Goal: Task Accomplishment & Management: Complete application form

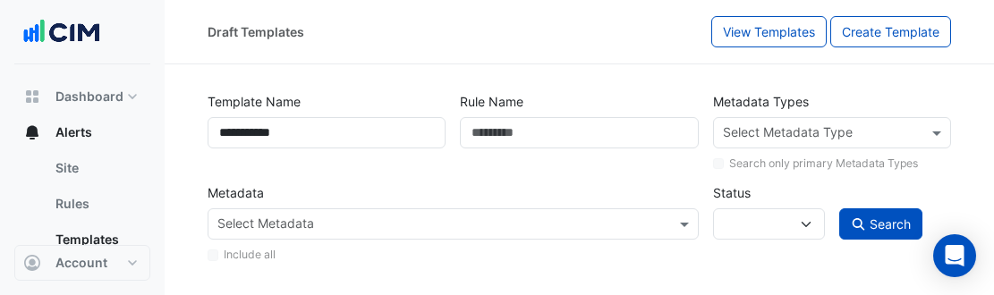
select select
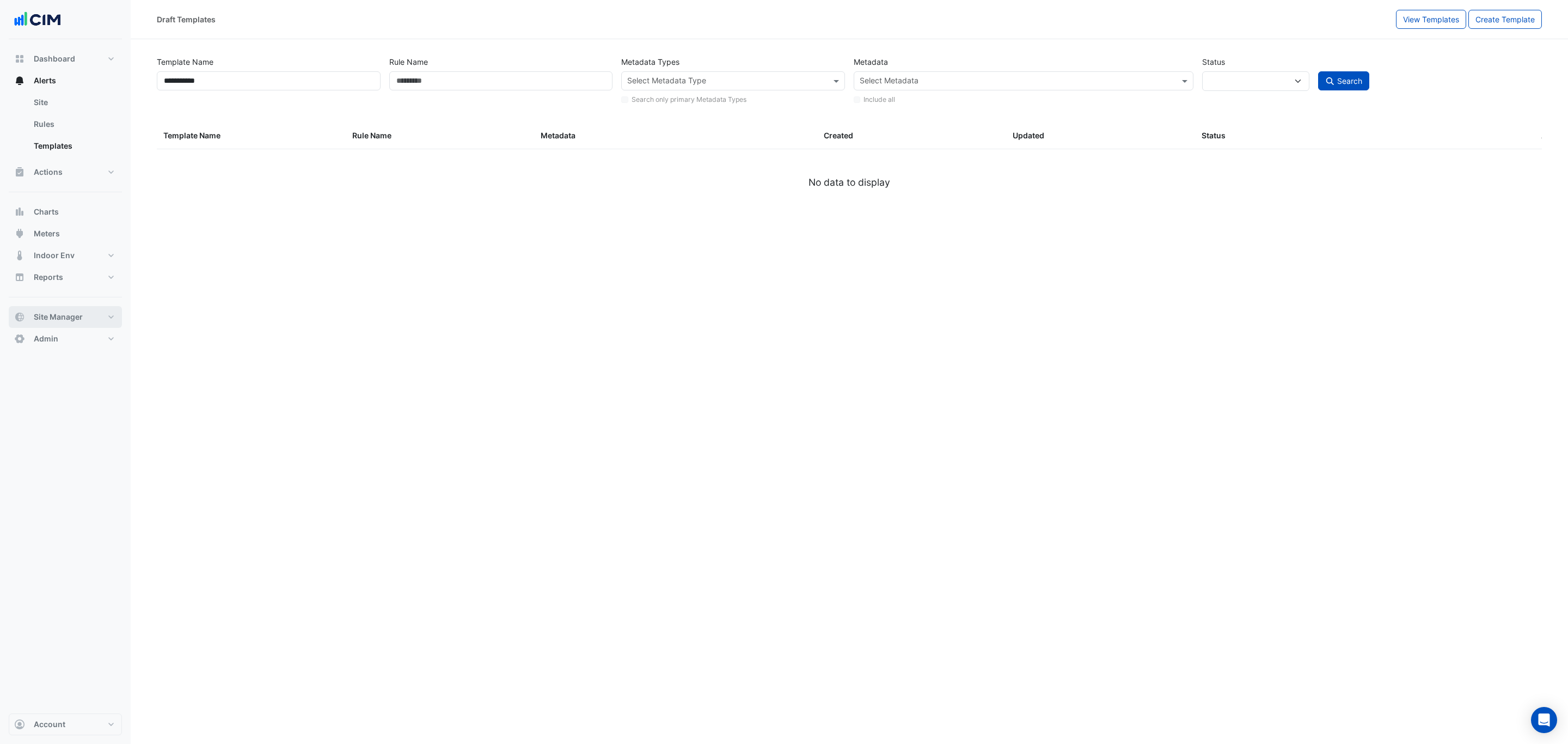
click at [57, 179] on span "Site Manager" at bounding box center [58, 317] width 49 height 11
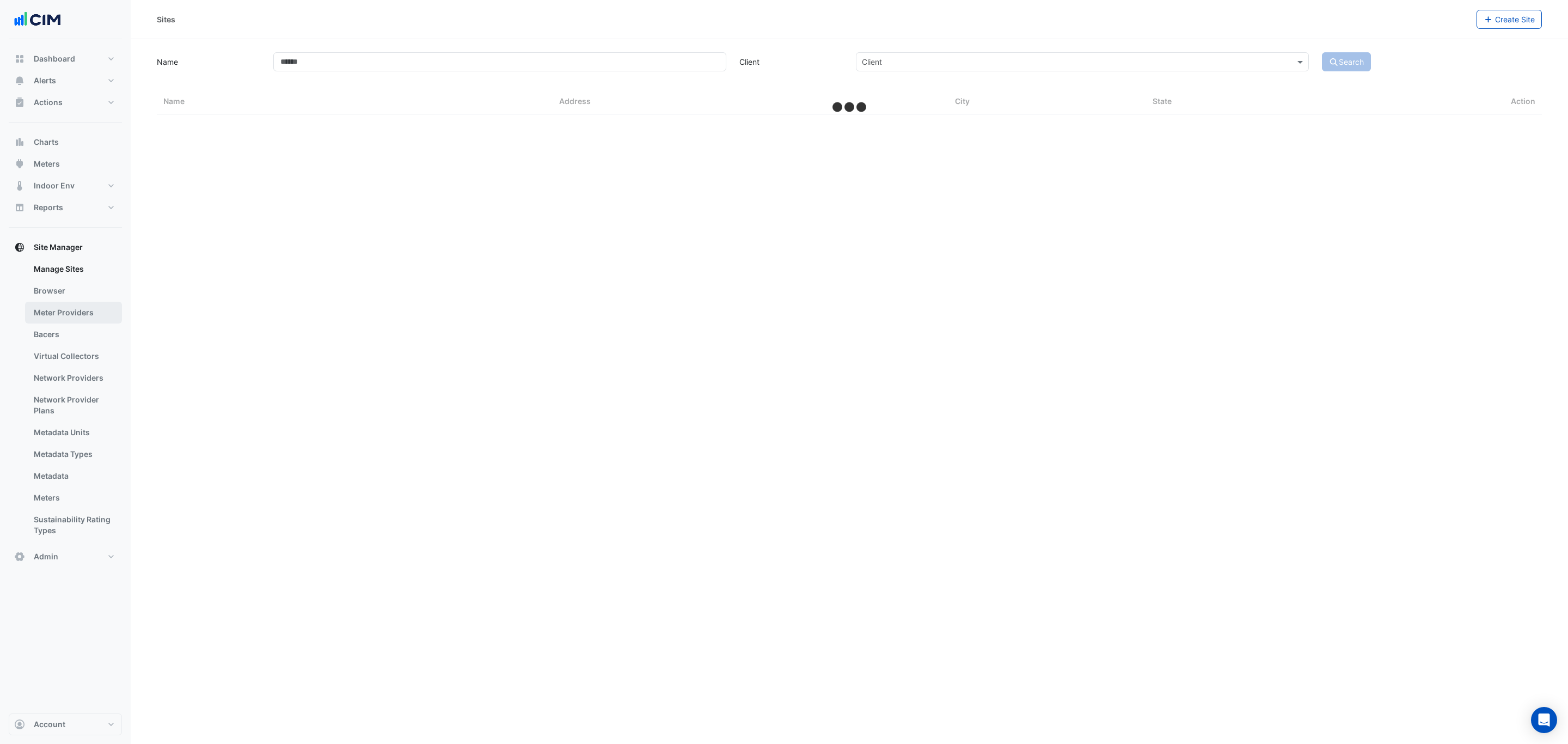
select select "***"
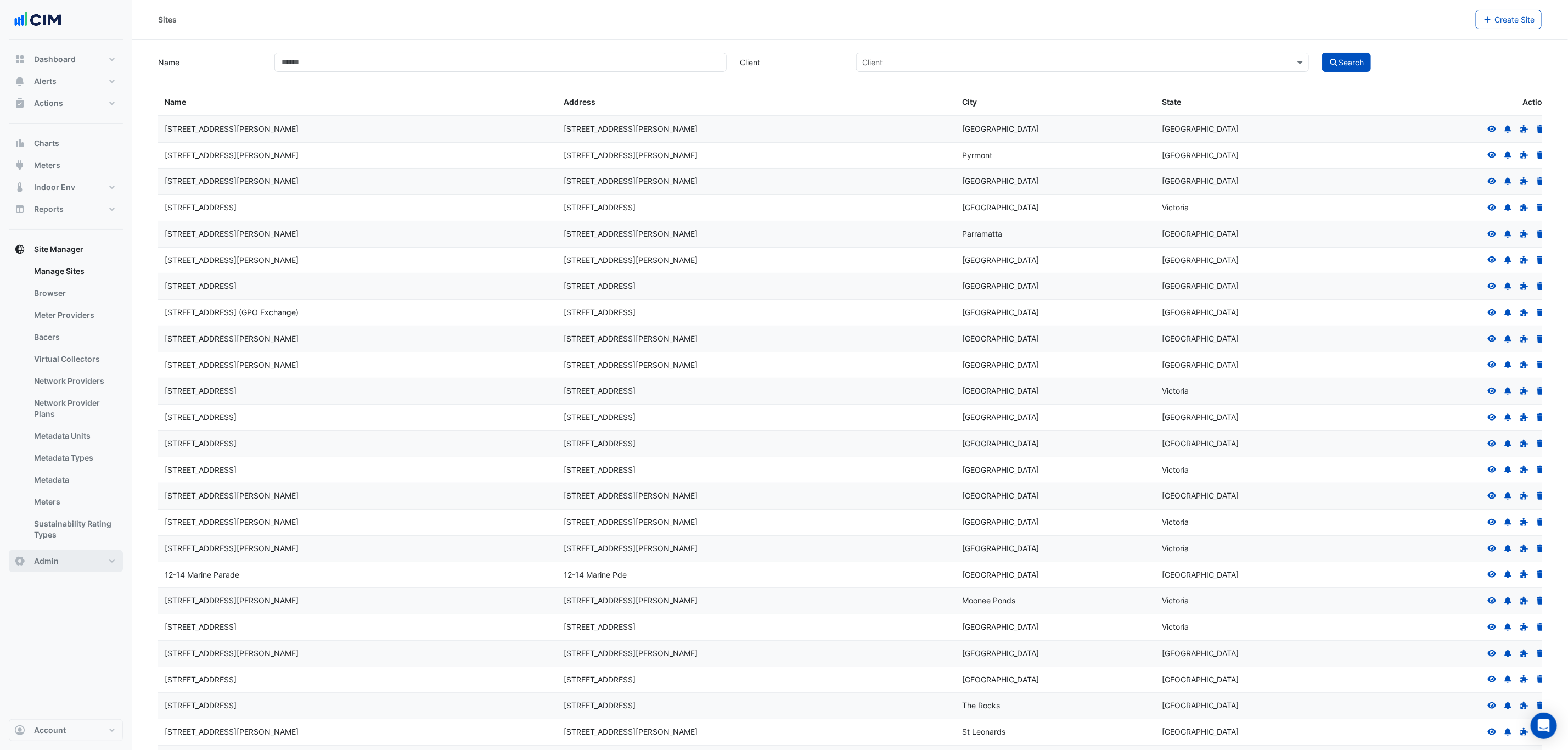
click at [69, 180] on button "Admin" at bounding box center [66, 561] width 114 height 22
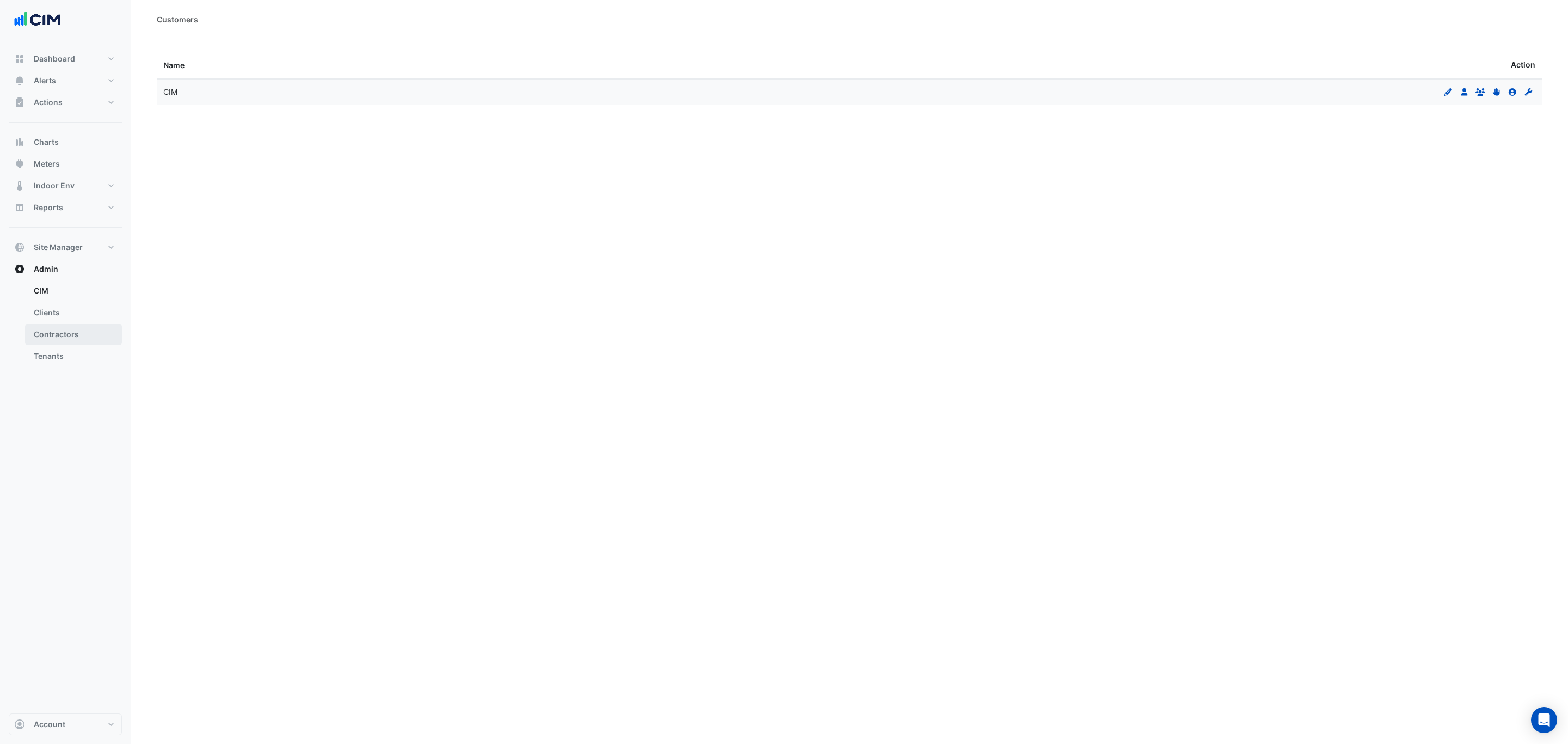
click at [75, 179] on link "Contractors" at bounding box center [73, 334] width 97 height 22
select select "***"
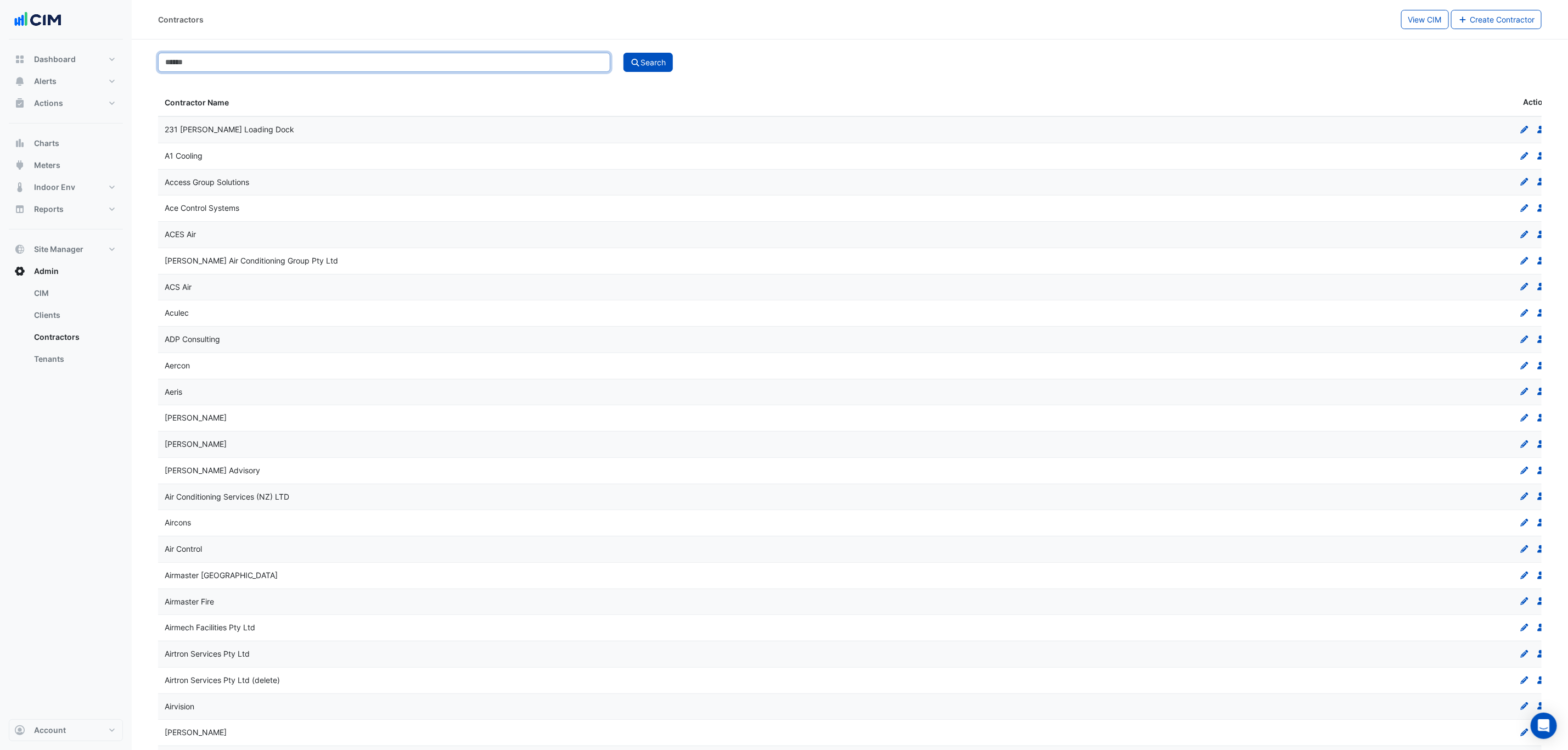
click at [247, 65] on input at bounding box center [384, 62] width 452 height 19
click at [609, 53] on button "Search" at bounding box center [648, 62] width 49 height 19
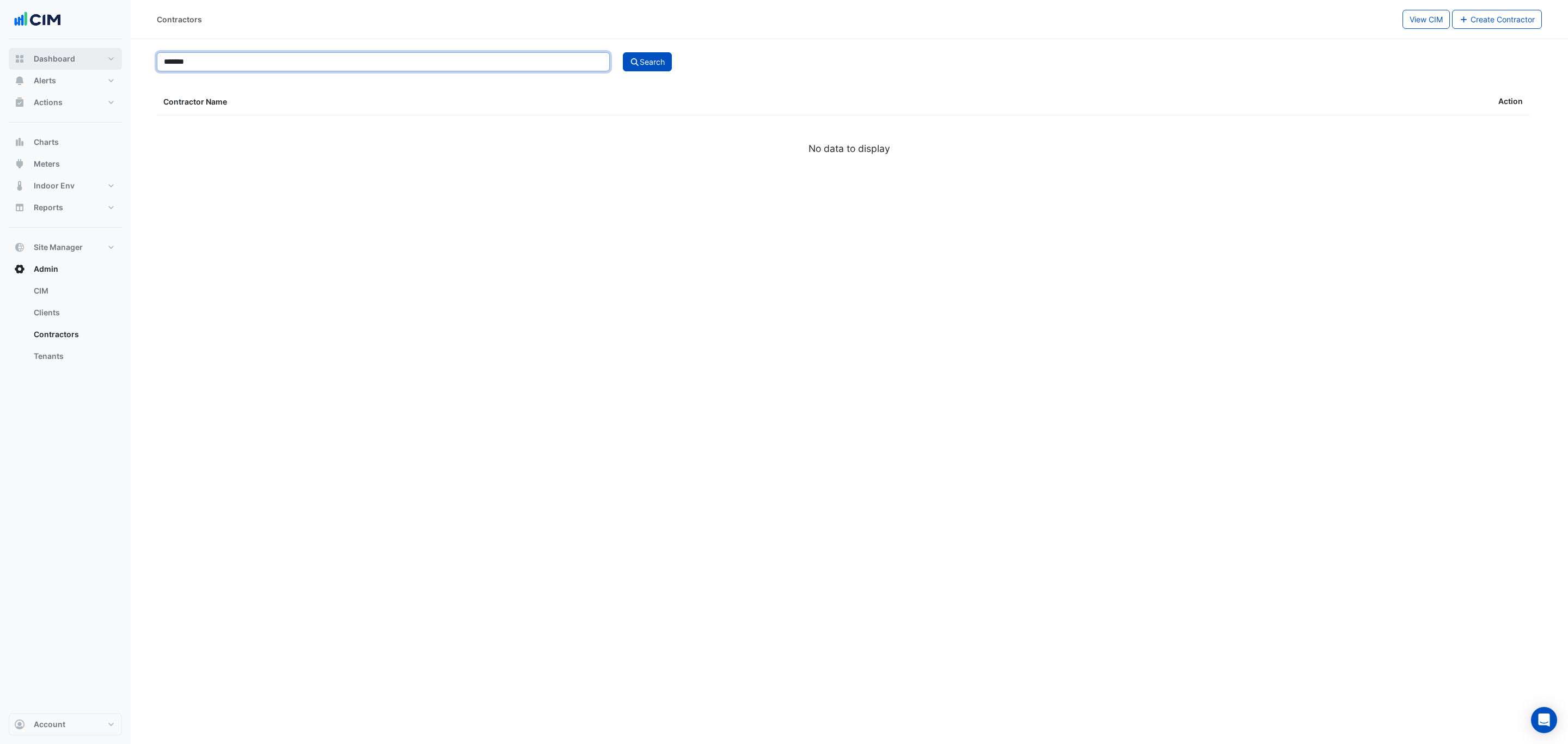
drag, startPoint x: 220, startPoint y: 65, endPoint x: 98, endPoint y: 61, distance: 122.1
click at [98, 61] on div "Contractors View CIM Create Contractor ******* Search Contractor Name Action No…" at bounding box center [784, 372] width 1568 height 744
type input "**********"
click at [604, 52] on button "Search" at bounding box center [647, 61] width 49 height 19
select select "***"
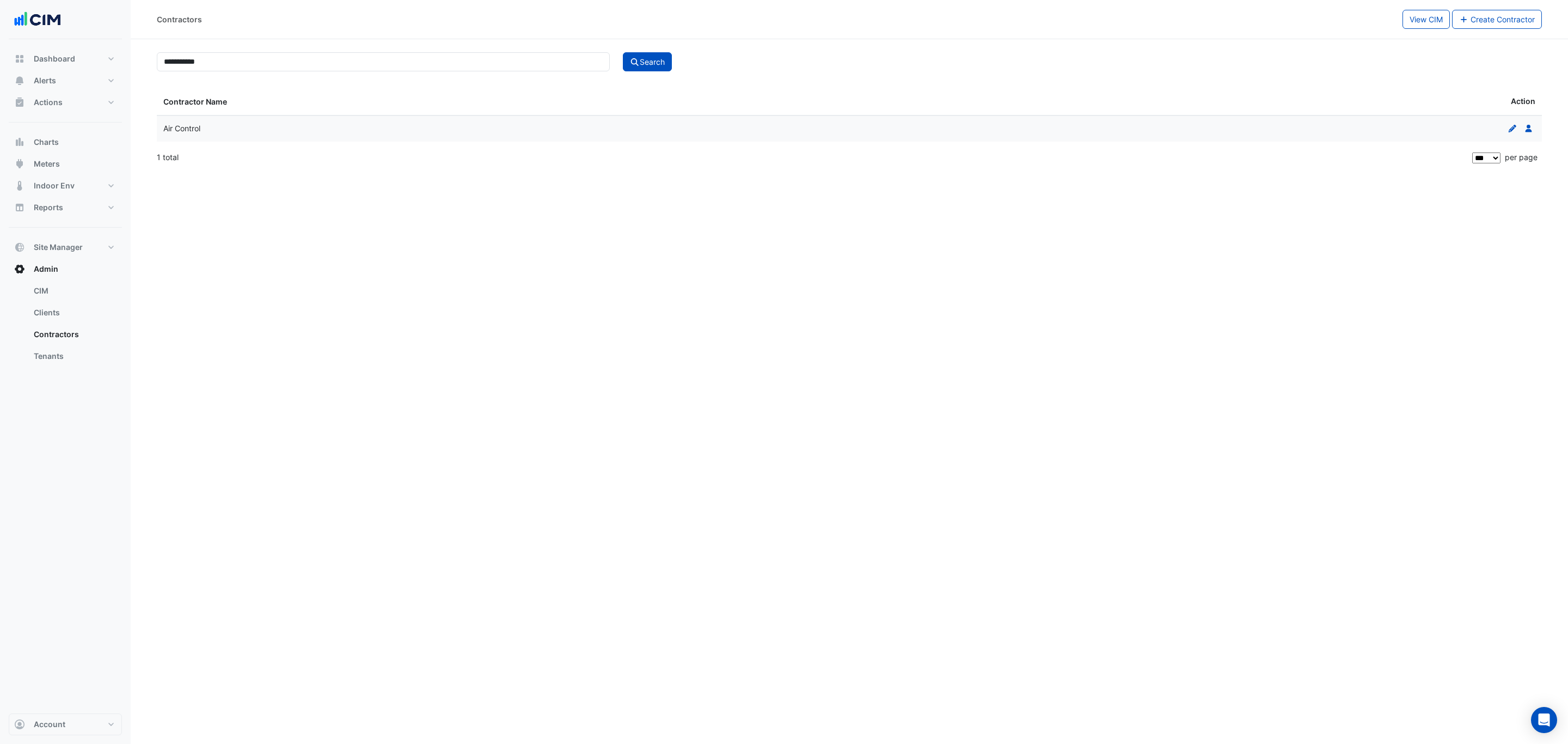
click at [604, 132] on icon at bounding box center [1528, 128] width 7 height 8
select select "***"
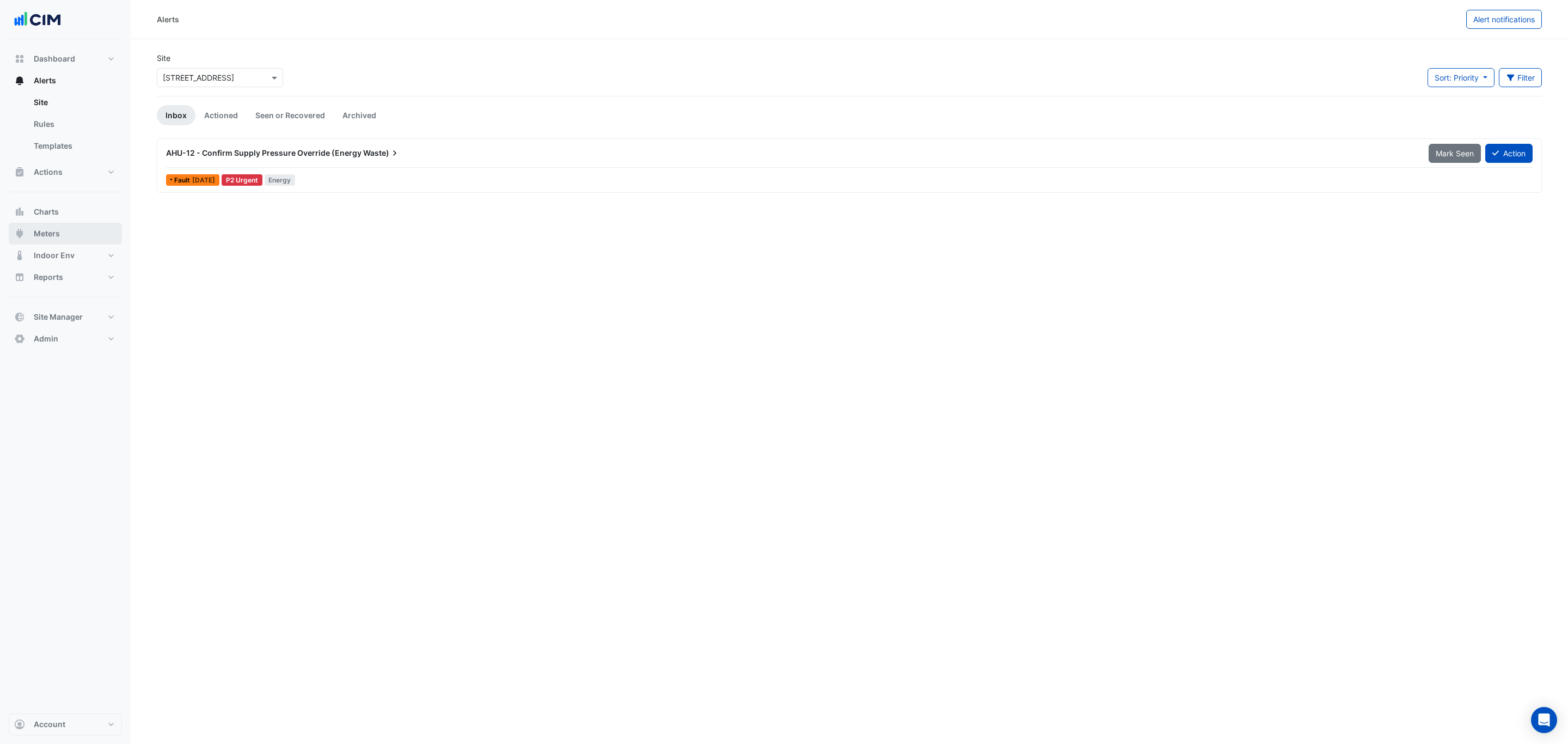
click at [83, 235] on button "Meters" at bounding box center [65, 234] width 113 height 22
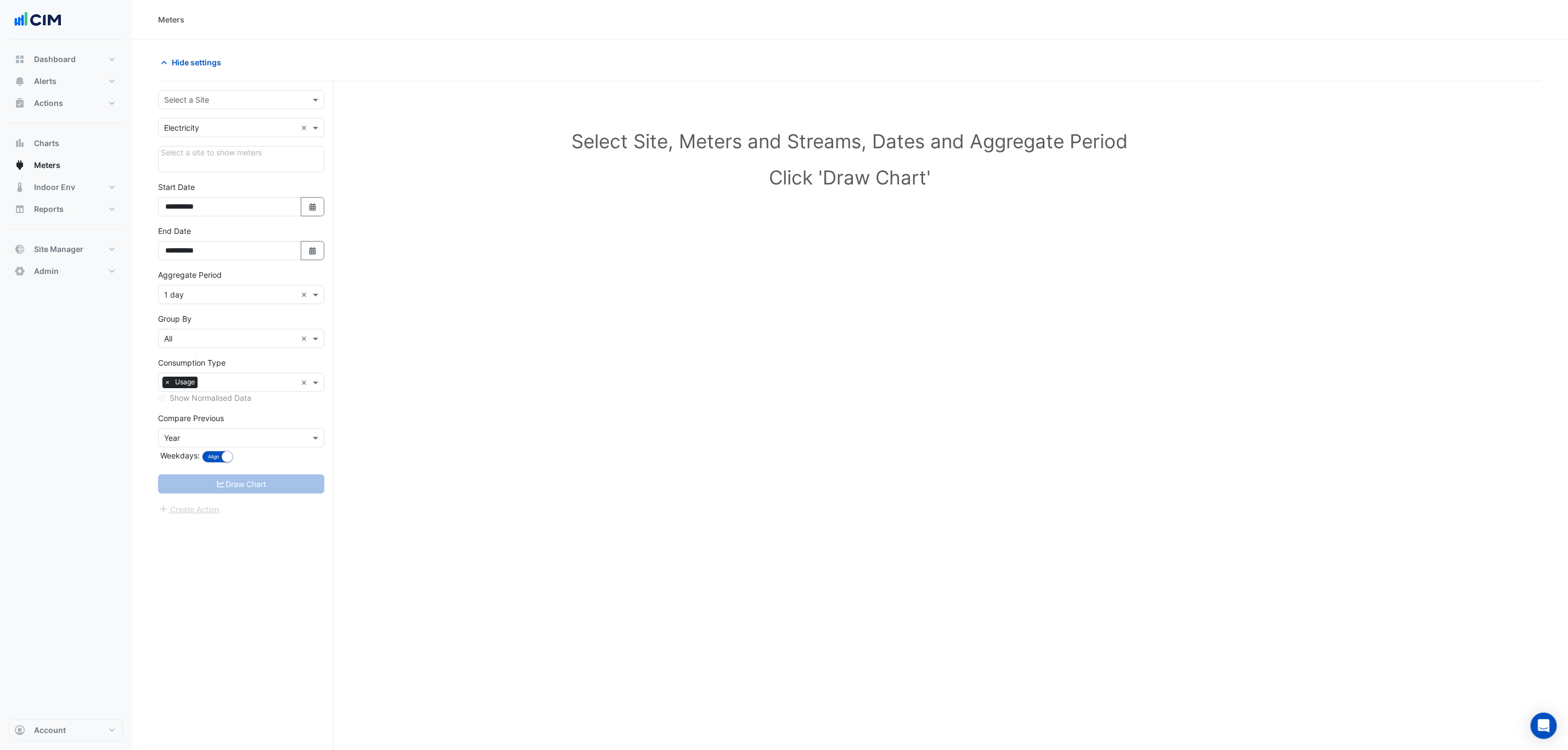
click at [223, 102] on input "text" at bounding box center [230, 100] width 133 height 12
type input "***"
click at [258, 142] on div "[STREET_ADDRESS]" at bounding box center [241, 140] width 165 height 16
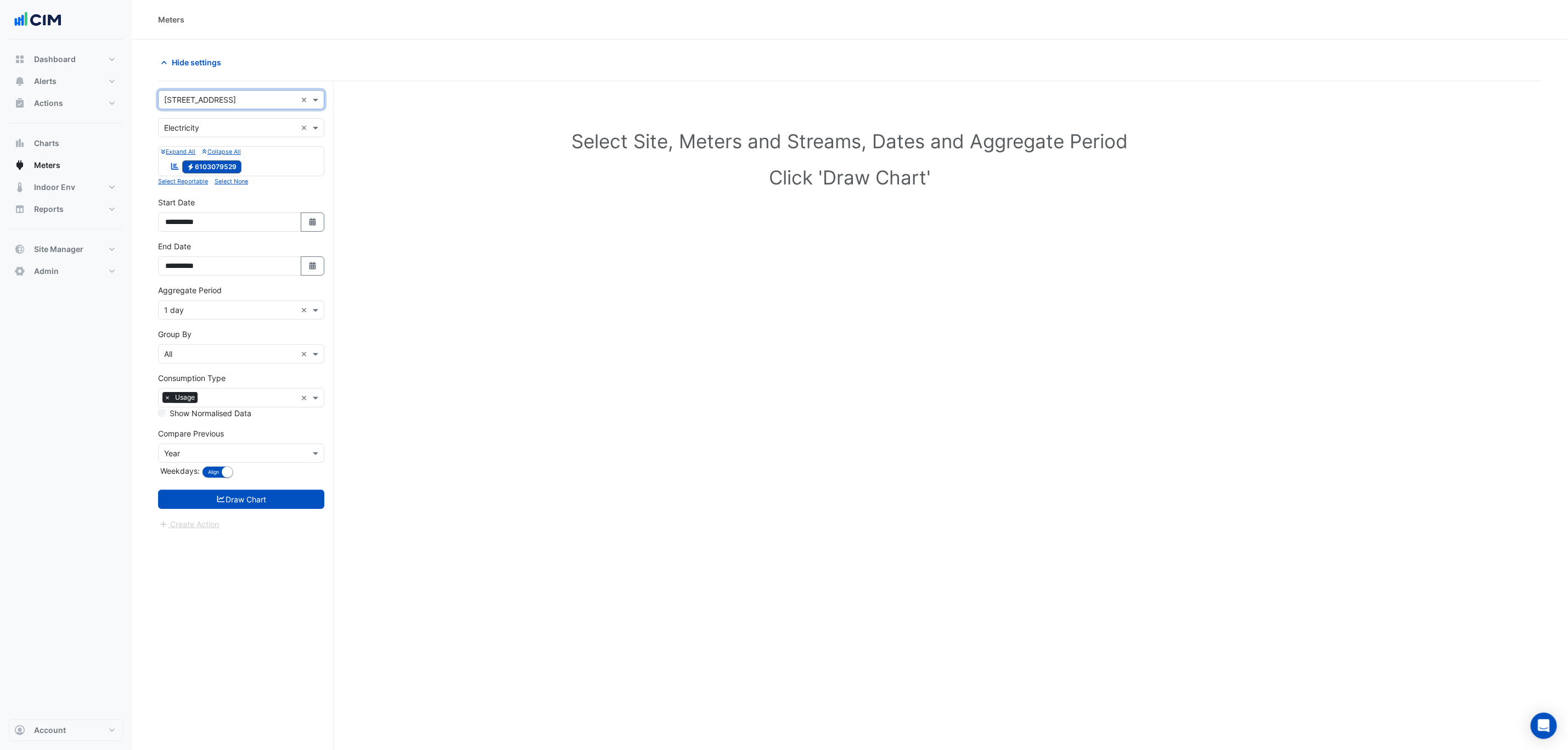
click at [226, 131] on input "text" at bounding box center [230, 128] width 133 height 12
click at [208, 183] on div "Water" at bounding box center [241, 184] width 165 height 16
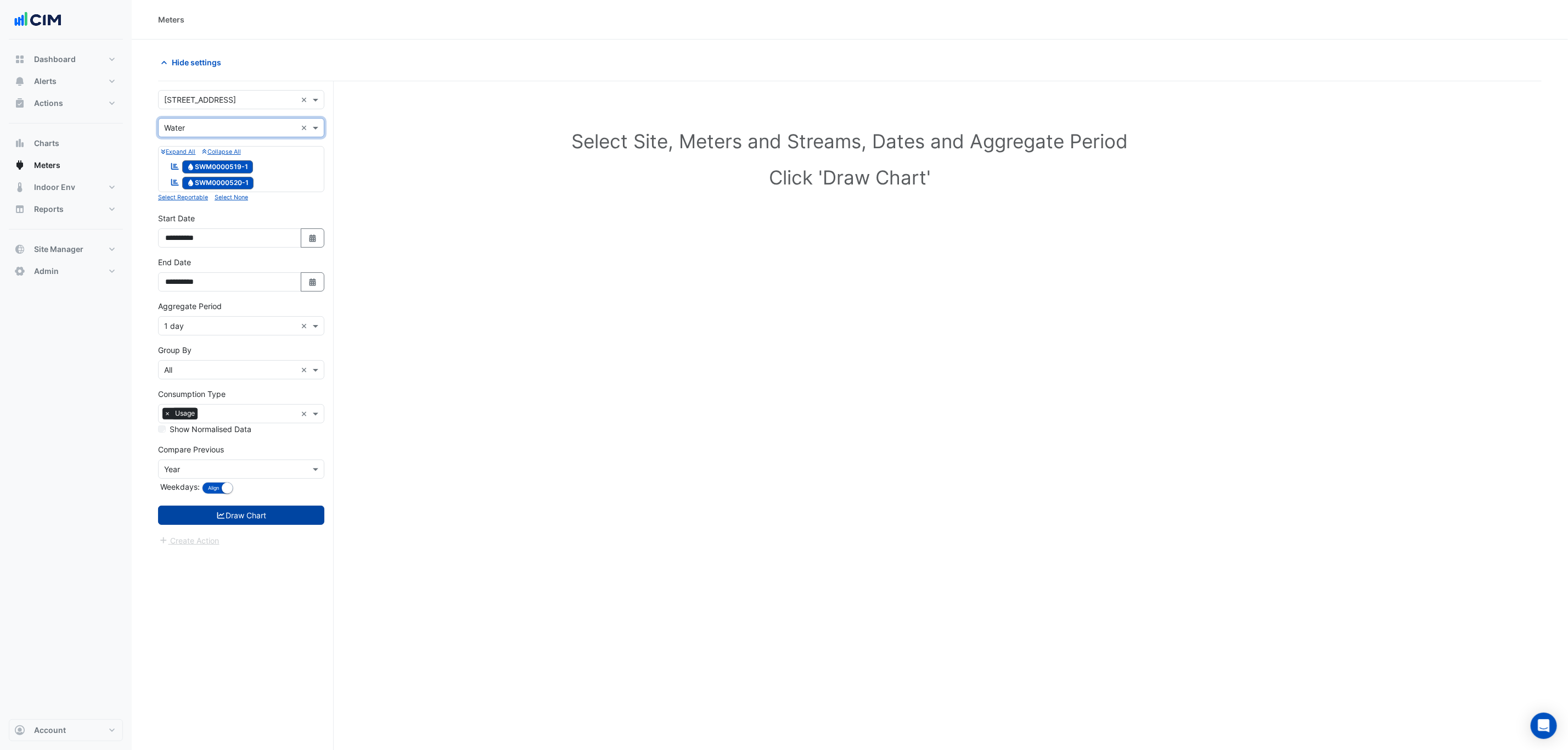
click at [257, 454] on button "Draw Chart" at bounding box center [241, 515] width 166 height 19
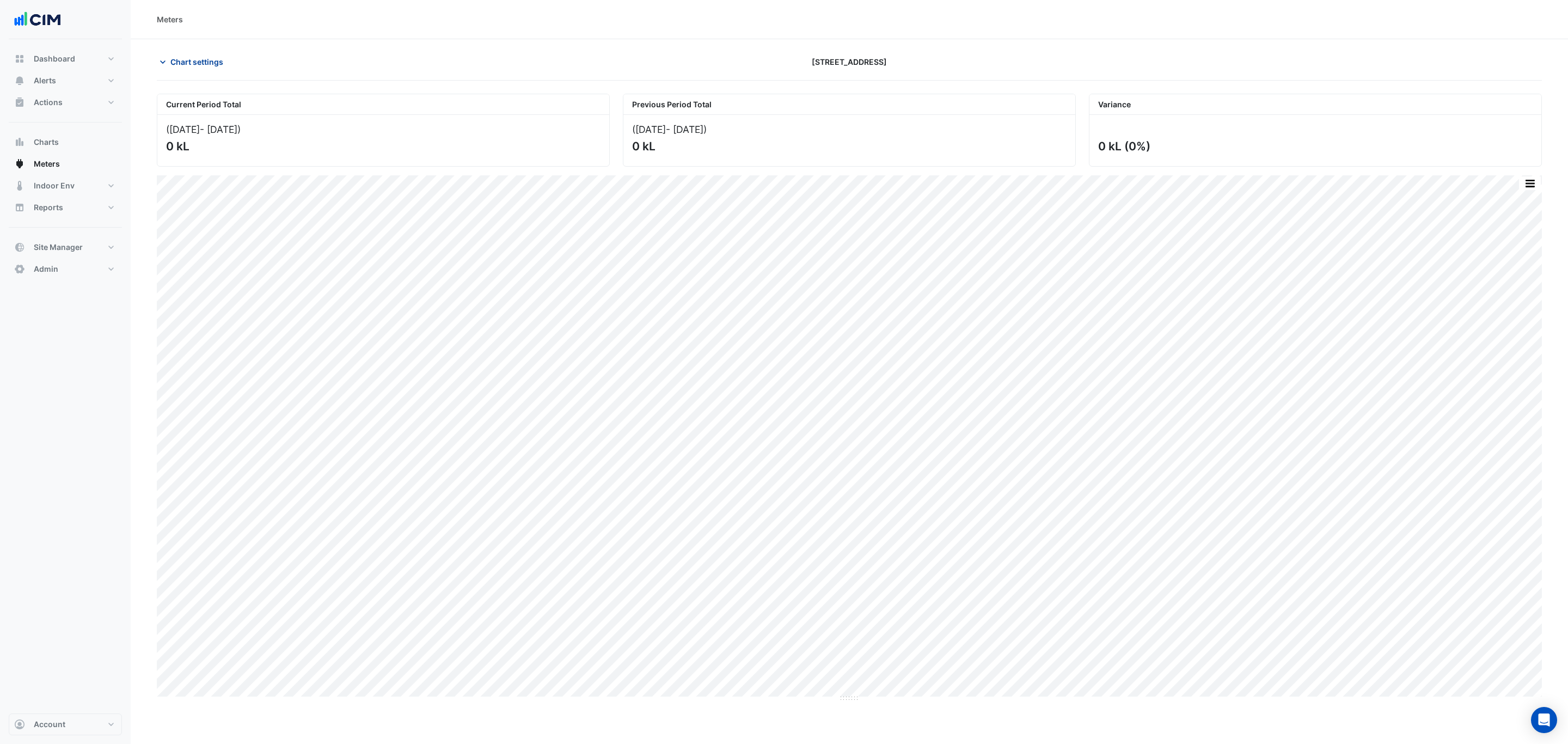
click at [204, 61] on span "Chart settings" at bounding box center [197, 61] width 53 height 12
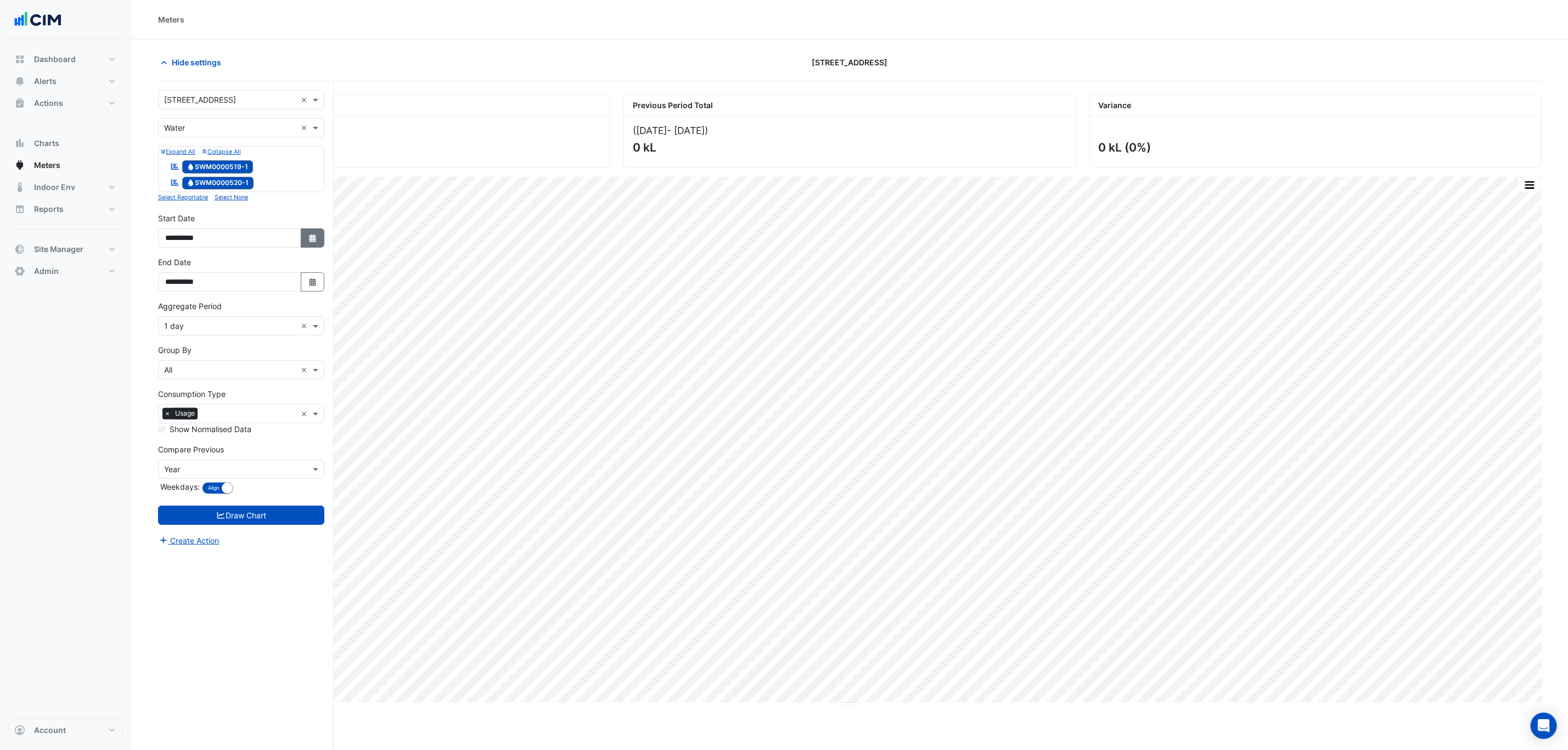
click at [306, 241] on button "Select Date" at bounding box center [312, 238] width 24 height 19
select select "*"
select select "****"
click at [177, 96] on span "Previous month" at bounding box center [176, 93] width 8 height 8
select select "*"
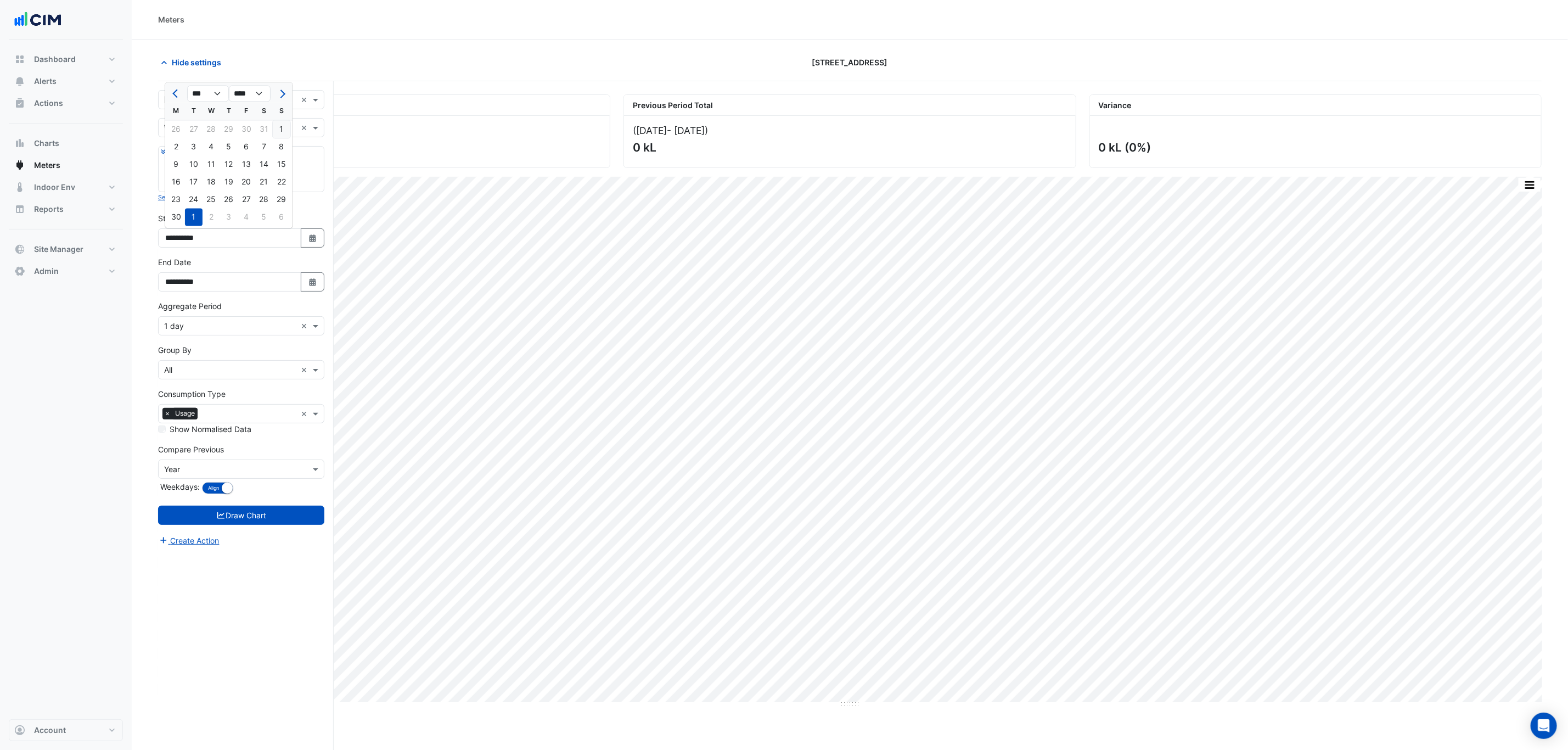
click at [280, 126] on div "1" at bounding box center [282, 130] width 18 height 18
type input "**********"
click at [245, 454] on button "Draw Chart" at bounding box center [241, 515] width 166 height 19
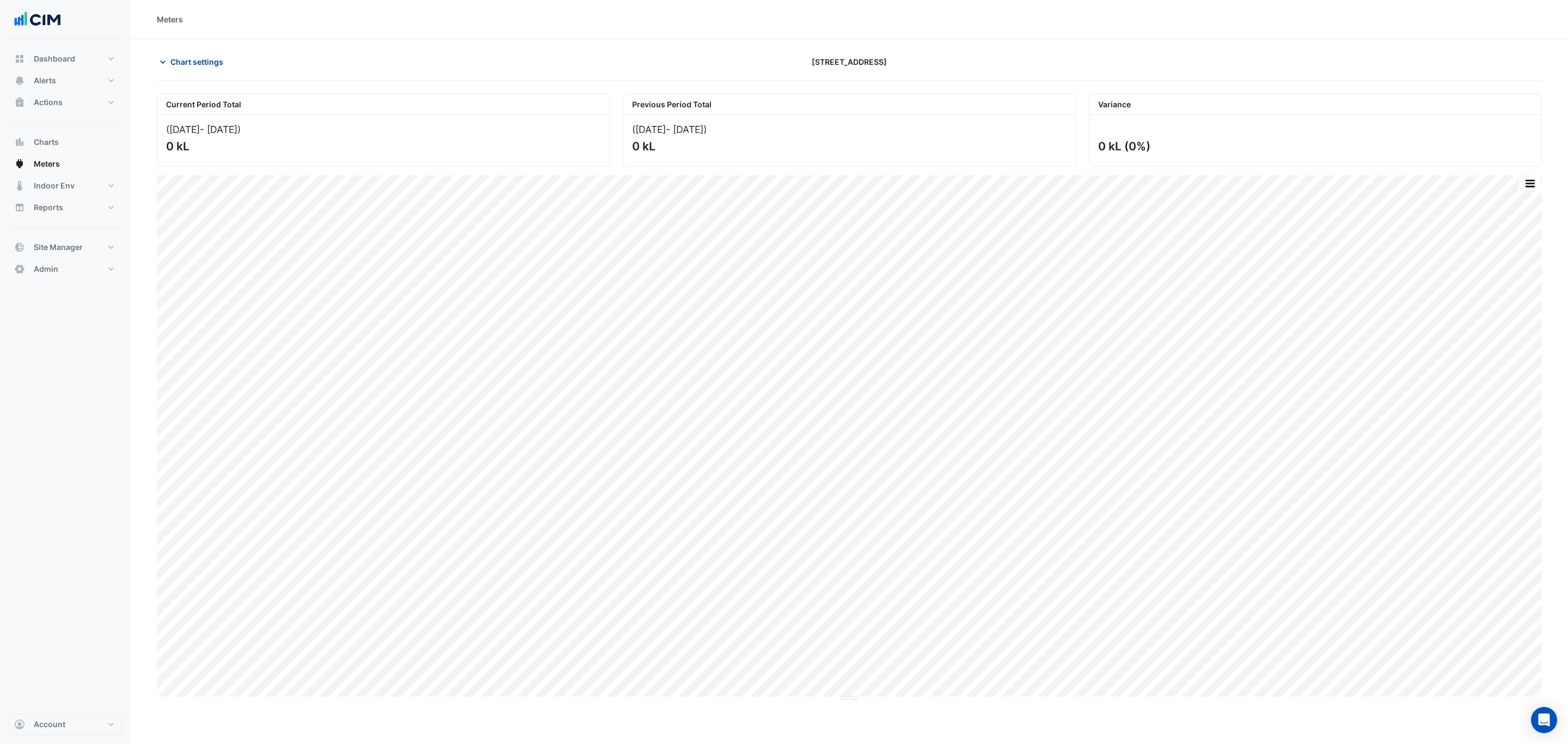
click at [198, 62] on span "Chart settings" at bounding box center [197, 61] width 53 height 12
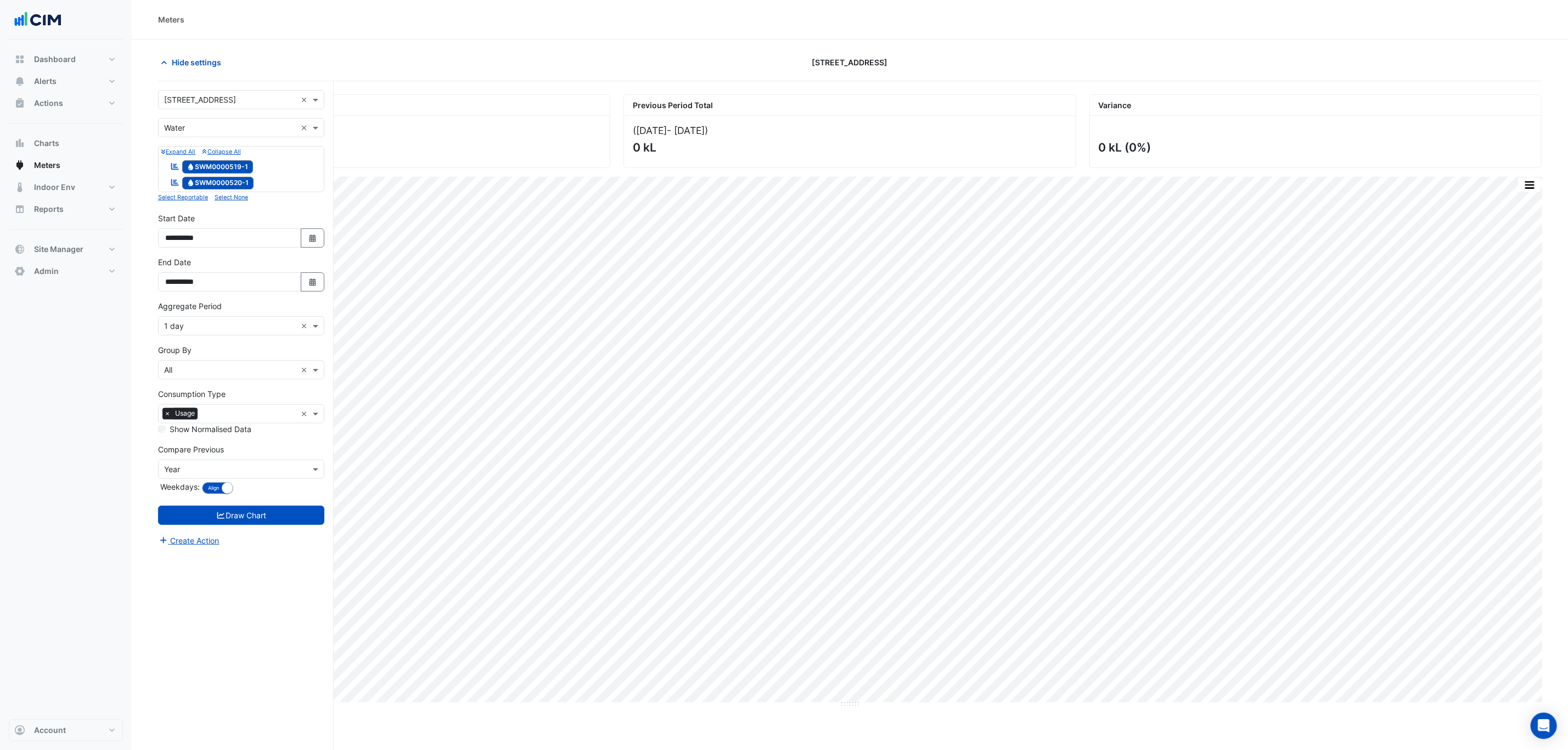
click at [234, 101] on input "text" at bounding box center [230, 100] width 133 height 12
type input "**"
click at [215, 143] on span "55 King Street" at bounding box center [212, 139] width 72 height 9
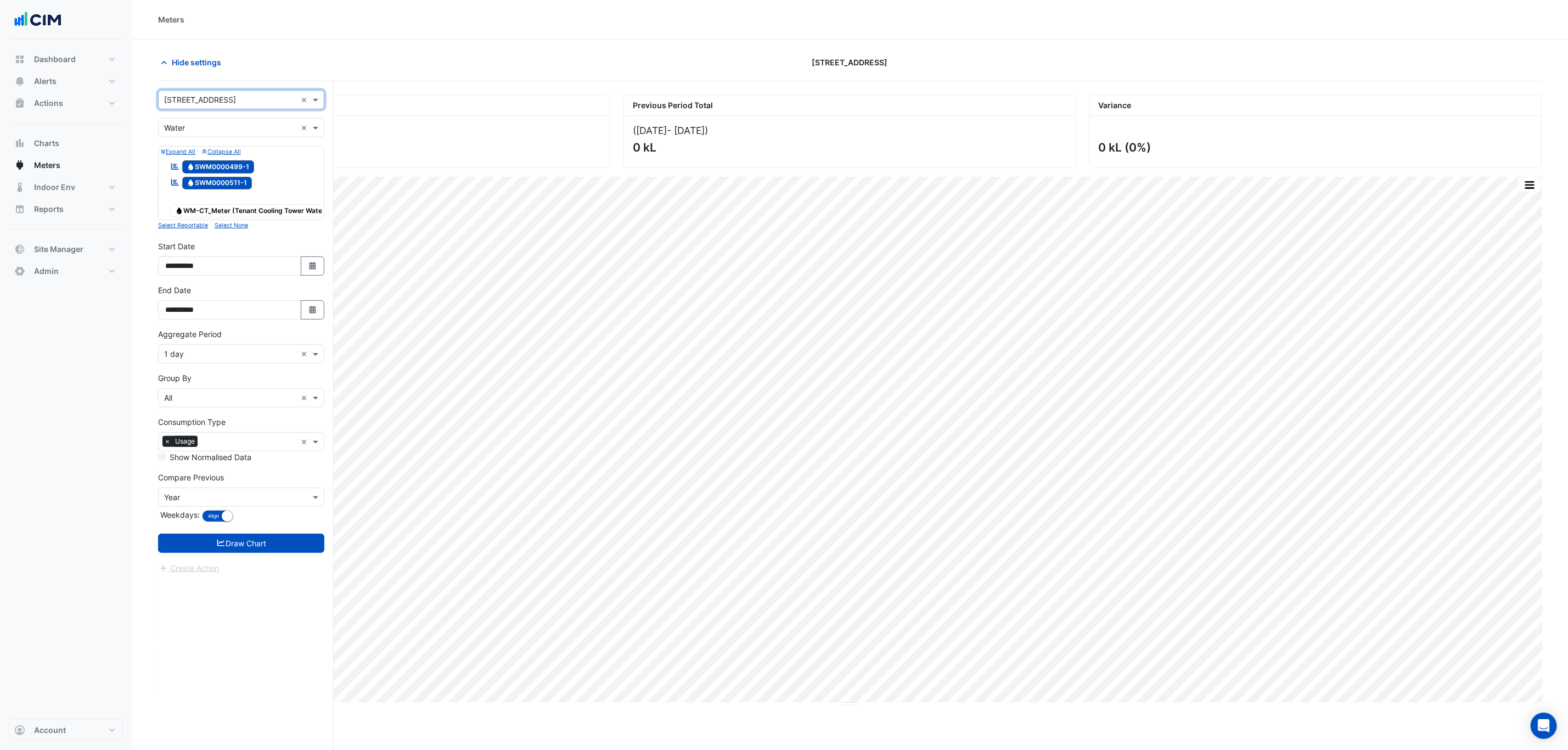
click at [260, 454] on form "**********" at bounding box center [241, 332] width 166 height 484
click at [262, 454] on button "Draw Chart" at bounding box center [241, 543] width 166 height 19
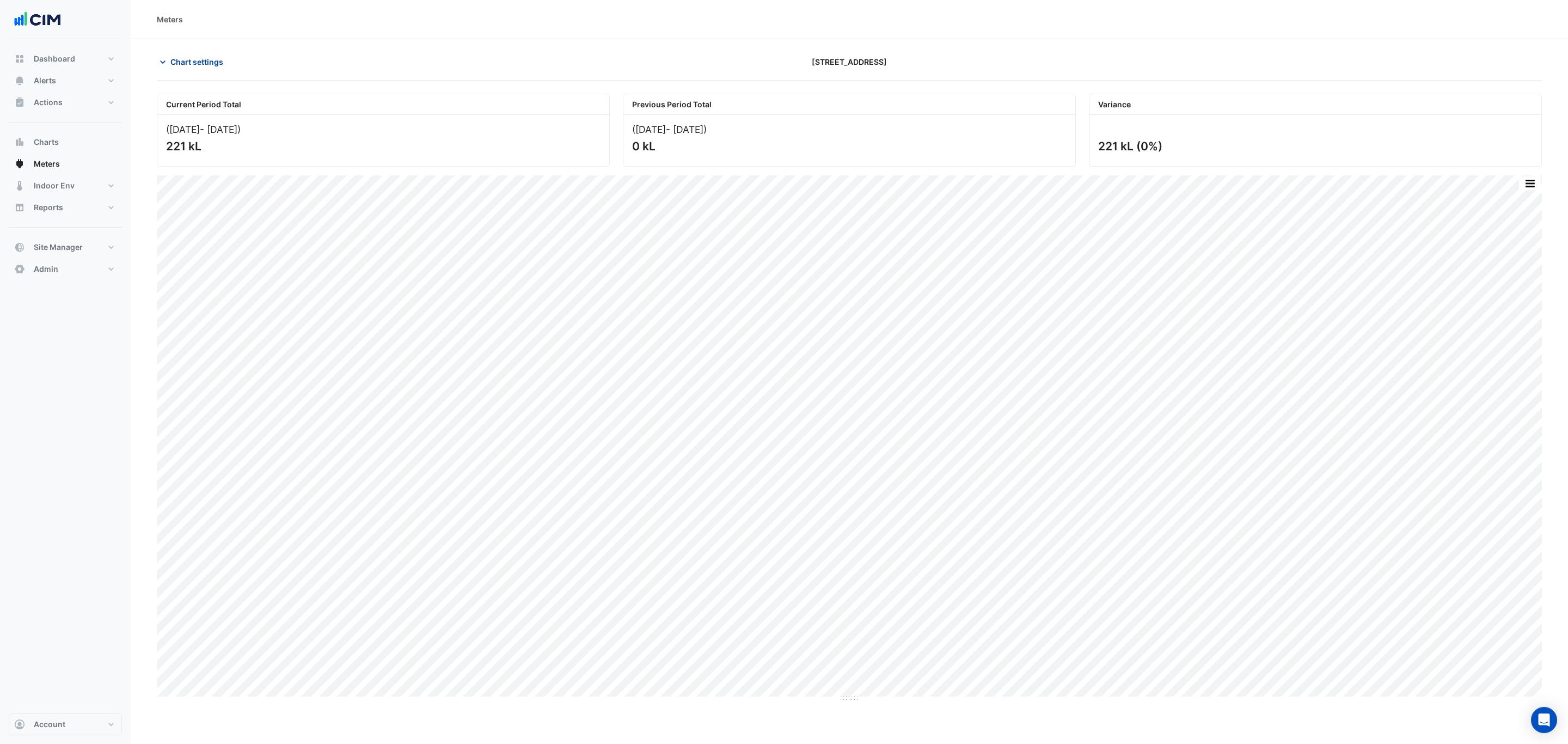
click at [184, 55] on button "Chart settings" at bounding box center [194, 61] width 74 height 19
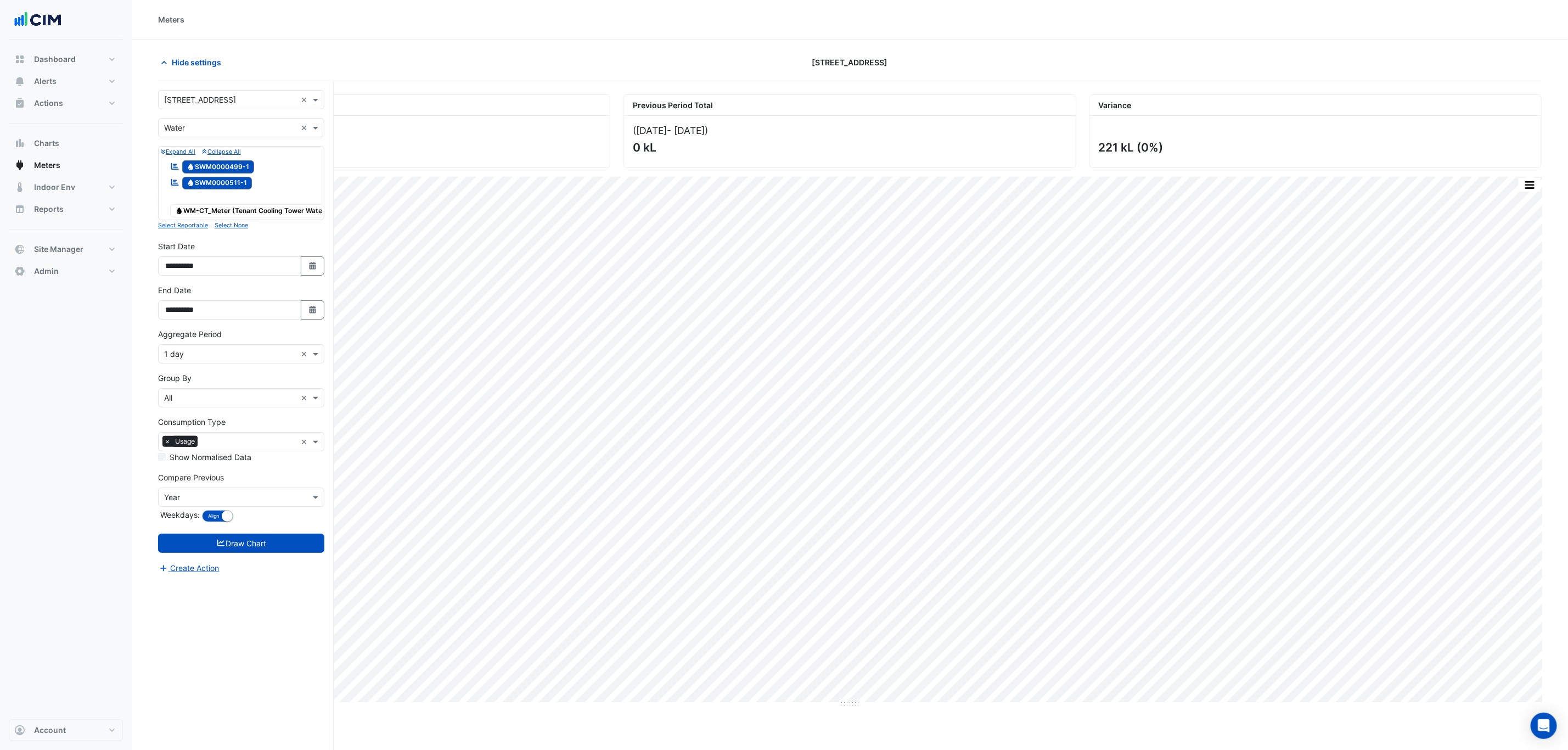
click at [227, 102] on input "text" at bounding box center [230, 100] width 133 height 12
type input "***"
click at [260, 138] on div "[STREET_ADDRESS]" at bounding box center [241, 140] width 165 height 16
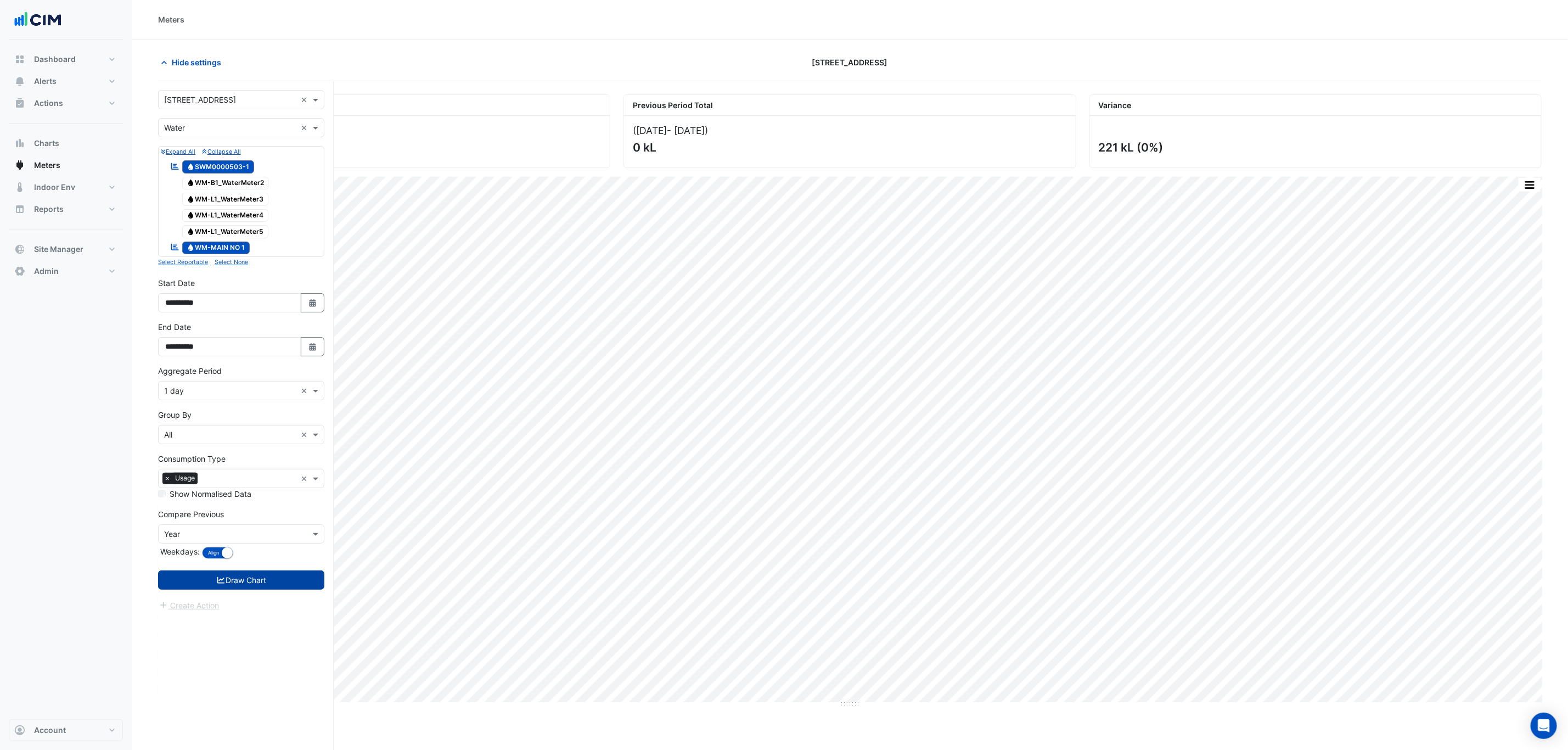
click at [256, 454] on button "Draw Chart" at bounding box center [241, 579] width 166 height 19
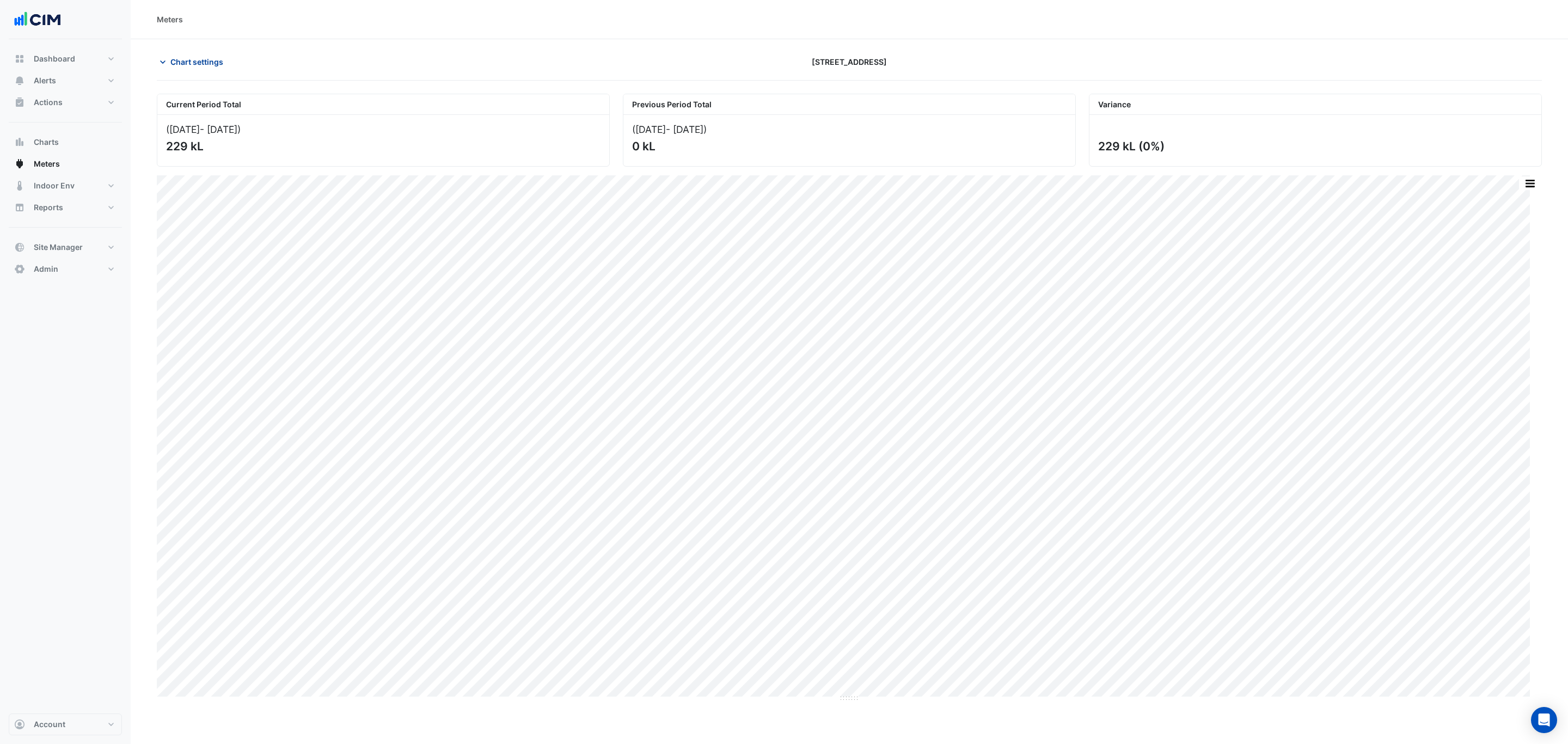
click at [190, 65] on span "Chart settings" at bounding box center [197, 61] width 53 height 12
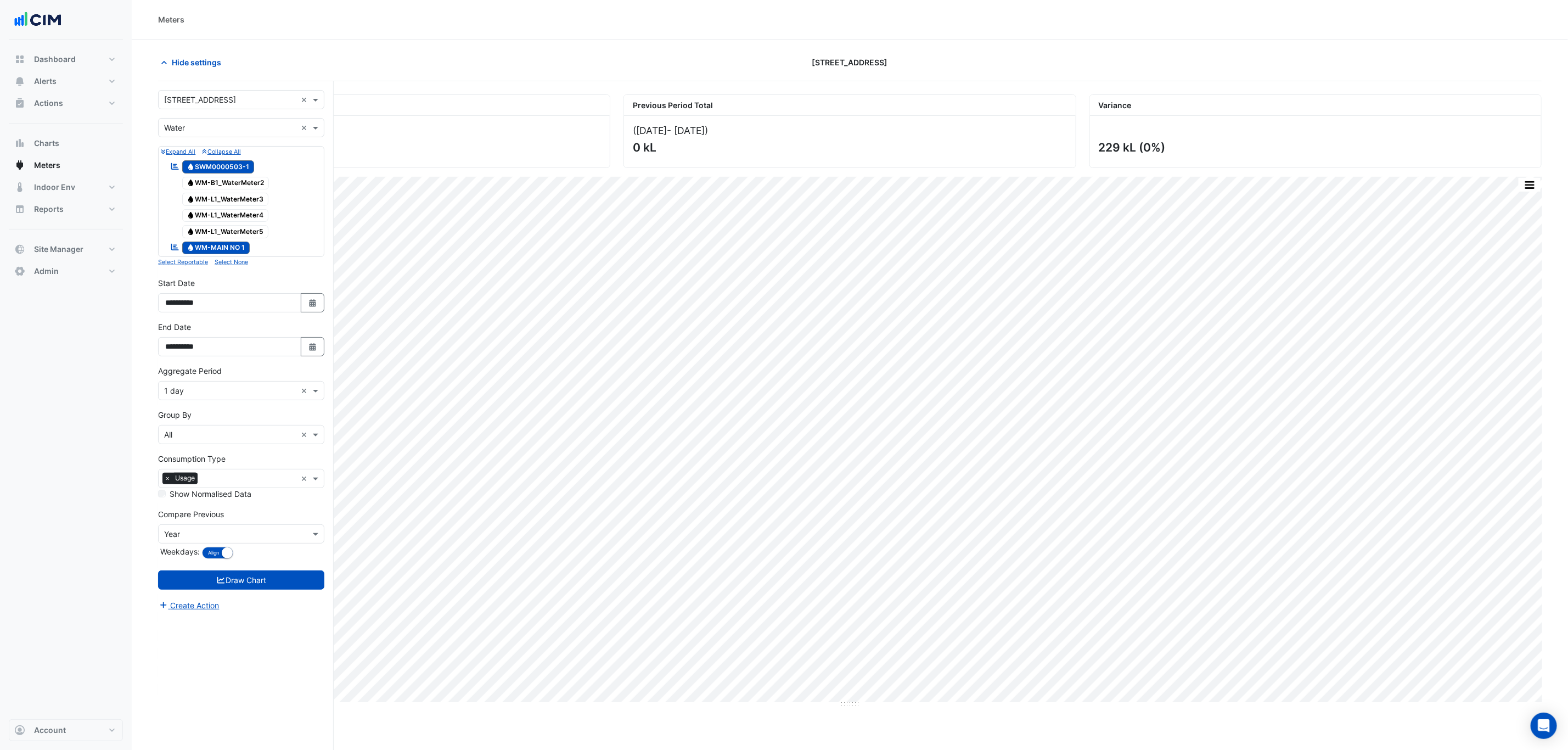
click at [234, 247] on span "Water WM-MAIN NO 1" at bounding box center [216, 248] width 68 height 13
click at [261, 454] on button "Draw Chart" at bounding box center [241, 579] width 166 height 19
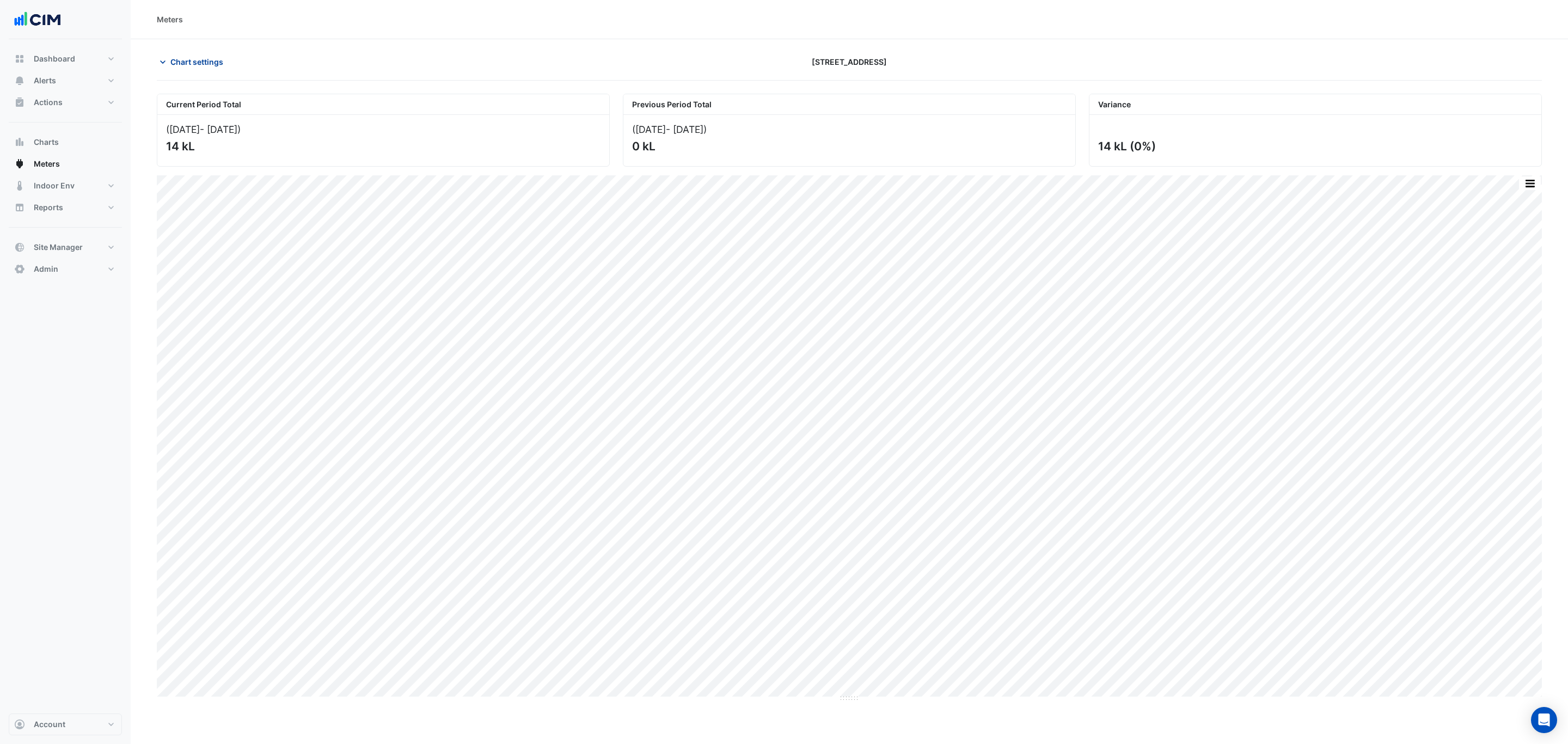
click at [182, 60] on span "Chart settings" at bounding box center [197, 61] width 53 height 12
click at [72, 247] on span "Site Manager" at bounding box center [58, 247] width 49 height 11
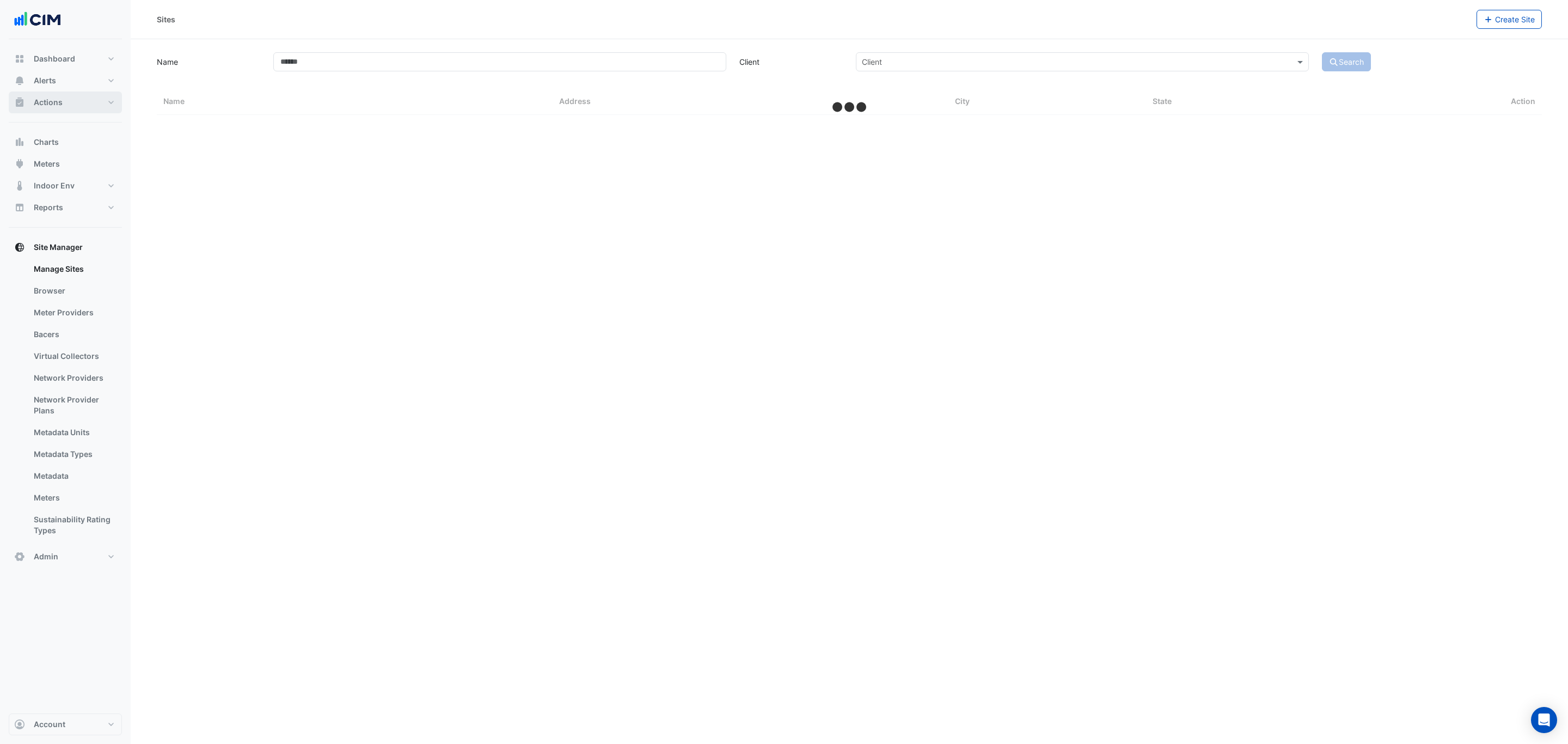
click at [74, 95] on button "Actions" at bounding box center [65, 102] width 113 height 22
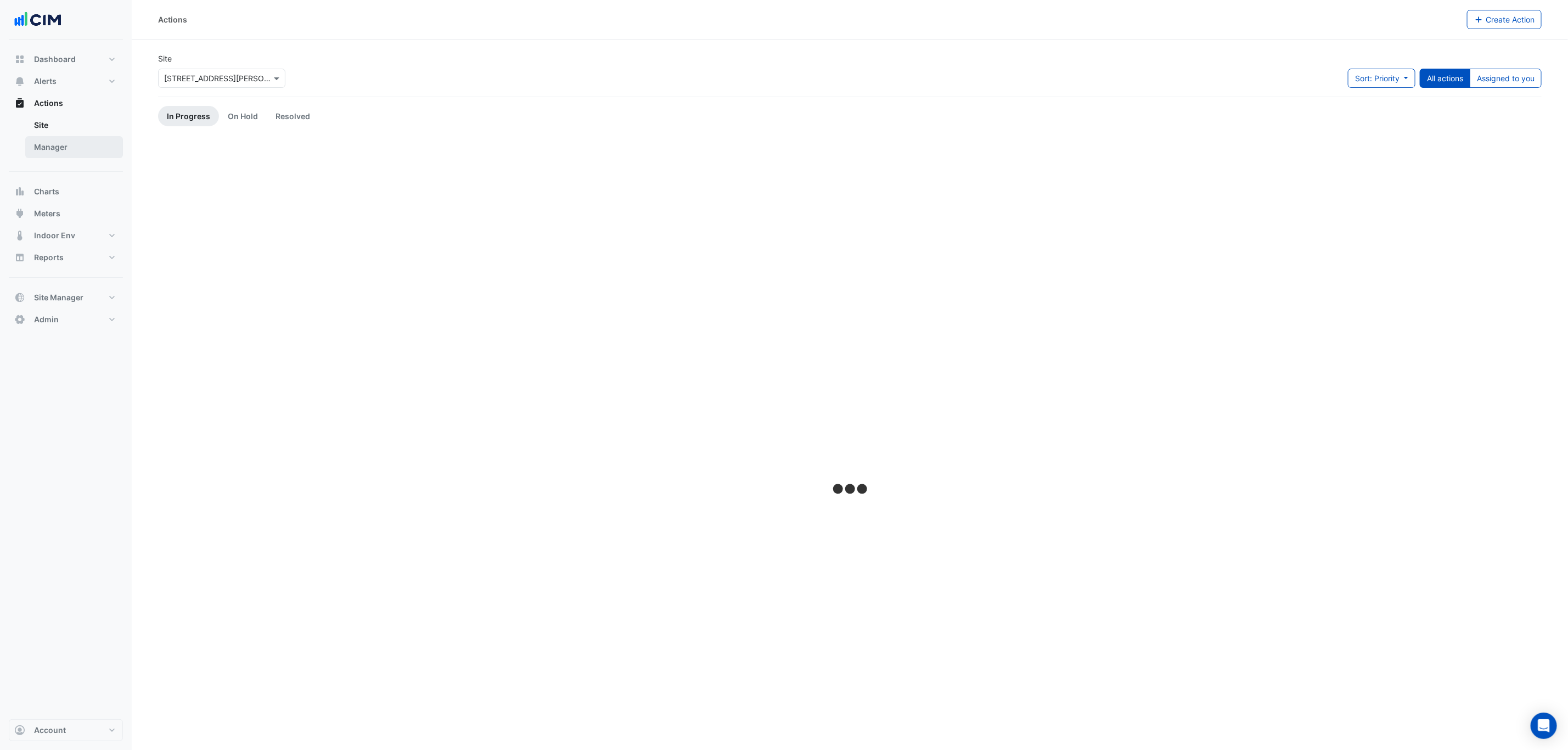
click at [75, 142] on link "Manager" at bounding box center [74, 147] width 98 height 22
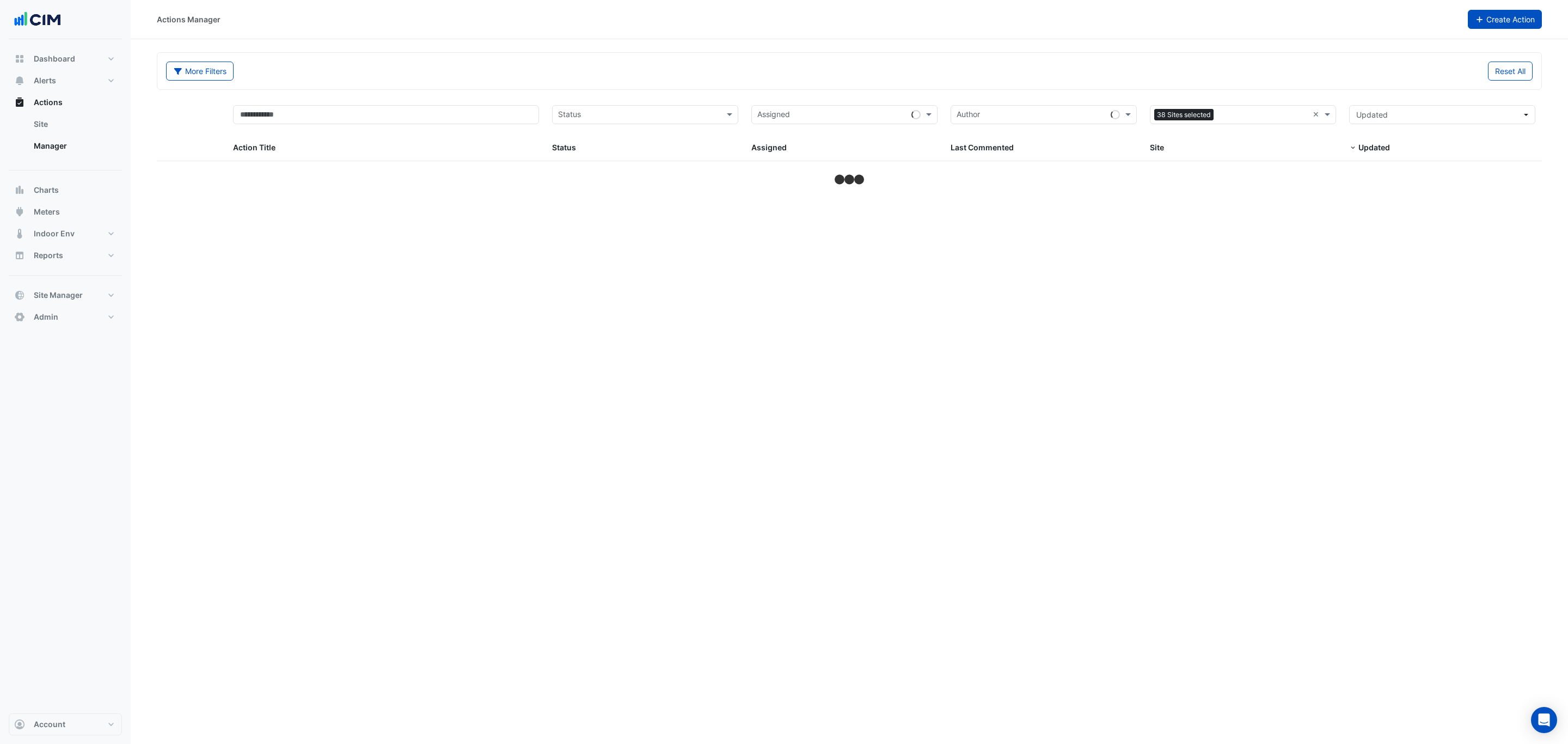
select select "***"
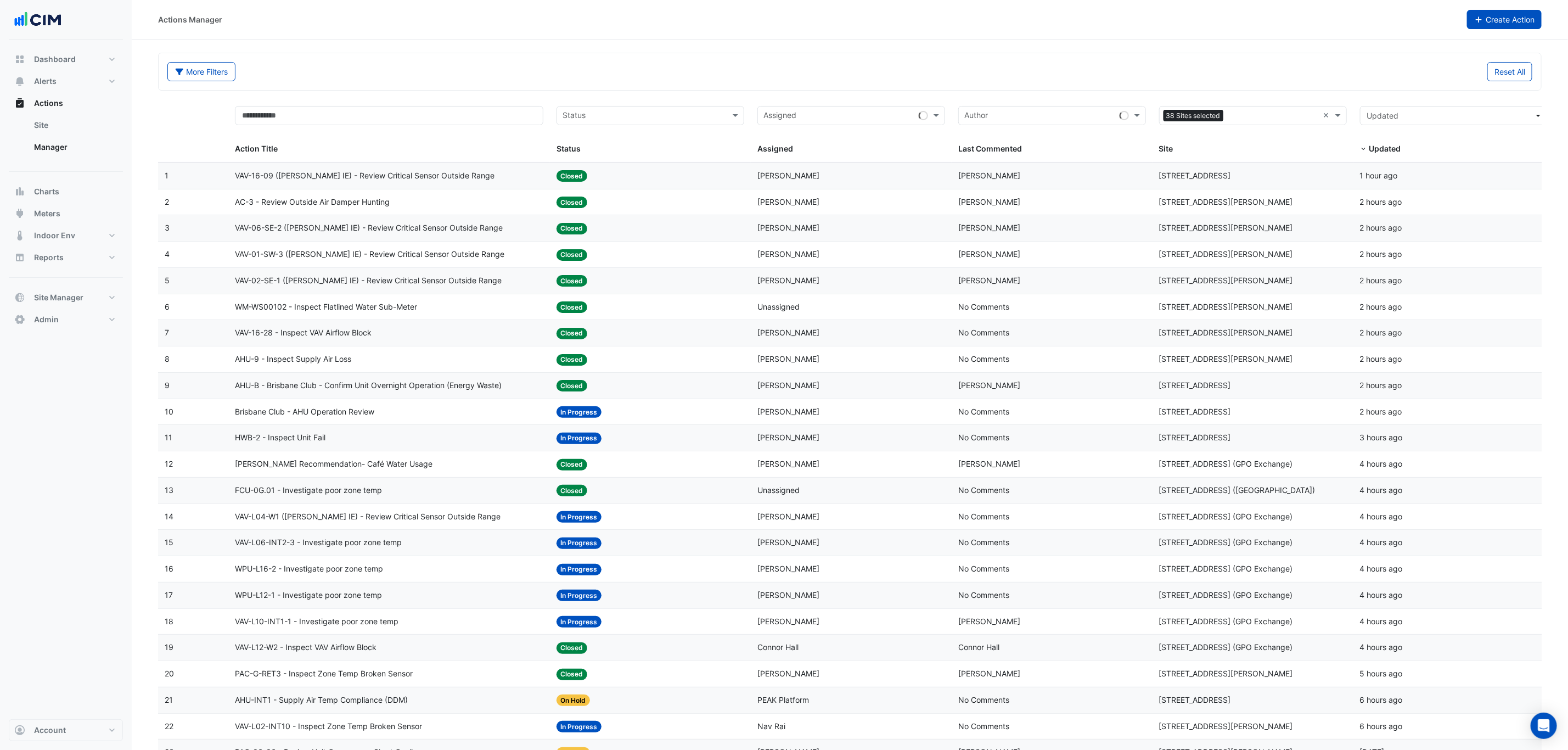
click at [1508, 17] on button "Create Action" at bounding box center [1505, 19] width 75 height 19
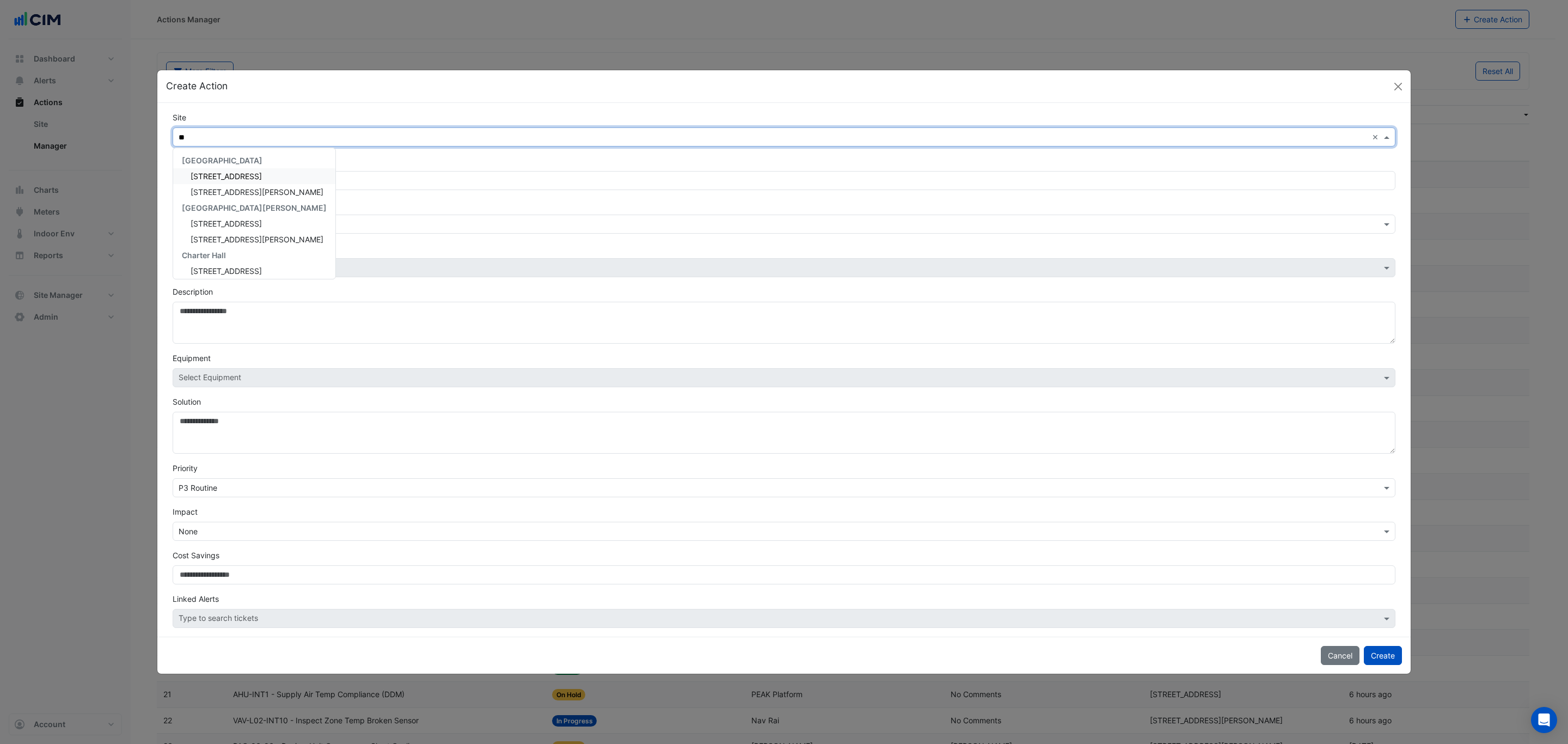
type input "***"
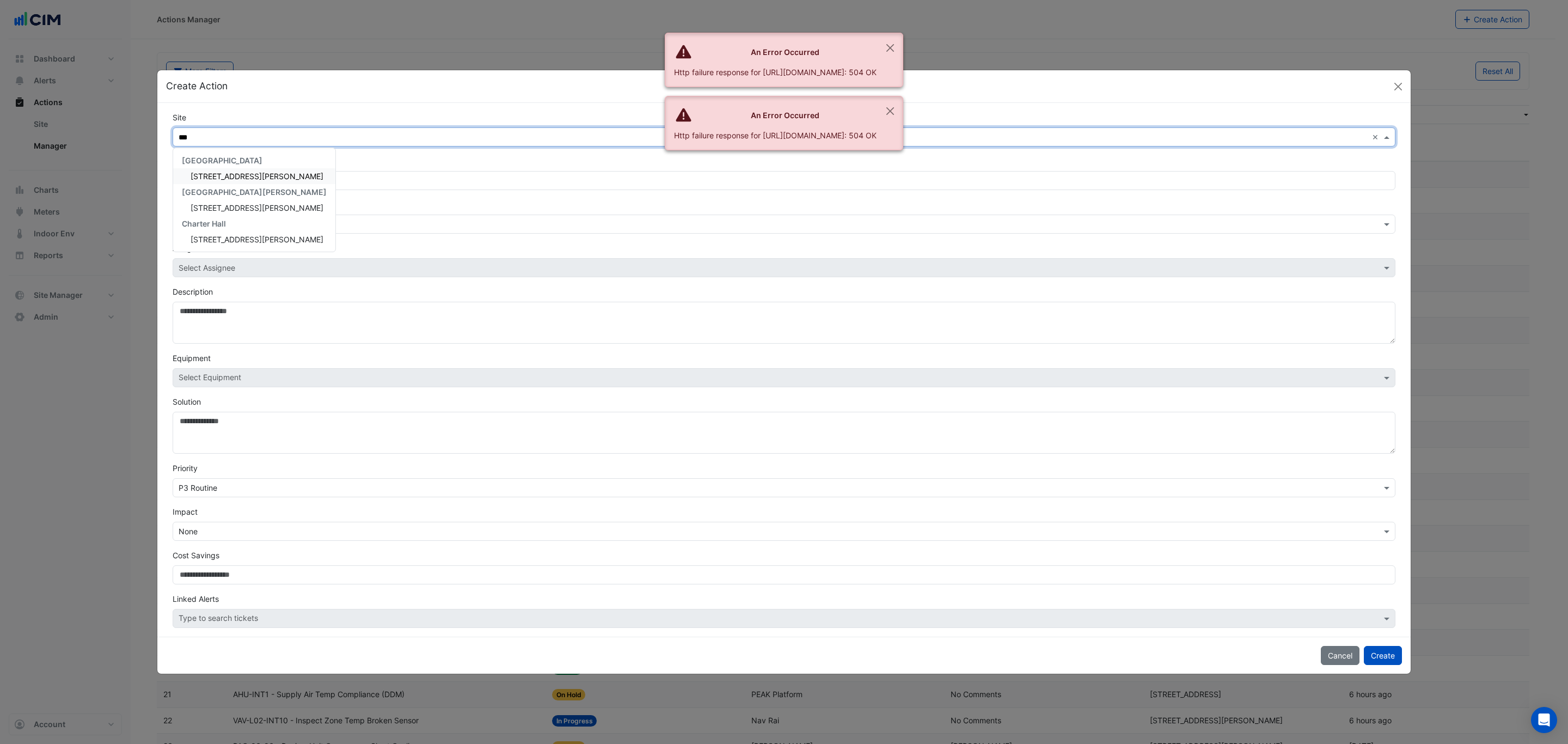
click at [226, 174] on span "[STREET_ADDRESS][PERSON_NAME]" at bounding box center [257, 176] width 133 height 9
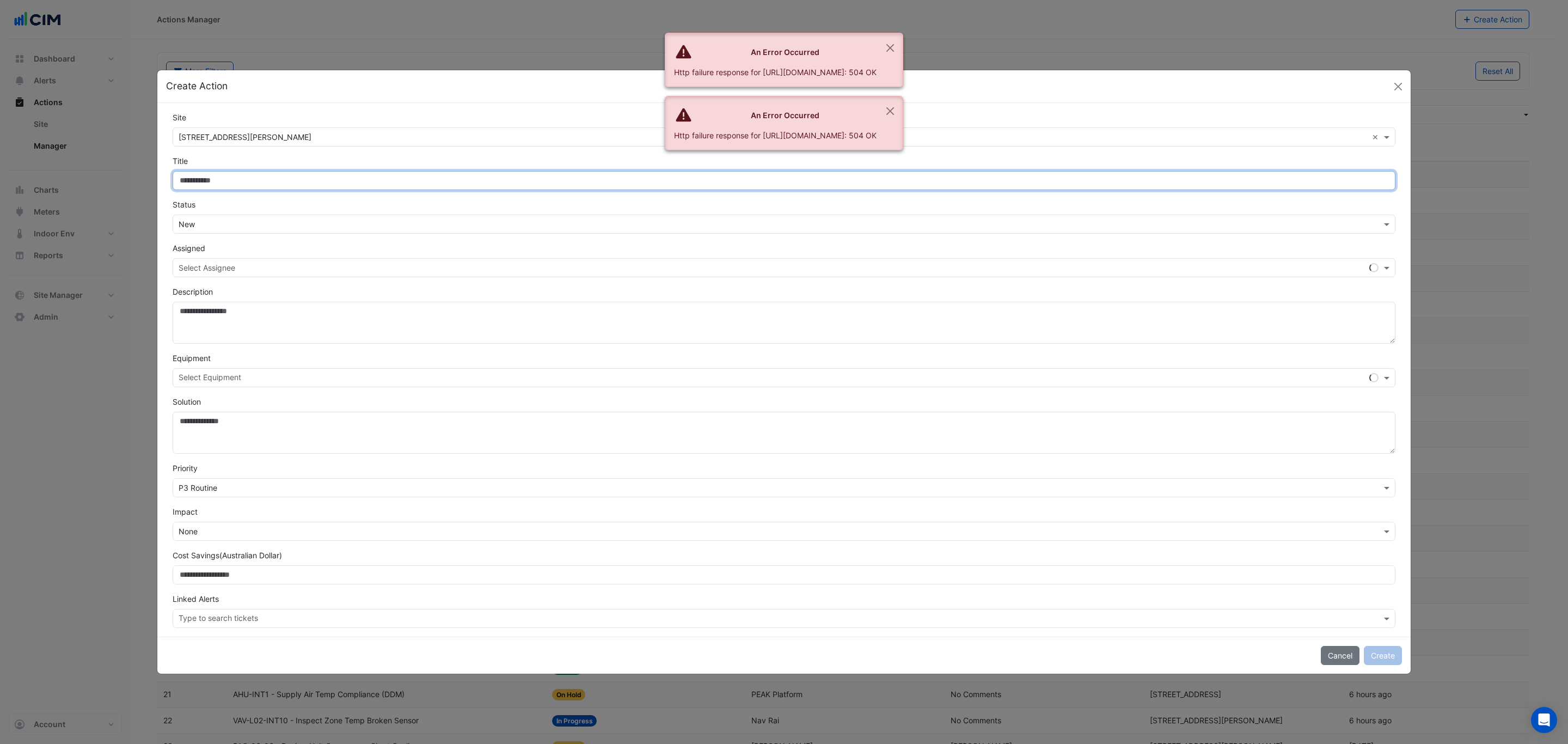
click at [304, 171] on input "Site" at bounding box center [784, 180] width 1223 height 19
type input "**********"
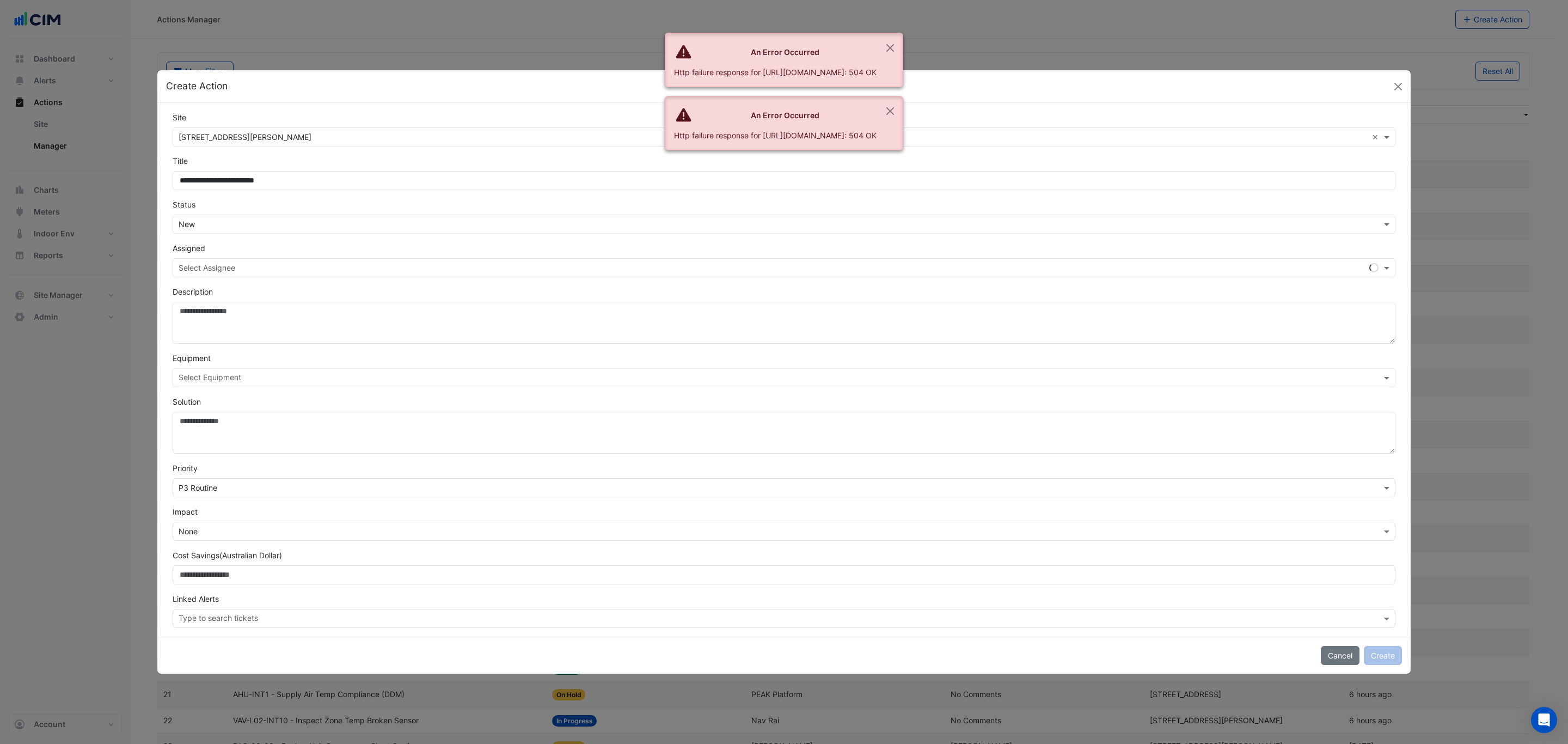
click at [245, 219] on input "text" at bounding box center [772, 225] width 1189 height 12
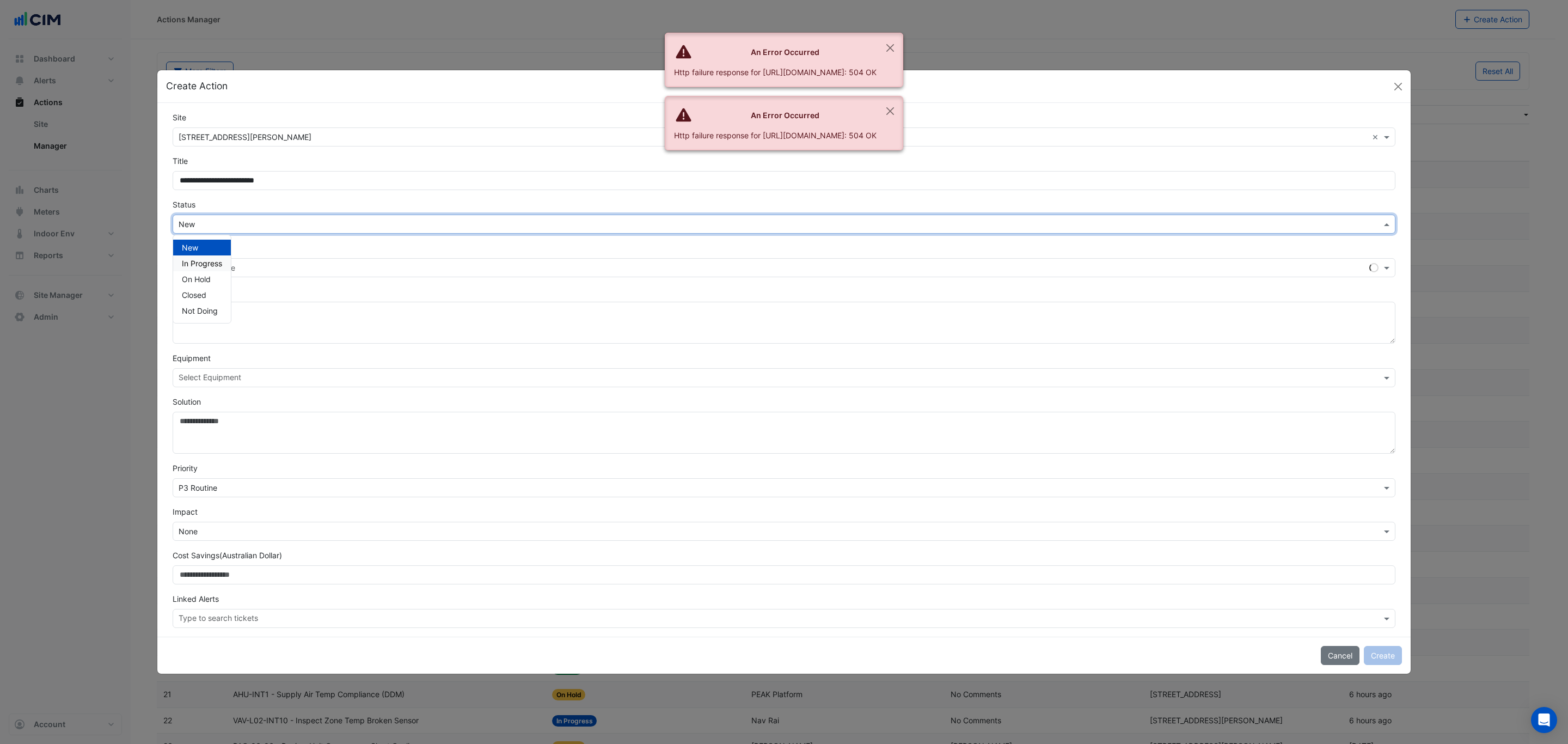
click at [221, 259] on span "In Progress" at bounding box center [202, 263] width 40 height 9
click at [228, 259] on div "Select Assignee" at bounding box center [784, 267] width 1223 height 19
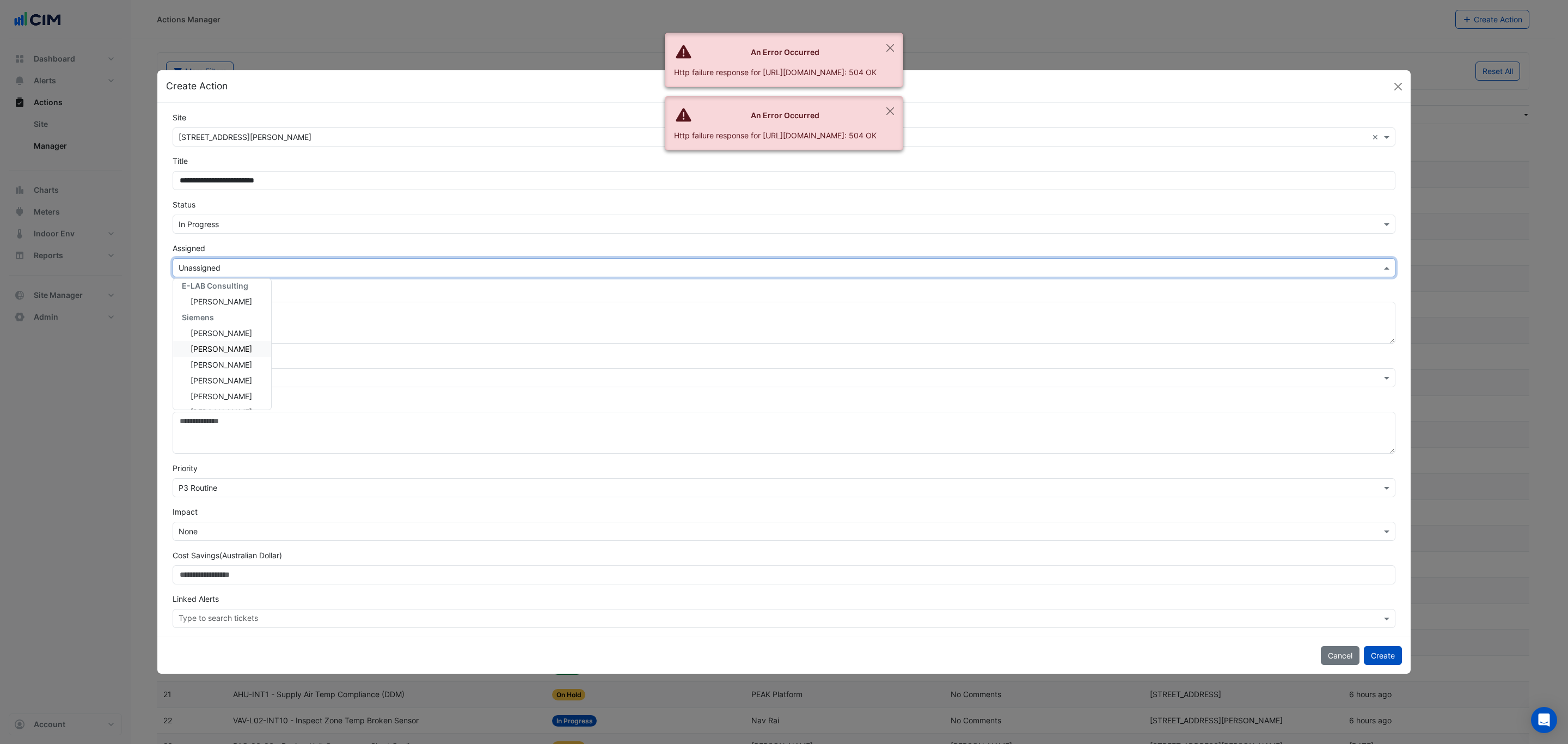
scroll to position [209, 0]
click at [233, 366] on span "Jicky Joseph" at bounding box center [221, 366] width 61 height 9
click at [268, 615] on input "text" at bounding box center [780, 619] width 1203 height 12
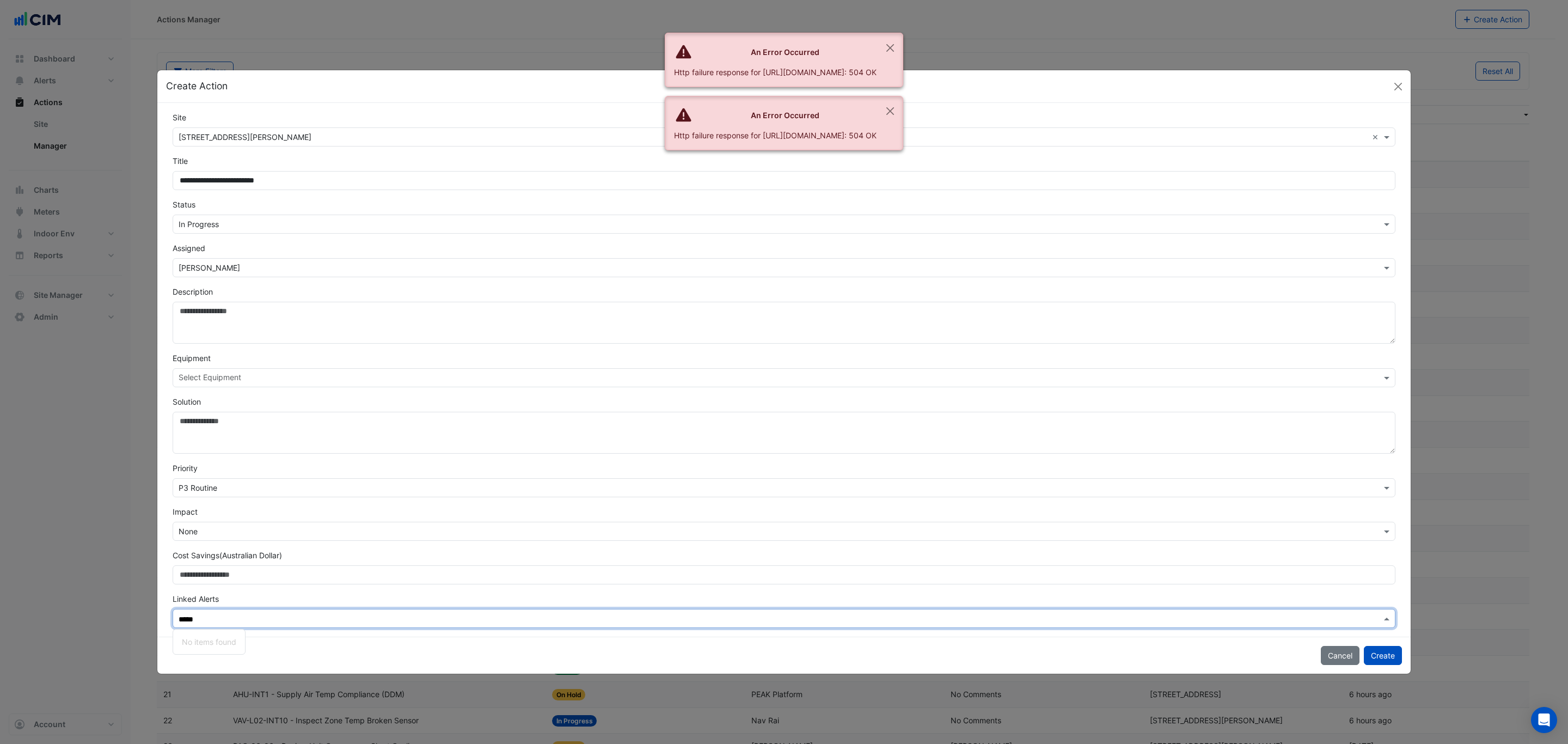
type input "******"
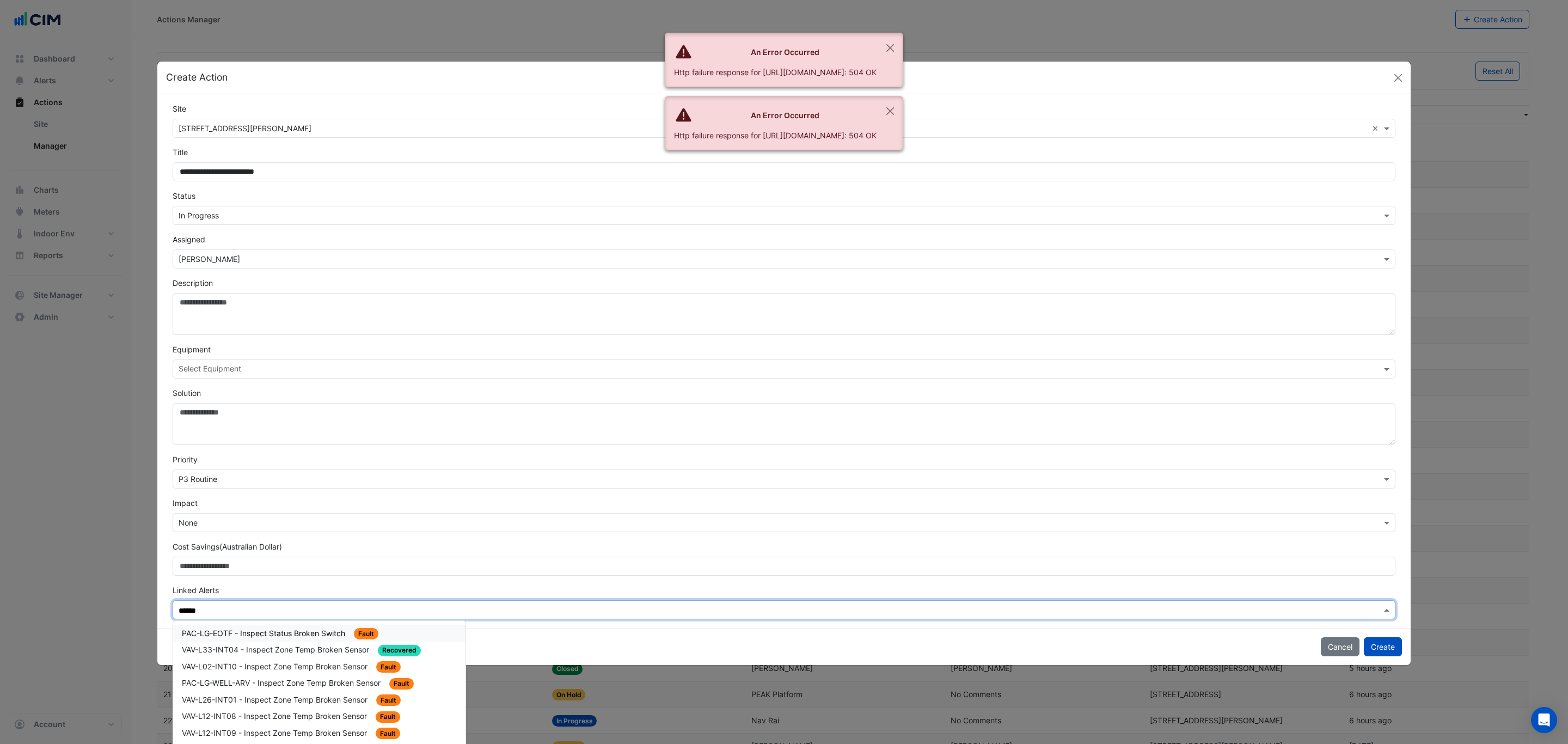
scroll to position [18, 0]
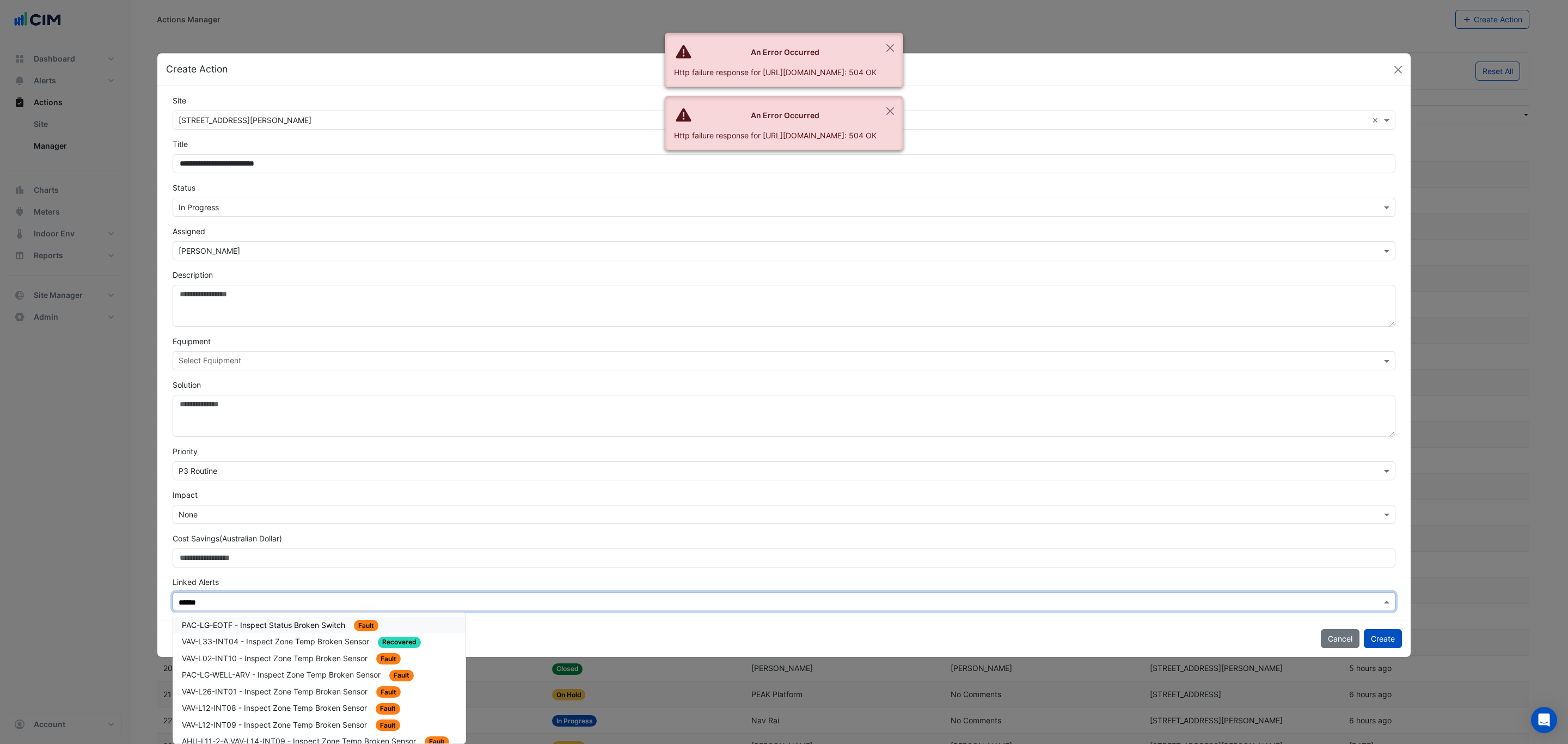
click at [293, 626] on span "PAC-LG-EOTF - Inspect Status Broken Switch" at bounding box center [265, 625] width 166 height 9
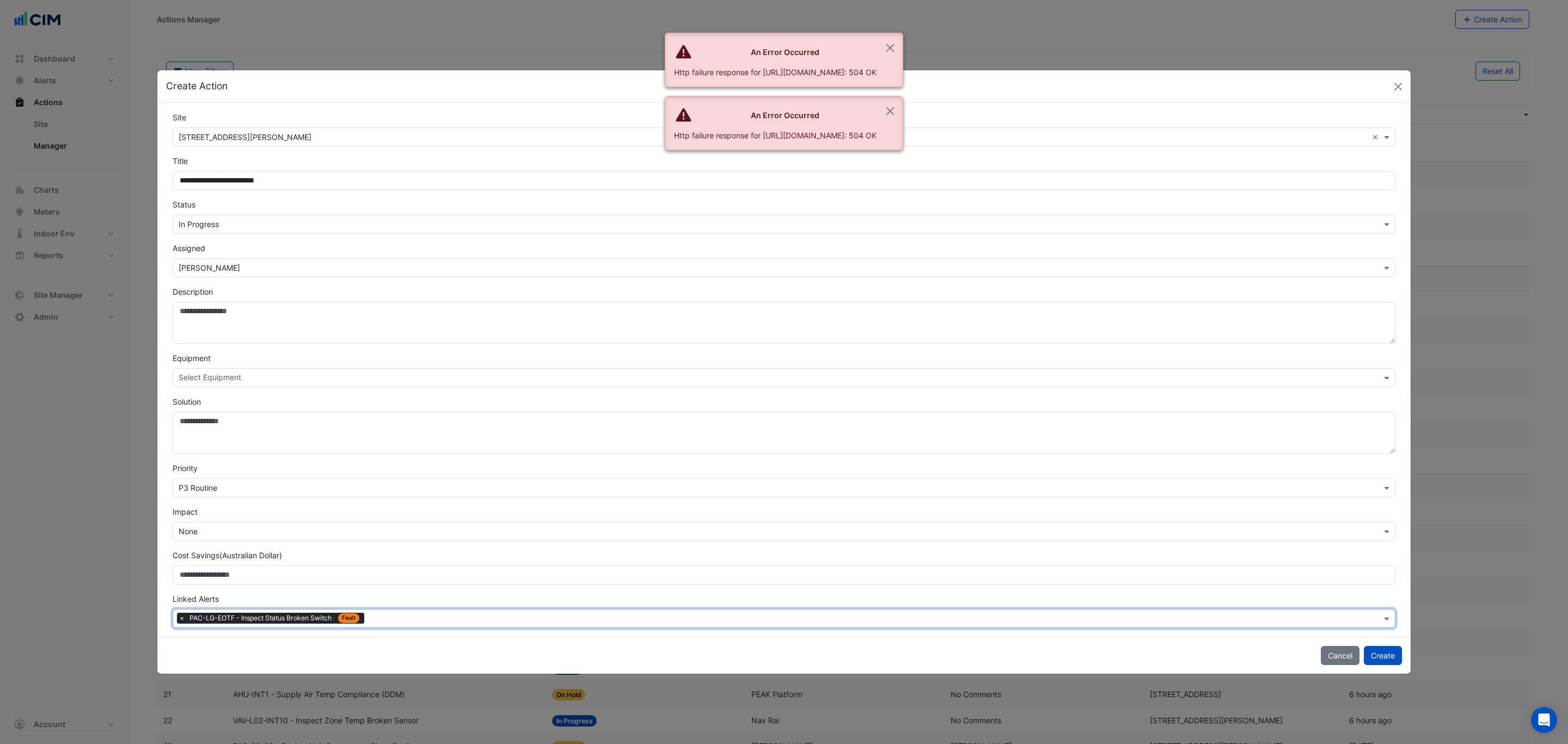
scroll to position [0, 0]
click at [402, 616] on input "text" at bounding box center [875, 619] width 1013 height 12
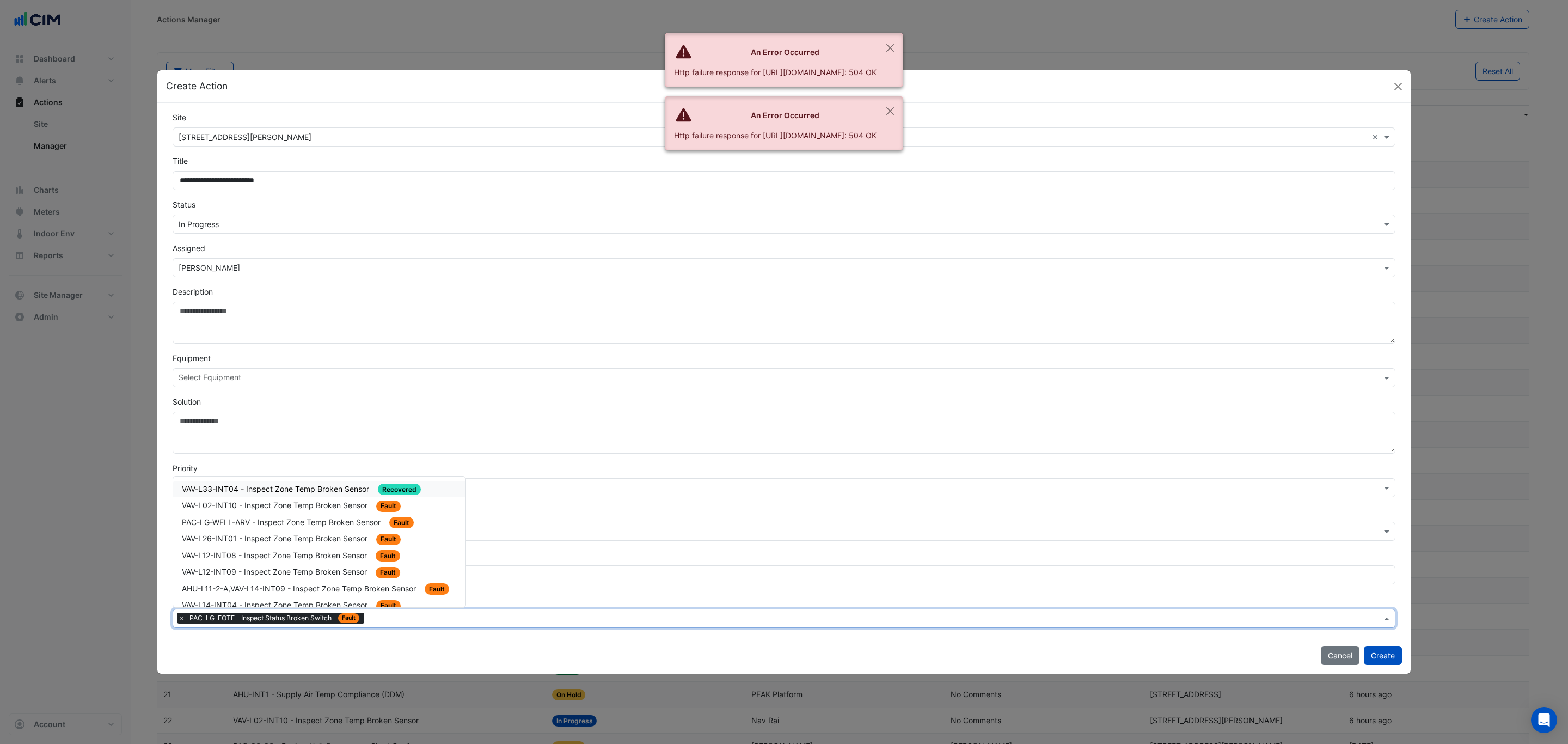
click at [323, 491] on span "VAV-L33-INT04 - Inspect Zone Temp Broken Sensor" at bounding box center [276, 488] width 189 height 9
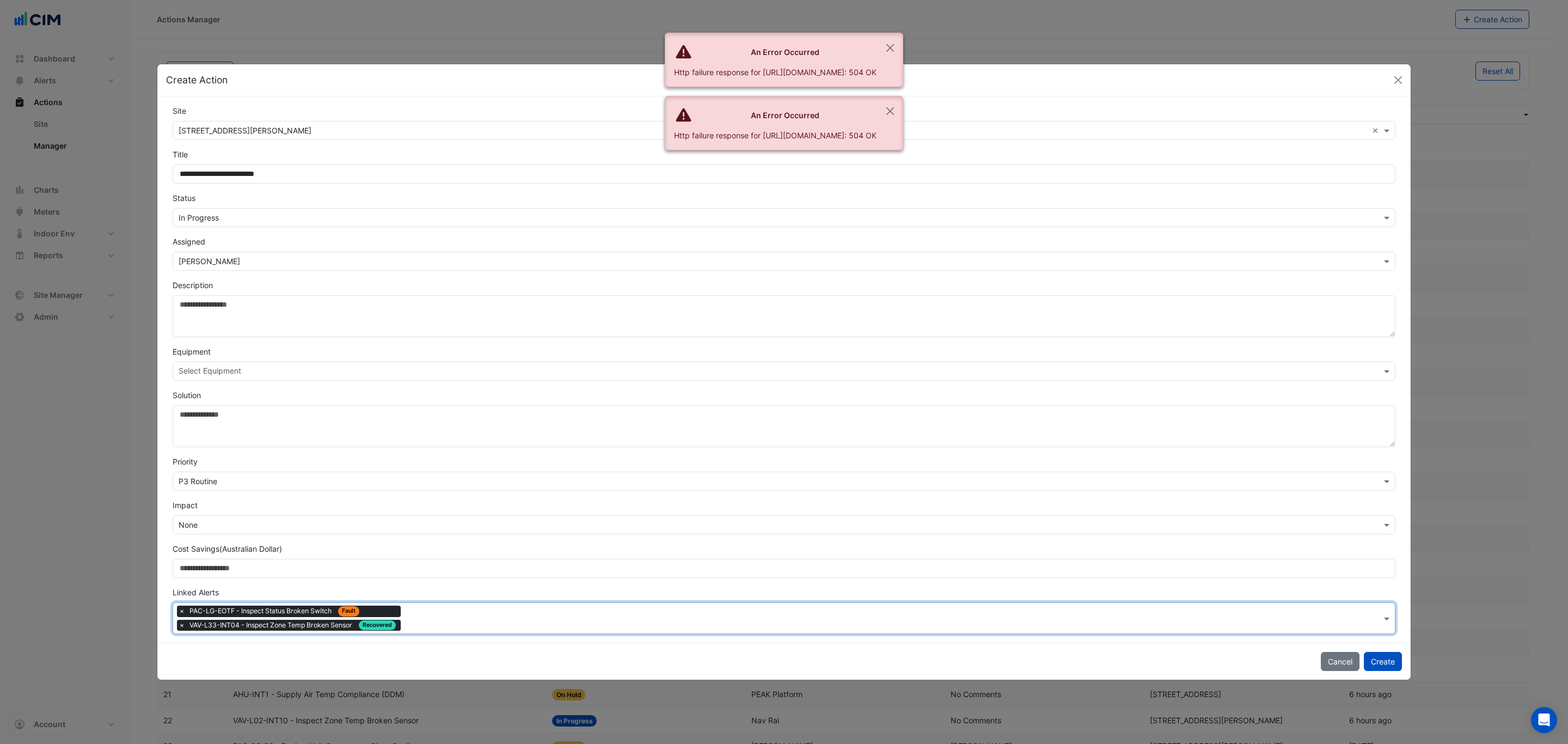
click at [423, 621] on input "text" at bounding box center [893, 619] width 976 height 12
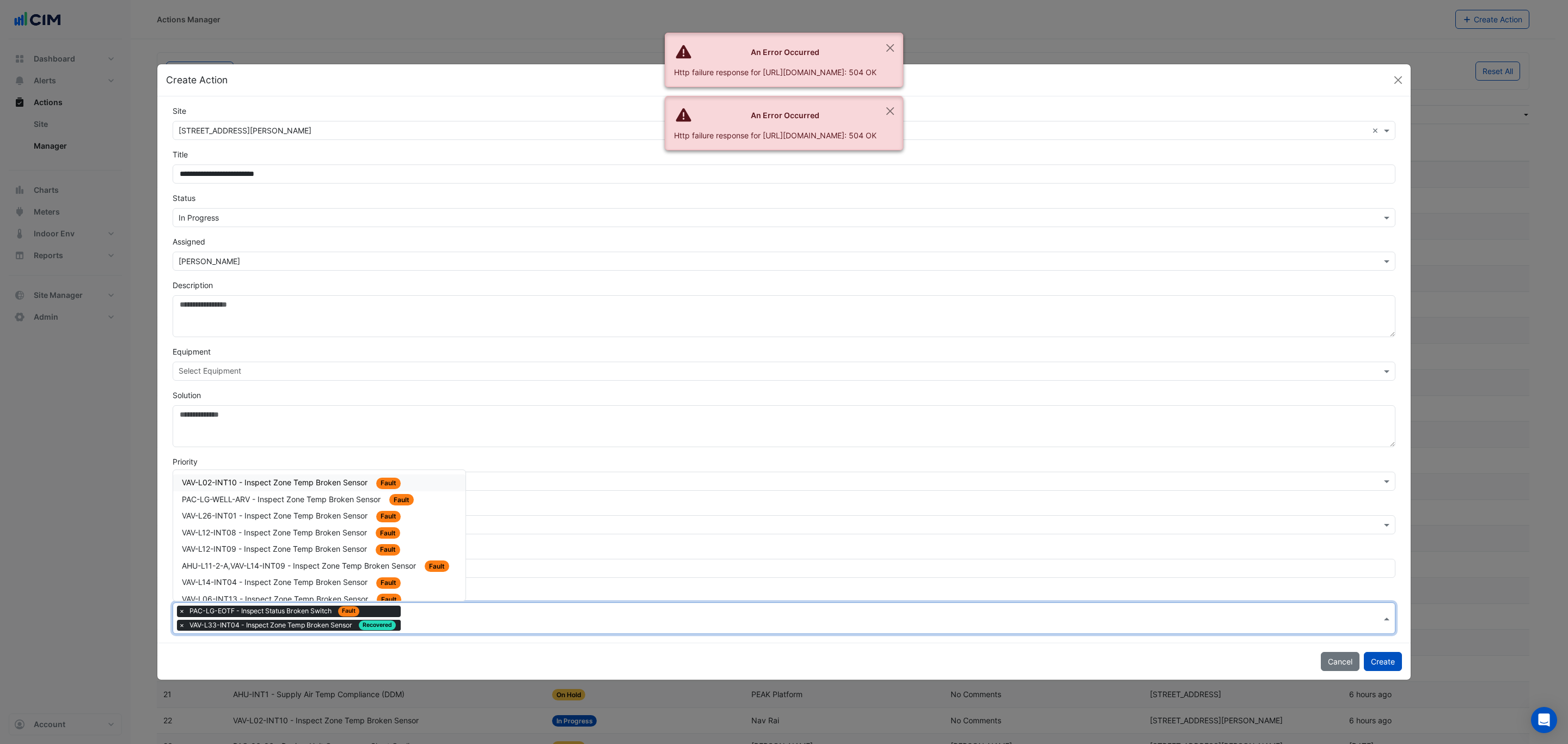
click at [334, 480] on span "VAV-L02-INT10 - Inspect Zone Temp Broken Sensor" at bounding box center [276, 482] width 188 height 9
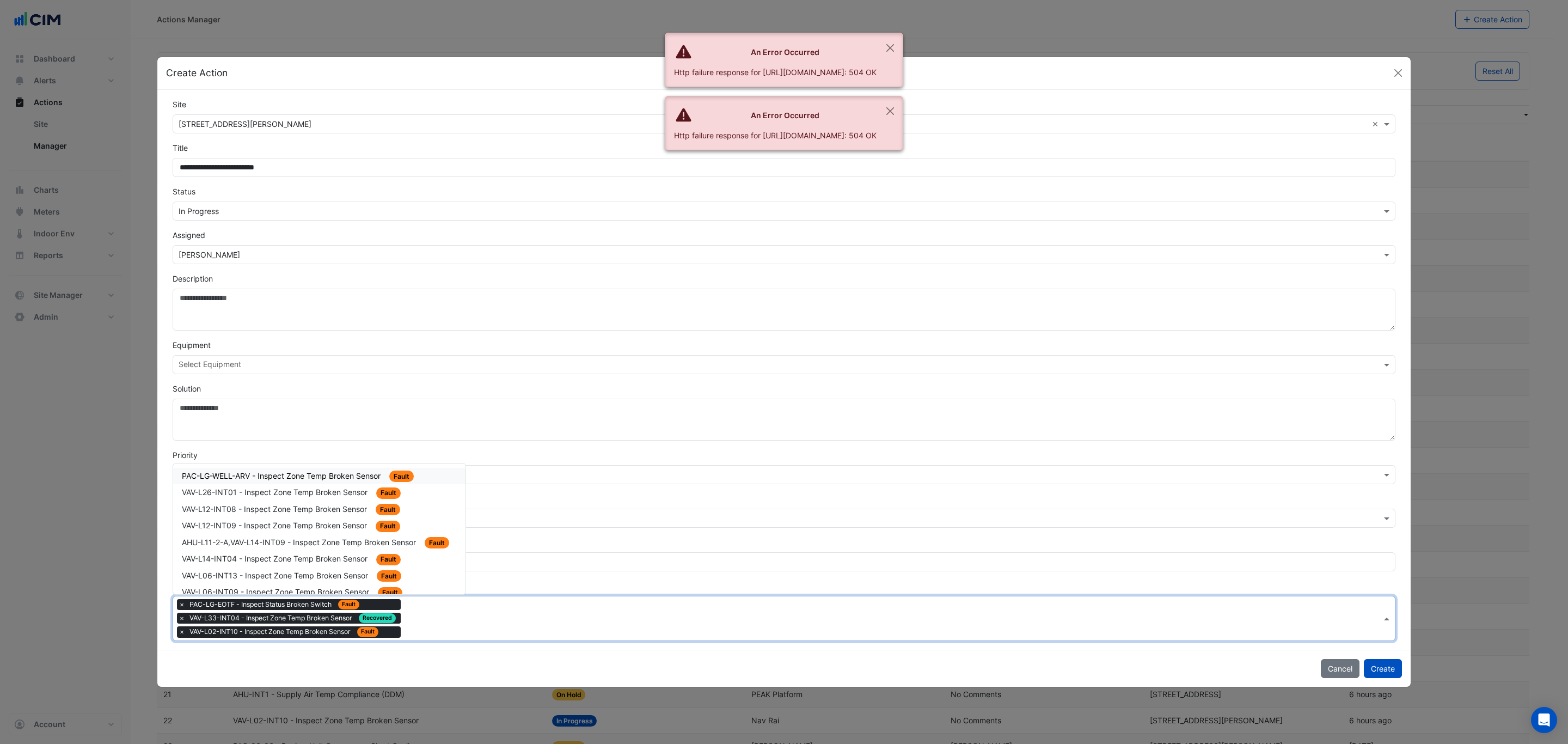
click at [443, 624] on input "text" at bounding box center [893, 619] width 976 height 12
click at [352, 470] on div "PAC-LG-WELL-ARV - Inspect Zone Temp Broken Sensor Fault" at bounding box center [320, 476] width 275 height 13
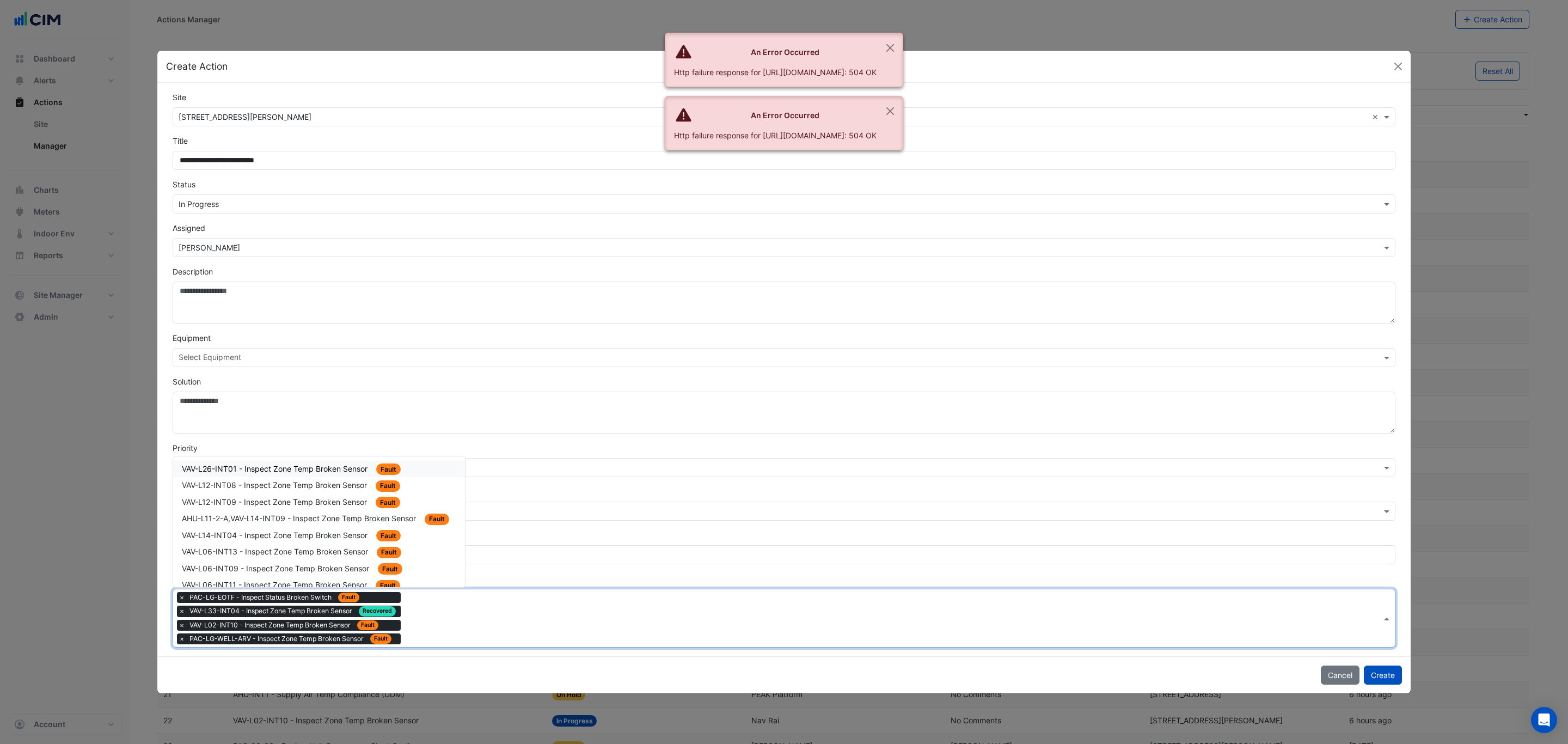
click at [441, 622] on input "text" at bounding box center [893, 619] width 976 height 12
click at [332, 471] on span "VAV-L26-INT01 - Inspect Zone Temp Broken Sensor" at bounding box center [276, 468] width 188 height 9
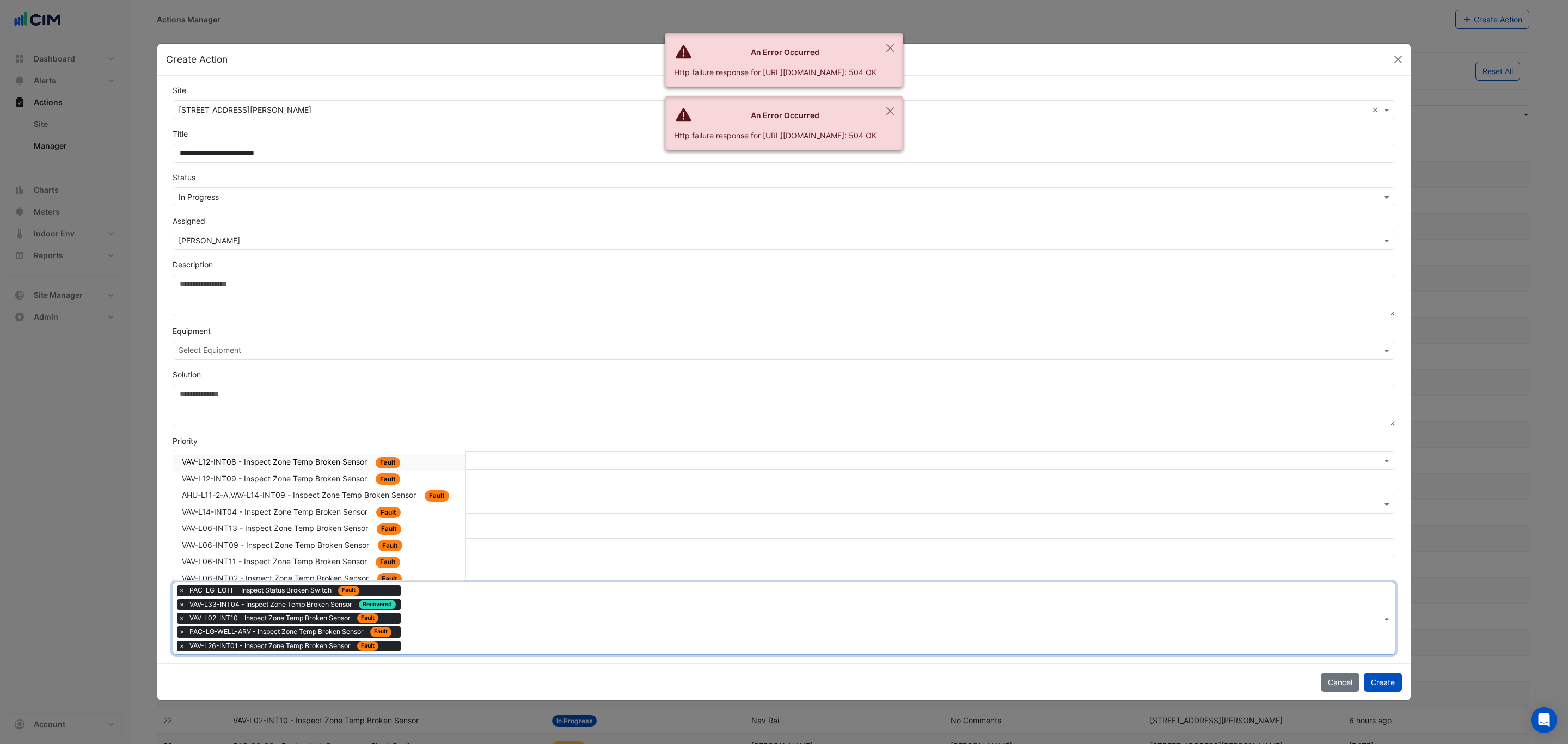
drag, startPoint x: 450, startPoint y: 644, endPoint x: 392, endPoint y: 575, distance: 90.1
click at [446, 639] on div "Type to search tickets × PAC-LG-EOTF - Inspect Status Broken Switch Fault × VAV…" at bounding box center [777, 618] width 1208 height 72
click at [354, 468] on div "VAV-L12-INT08 - Inspect Zone Temp Broken Sensor Fault" at bounding box center [319, 462] width 292 height 17
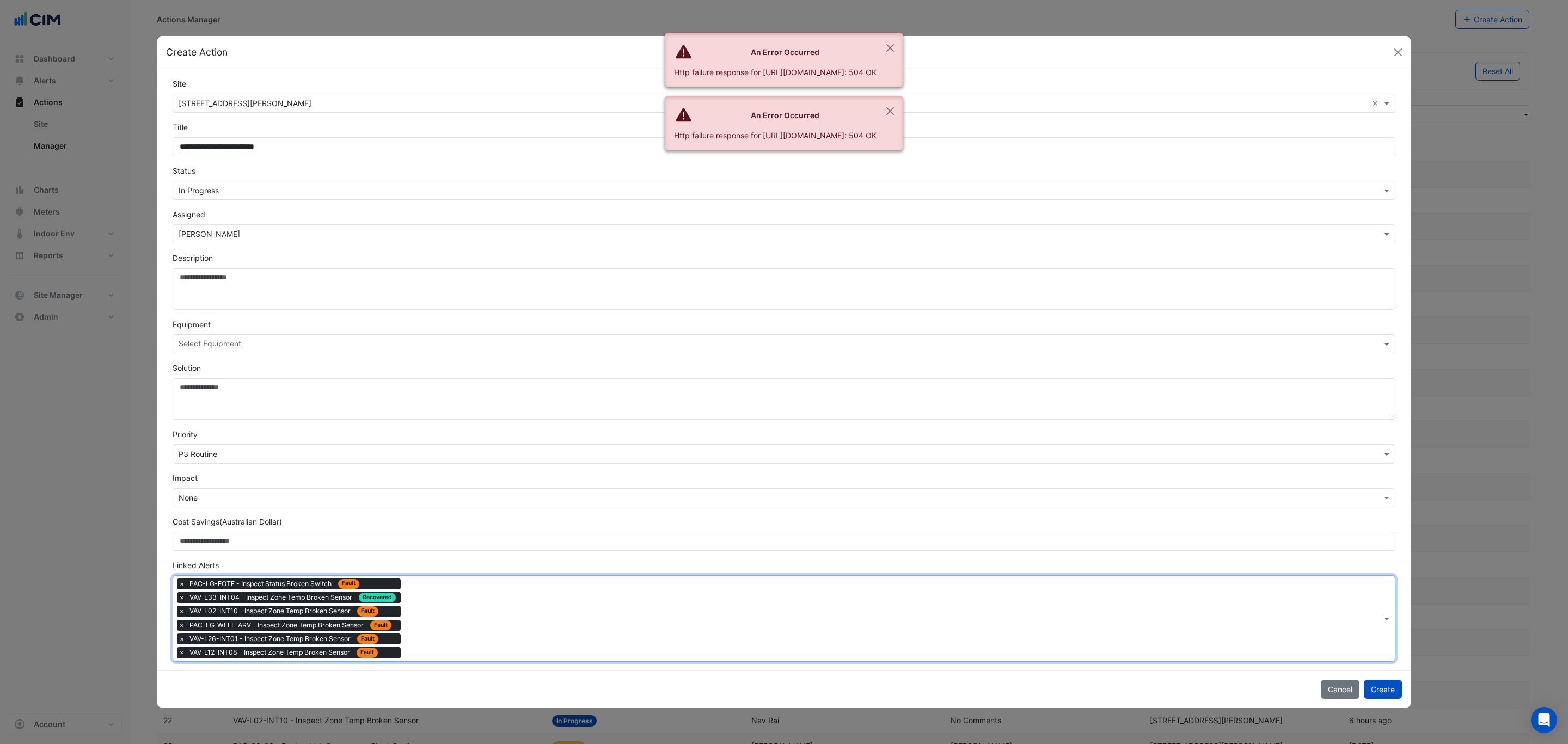
drag, startPoint x: 462, startPoint y: 633, endPoint x: 453, endPoint y: 614, distance: 21.0
click at [457, 622] on div "Type to search tickets × PAC-LG-EOTF - Inspect Status Broken Switch Fault × VAV…" at bounding box center [777, 618] width 1208 height 85
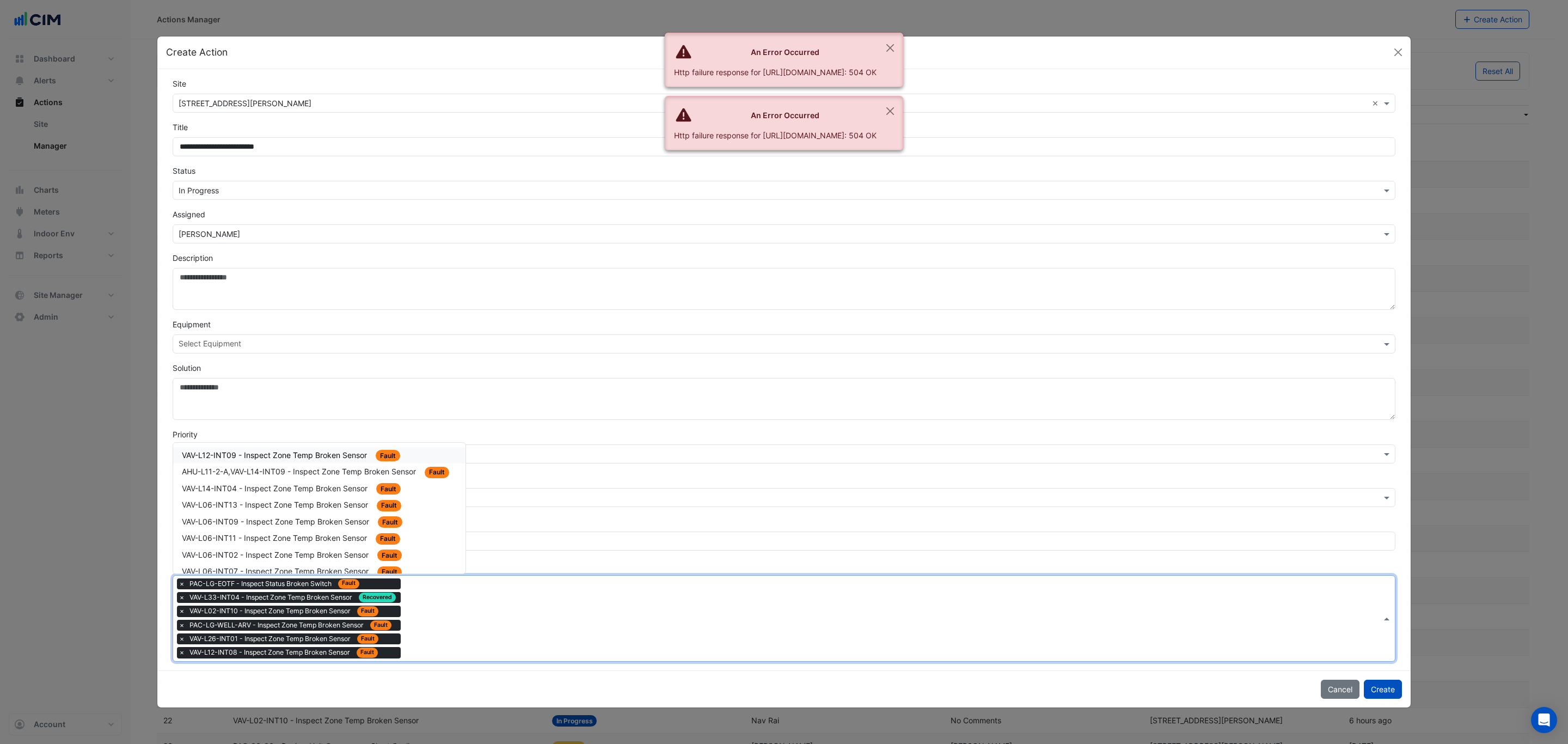
click at [326, 455] on span "VAV-L12-INT09 - Inspect Zone Temp Broken Sensor" at bounding box center [276, 455] width 187 height 9
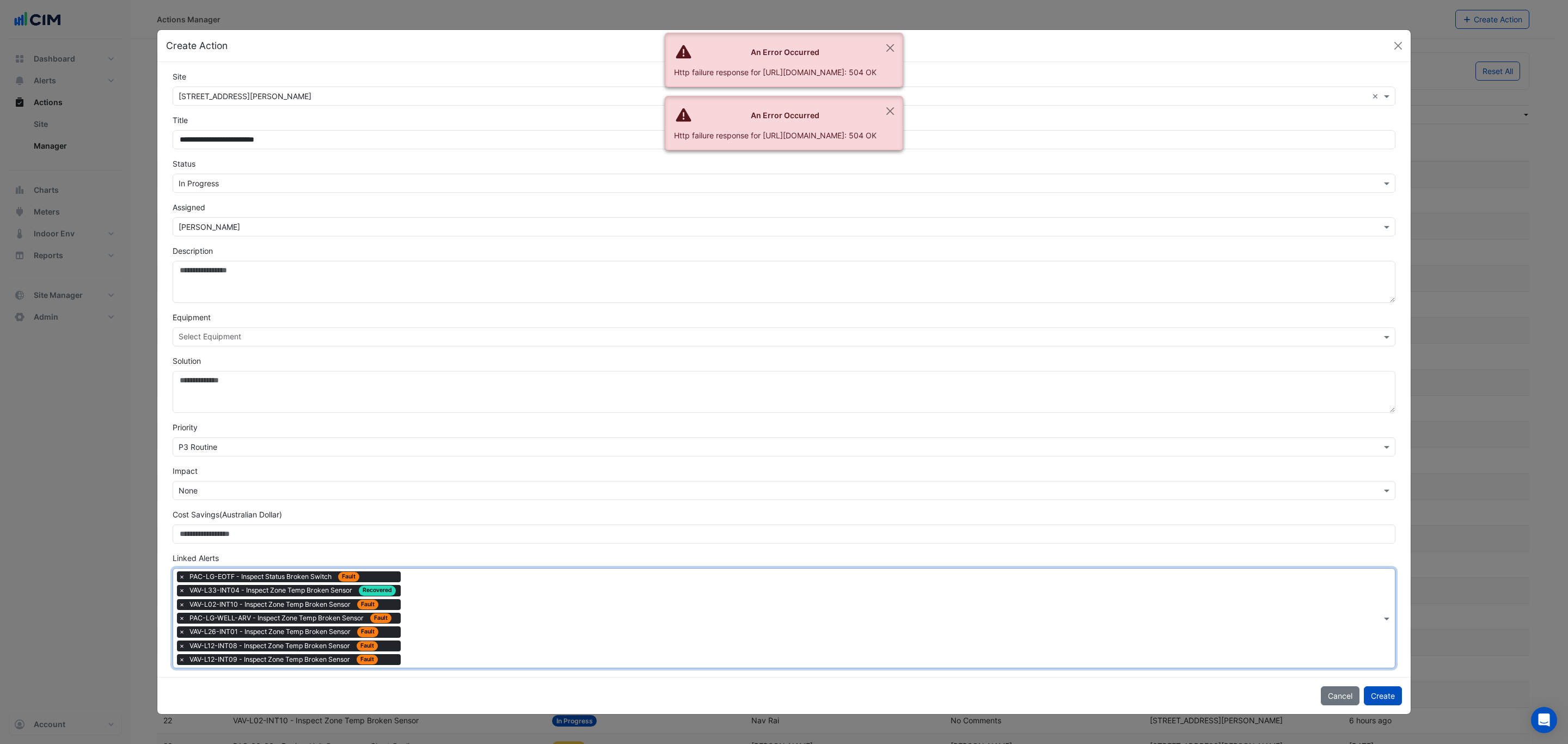
drag, startPoint x: 424, startPoint y: 615, endPoint x: 393, endPoint y: 574, distance: 51.4
click at [419, 606] on div "Type to search tickets × PAC-LG-EOTF - Inspect Status Broken Switch Fault × VAV…" at bounding box center [777, 619] width 1208 height 100
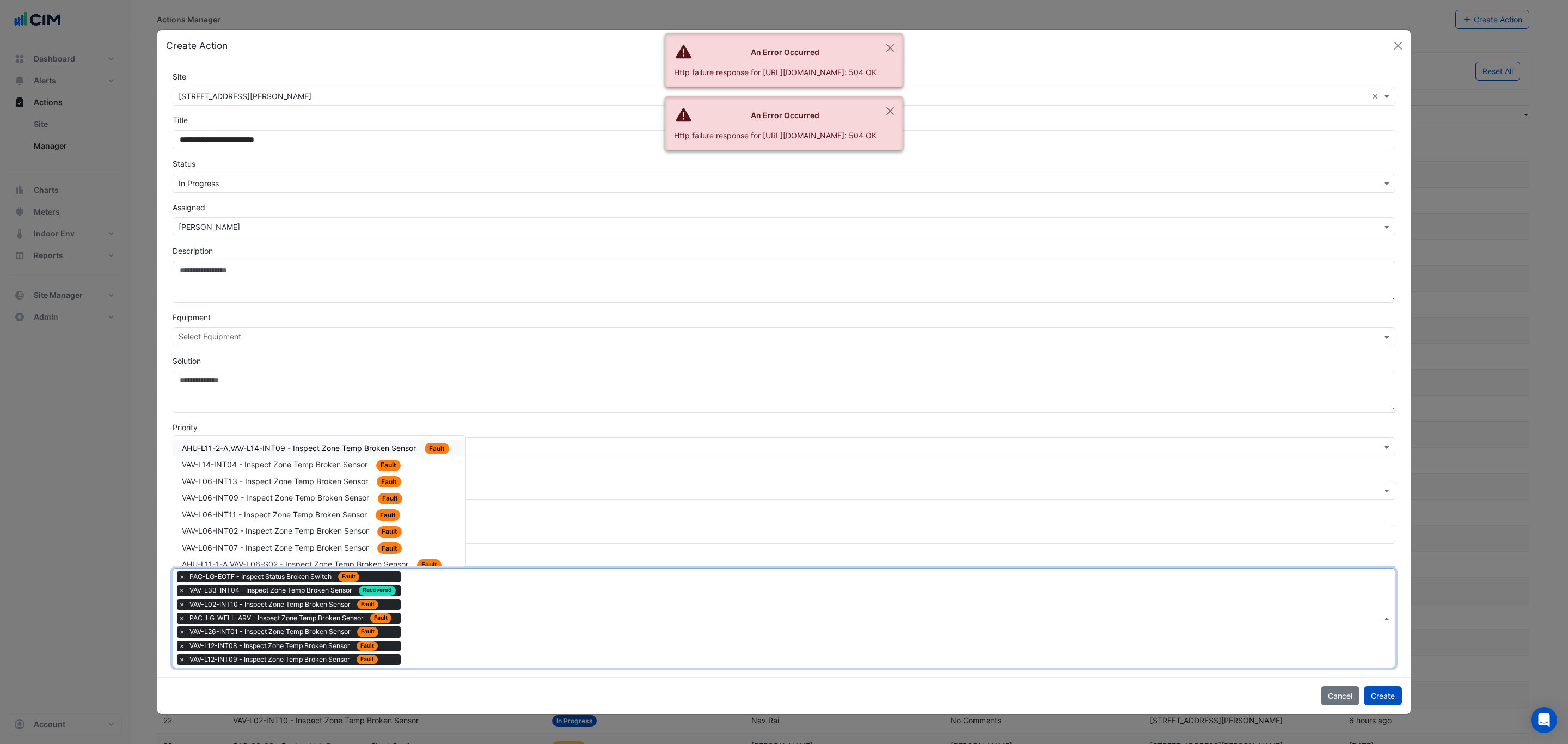
click at [311, 455] on div "AHU-L11-2-A,VAV-L14-INT09 - Inspect Zone Temp Broken Sensor Fault" at bounding box center [319, 449] width 292 height 17
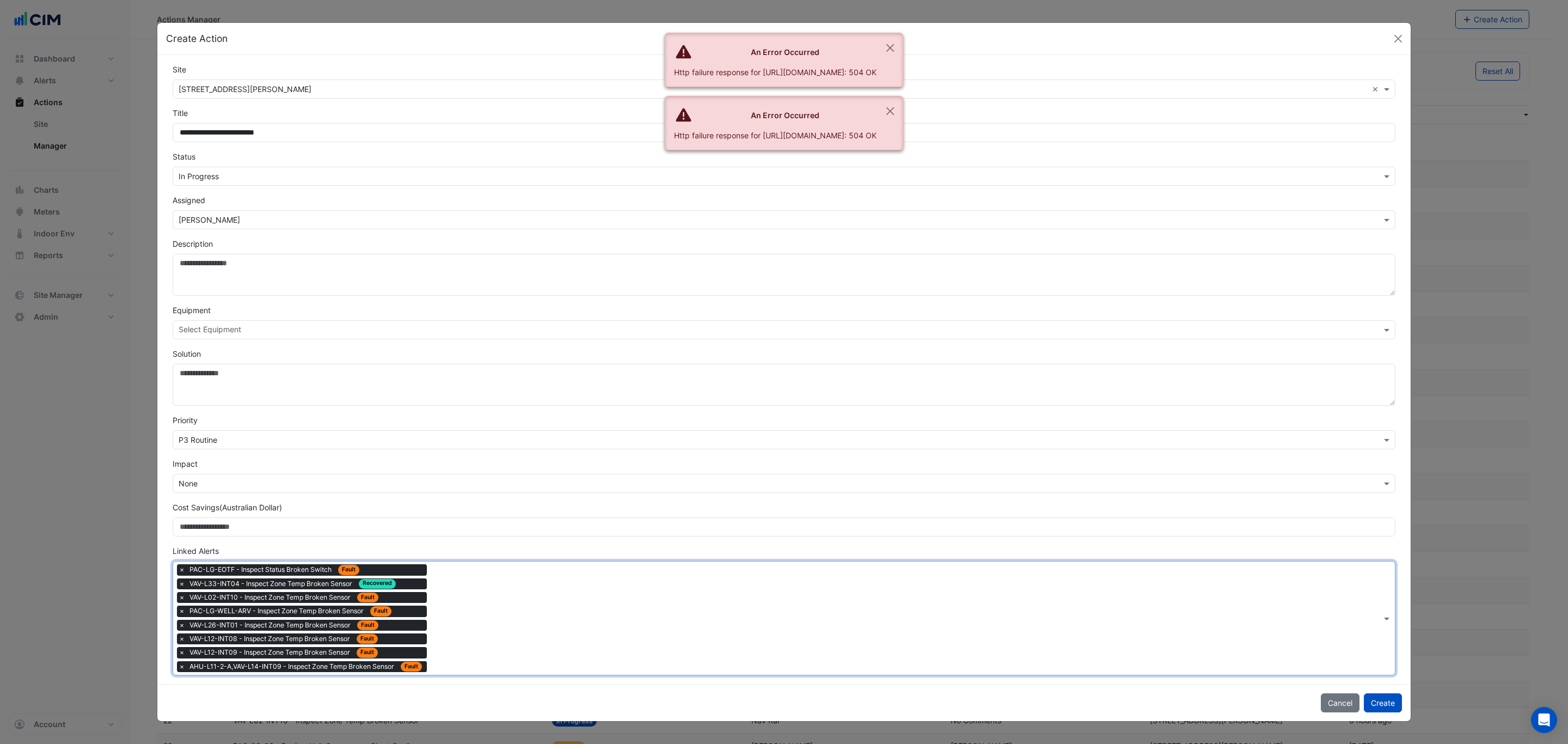
drag, startPoint x: 483, startPoint y: 622, endPoint x: 405, endPoint y: 569, distance: 94.3
click at [474, 614] on input "text" at bounding box center [906, 619] width 950 height 12
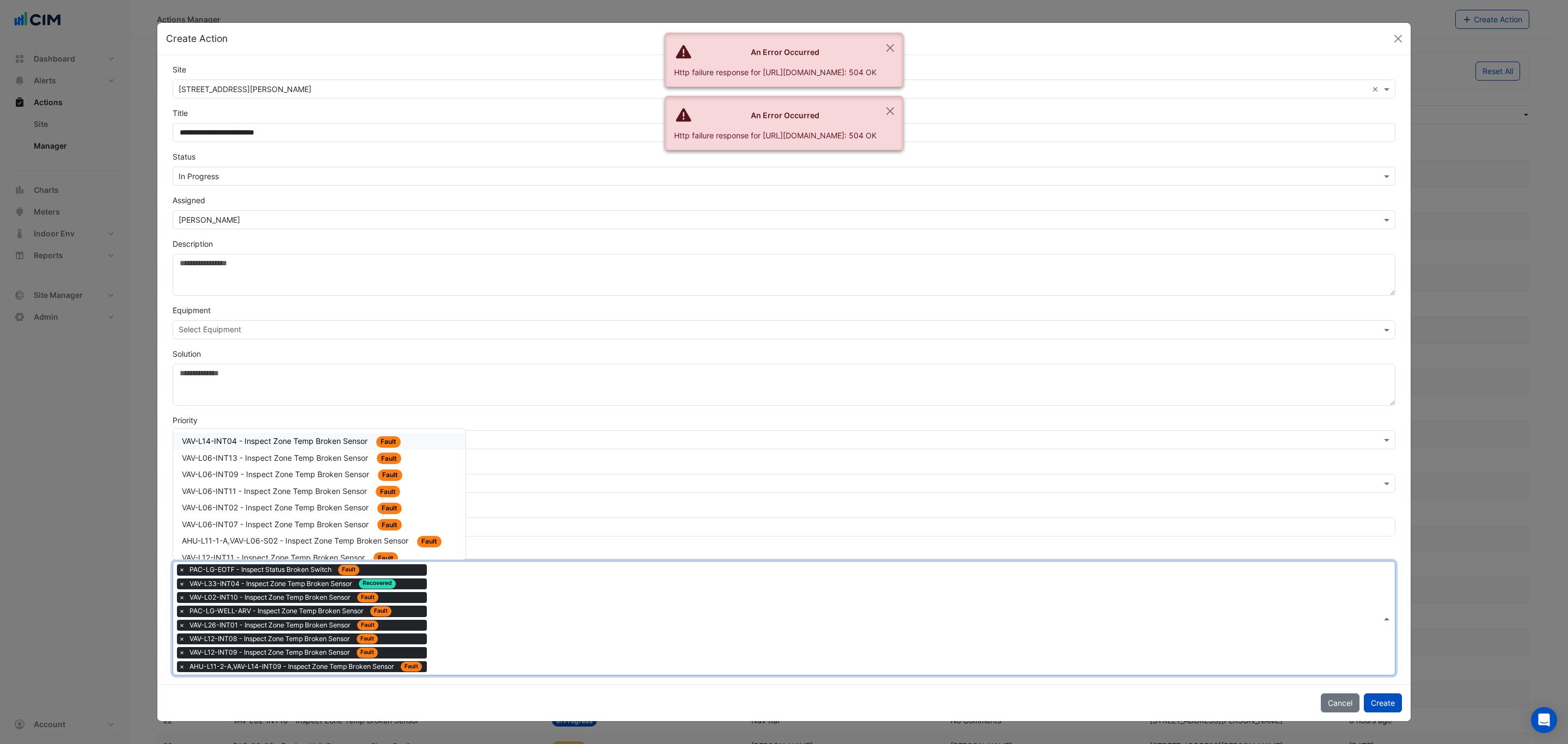
click at [317, 445] on div "VAV-L14-INT04 - Inspect Zone Temp Broken Sensor Fault" at bounding box center [320, 441] width 275 height 13
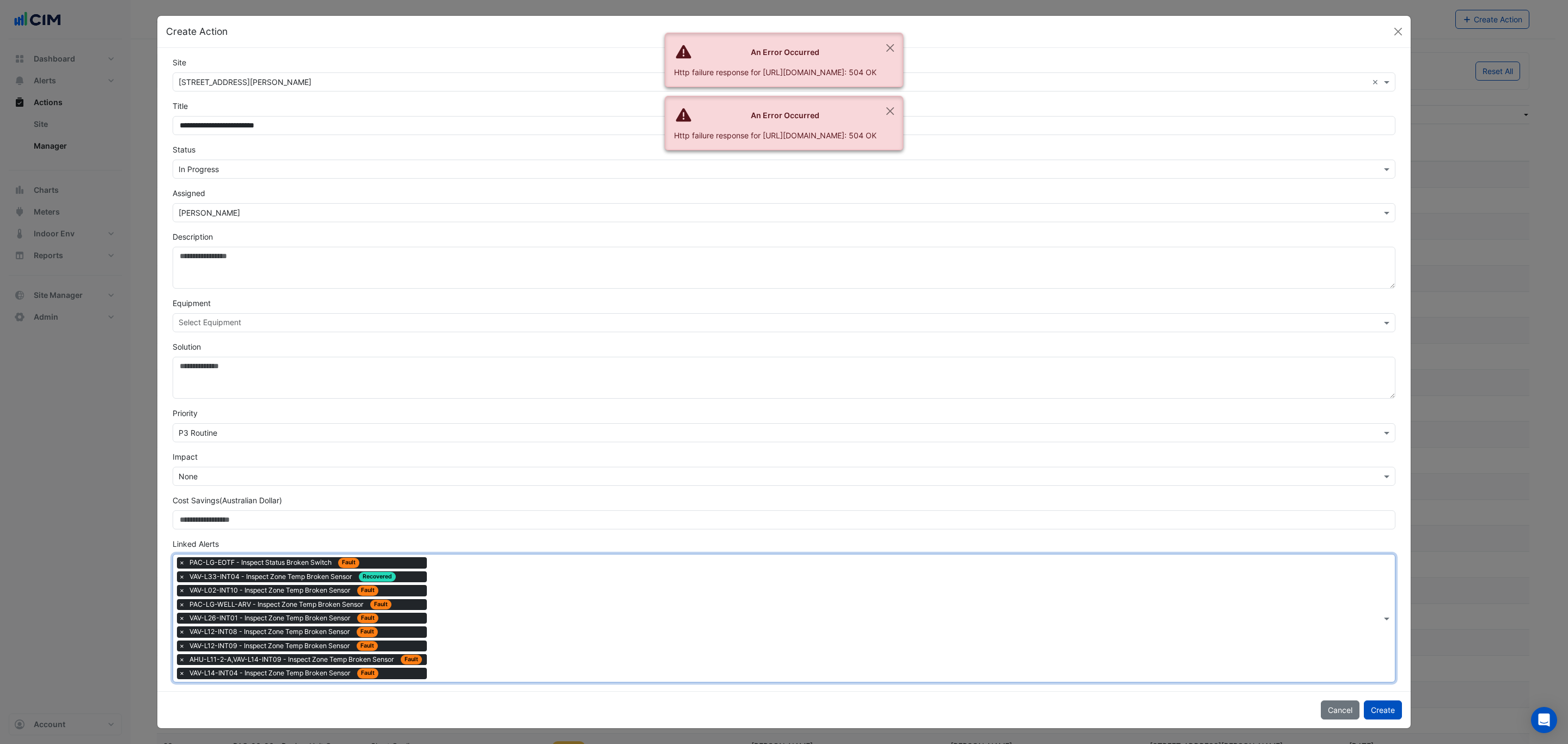
drag, startPoint x: 482, startPoint y: 672, endPoint x: 479, endPoint y: 665, distance: 7.6
click at [479, 665] on div "Type to search tickets × PAC-LG-EOTF - Inspect Status Broken Switch Fault × VAV…" at bounding box center [777, 618] width 1208 height 127
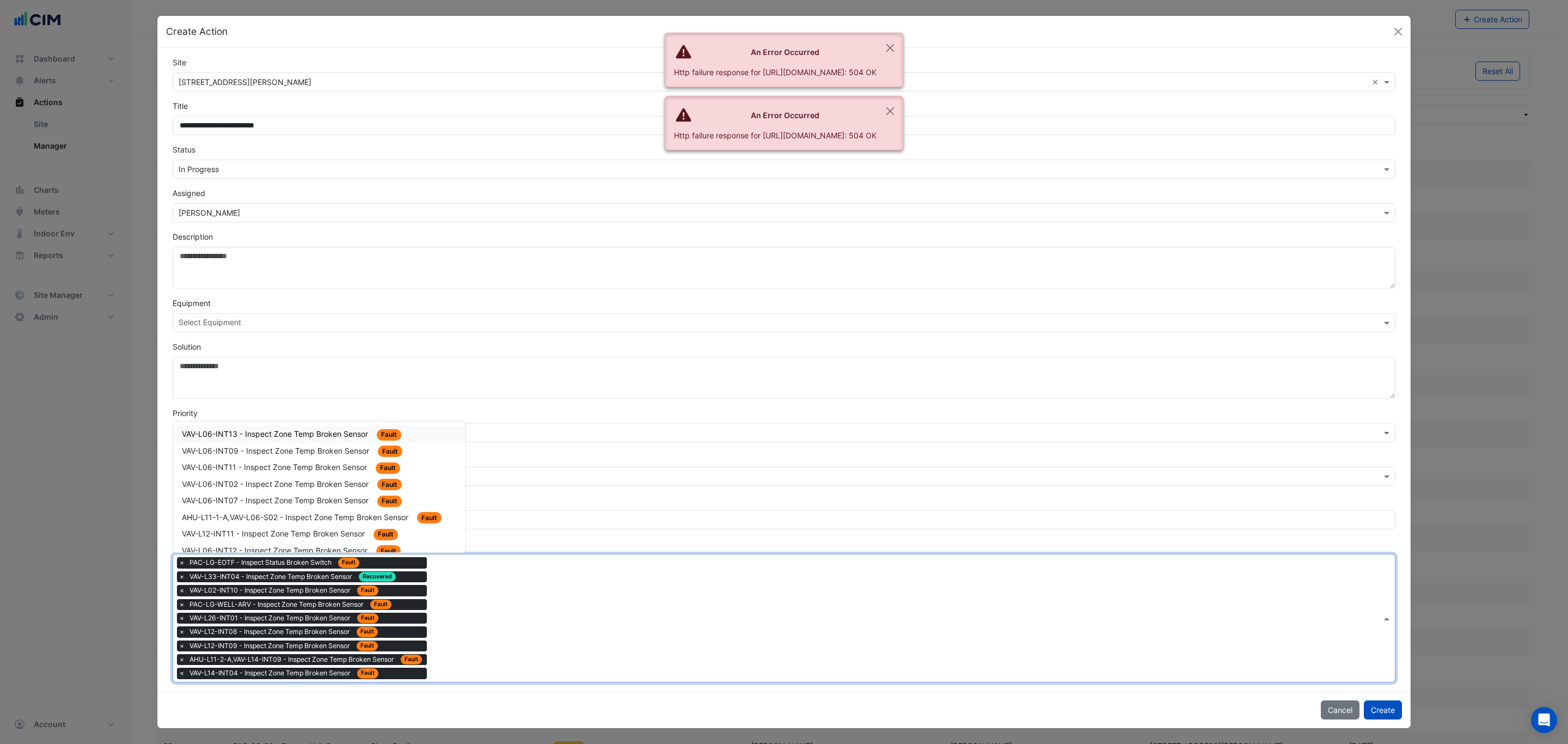
click at [335, 437] on span "VAV-L06-INT13 - Inspect Zone Temp Broken Sensor" at bounding box center [276, 433] width 188 height 9
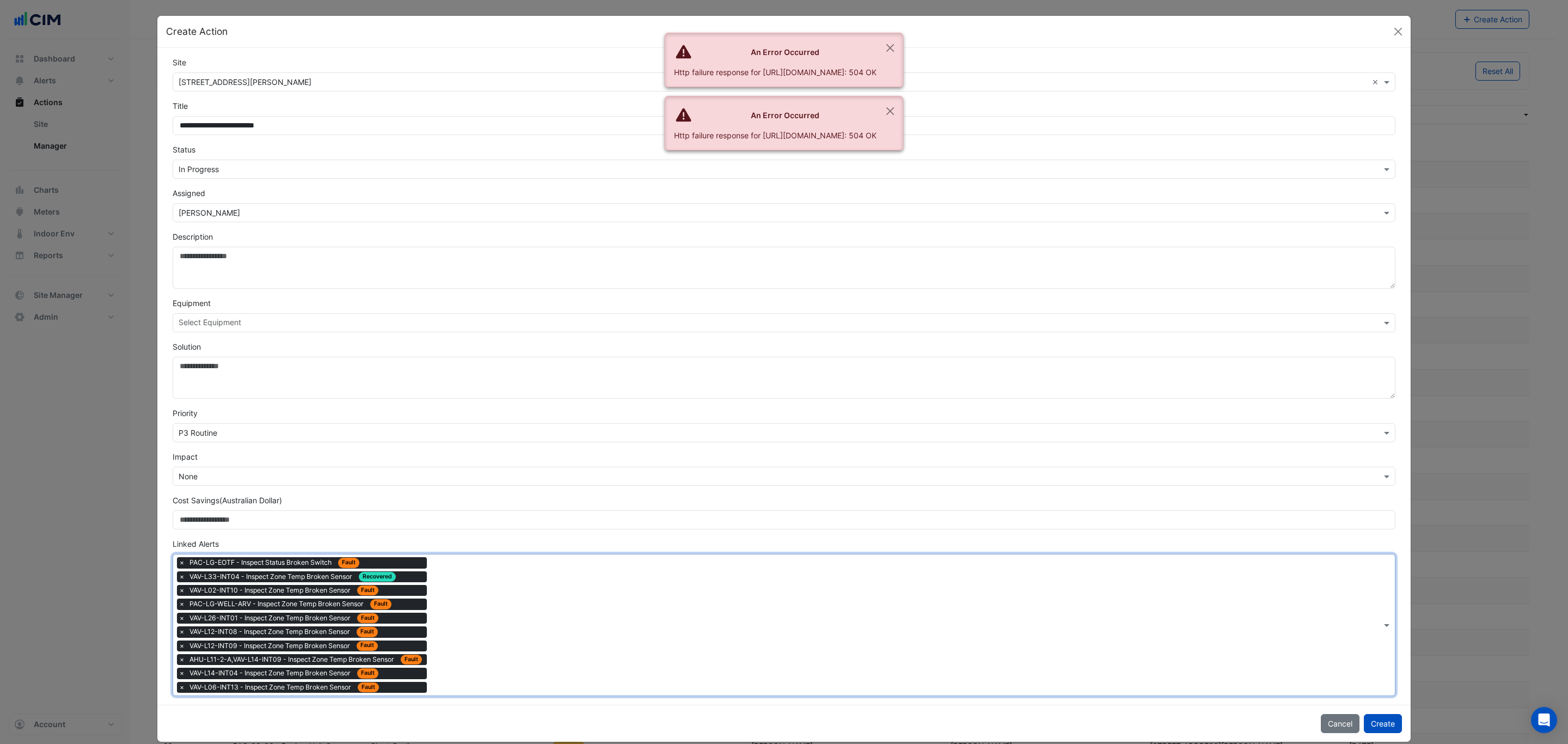
drag, startPoint x: 497, startPoint y: 664, endPoint x: 424, endPoint y: 556, distance: 130.4
click at [487, 648] on div "Type to search tickets × PAC-LG-EOTF - Inspect Status Broken Switch Fault × VAV…" at bounding box center [777, 625] width 1208 height 141
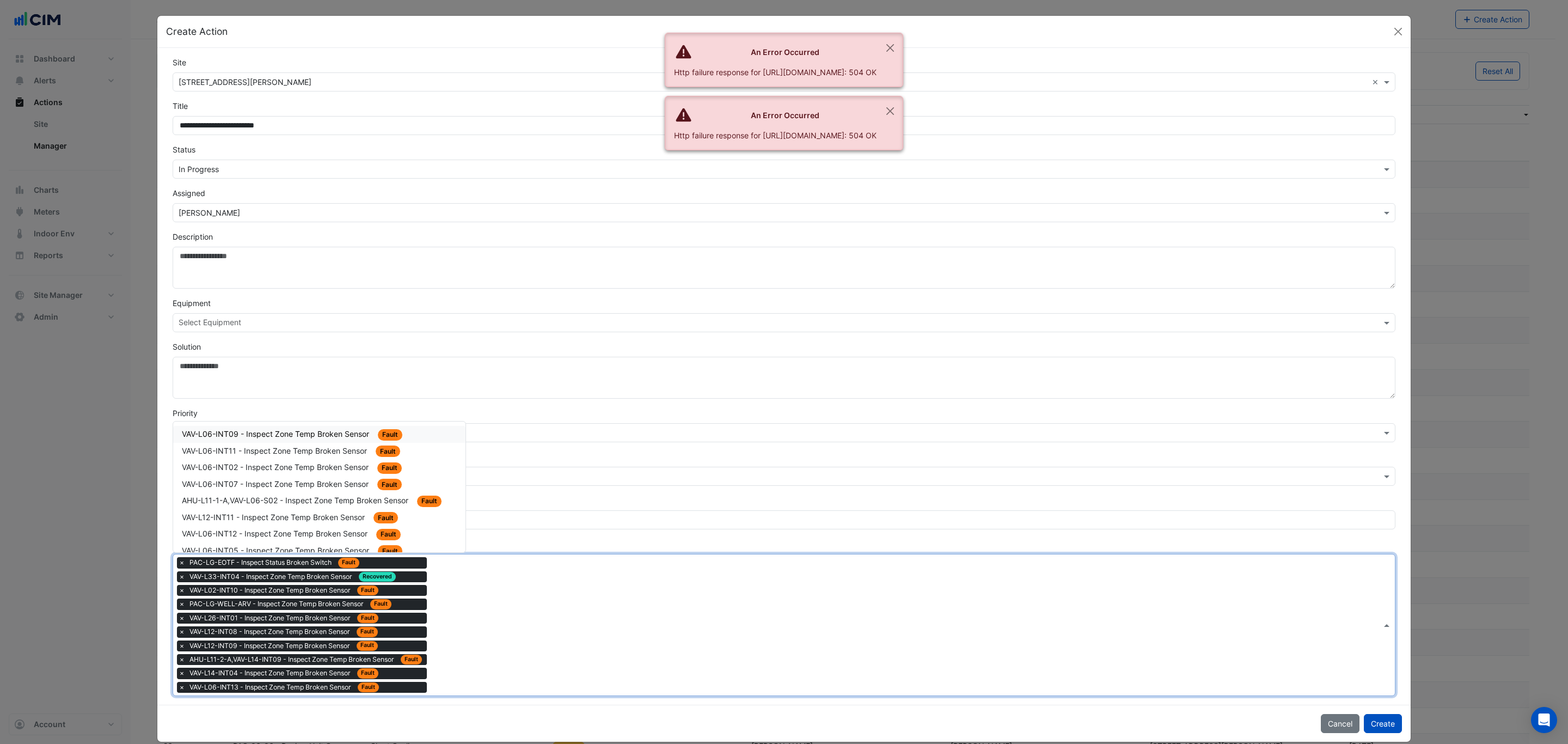
click at [340, 427] on div "VAV-L06-INT09 - Inspect Zone Temp Broken Sensor Fault" at bounding box center [319, 434] width 292 height 17
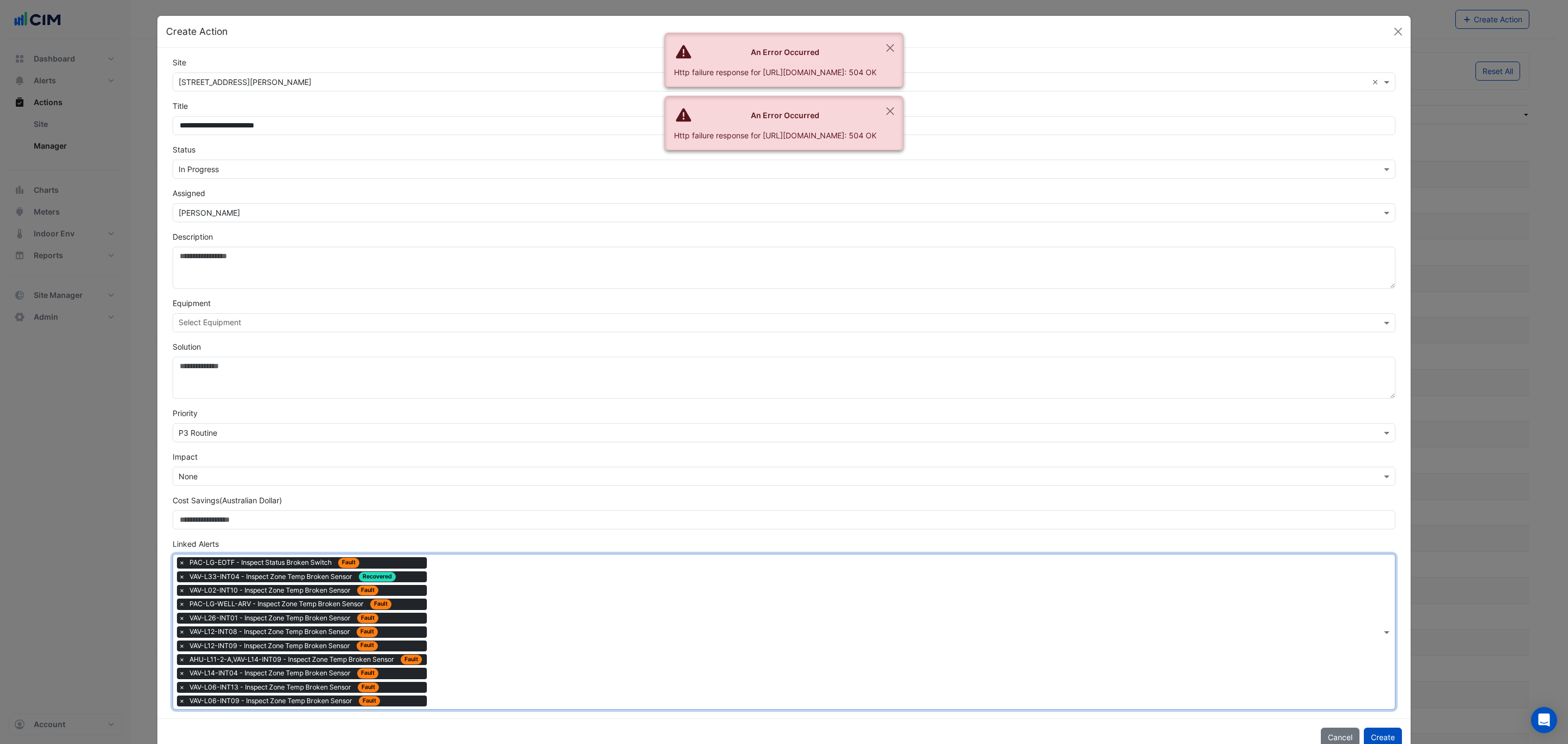
drag, startPoint x: 497, startPoint y: 670, endPoint x: 476, endPoint y: 634, distance: 41.7
click at [497, 670] on div "Type to search tickets × PAC-LG-EOTF - Inspect Status Broken Switch Fault × VAV…" at bounding box center [777, 632] width 1208 height 155
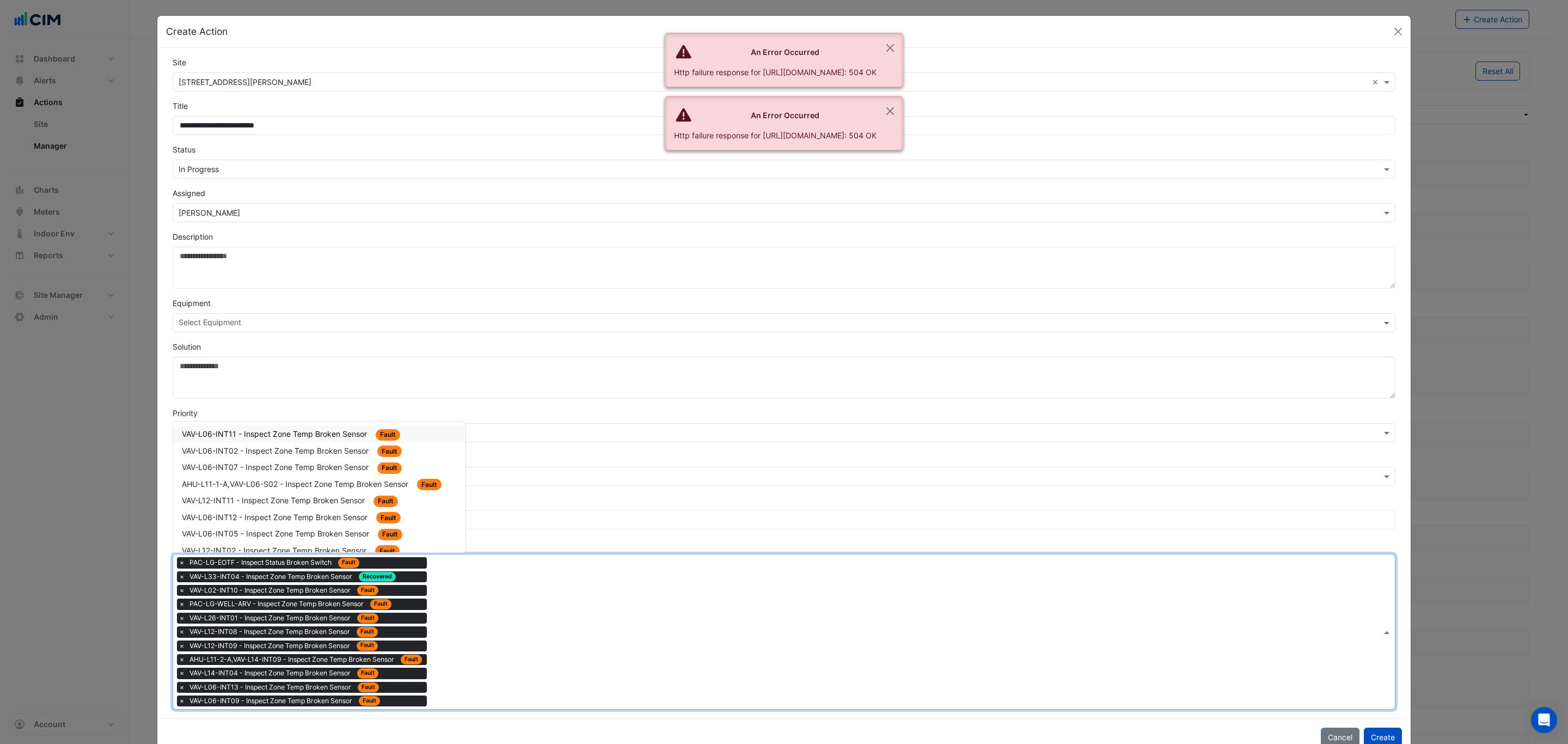
click at [322, 436] on span "VAV-L06-INT11 - Inspect Zone Temp Broken Sensor" at bounding box center [276, 433] width 187 height 9
drag, startPoint x: 478, startPoint y: 631, endPoint x: 456, endPoint y: 614, distance: 27.8
click at [474, 627] on div "Type to search tickets × PAC-LG-EOTF - Inspect Status Broken Switch Fault × VAV…" at bounding box center [777, 639] width 1208 height 169
click at [292, 438] on span "VAV-L06-INT02 - Inspect Zone Temp Broken Sensor" at bounding box center [276, 433] width 189 height 9
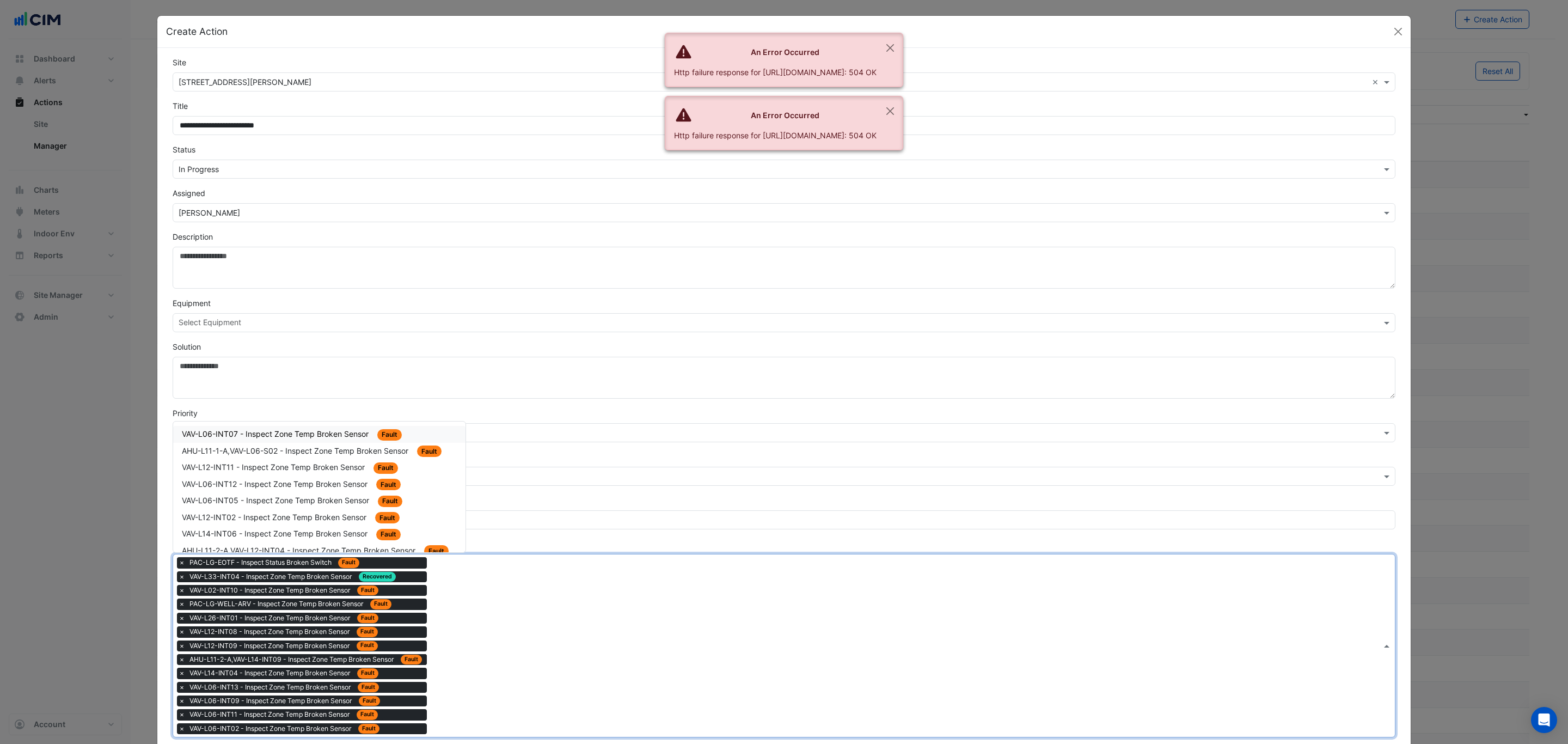
drag, startPoint x: 486, startPoint y: 639, endPoint x: 401, endPoint y: 560, distance: 116.0
click at [472, 627] on div "Type to search tickets × PAC-LG-EOTF - Inspect Status Broken Switch Fault × VAV…" at bounding box center [777, 646] width 1208 height 183
click at [304, 437] on span "VAV-L06-INT07 - Inspect Zone Temp Broken Sensor" at bounding box center [276, 433] width 189 height 9
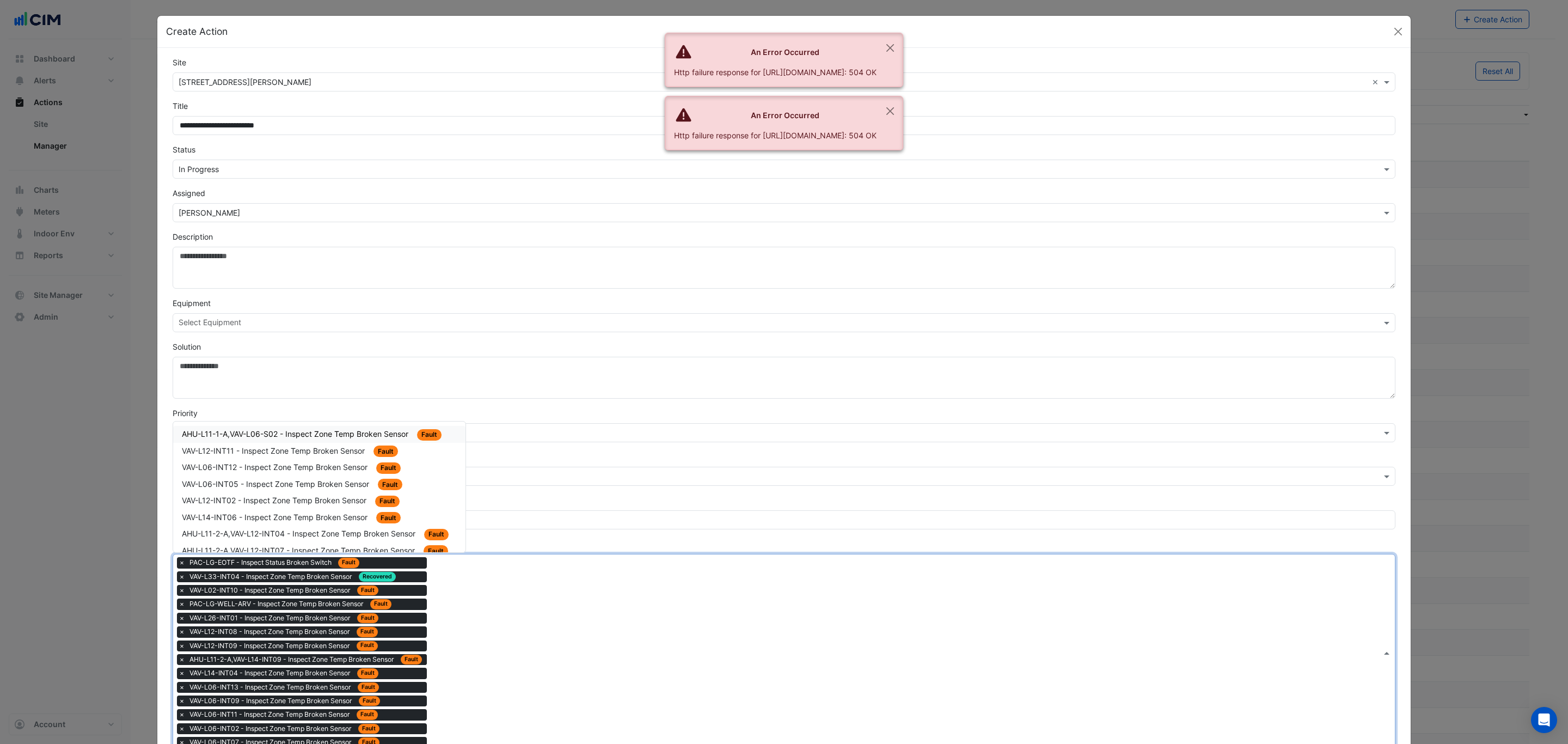
drag, startPoint x: 469, startPoint y: 657, endPoint x: 348, endPoint y: 500, distance: 198.2
click at [457, 644] on div "Type to search tickets × PAC-LG-EOTF - Inspect Status Broken Switch Fault × VAV…" at bounding box center [777, 653] width 1208 height 196
click at [317, 441] on div "AHU-L11-1-A,VAV-L06-S02 - Inspect Zone Temp Broken Sensor Fault" at bounding box center [320, 434] width 275 height 13
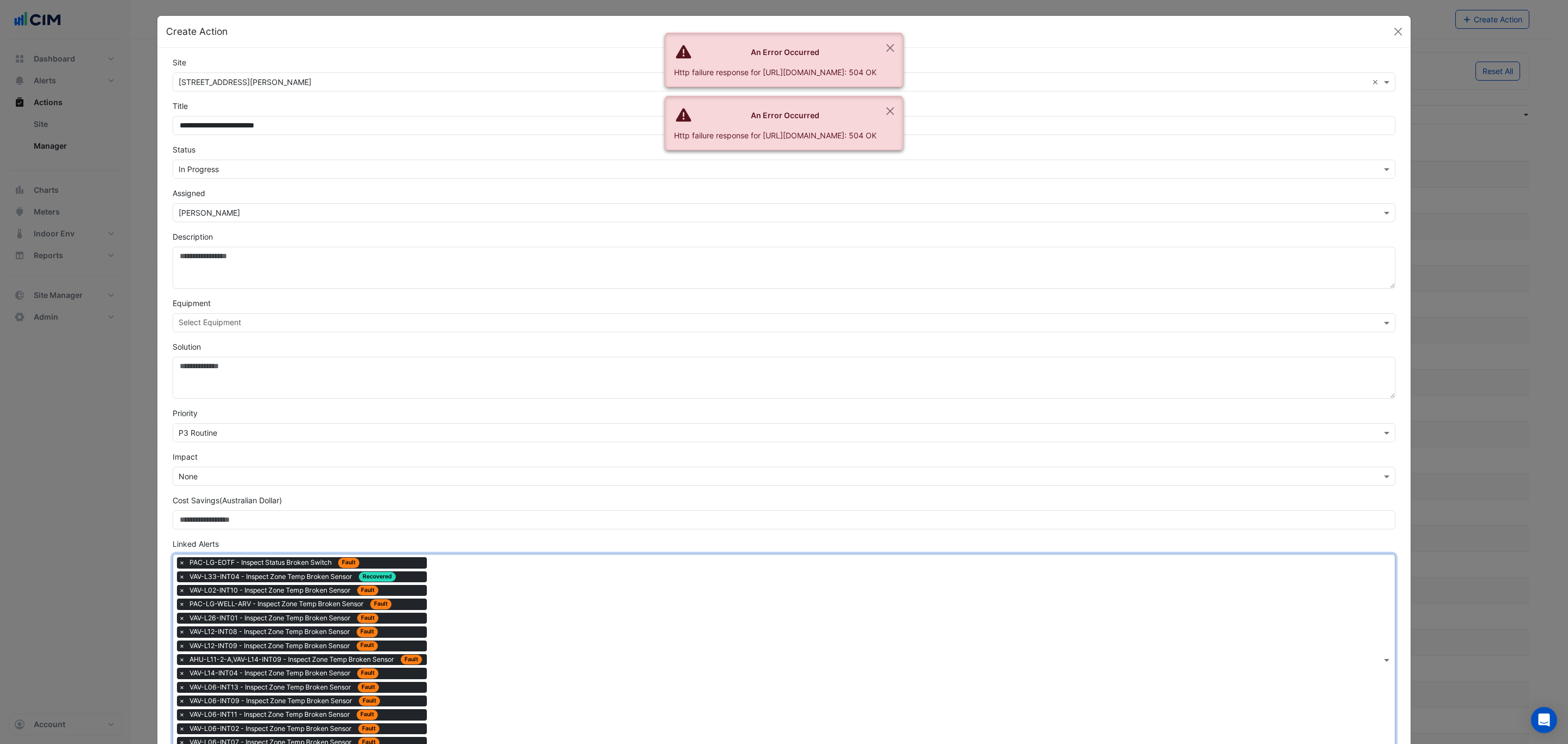
drag, startPoint x: 472, startPoint y: 639, endPoint x: 394, endPoint y: 572, distance: 102.8
click at [469, 637] on div "Type to search tickets × PAC-LG-EOTF - Inspect Status Broken Switch Fault × VAV…" at bounding box center [777, 659] width 1208 height 210
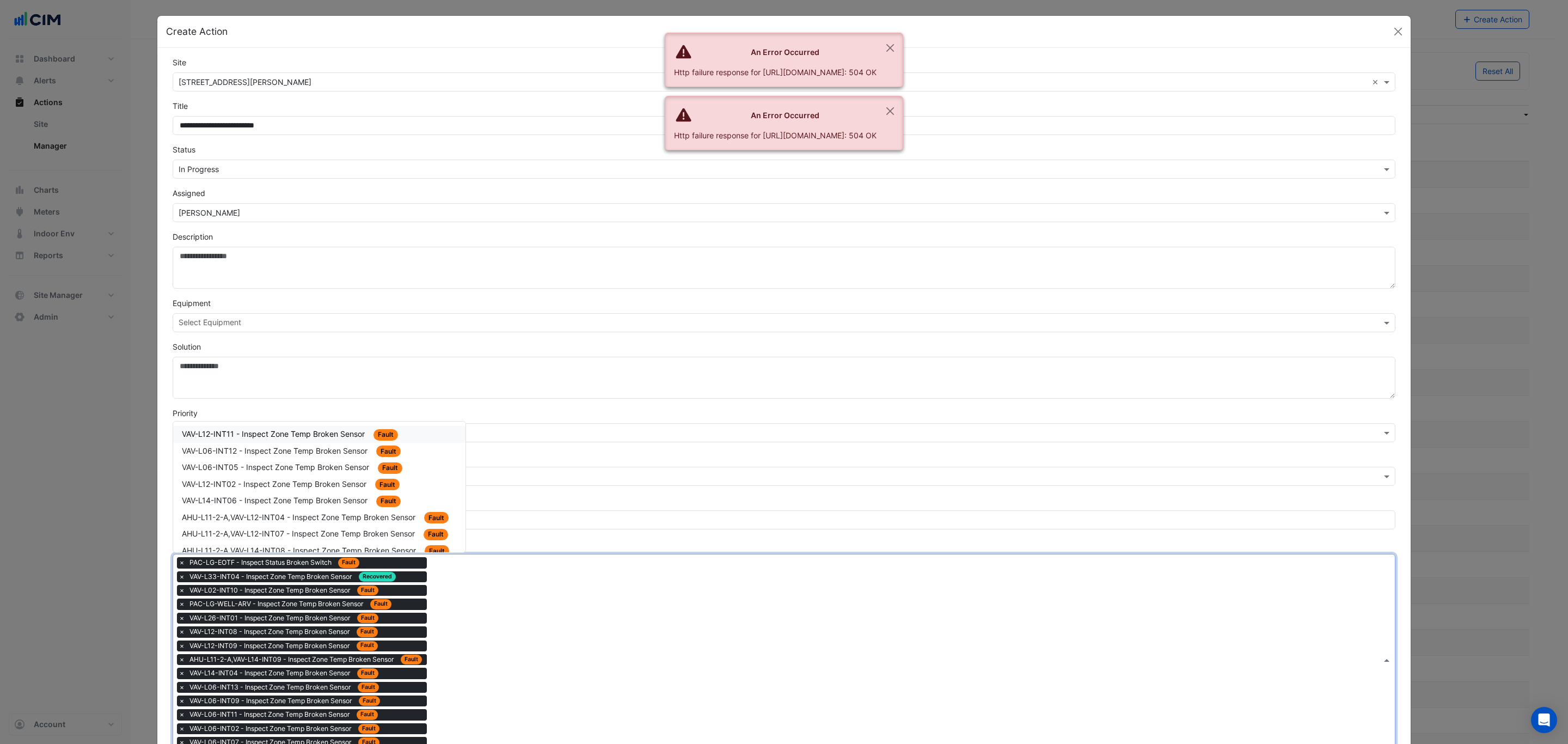
click at [281, 441] on div "VAV-L12-INT11 - Inspect Zone Temp Broken Sensor Fault" at bounding box center [320, 434] width 275 height 13
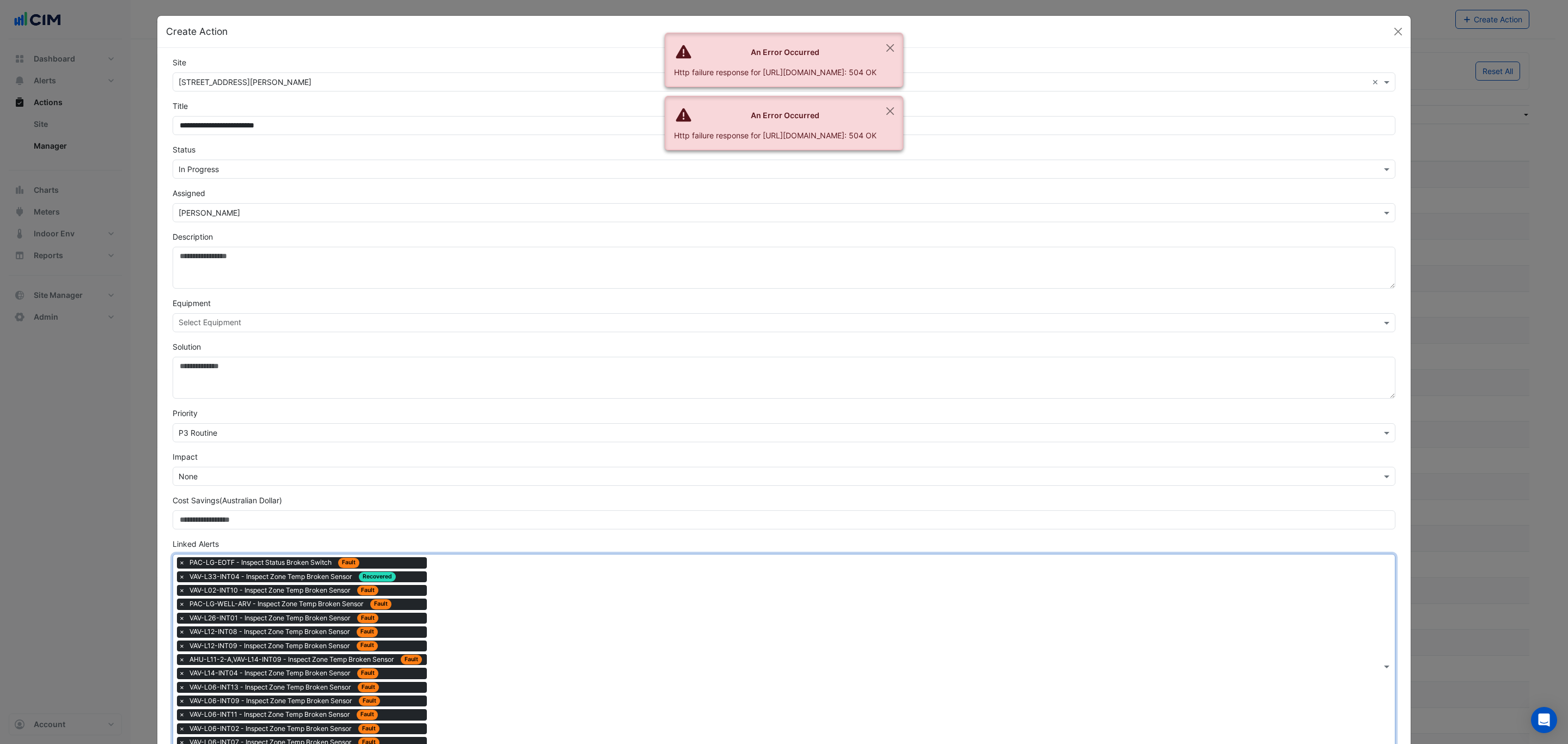
drag, startPoint x: 488, startPoint y: 693, endPoint x: 474, endPoint y: 675, distance: 22.8
click at [474, 675] on div "Type to search tickets × PAC-LG-EOTF - Inspect Status Broken Switch Fault × VAV…" at bounding box center [777, 667] width 1208 height 224
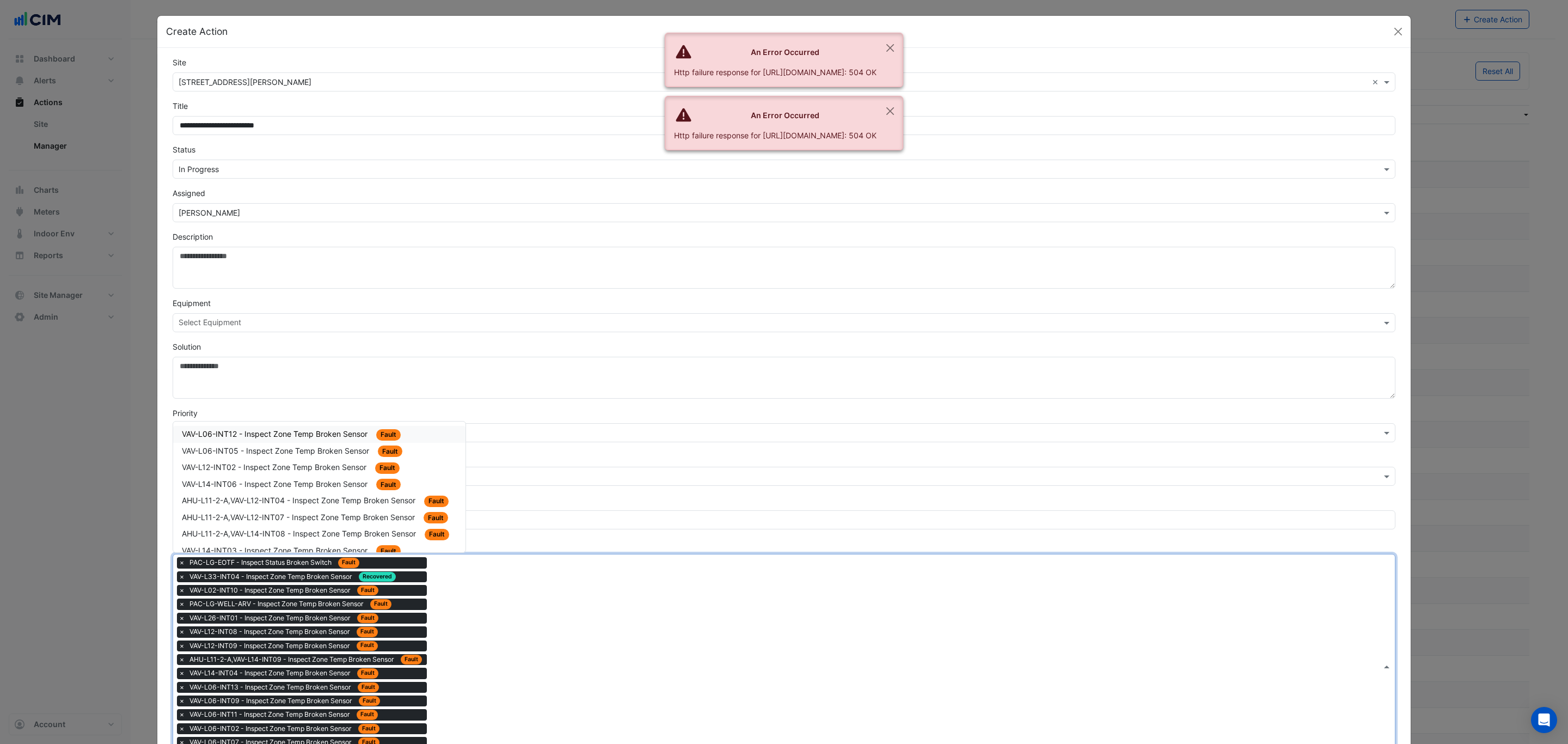
click at [306, 438] on span "VAV-L06-INT12 - Inspect Zone Temp Broken Sensor" at bounding box center [276, 433] width 188 height 9
drag, startPoint x: 542, startPoint y: 706, endPoint x: 512, endPoint y: 676, distance: 42.4
click at [531, 698] on div "Type to search tickets × PAC-LG-EOTF - Inspect Status Broken Switch Fault × VAV…" at bounding box center [777, 673] width 1208 height 237
click at [312, 438] on span "VAV-L06-INT05 - Inspect Zone Temp Broken Sensor" at bounding box center [276, 433] width 189 height 9
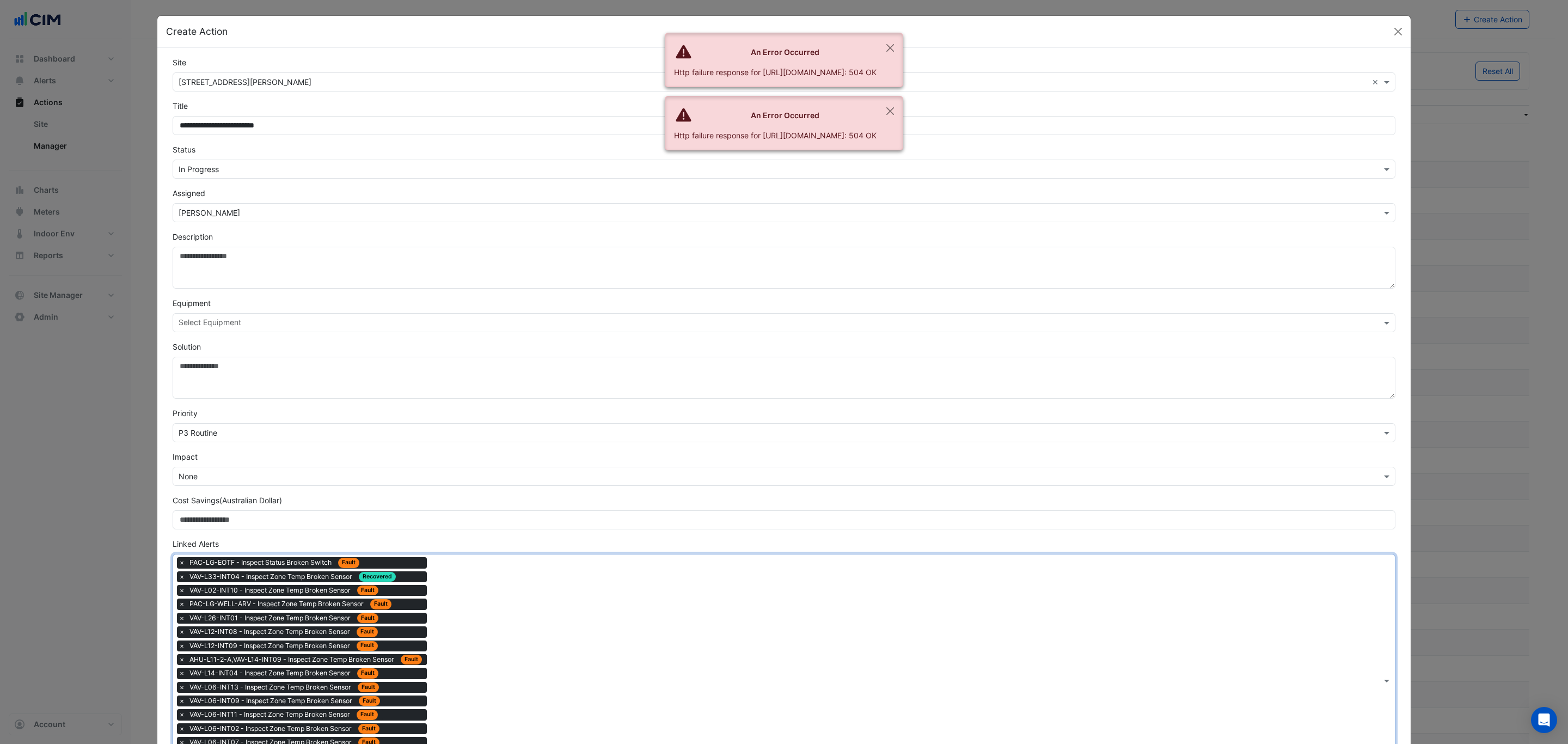
click at [525, 649] on div "Type to search tickets × PAC-LG-EOTF - Inspect Status Broken Switch Fault × VAV…" at bounding box center [777, 680] width 1208 height 251
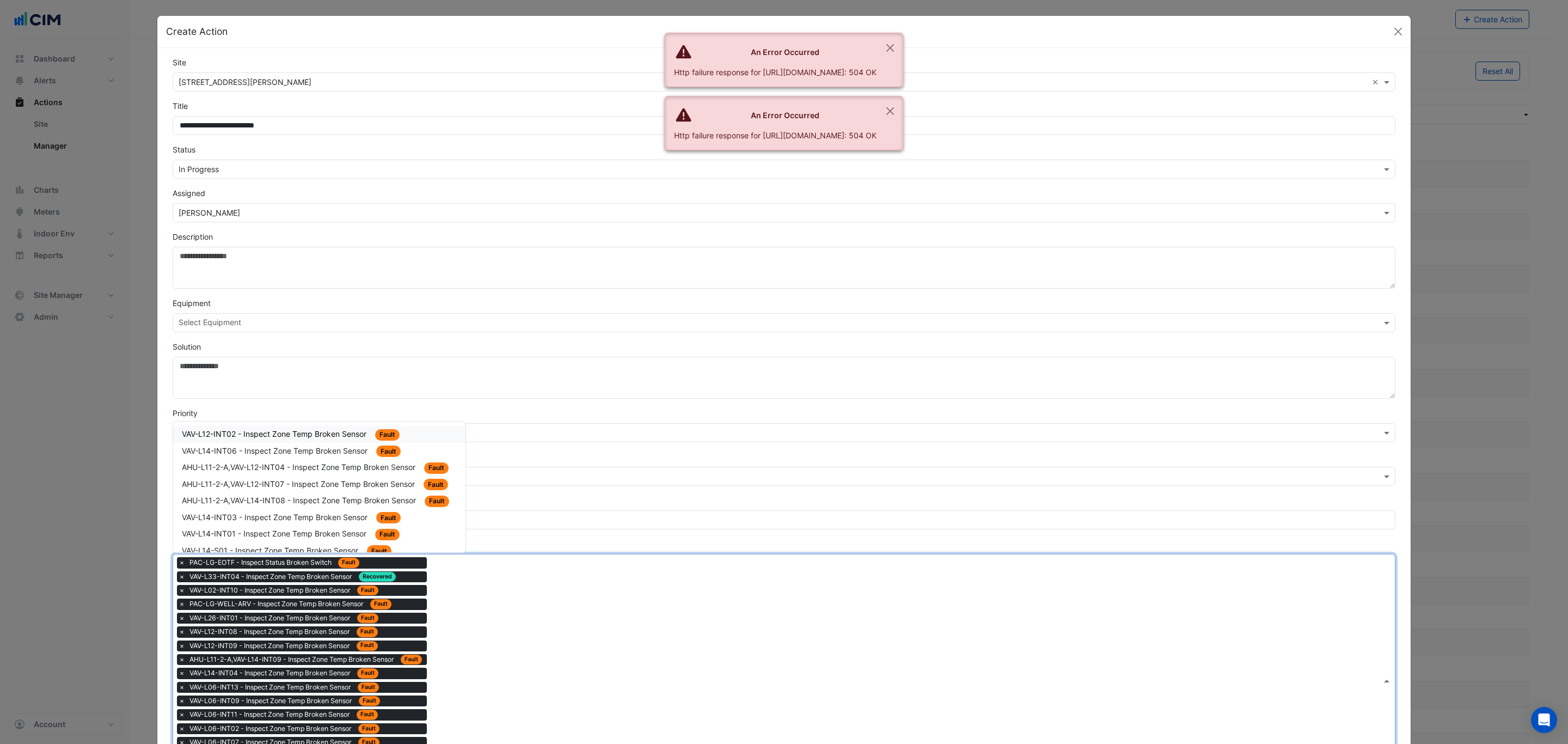
click at [348, 436] on span "VAV-L12-INT02 - Inspect Zone Temp Broken Sensor" at bounding box center [275, 433] width 187 height 9
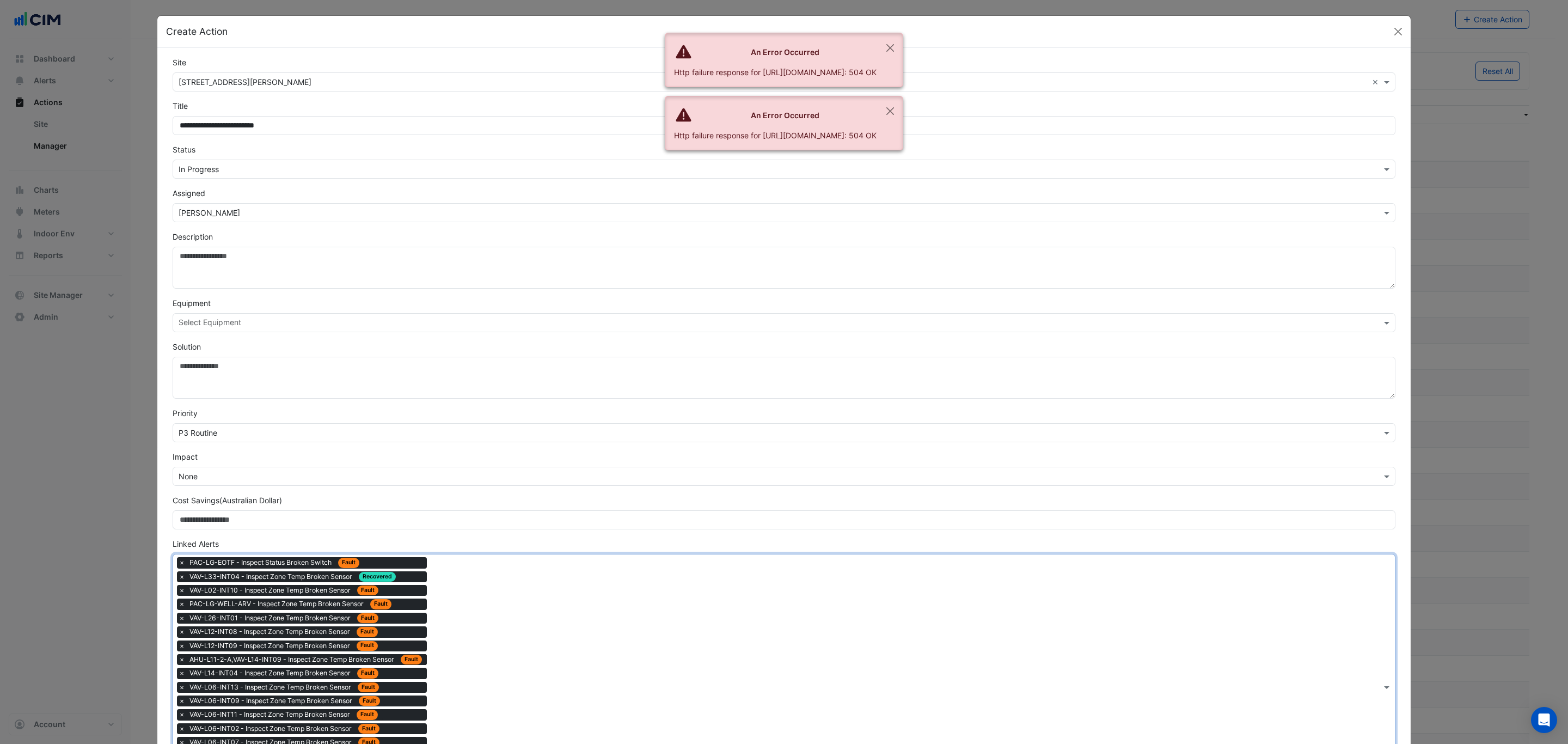
drag, startPoint x: 502, startPoint y: 715, endPoint x: 497, endPoint y: 704, distance: 12.1
click at [500, 714] on div "Type to search tickets × PAC-LG-EOTF - Inspect Status Broken Switch Fault × VAV…" at bounding box center [777, 687] width 1208 height 265
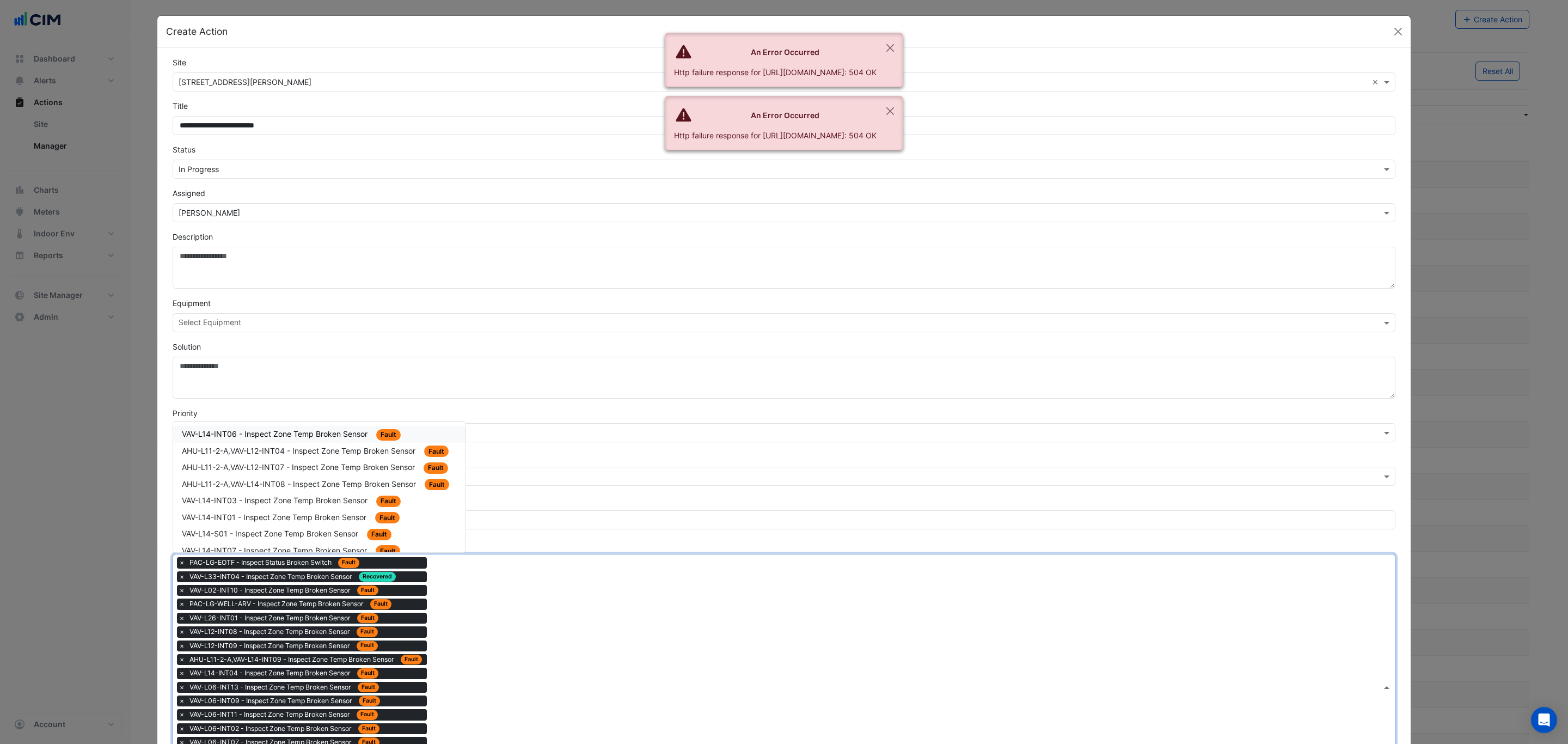
click at [323, 435] on span "VAV-L14-INT06 - Inspect Zone Temp Broken Sensor" at bounding box center [276, 433] width 188 height 9
drag, startPoint x: 489, startPoint y: 661, endPoint x: 389, endPoint y: 528, distance: 166.4
click at [488, 659] on div "Type to search tickets × PAC-LG-EOTF - Inspect Status Broken Switch Fault × VAV…" at bounding box center [777, 694] width 1208 height 279
click at [320, 440] on div "AHU-L11-2-A,VAV-L12-INT04 - Inspect Zone Temp Broken Sensor Fault" at bounding box center [320, 434] width 275 height 13
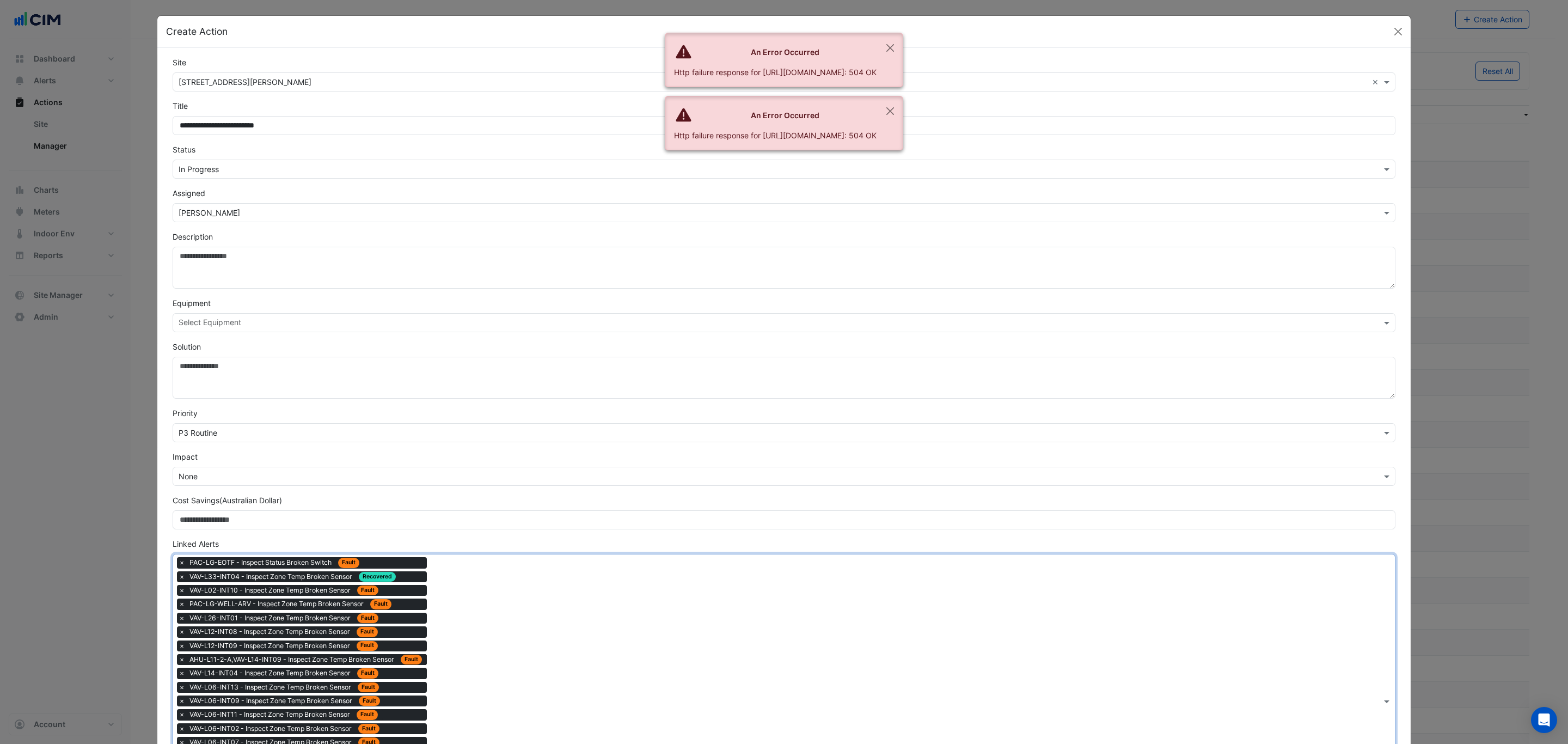
click at [472, 640] on div "Type to search tickets × PAC-LG-EOTF - Inspect Status Broken Switch Fault × VAV…" at bounding box center [777, 701] width 1208 height 293
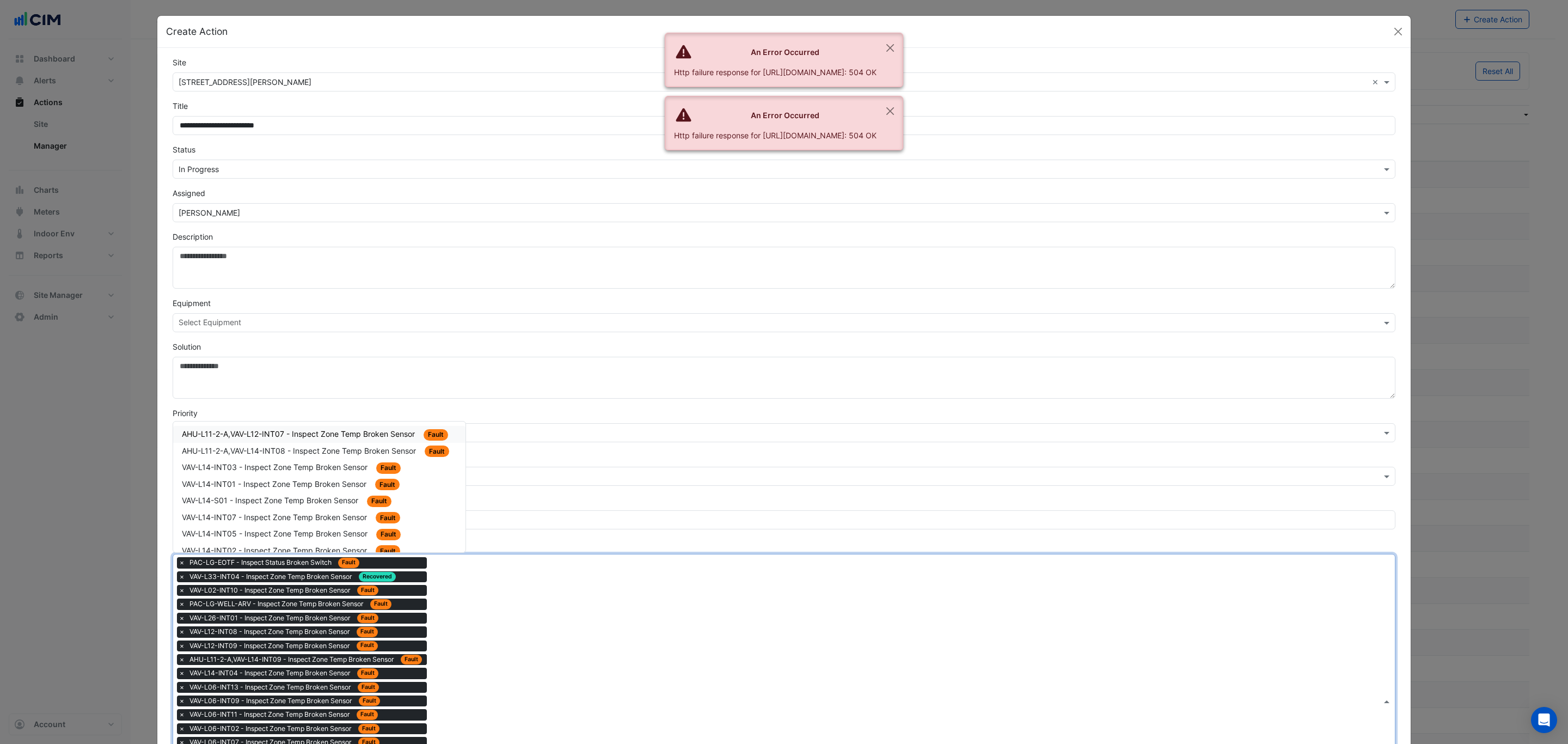
click at [358, 438] on span "AHU-L11-2-A,VAV-L12-INT07 - Inspect Zone Temp Broken Sensor" at bounding box center [299, 433] width 235 height 9
drag, startPoint x: 487, startPoint y: 682, endPoint x: 431, endPoint y: 612, distance: 89.6
click at [476, 672] on div "Type to search tickets × PAC-LG-EOTF - Inspect Status Broken Switch Fault × VAV…" at bounding box center [777, 708] width 1208 height 307
click at [369, 428] on div "AHU-L11-2-A,VAV-L14-INT08 - Inspect Zone Temp Broken Sensor Fault" at bounding box center [319, 434] width 292 height 17
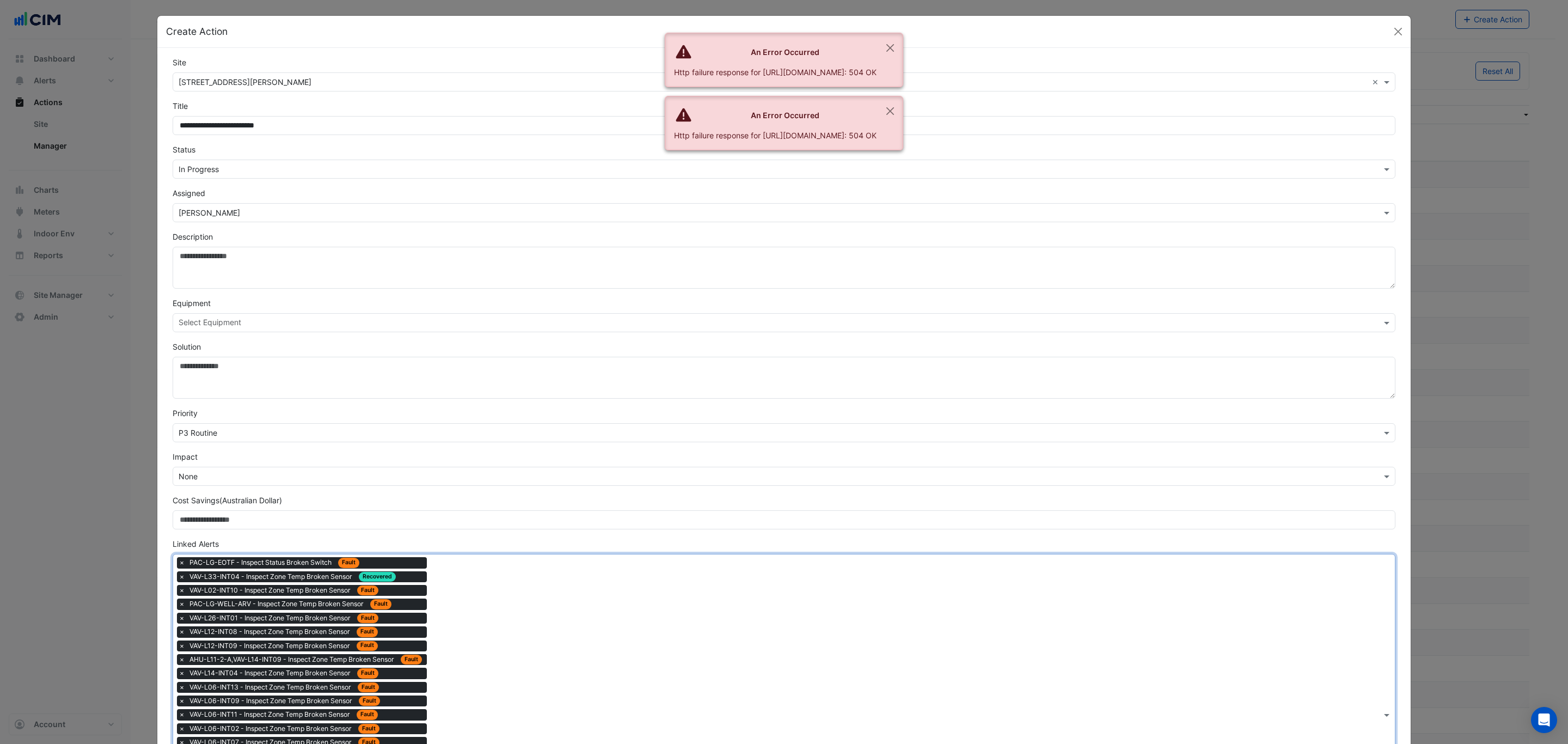
drag, startPoint x: 512, startPoint y: 691, endPoint x: 497, endPoint y: 672, distance: 24.2
click at [507, 686] on div "Type to search tickets × PAC-LG-EOTF - Inspect Status Broken Switch Fault × VAV…" at bounding box center [777, 715] width 1208 height 321
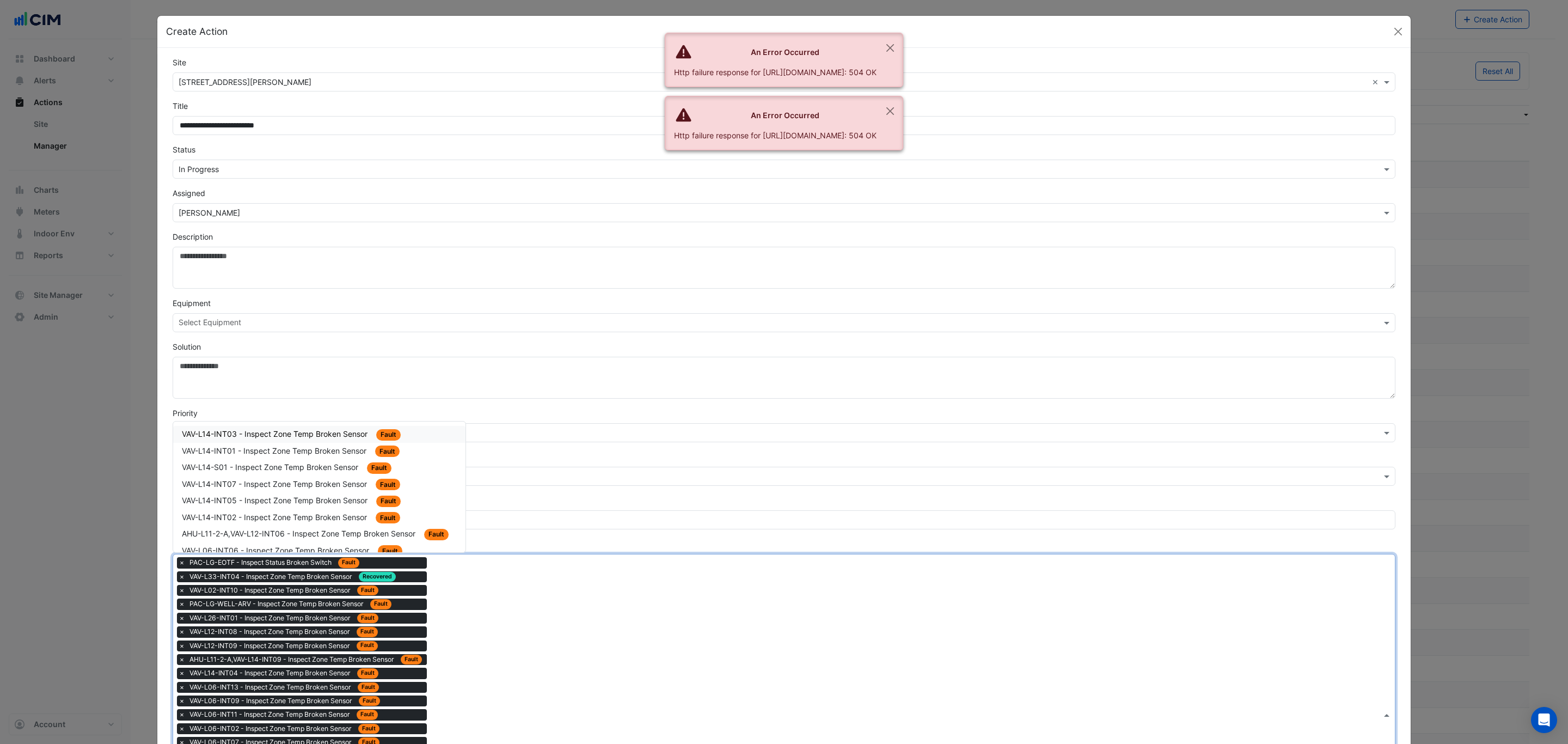
click at [343, 435] on span "VAV-L14-INT03 - Inspect Zone Temp Broken Sensor" at bounding box center [276, 433] width 188 height 9
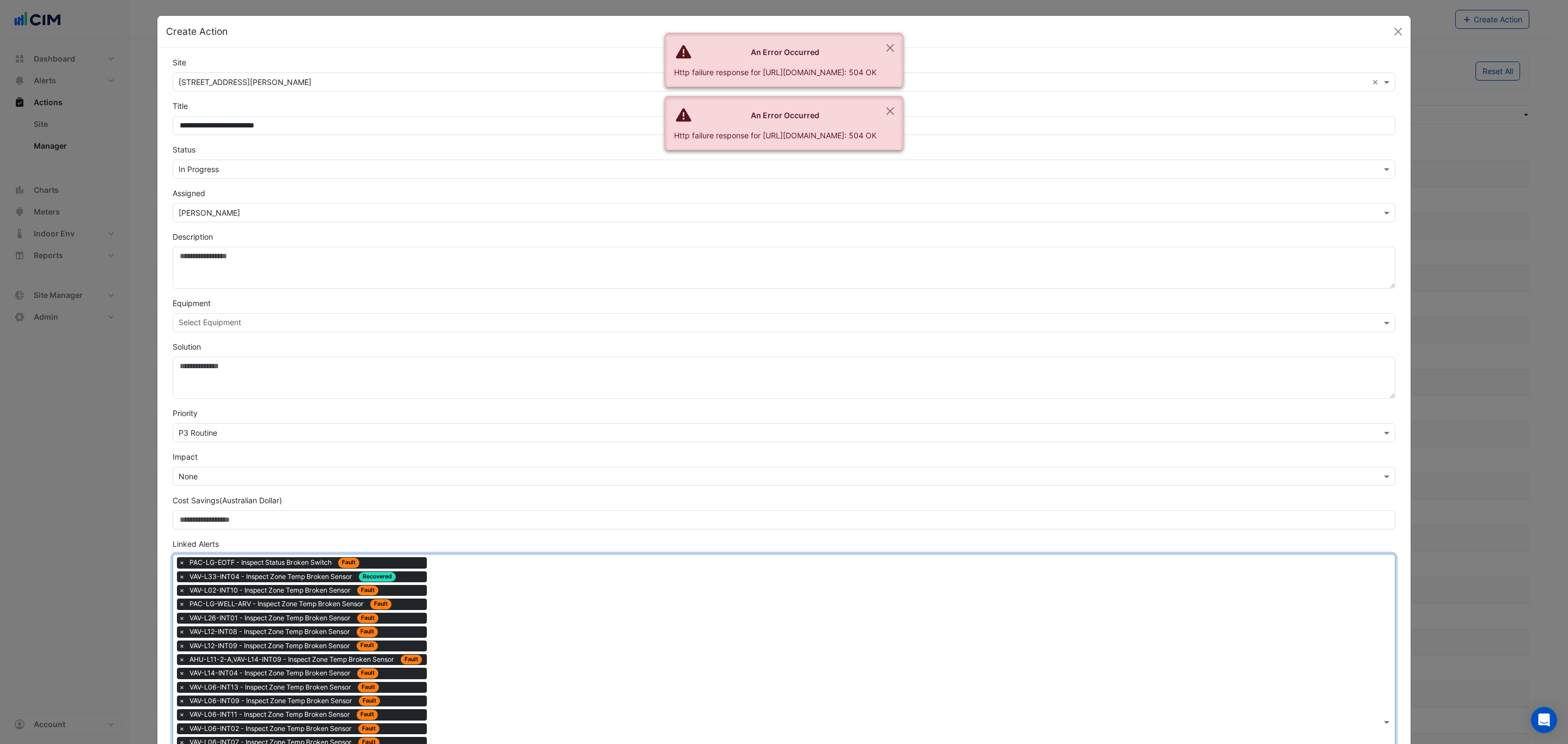
click at [505, 667] on div "Type to search tickets × PAC-LG-EOTF - Inspect Status Broken Switch Fault × VAV…" at bounding box center [777, 721] width 1208 height 334
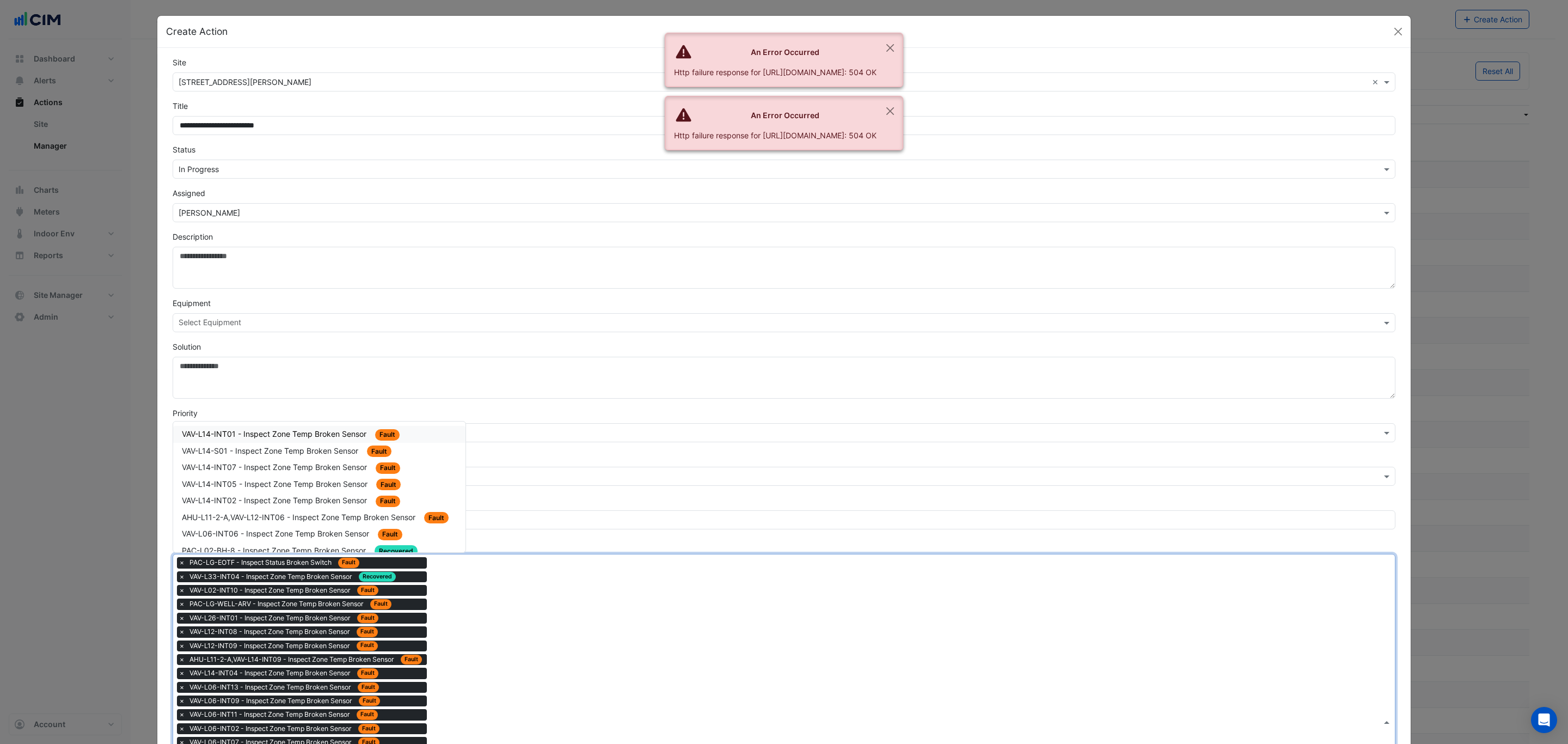
click at [304, 432] on span "VAV-L14-INT01 - Inspect Zone Temp Broken Sensor" at bounding box center [275, 433] width 187 height 9
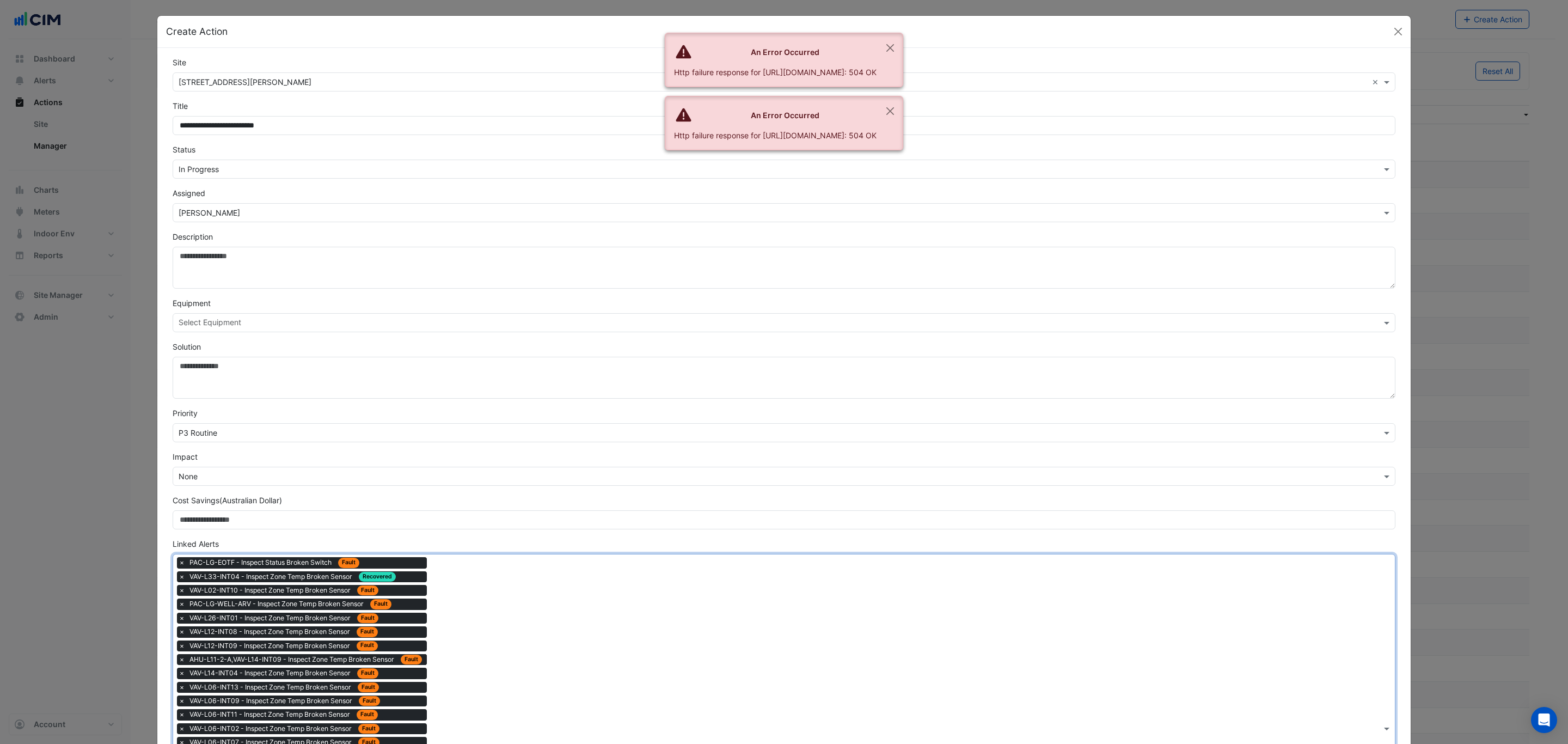
click at [510, 670] on div "Type to search tickets × PAC-LG-EOTF - Inspect Status Broken Switch Fault × VAV…" at bounding box center [777, 729] width 1208 height 348
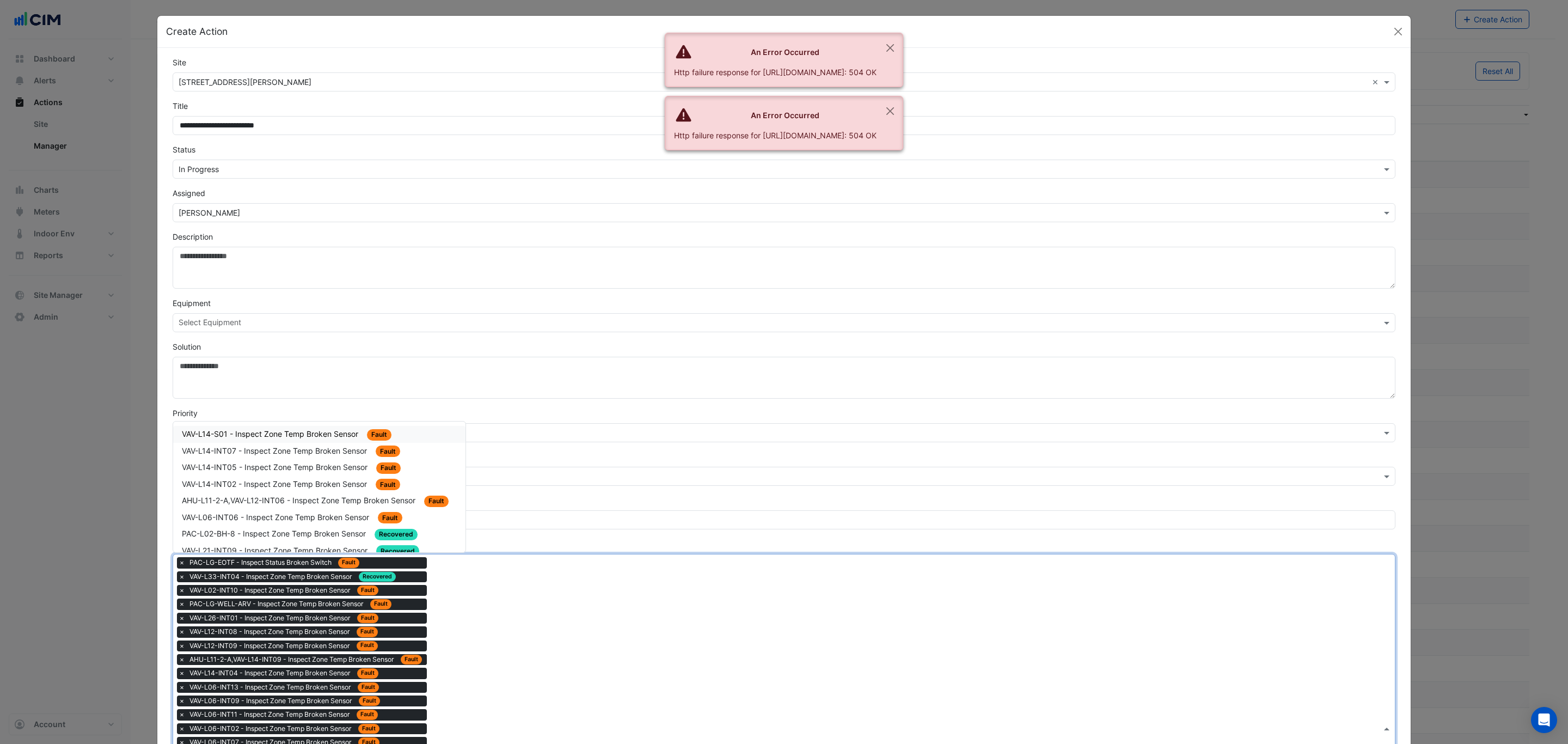
click at [340, 435] on span "VAV-L14-S01 - Inspect Zone Temp Broken Sensor" at bounding box center [271, 433] width 178 height 9
drag, startPoint x: 513, startPoint y: 672, endPoint x: 394, endPoint y: 484, distance: 222.5
click at [508, 663] on div "Type to search tickets × PAC-LG-EOTF - Inspect Status Broken Switch Fault × VAV…" at bounding box center [777, 735] width 1208 height 362
click at [350, 429] on div "VAV-L14-INT07 - Inspect Zone Temp Broken Sensor Fault" at bounding box center [319, 434] width 292 height 17
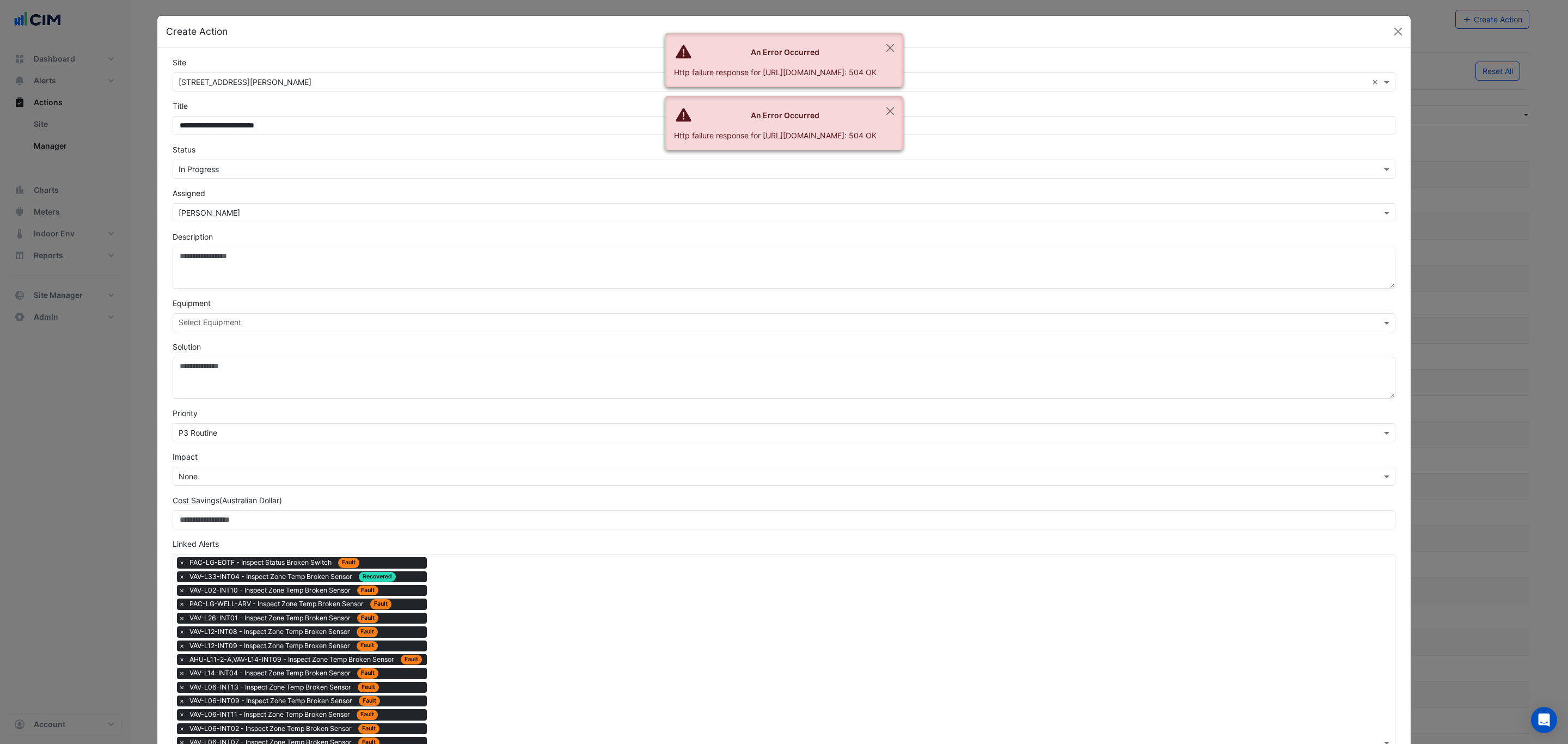
drag, startPoint x: 516, startPoint y: 670, endPoint x: 488, endPoint y: 651, distance: 33.8
click at [515, 670] on div "Type to search tickets × PAC-LG-EOTF - Inspect Status Broken Switch Fault × VAV…" at bounding box center [777, 742] width 1208 height 376
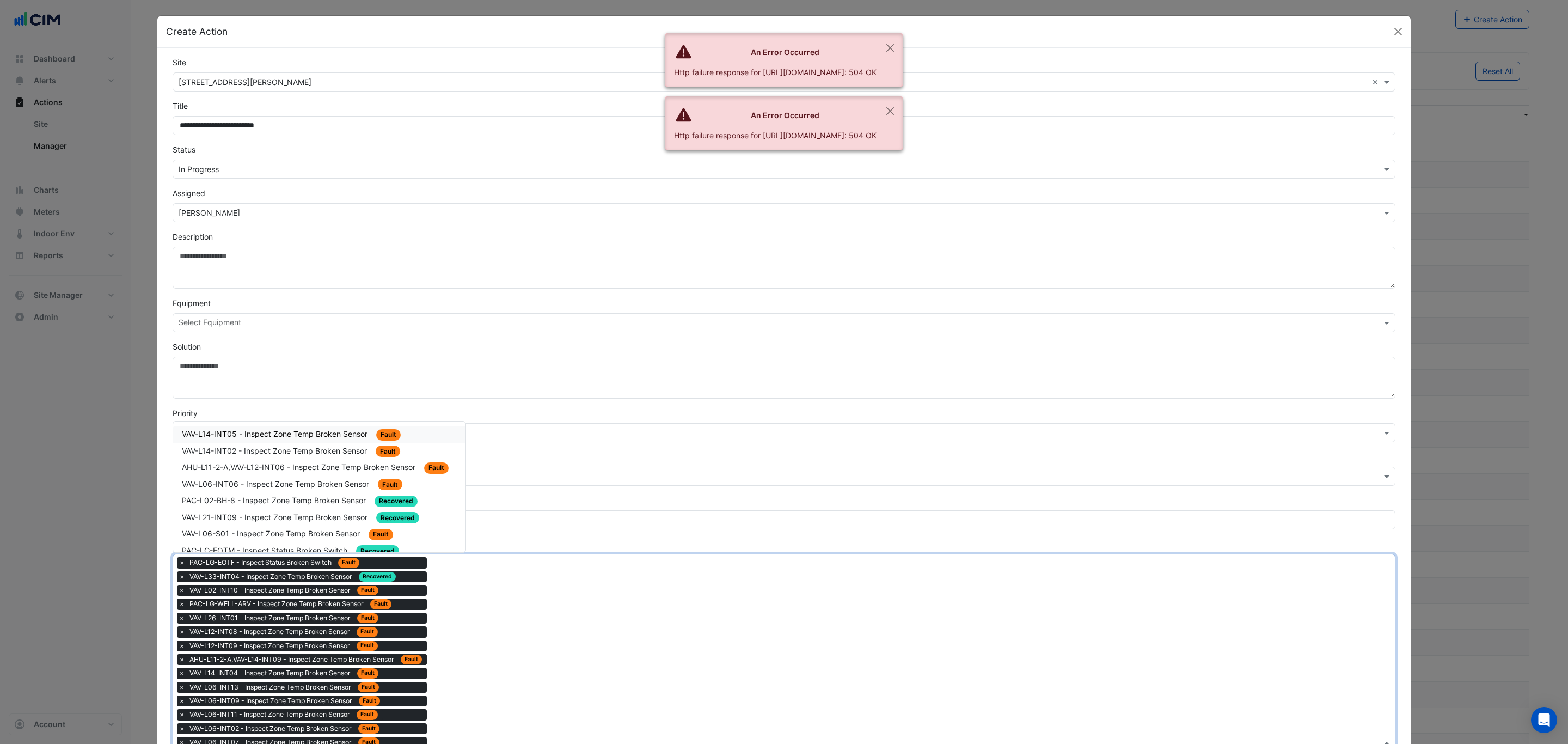
click at [338, 433] on span "VAV-L14-INT05 - Inspect Zone Temp Broken Sensor" at bounding box center [276, 433] width 188 height 9
drag, startPoint x: 574, startPoint y: 704, endPoint x: 475, endPoint y: 600, distance: 143.6
click at [572, 704] on div "Type to search tickets × PAC-LG-EOTF - Inspect Status Broken Switch Fault × VAV…" at bounding box center [777, 749] width 1208 height 390
click at [353, 430] on div "VAV-L14-INT02 - Inspect Zone Temp Broken Sensor Fault" at bounding box center [320, 434] width 275 height 13
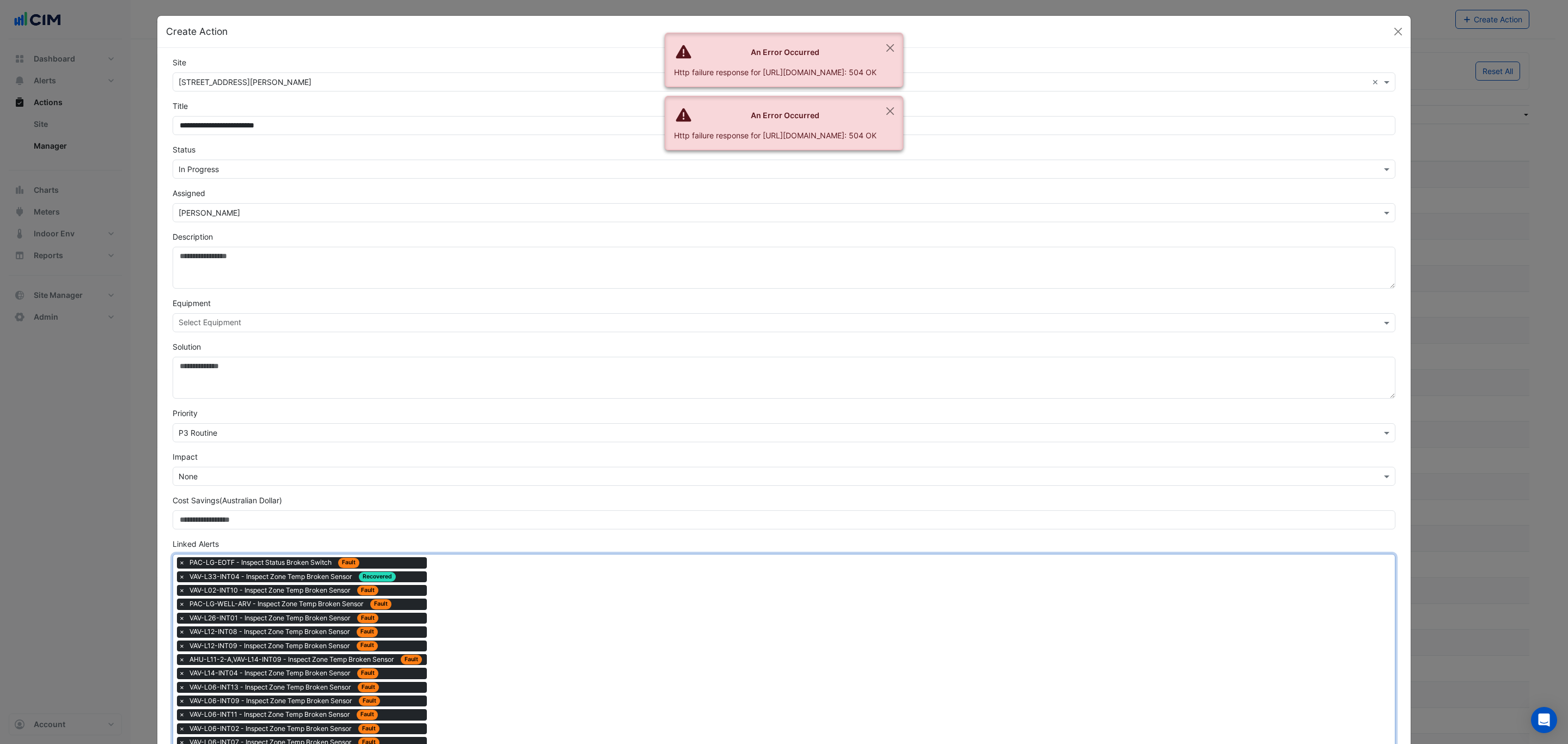
drag, startPoint x: 514, startPoint y: 680, endPoint x: 498, endPoint y: 670, distance: 18.9
click at [508, 675] on div "Type to search tickets × PAC-LG-EOTF - Inspect Status Broken Switch Fault × VAV…" at bounding box center [777, 756] width 1208 height 404
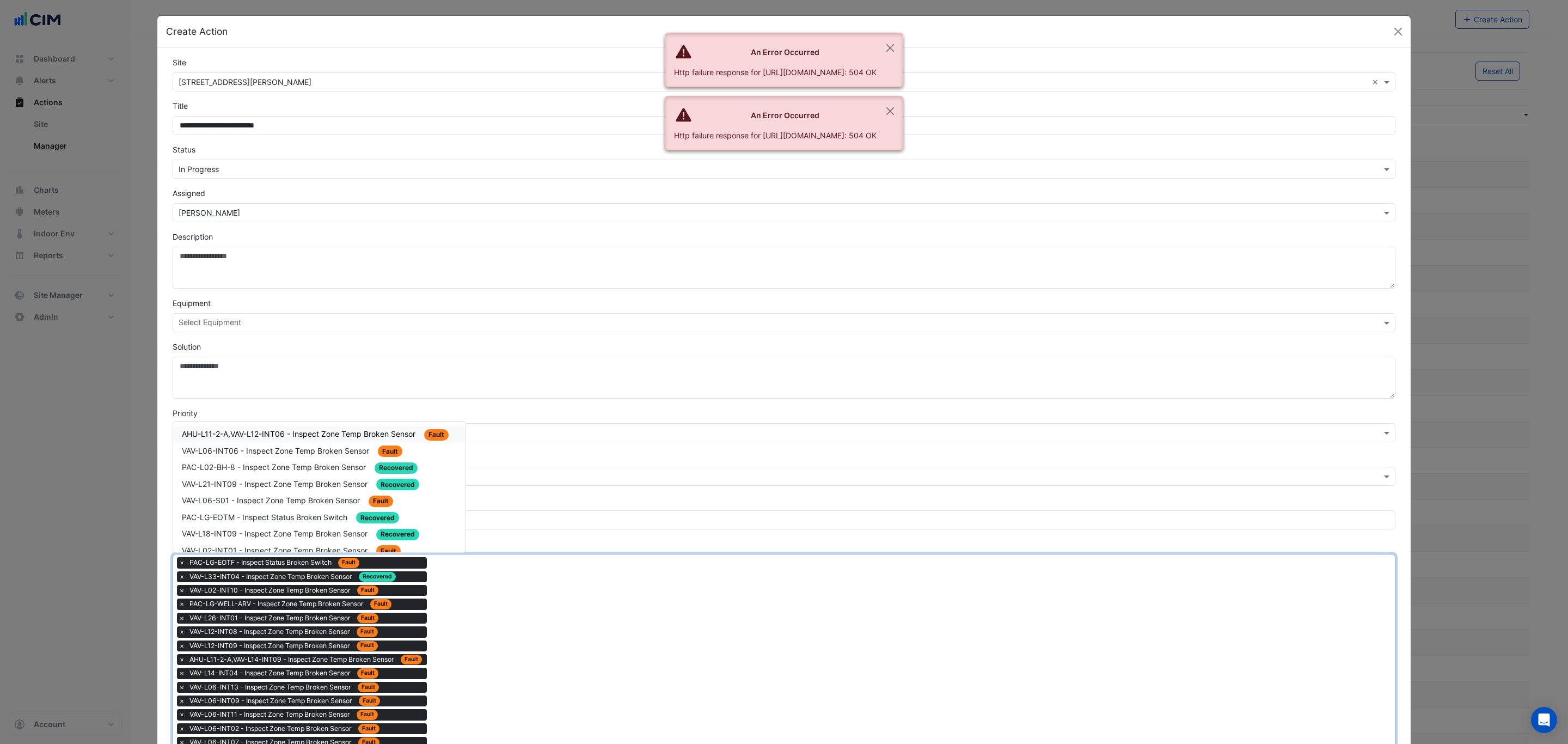
click at [335, 437] on span "AHU-L11-2-A,VAV-L12-INT06 - Inspect Zone Temp Broken Sensor" at bounding box center [299, 433] width 236 height 9
drag, startPoint x: 528, startPoint y: 684, endPoint x: 516, endPoint y: 676, distance: 14.4
click at [332, 438] on span "VAV-L06-INT06 - Inspect Zone Temp Broken Sensor" at bounding box center [276, 433] width 189 height 9
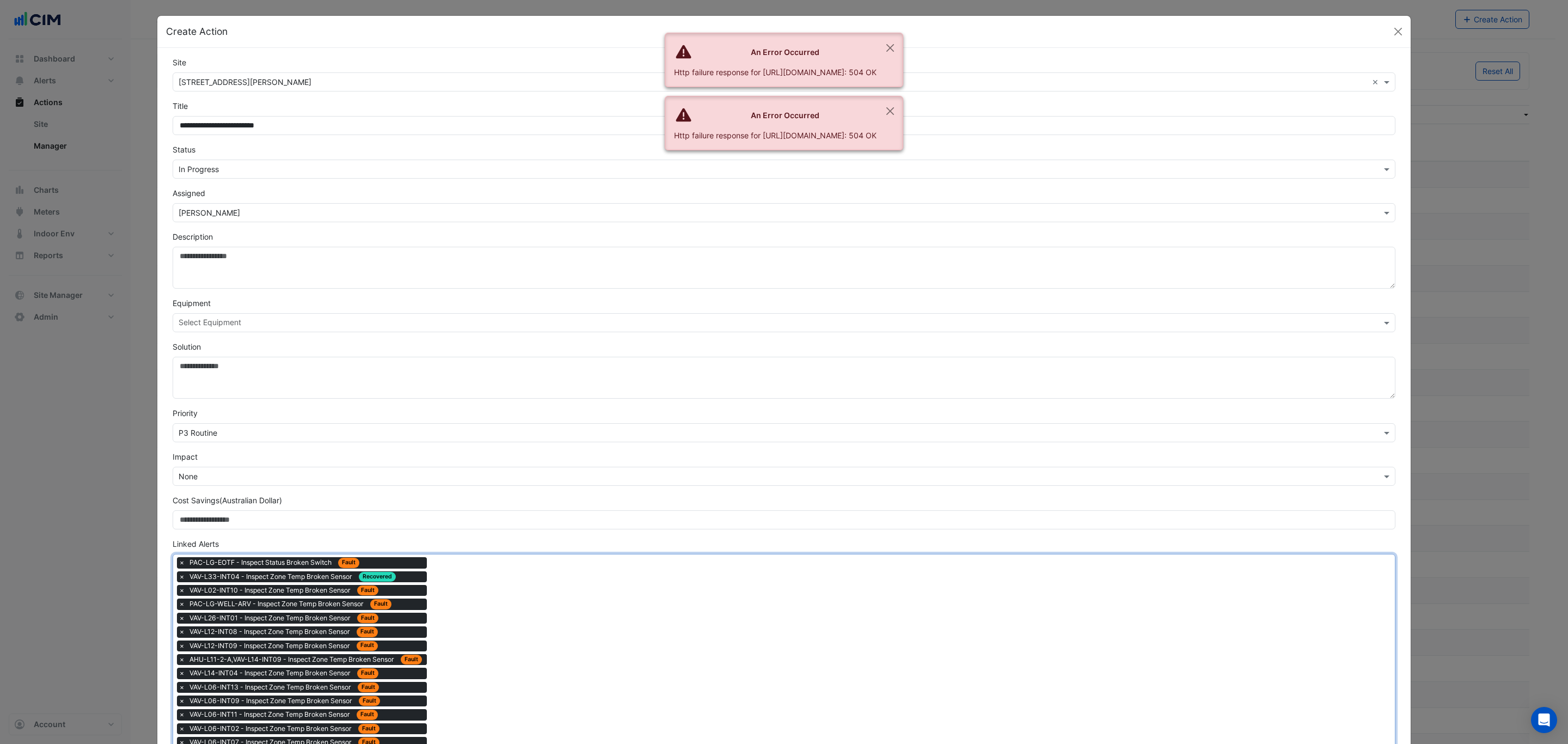
drag, startPoint x: 502, startPoint y: 690, endPoint x: 471, endPoint y: 665, distance: 39.8
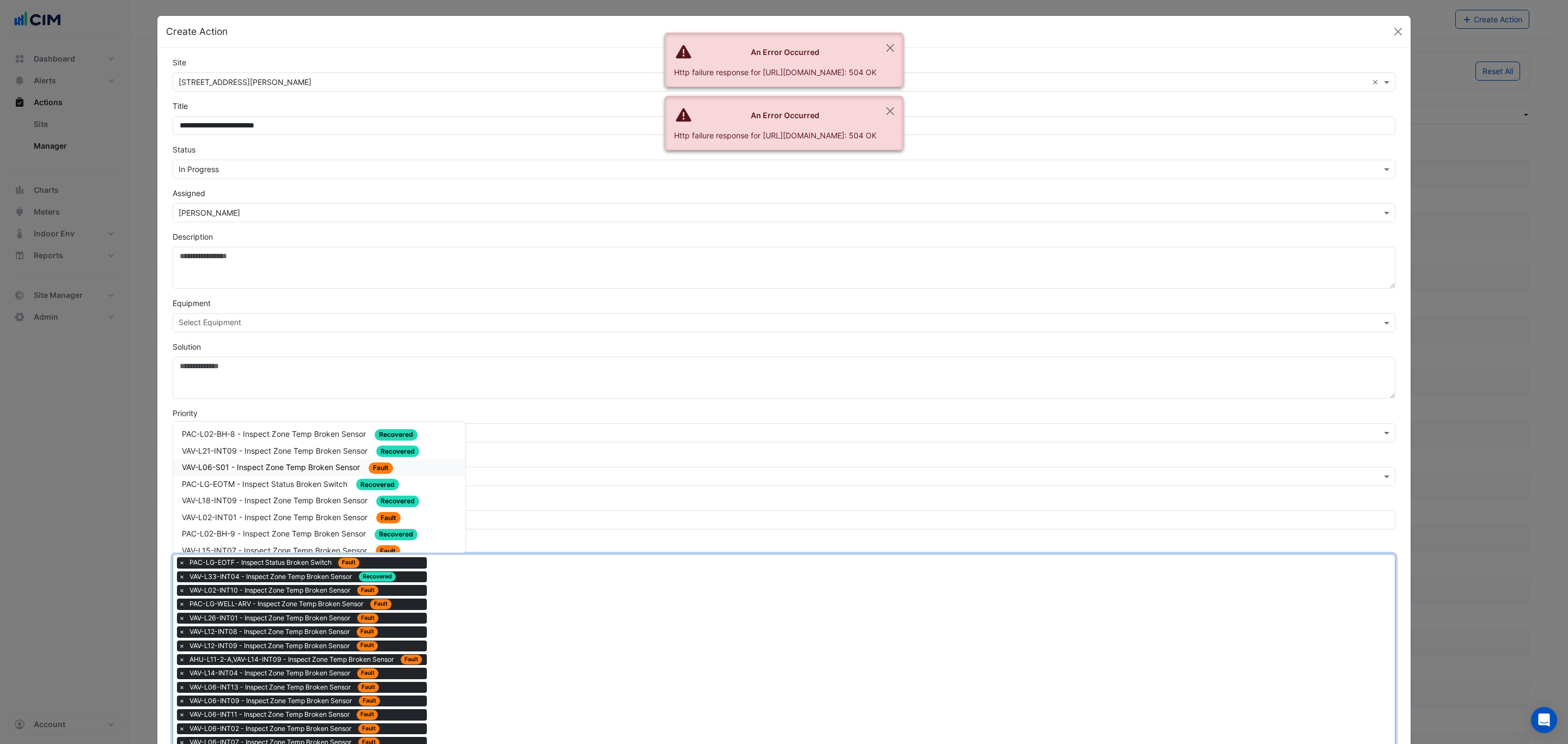
click at [338, 471] on div "VAV-L06-S01 - Inspect Zone Temp Broken Sensor Fault" at bounding box center [320, 468] width 275 height 13
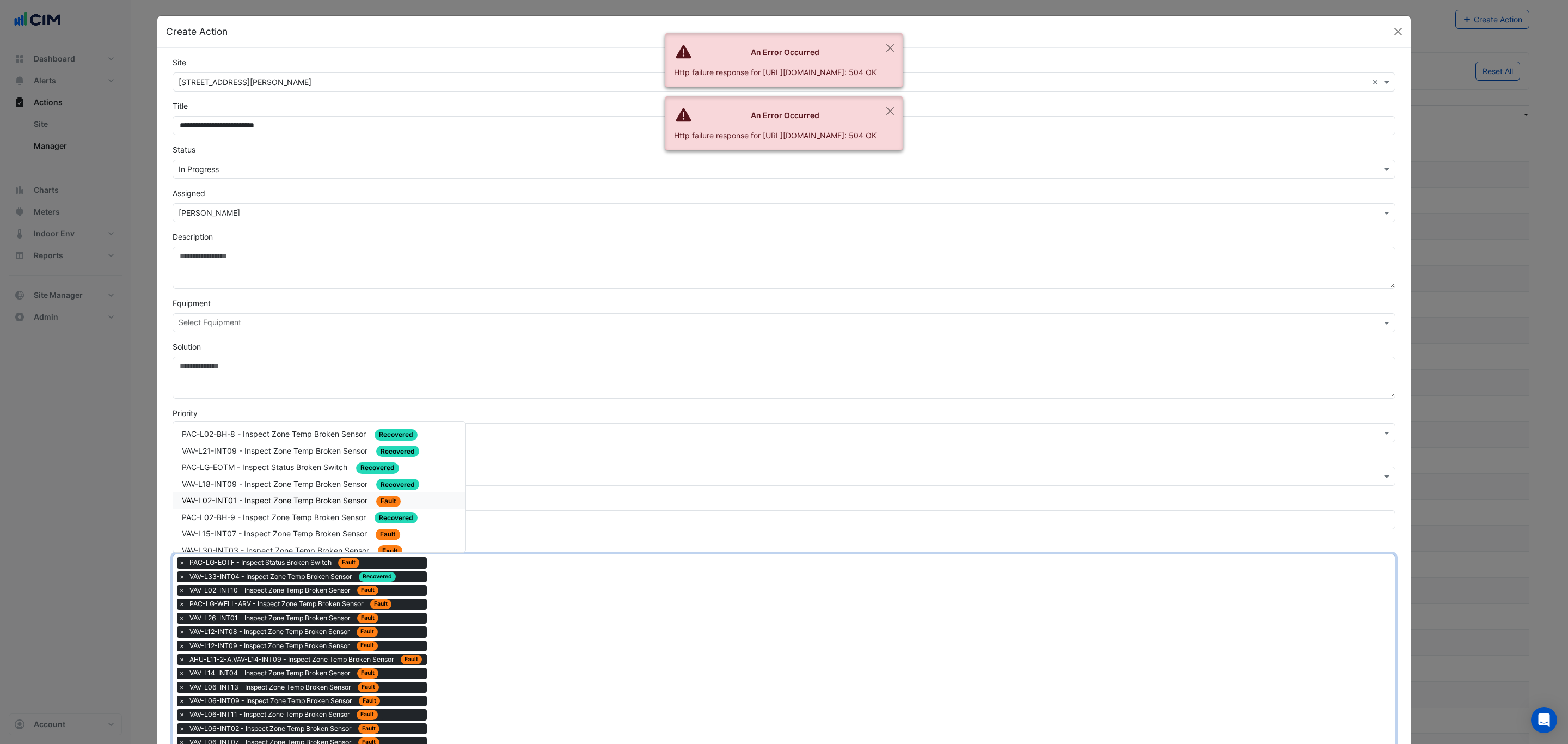
click at [351, 494] on div "VAV-L02-INT01 - Inspect Zone Temp Broken Sensor Fault" at bounding box center [320, 500] width 275 height 13
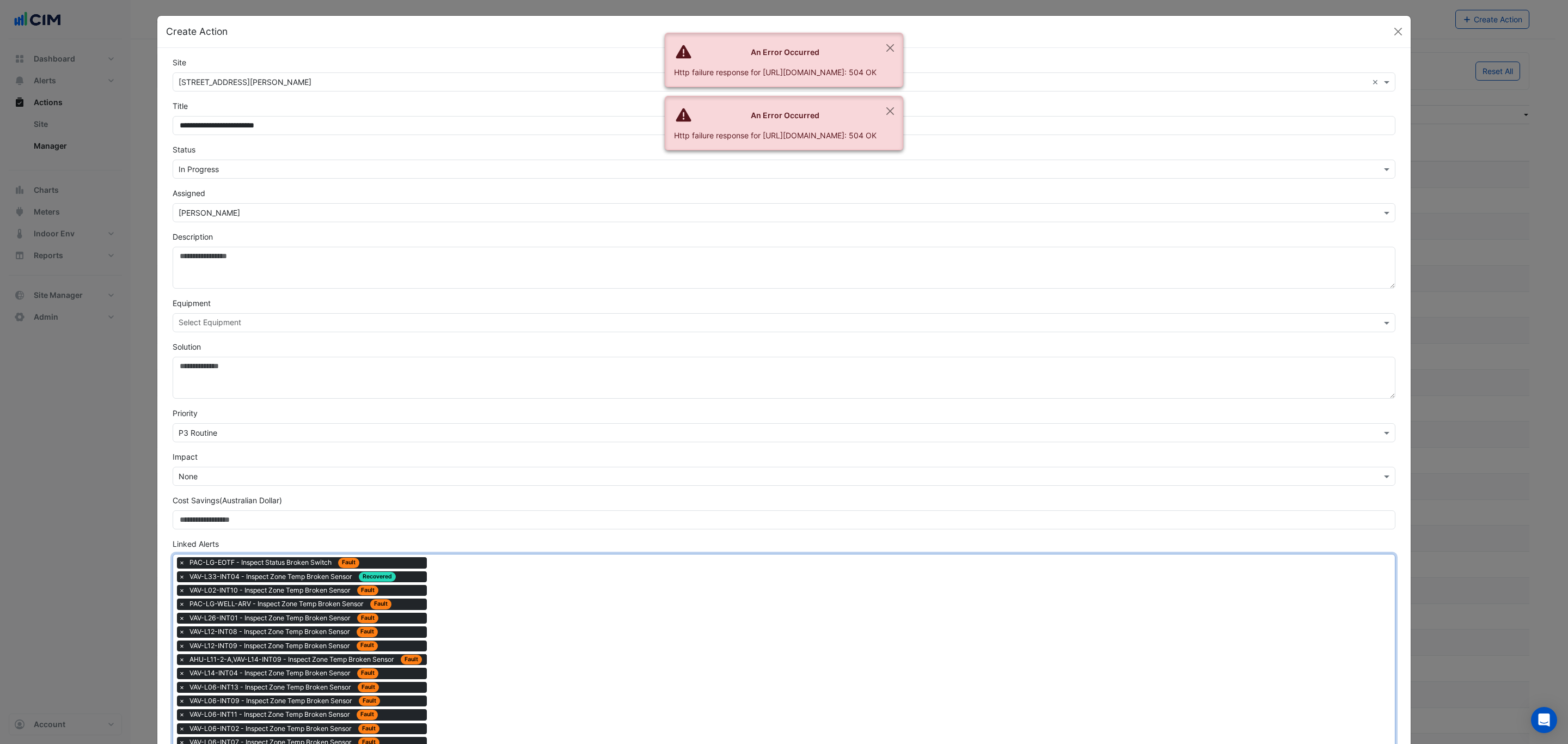
drag, startPoint x: 543, startPoint y: 693, endPoint x: 538, endPoint y: 689, distance: 6.4
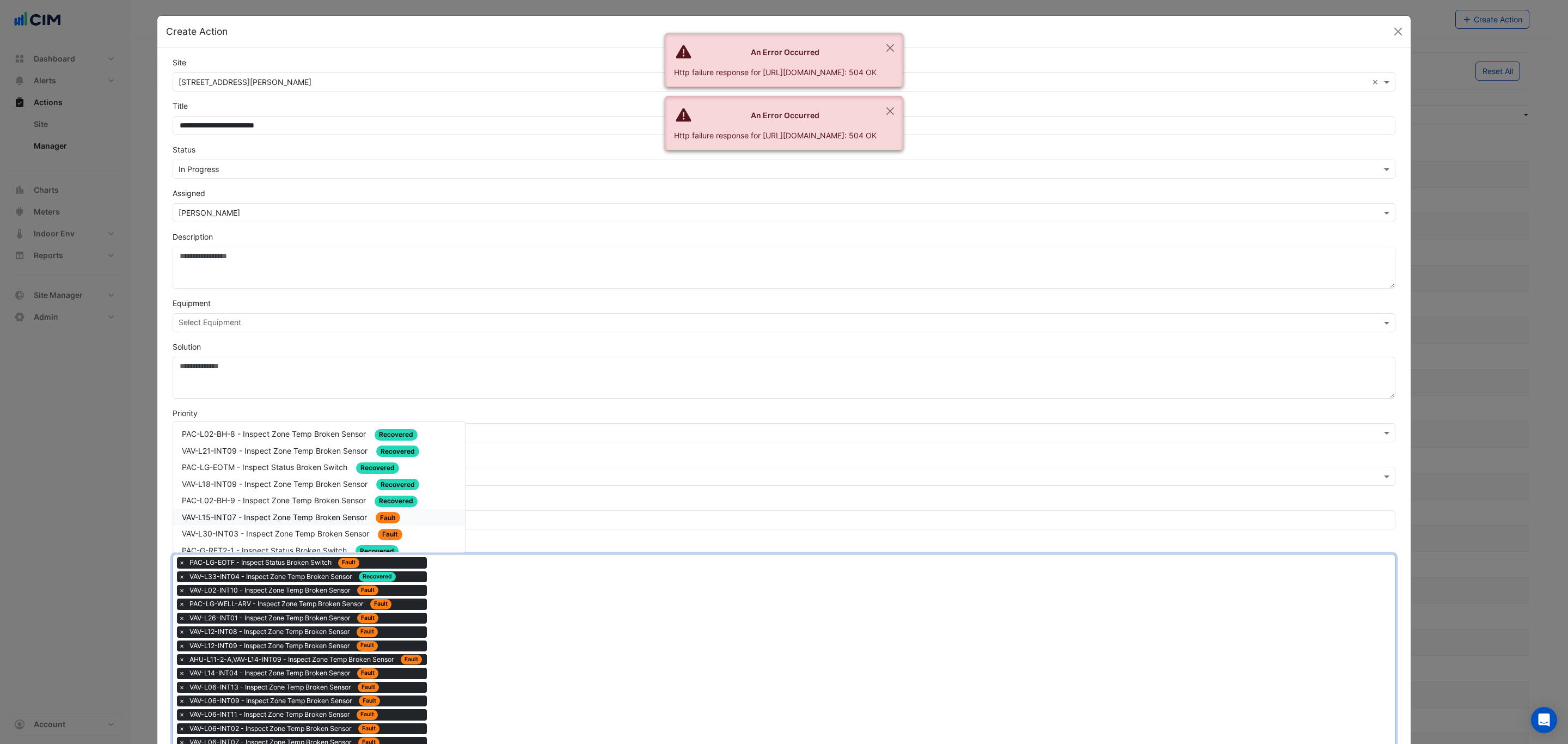
click at [312, 514] on span "VAV-L15-INT07 - Inspect Zone Temp Broken Sensor" at bounding box center [276, 517] width 187 height 9
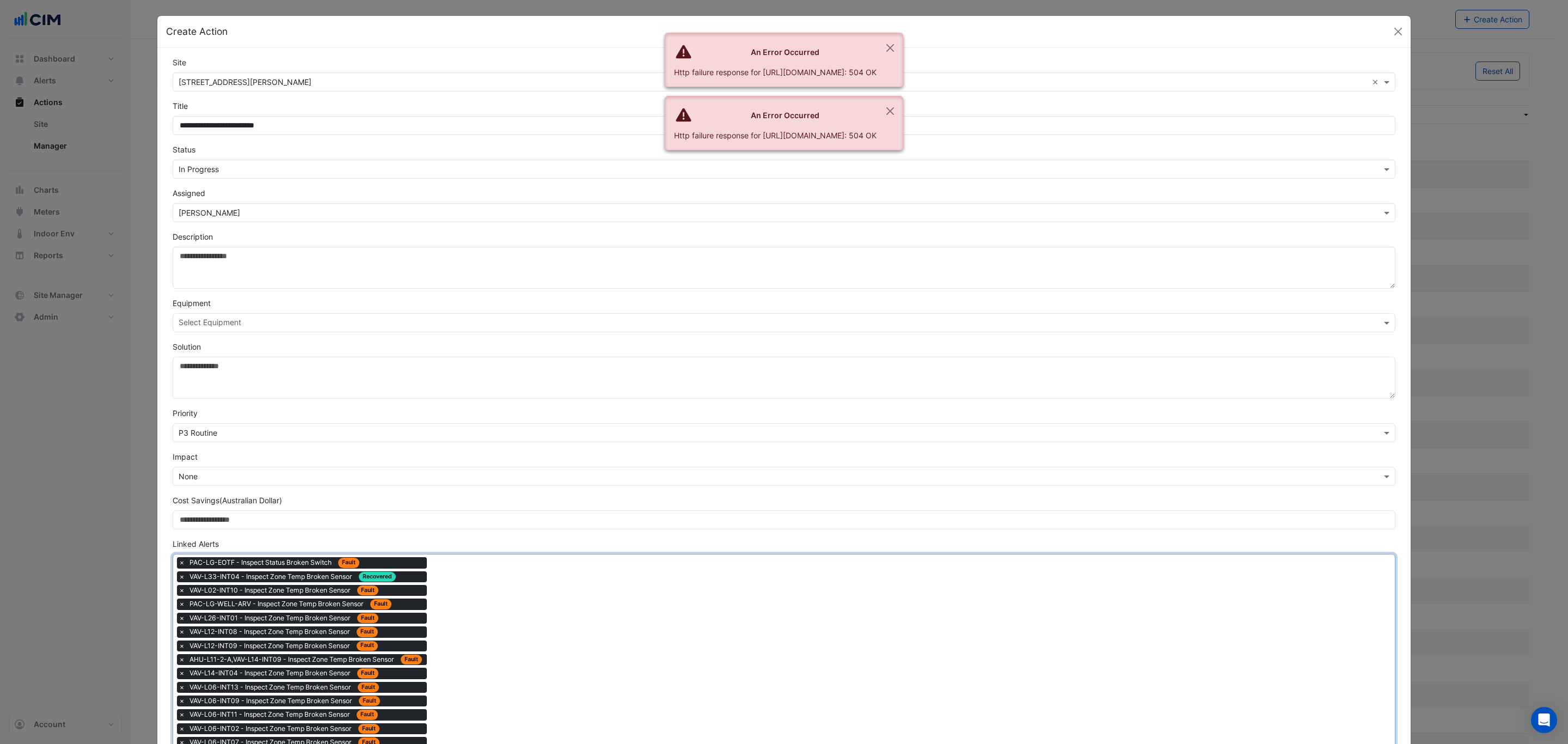
drag, startPoint x: 581, startPoint y: 709, endPoint x: 565, endPoint y: 697, distance: 20.0
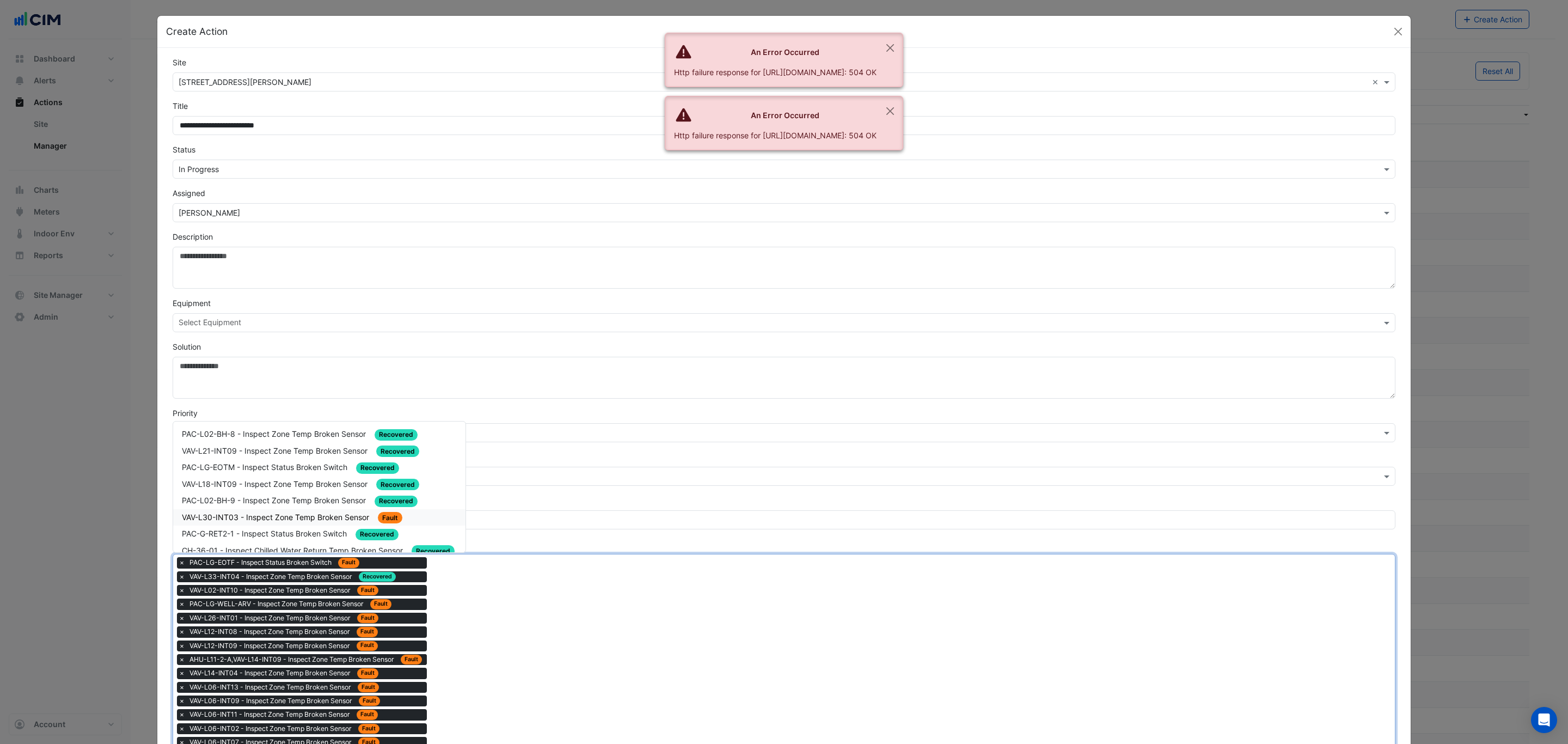
click at [347, 513] on span "VAV-L30-INT03 - Inspect Zone Temp Broken Sensor" at bounding box center [276, 517] width 189 height 9
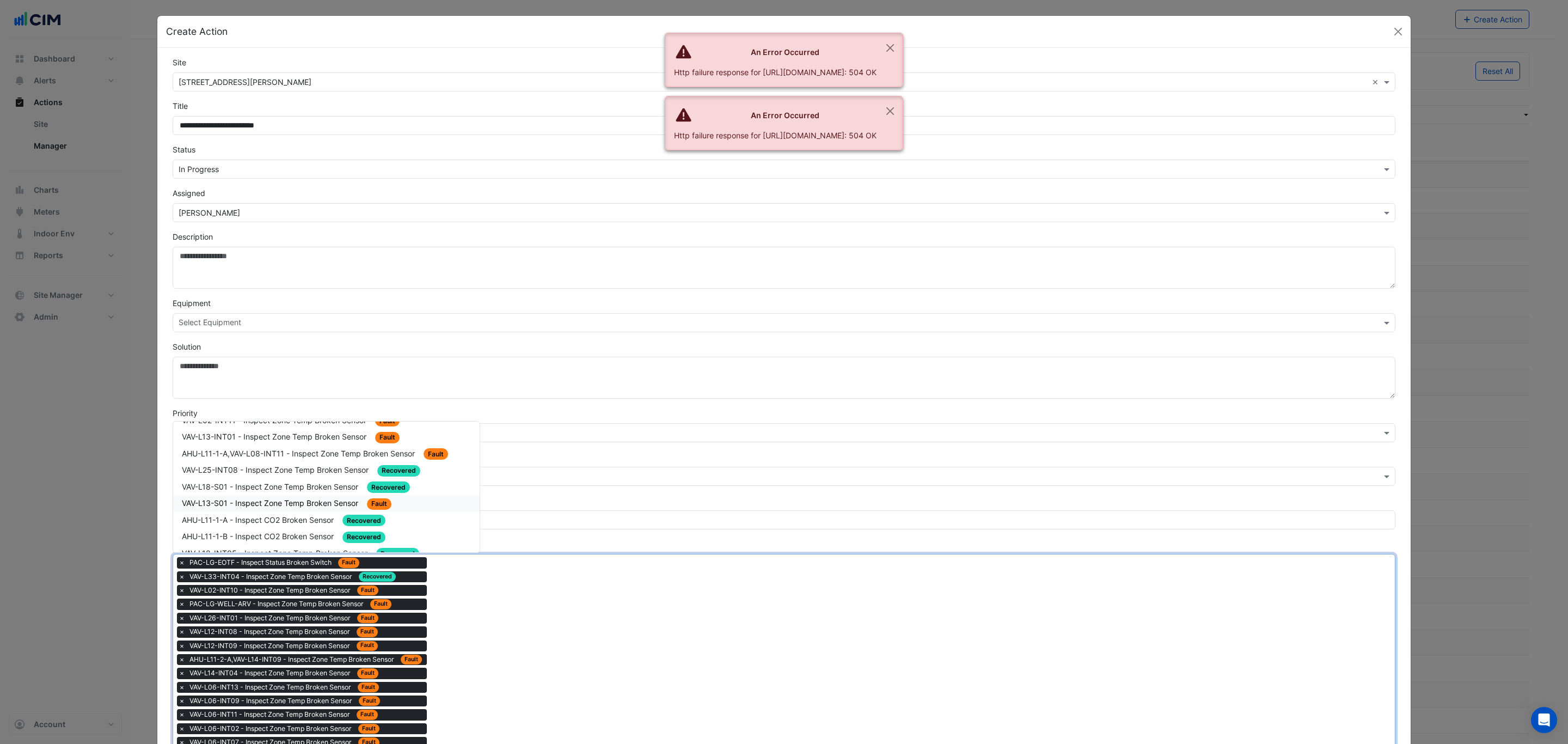
scroll to position [82, 0]
click at [347, 499] on span "VAV-L02-INT11 - Inspect Zone Temp Broken Sensor" at bounding box center [275, 502] width 187 height 9
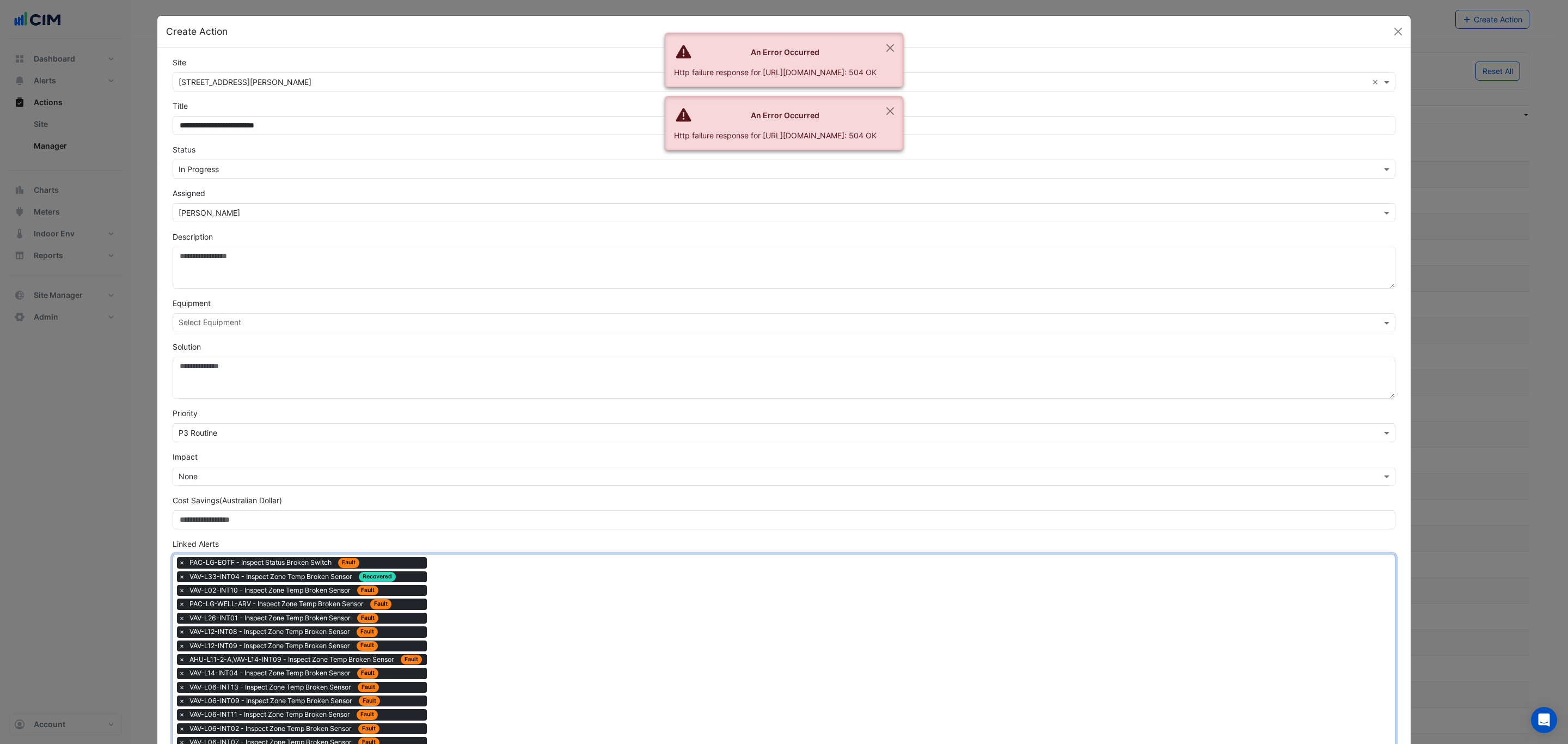
drag, startPoint x: 460, startPoint y: 681, endPoint x: 438, endPoint y: 653, distance: 35.6
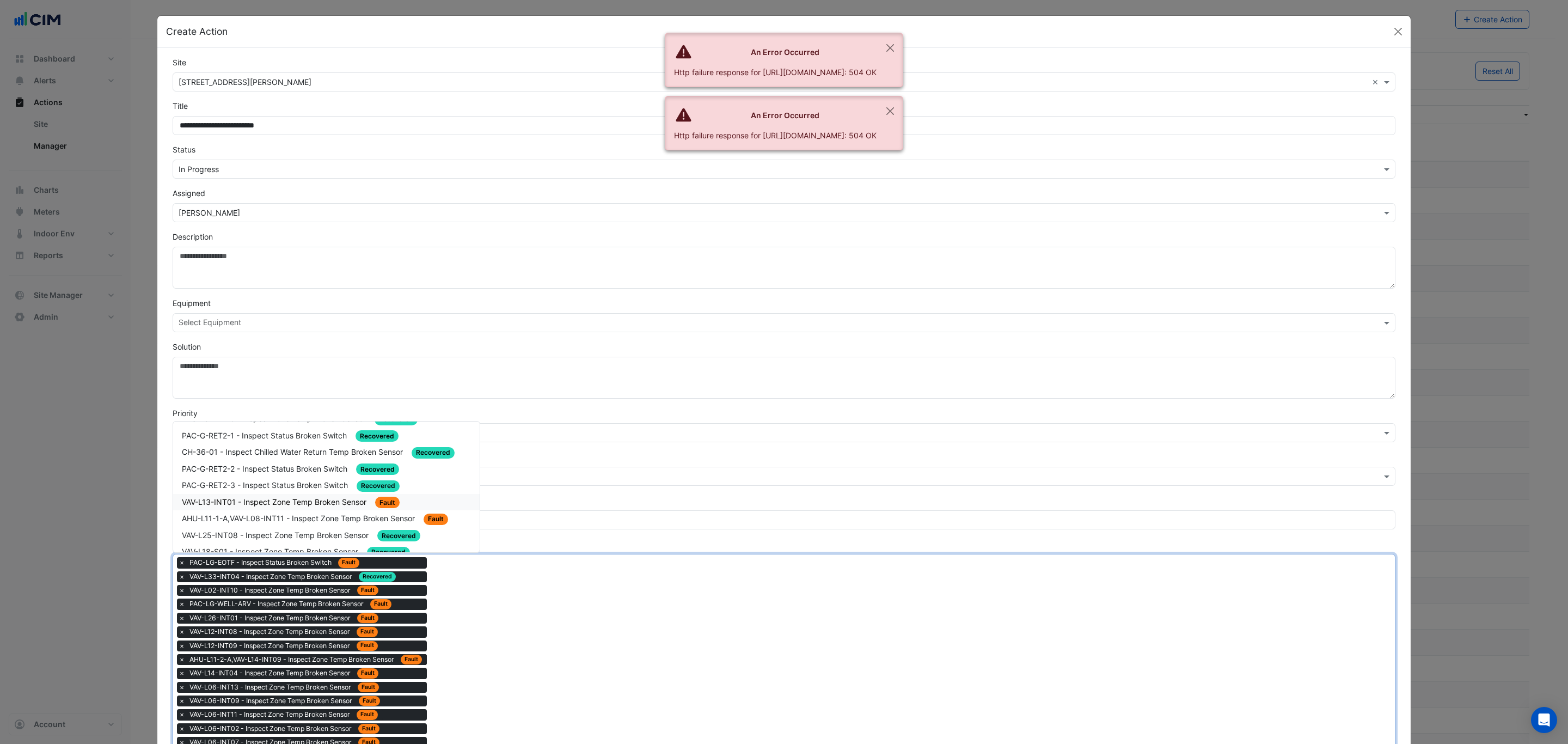
click at [335, 497] on span "VAV-L13-INT01 - Inspect Zone Temp Broken Sensor" at bounding box center [275, 502] width 187 height 9
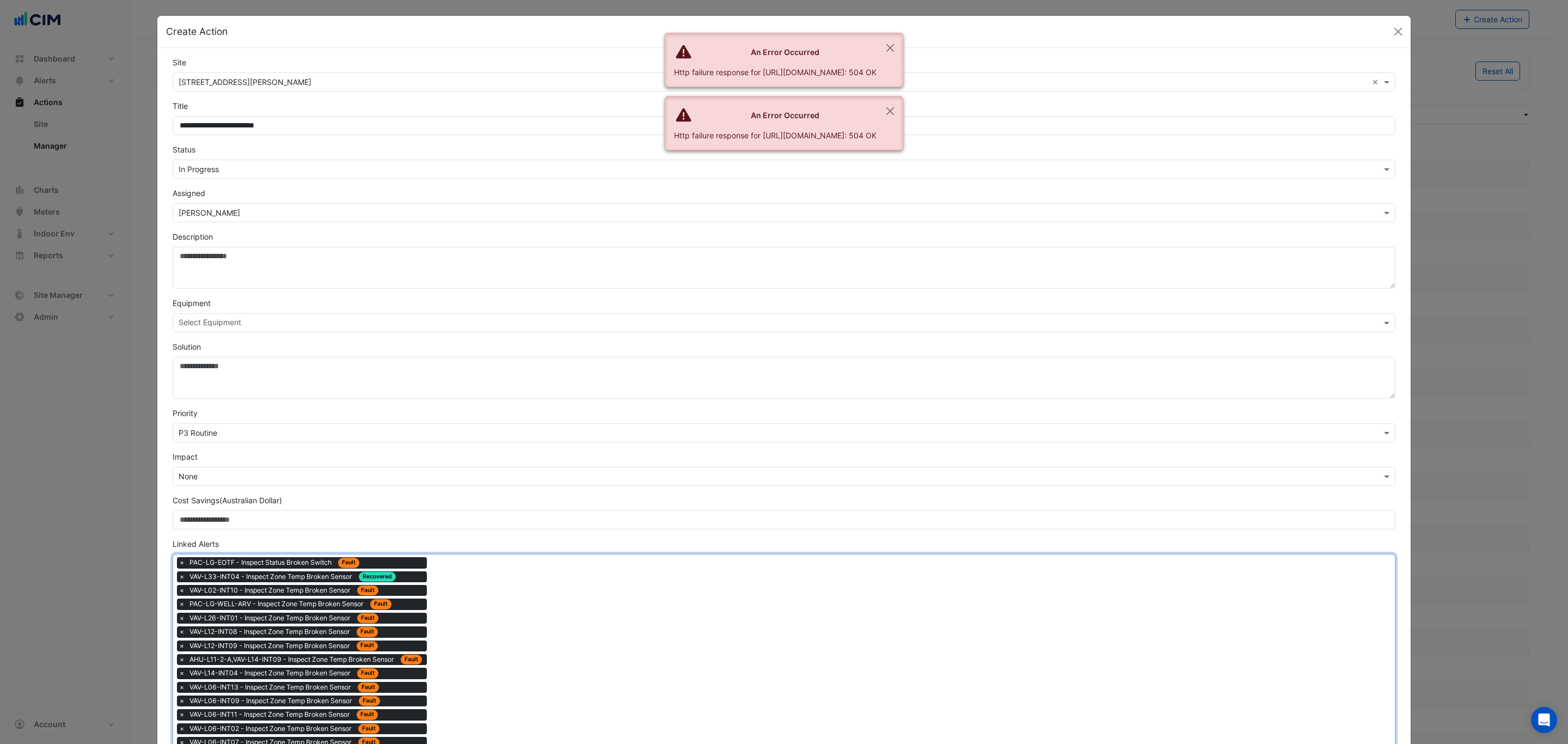
drag, startPoint x: 475, startPoint y: 639, endPoint x: 441, endPoint y: 598, distance: 53.3
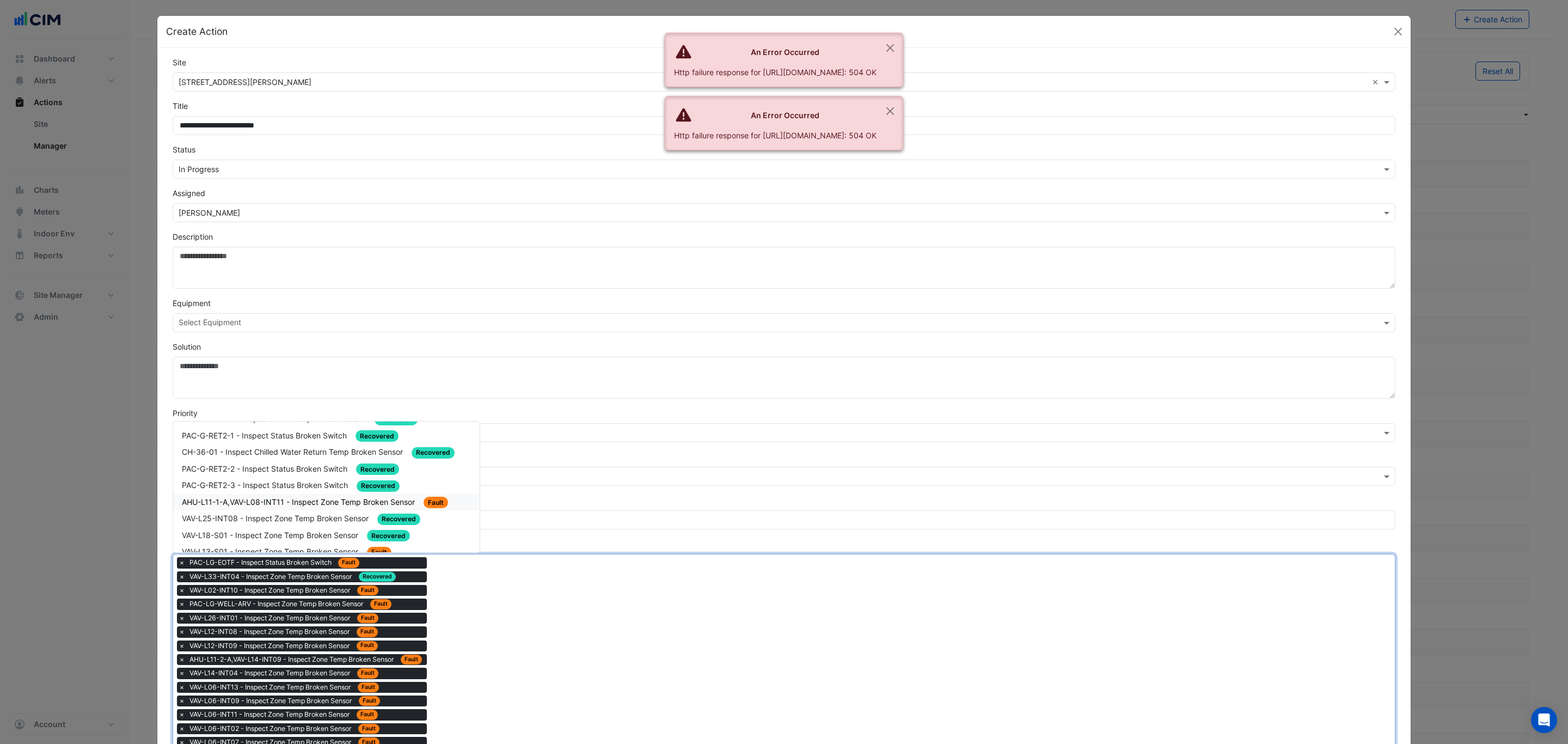
click at [353, 497] on span "AHU-L11-1-A,VAV-L08-INT11 - Inspect Zone Temp Broken Sensor" at bounding box center [299, 502] width 235 height 9
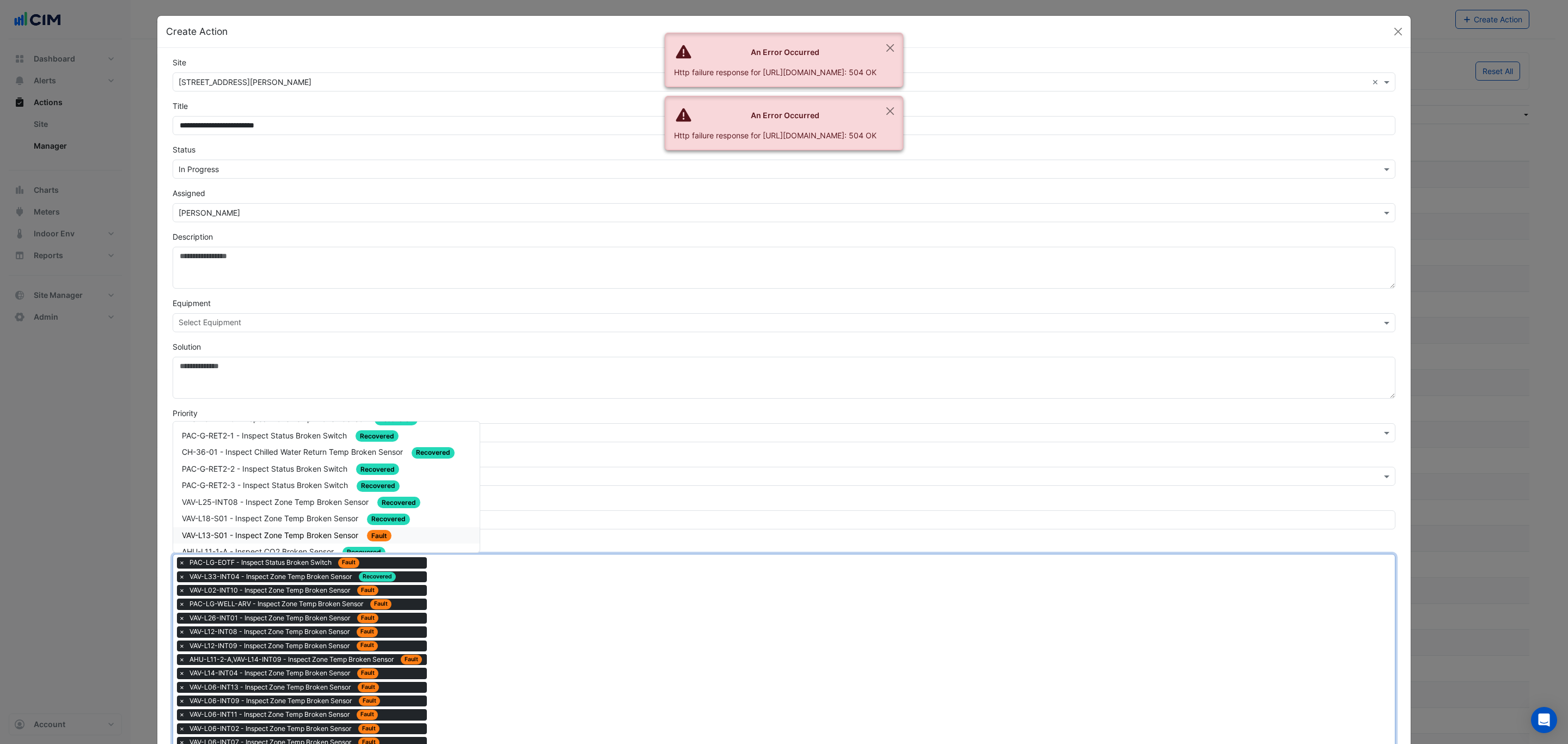
click at [335, 530] on span "VAV-L13-S01 - Inspect Zone Temp Broken Sensor" at bounding box center [271, 535] width 178 height 9
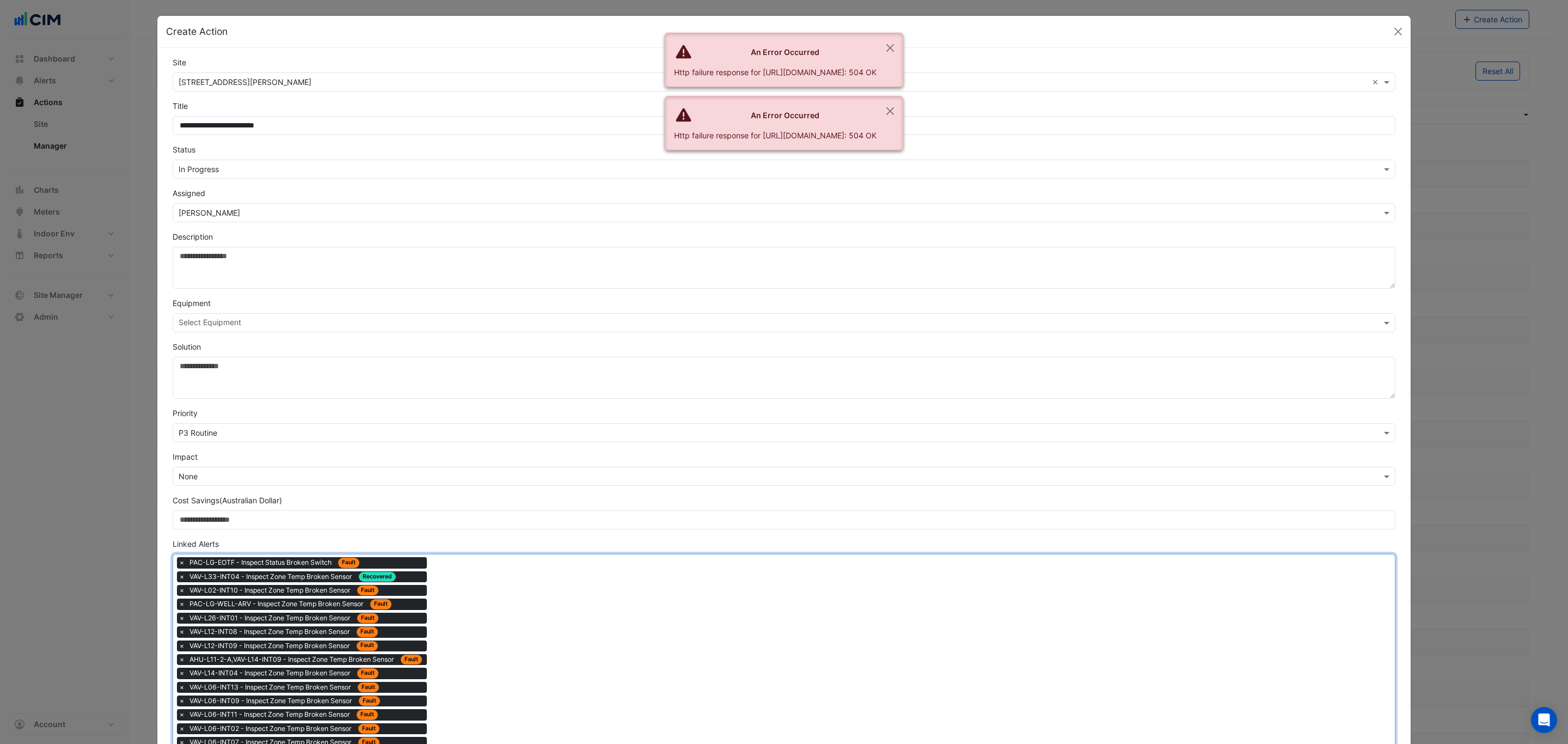
drag, startPoint x: 497, startPoint y: 627, endPoint x: 491, endPoint y: 621, distance: 8.5
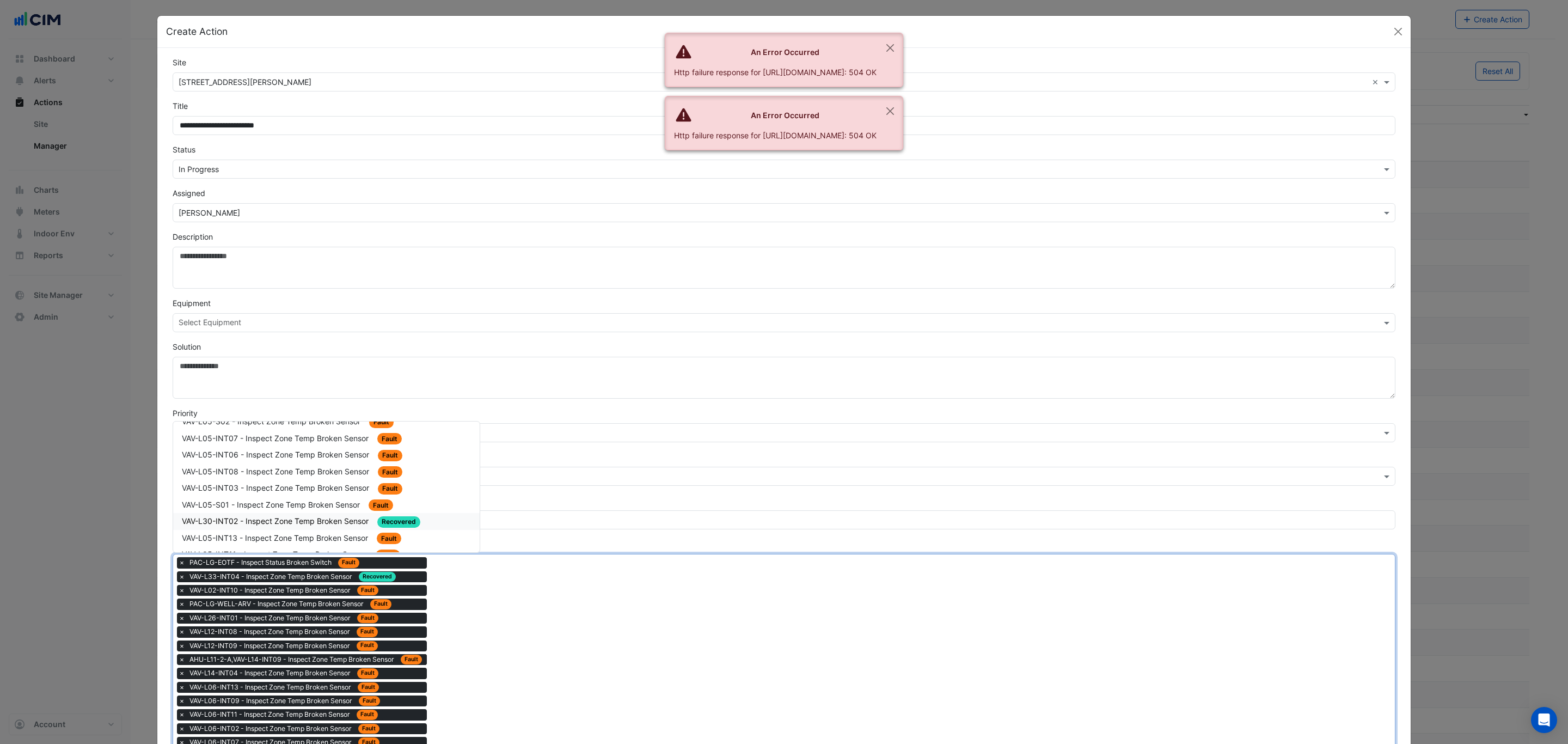
scroll to position [163, 0]
click at [328, 498] on span "VAV-L05-S02 - Inspect Zone Temp Broken Sensor" at bounding box center [272, 502] width 181 height 9
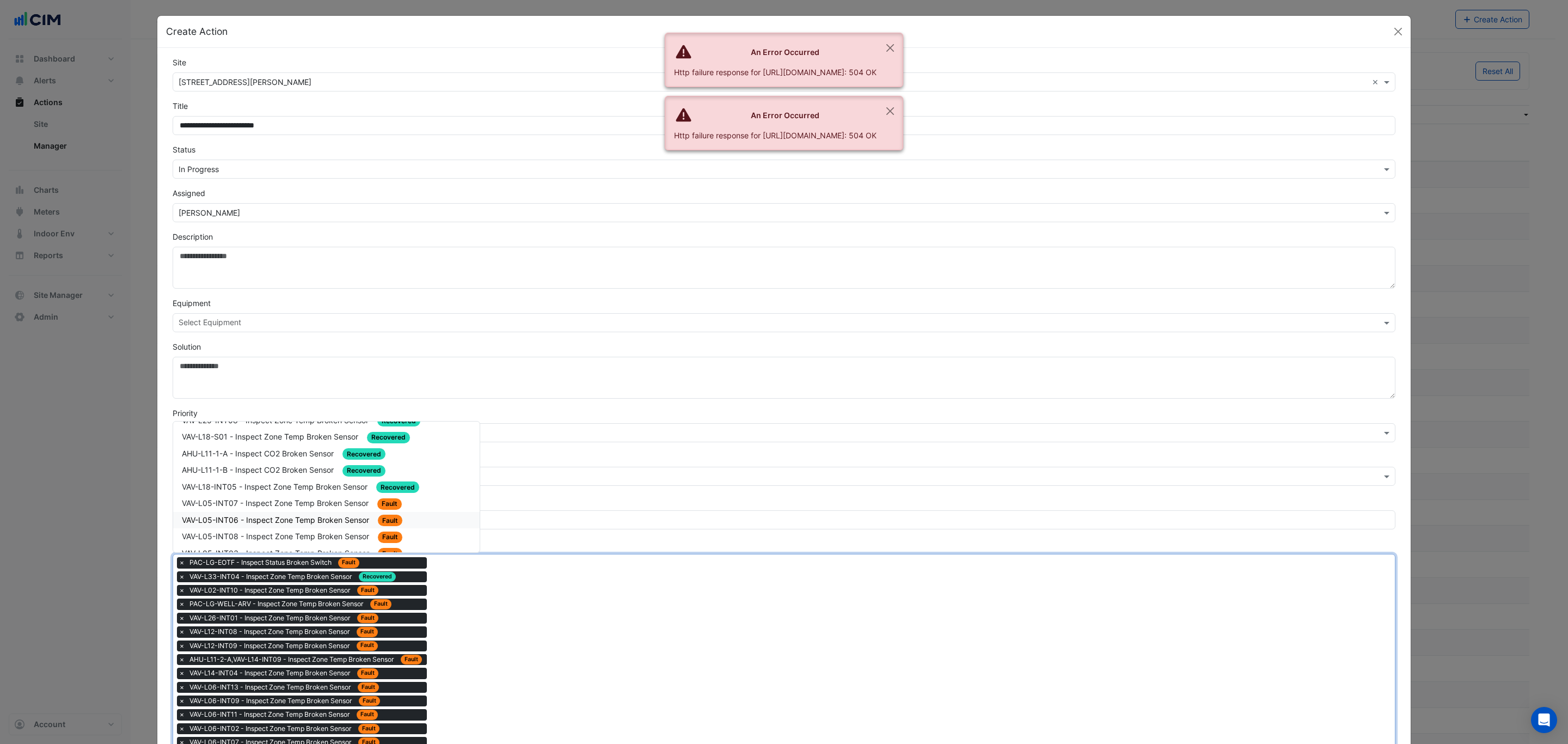
click at [332, 512] on div "VAV-L05-INT06 - Inspect Zone Temp Broken Sensor Fault" at bounding box center [326, 521] width 307 height 17
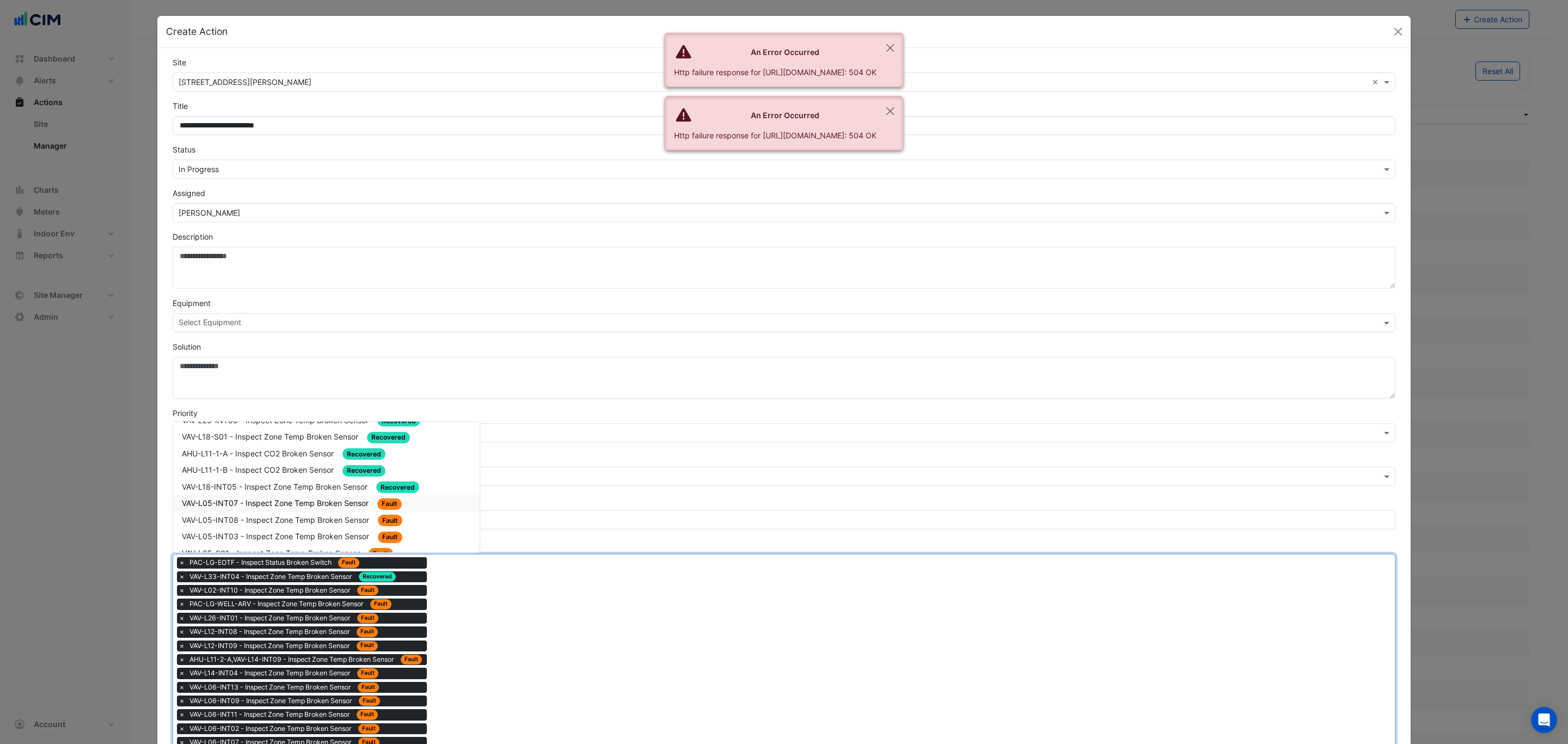
click at [327, 498] on span "VAV-L05-INT07 - Inspect Zone Temp Broken Sensor" at bounding box center [276, 502] width 189 height 9
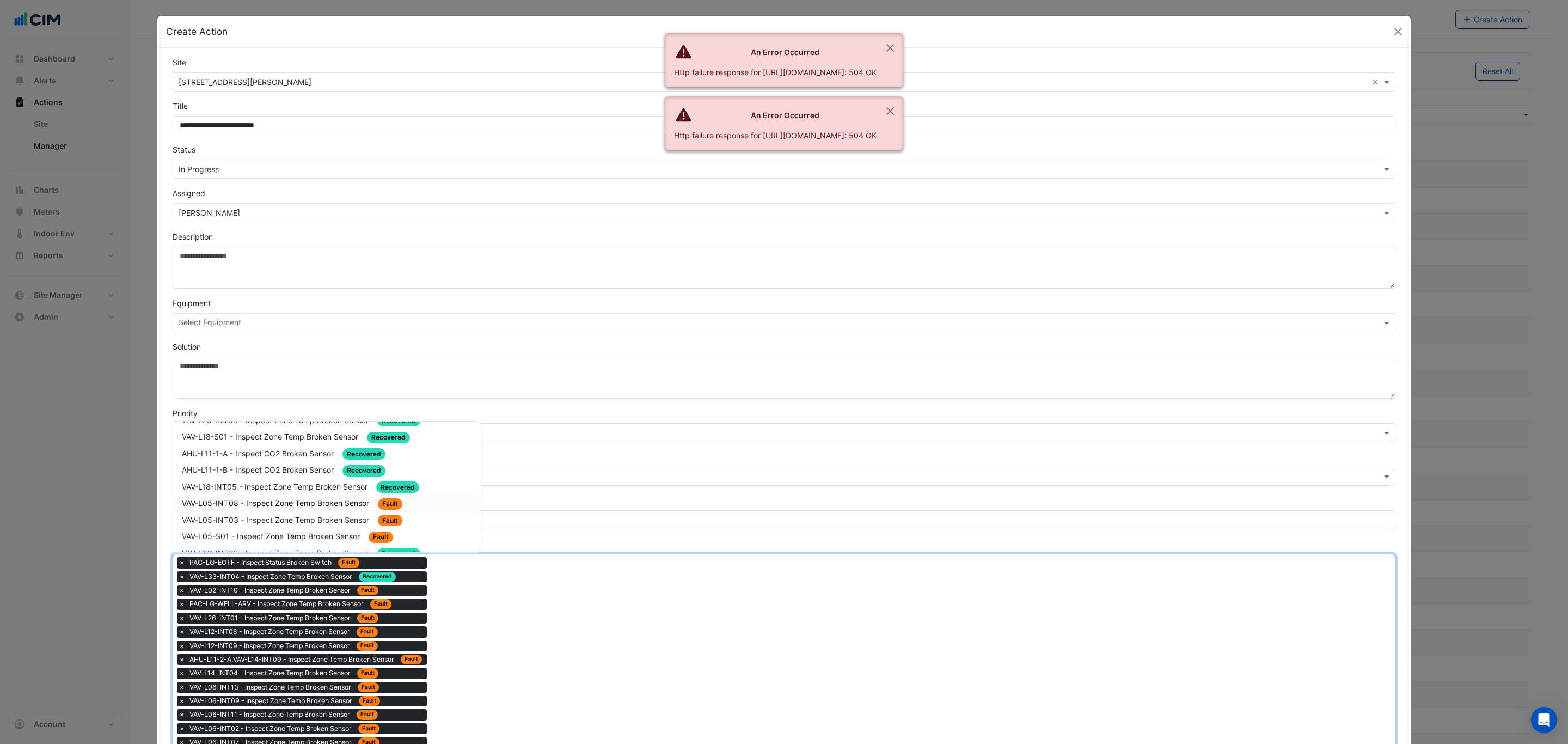
click at [317, 498] on span "VAV-L05-INT08 - Inspect Zone Temp Broken Sensor" at bounding box center [276, 502] width 189 height 9
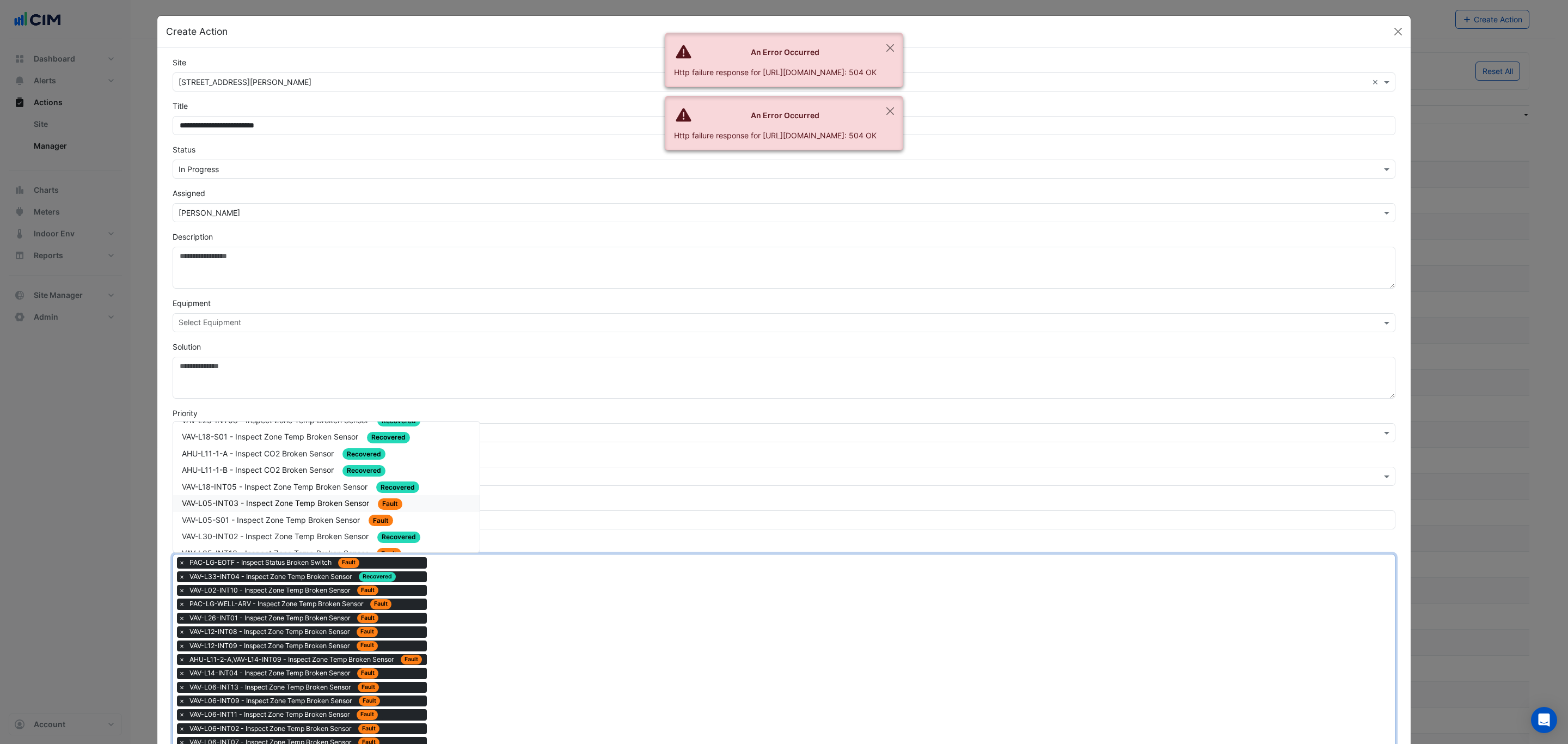
click at [304, 498] on span "VAV-L05-INT03 - Inspect Zone Temp Broken Sensor" at bounding box center [276, 502] width 189 height 9
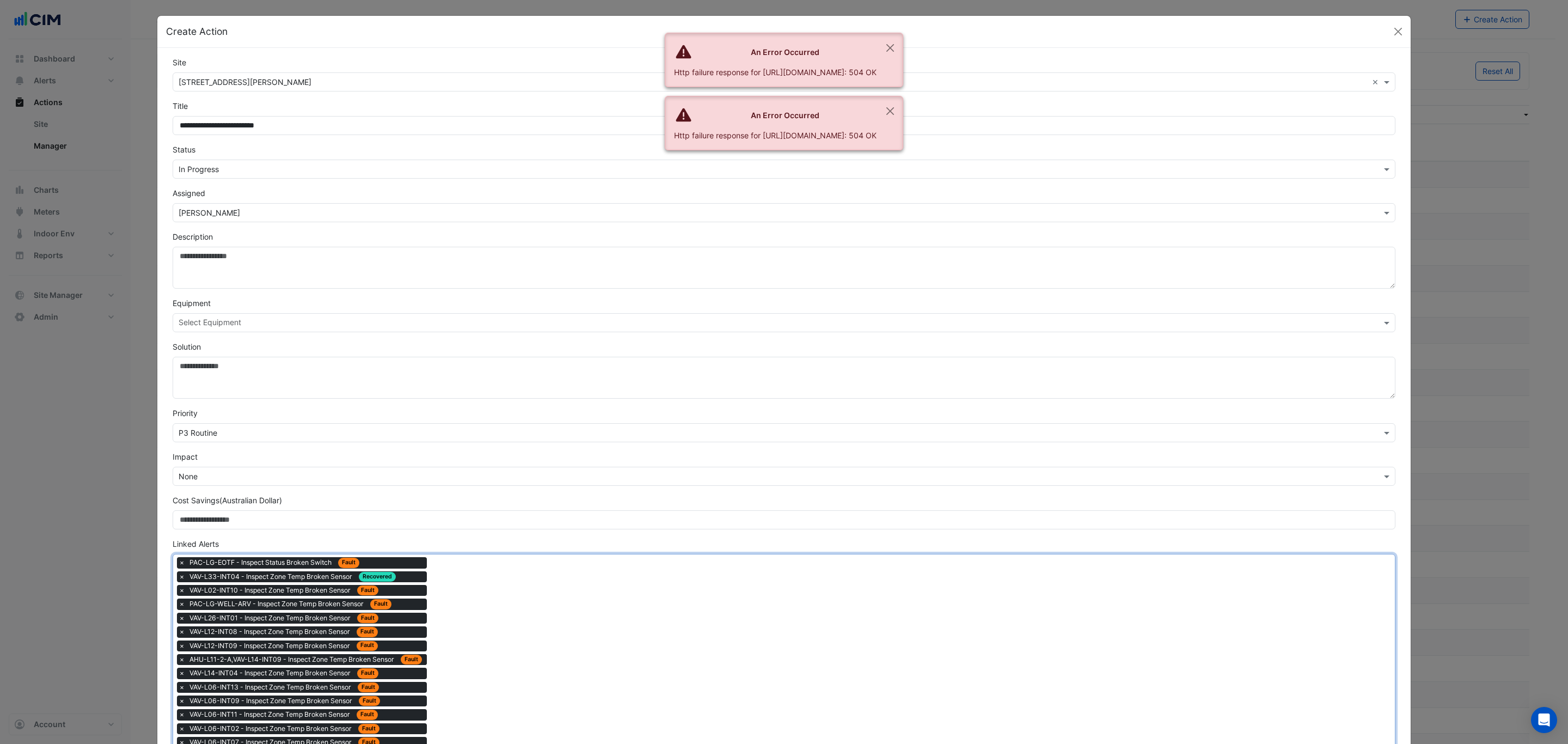
drag, startPoint x: 467, startPoint y: 670, endPoint x: 368, endPoint y: 567, distance: 142.9
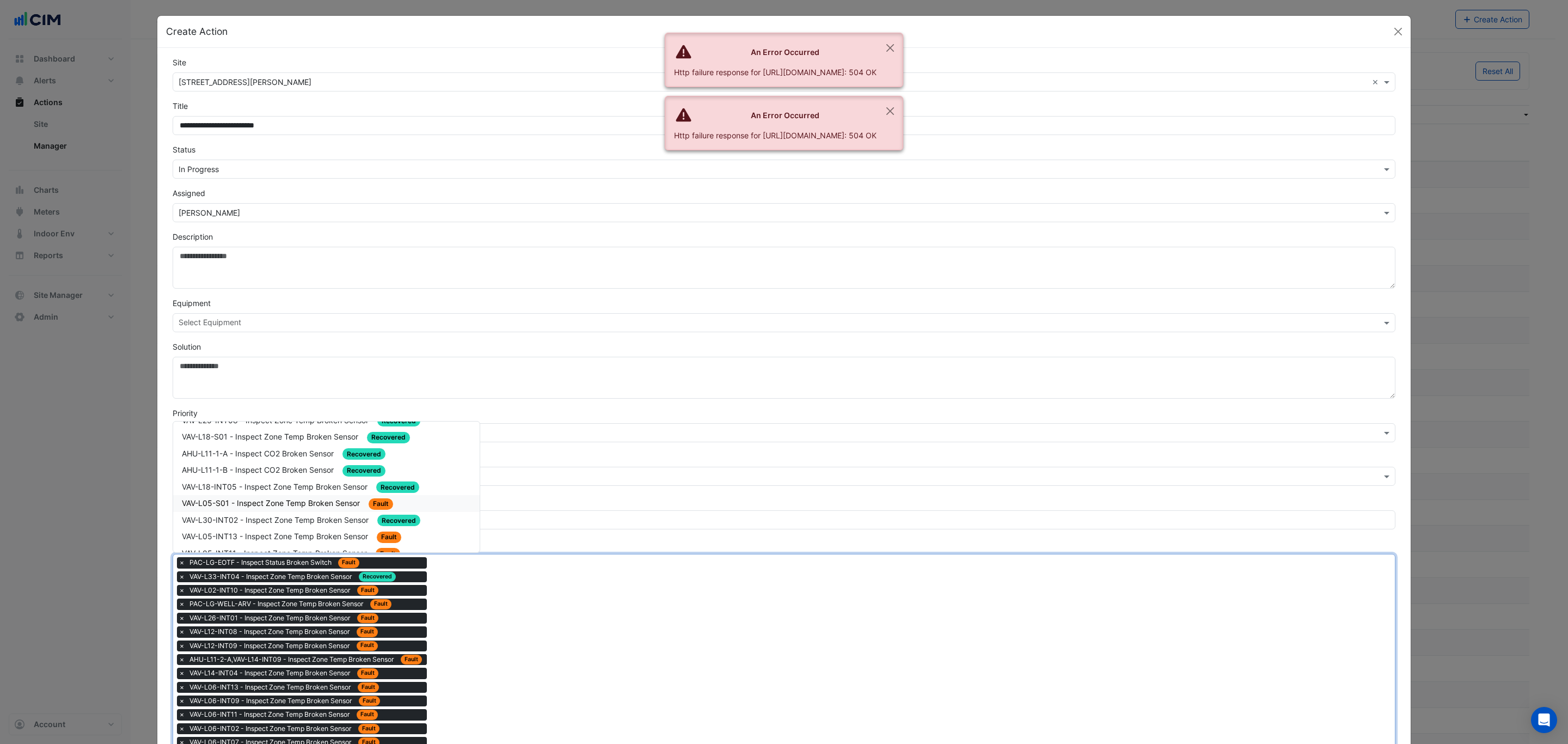
click at [310, 498] on span "VAV-L05-S01 - Inspect Zone Temp Broken Sensor" at bounding box center [272, 502] width 180 height 9
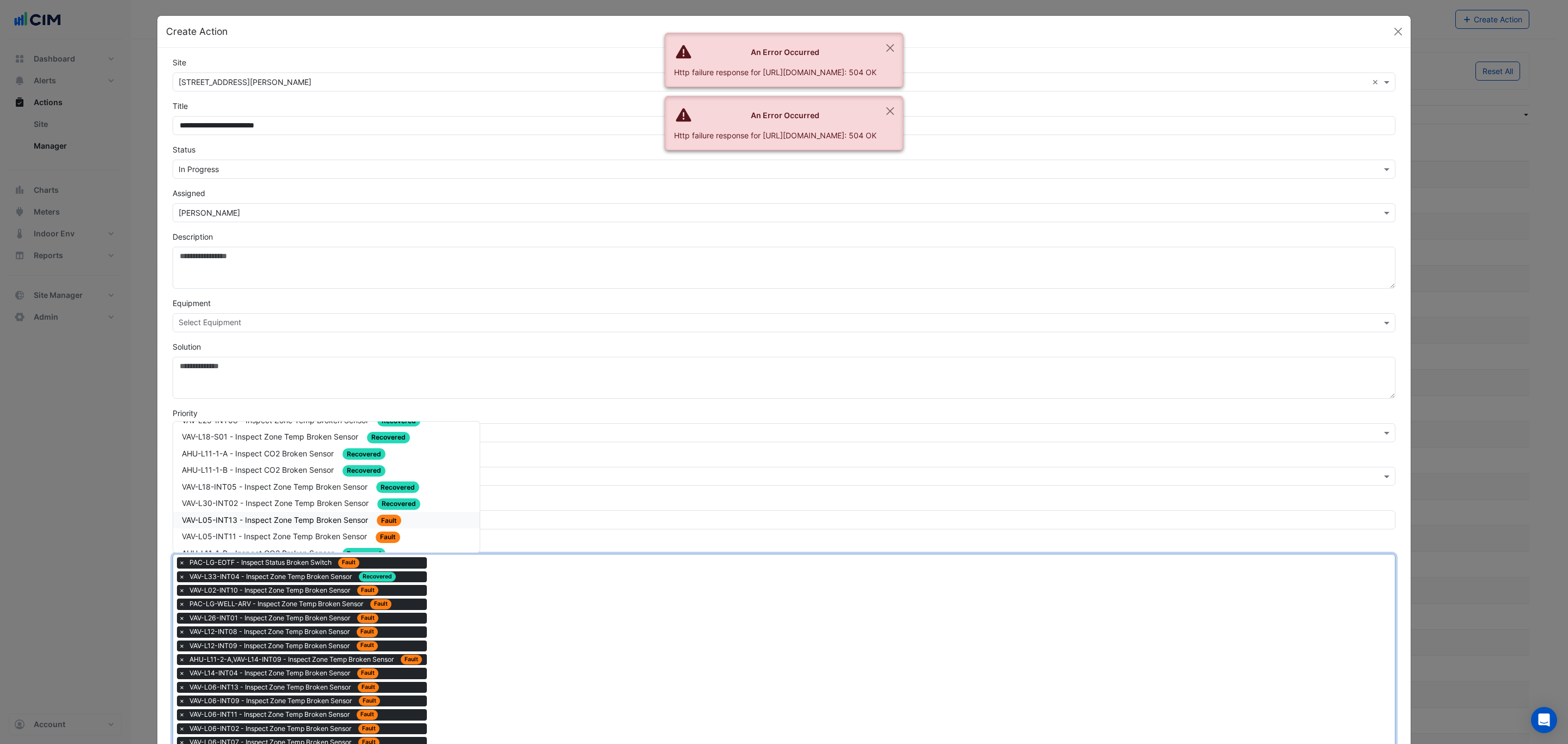
click at [299, 515] on div "VAV-L05-INT13 - Inspect Zone Temp Broken Sensor Fault" at bounding box center [326, 521] width 307 height 17
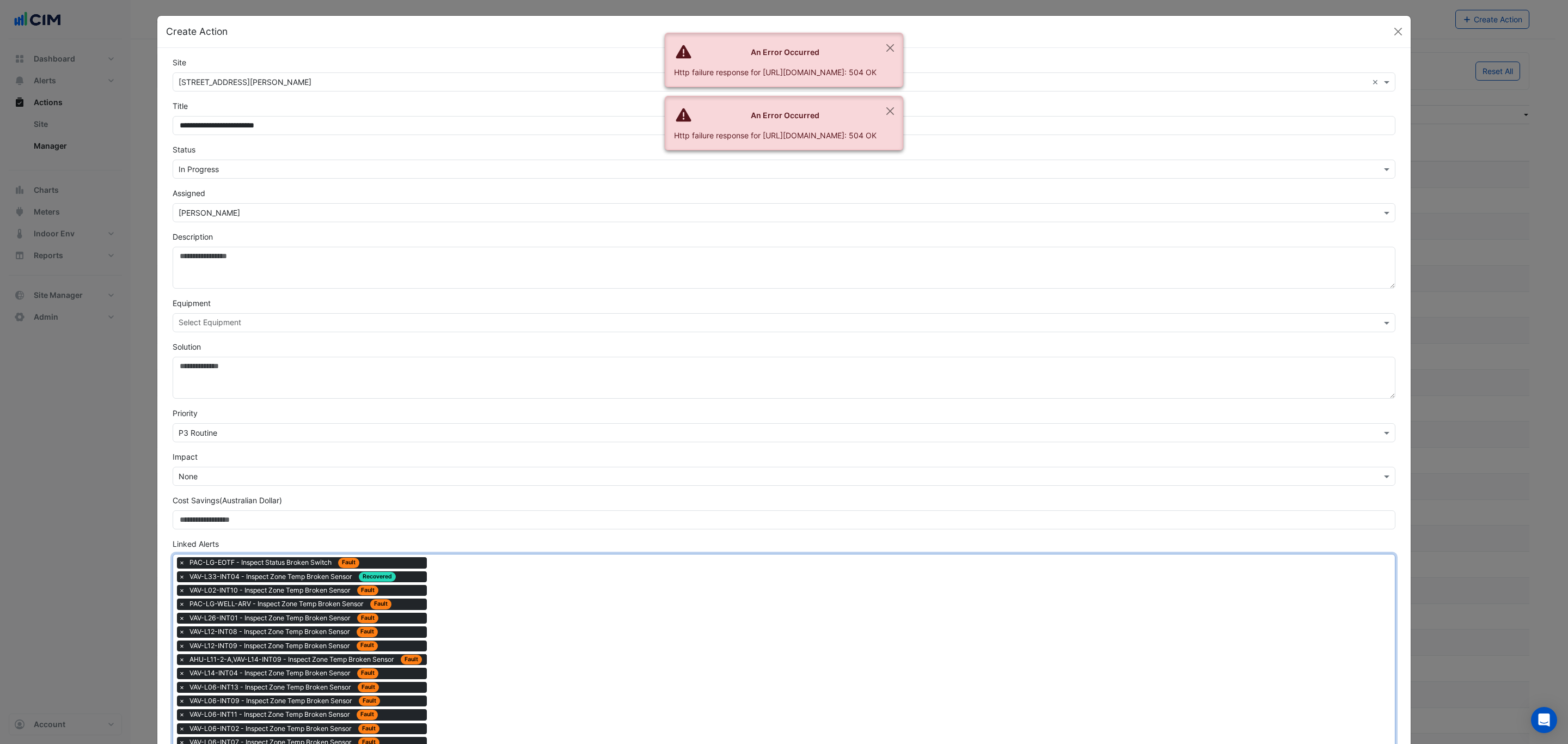
drag, startPoint x: 482, startPoint y: 639, endPoint x: 458, endPoint y: 615, distance: 33.9
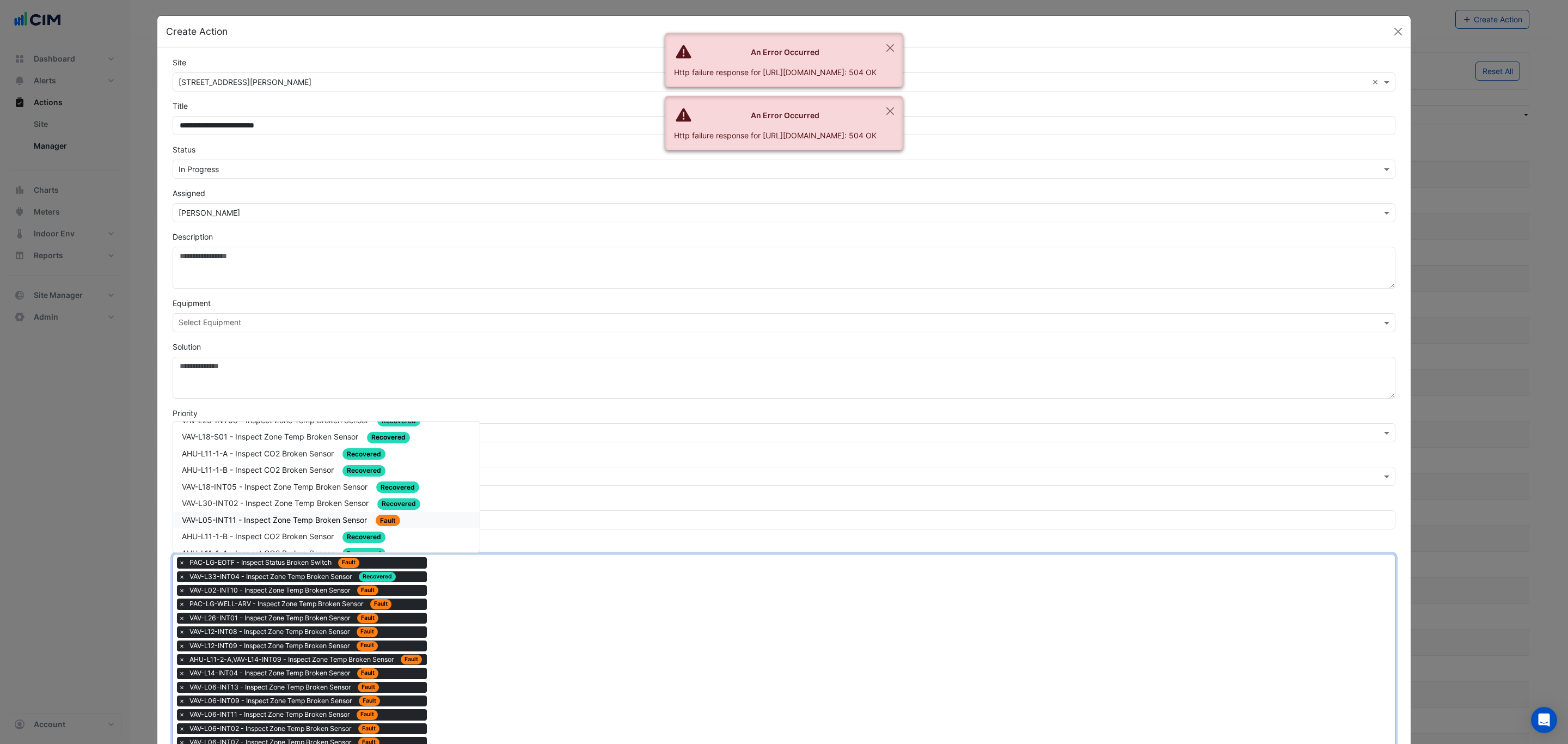
click at [323, 514] on div "VAV-L05-INT11 - Inspect Zone Temp Broken Sensor Fault" at bounding box center [326, 520] width 289 height 13
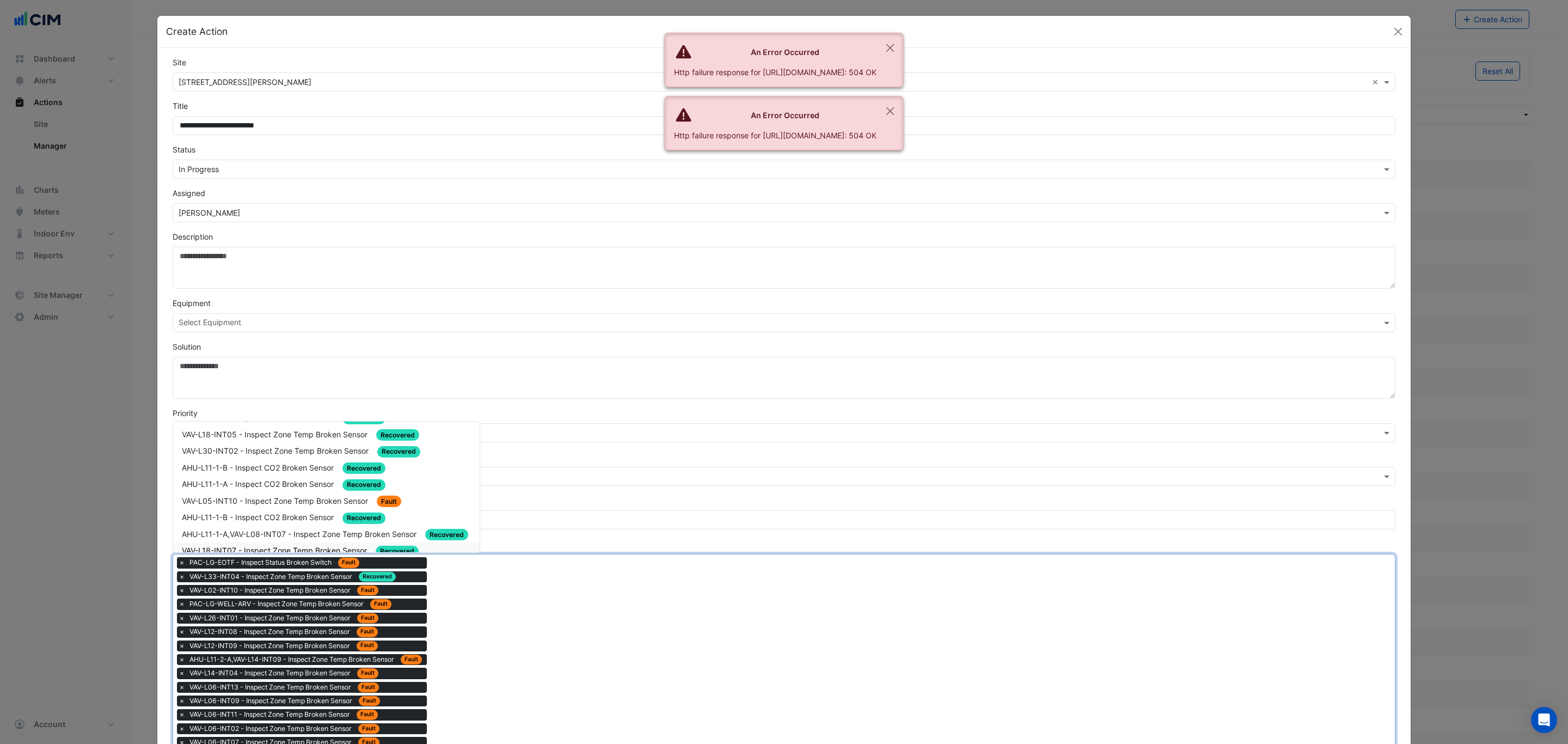
scroll to position [245, 0]
click at [315, 467] on span "VAV-L05-INT10 - Inspect Zone Temp Broken Sensor" at bounding box center [276, 471] width 188 height 9
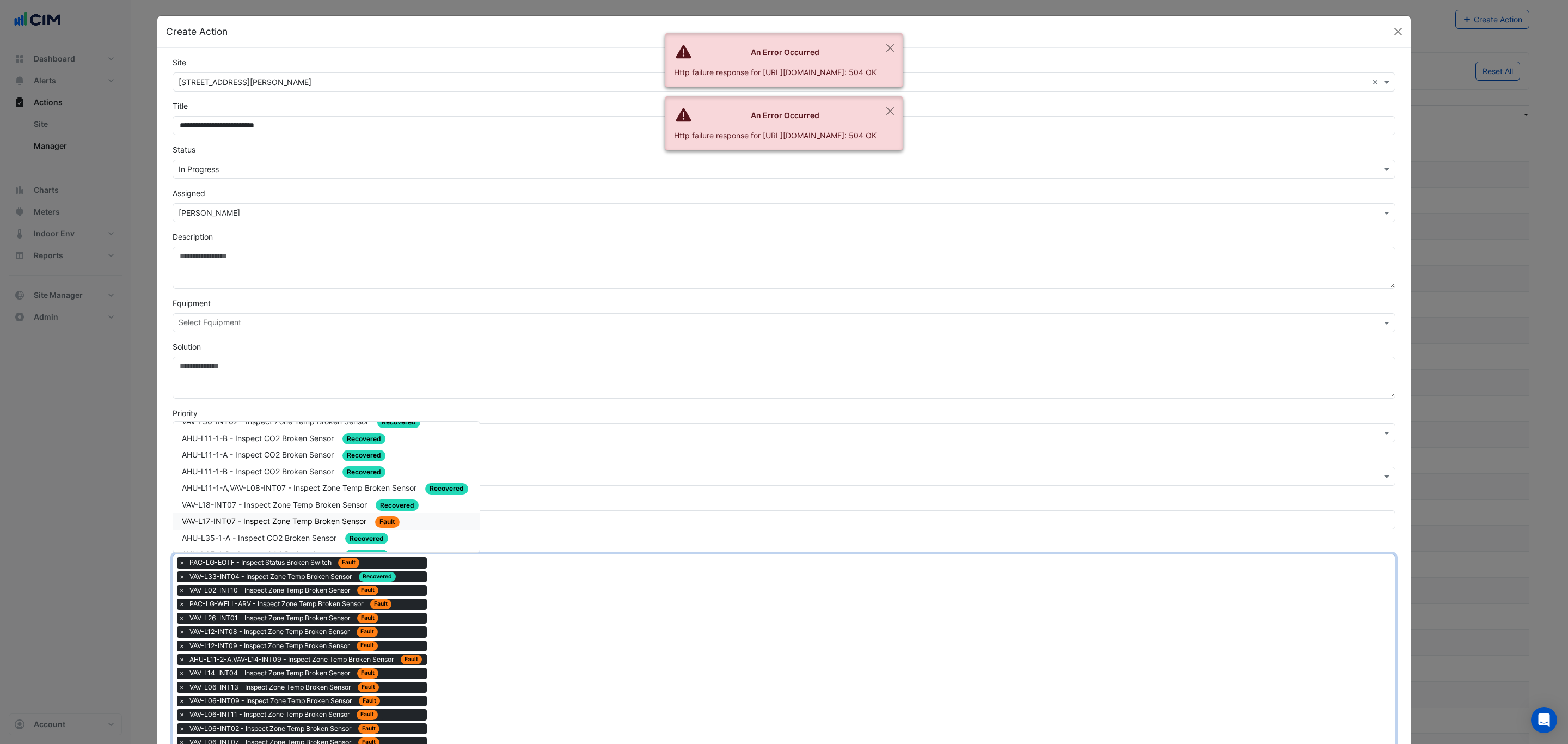
click at [307, 516] on span "VAV-L17-INT07 - Inspect Zone Temp Broken Sensor" at bounding box center [275, 521] width 187 height 9
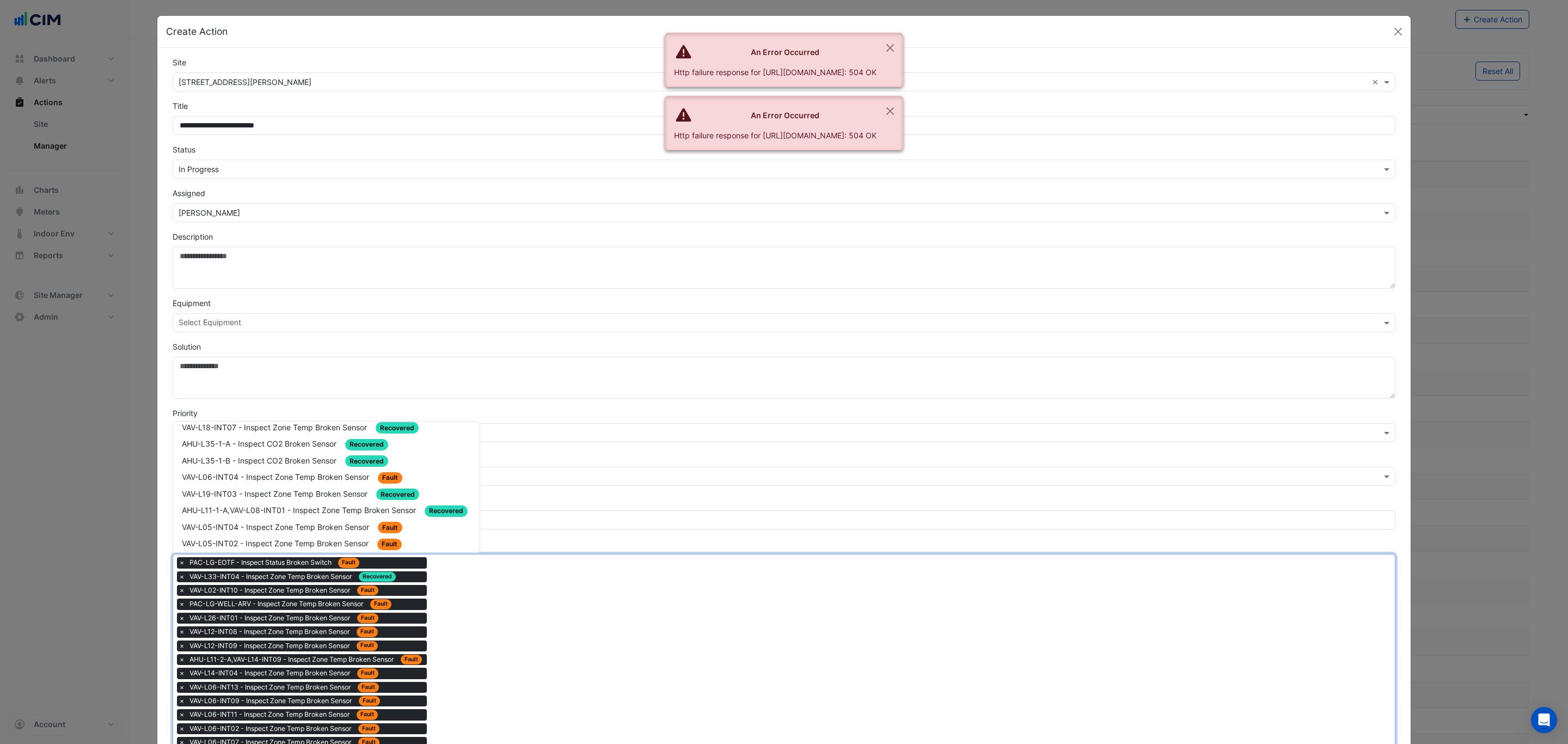
scroll to position [327, 0]
click at [311, 468] on span "VAV-L06-INT04 - Inspect Zone Temp Broken Sensor" at bounding box center [276, 472] width 189 height 9
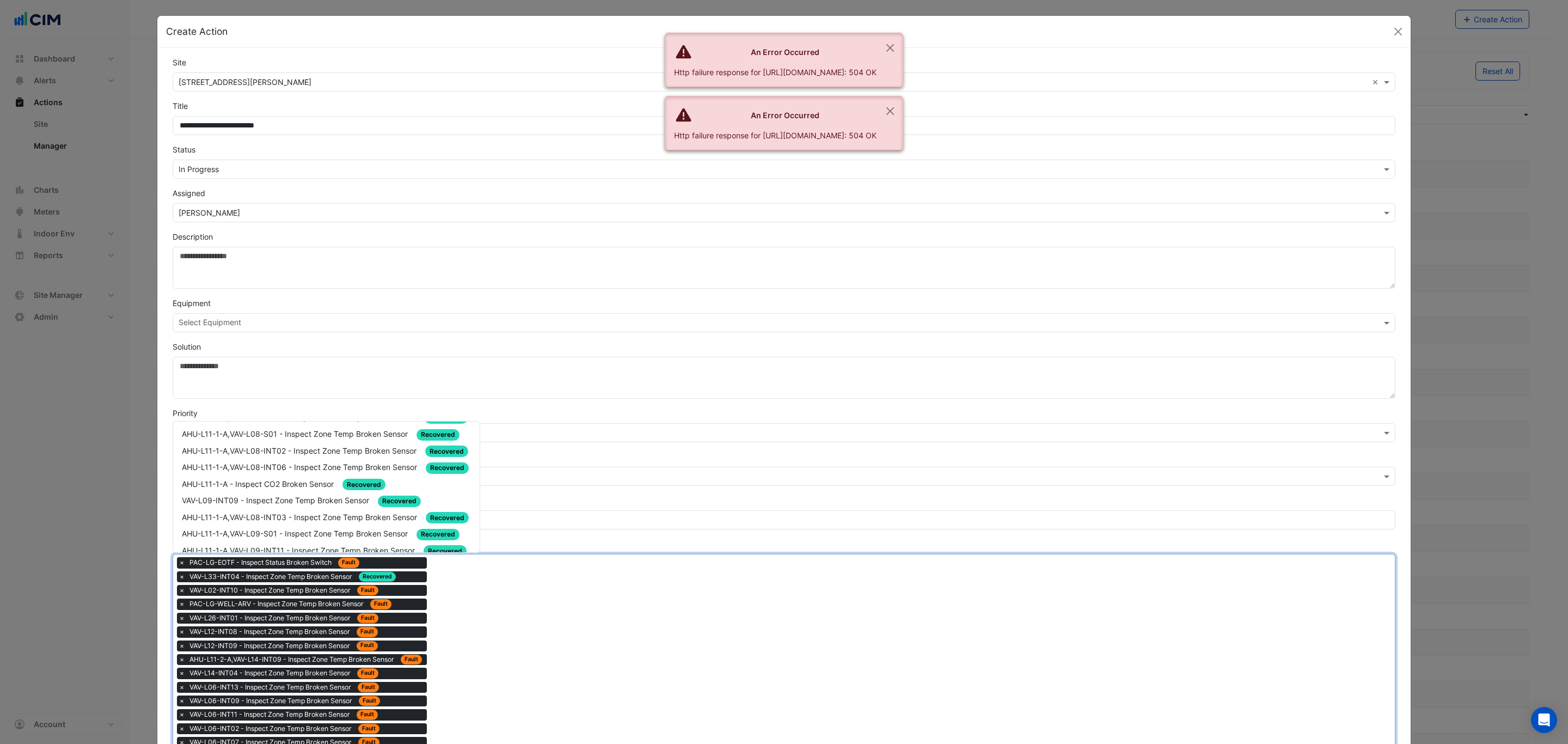
scroll to position [490, 0]
click at [340, 454] on span "VAV-L16-INT09 - Inspect Zone Temp Broken Sensor" at bounding box center [276, 458] width 188 height 9
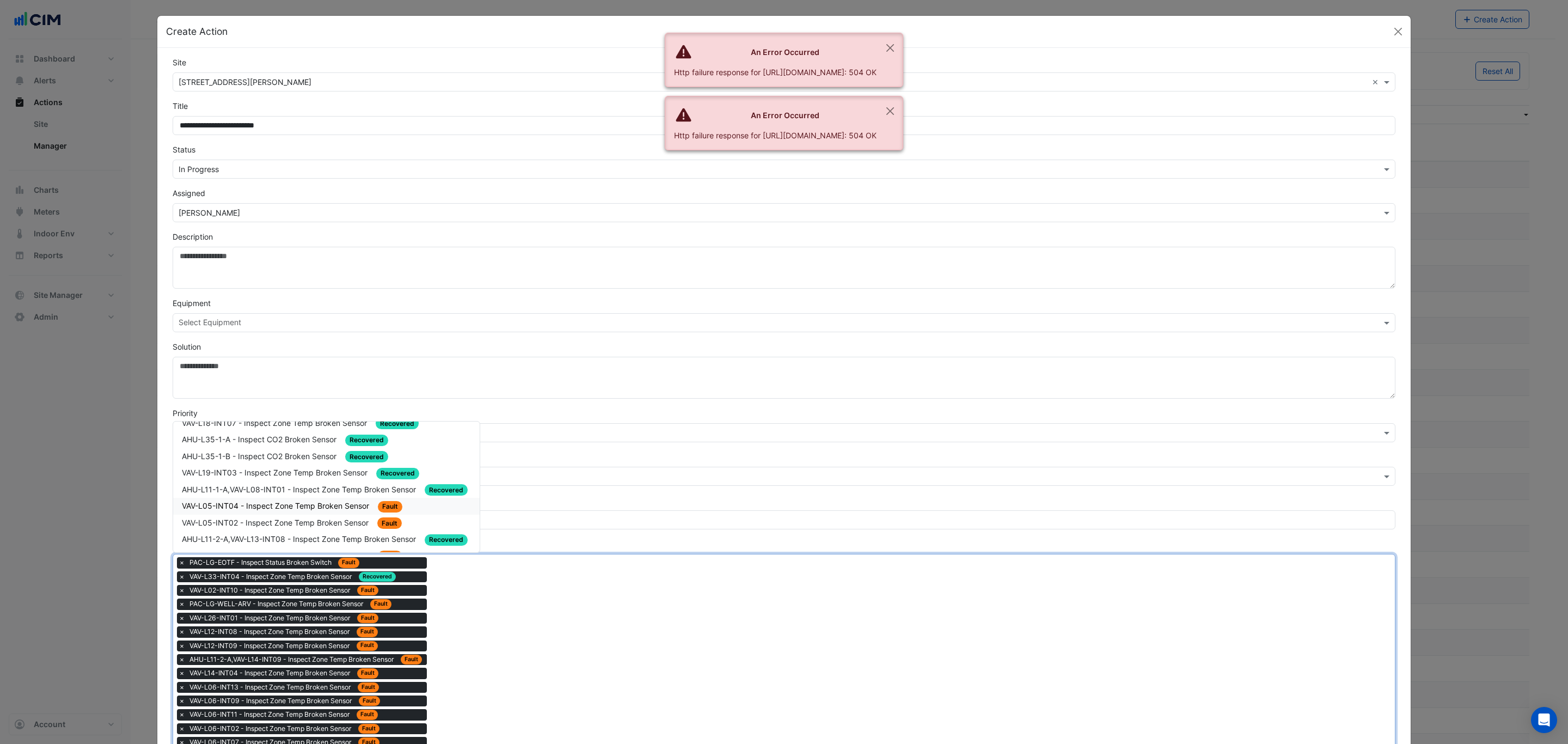
click at [333, 501] on span "VAV-L05-INT04 - Inspect Zone Temp Broken Sensor" at bounding box center [276, 505] width 189 height 9
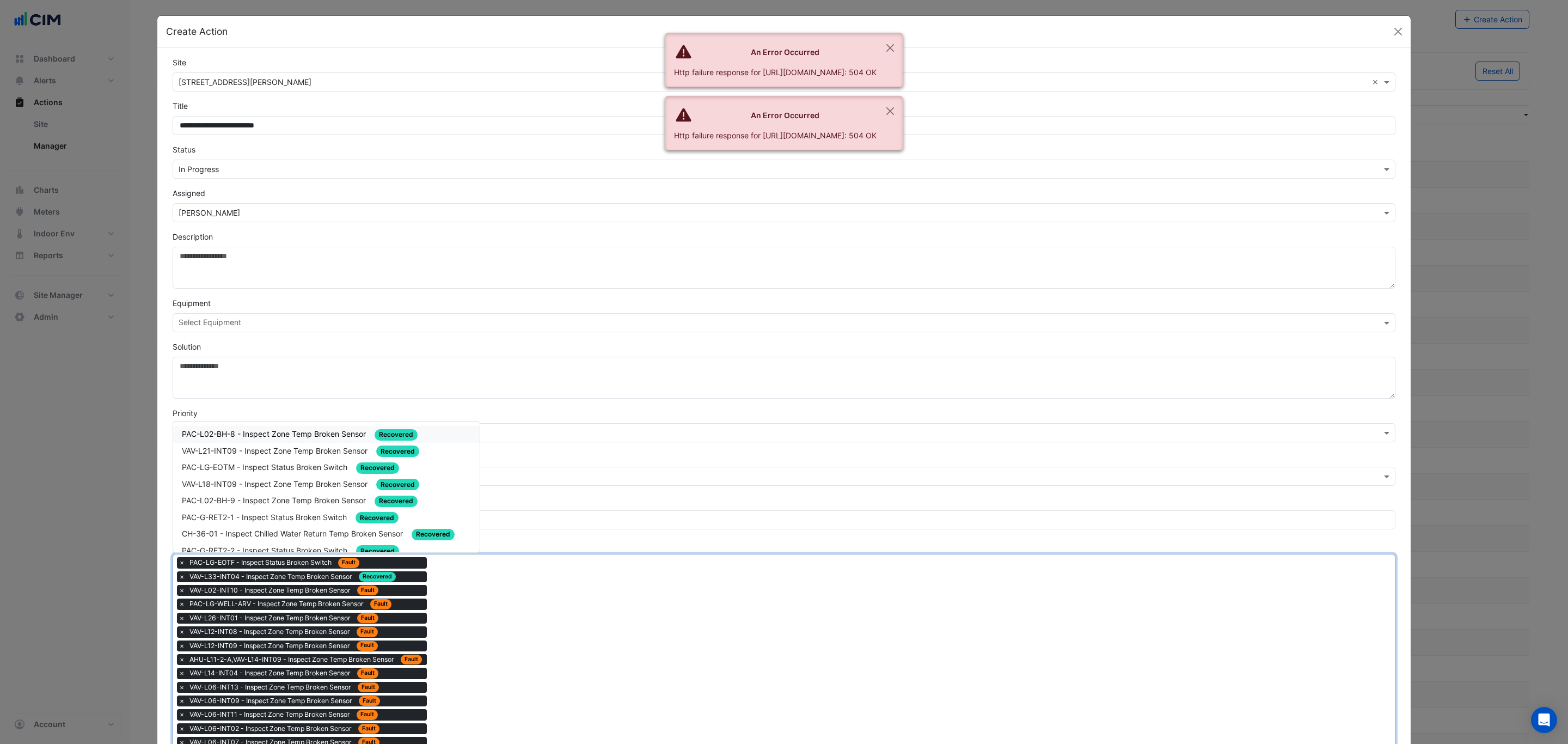
drag, startPoint x: 538, startPoint y: 667, endPoint x: 452, endPoint y: 598, distance: 110.3
click at [340, 452] on span "VAV-L05-INT09 - Inspect Zone Temp Broken Sensor" at bounding box center [276, 457] width 189 height 9
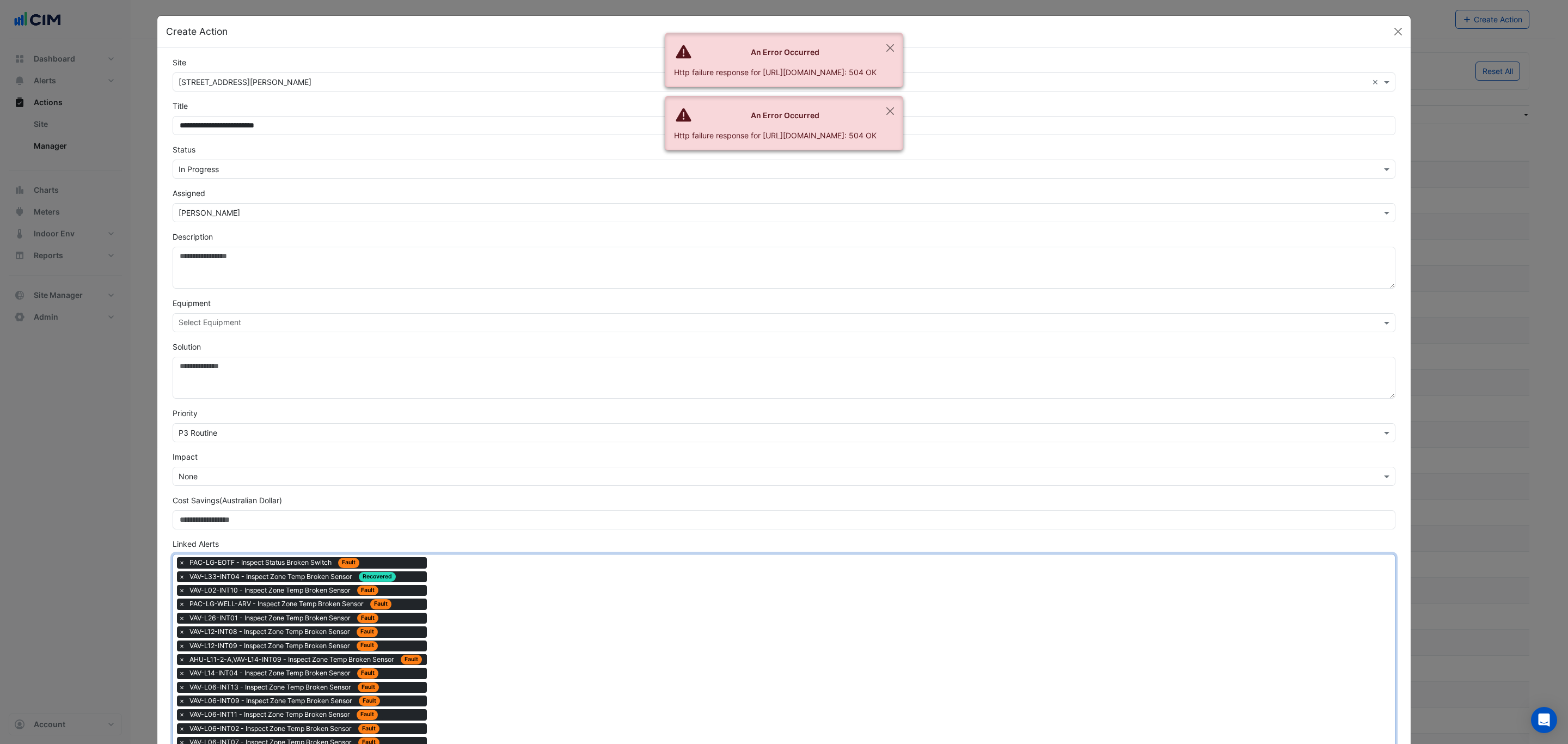
drag, startPoint x: 490, startPoint y: 660, endPoint x: 345, endPoint y: 569, distance: 171.2
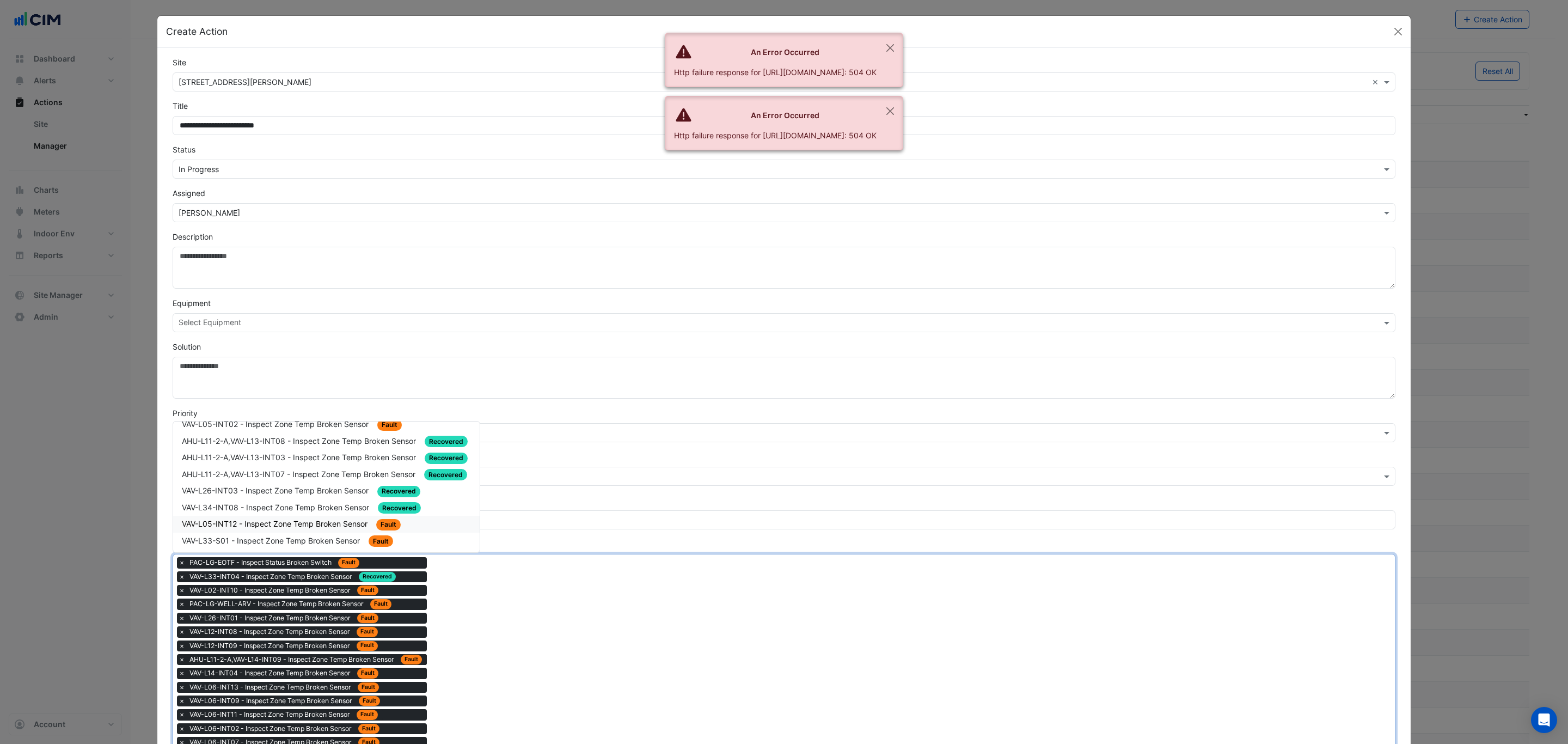
scroll to position [327, 0]
click at [309, 501] on span "VAV-L05-INT02 - Inspect Zone Temp Broken Sensor" at bounding box center [276, 505] width 189 height 9
drag, startPoint x: 500, startPoint y: 620, endPoint x: 446, endPoint y: 570, distance: 73.6
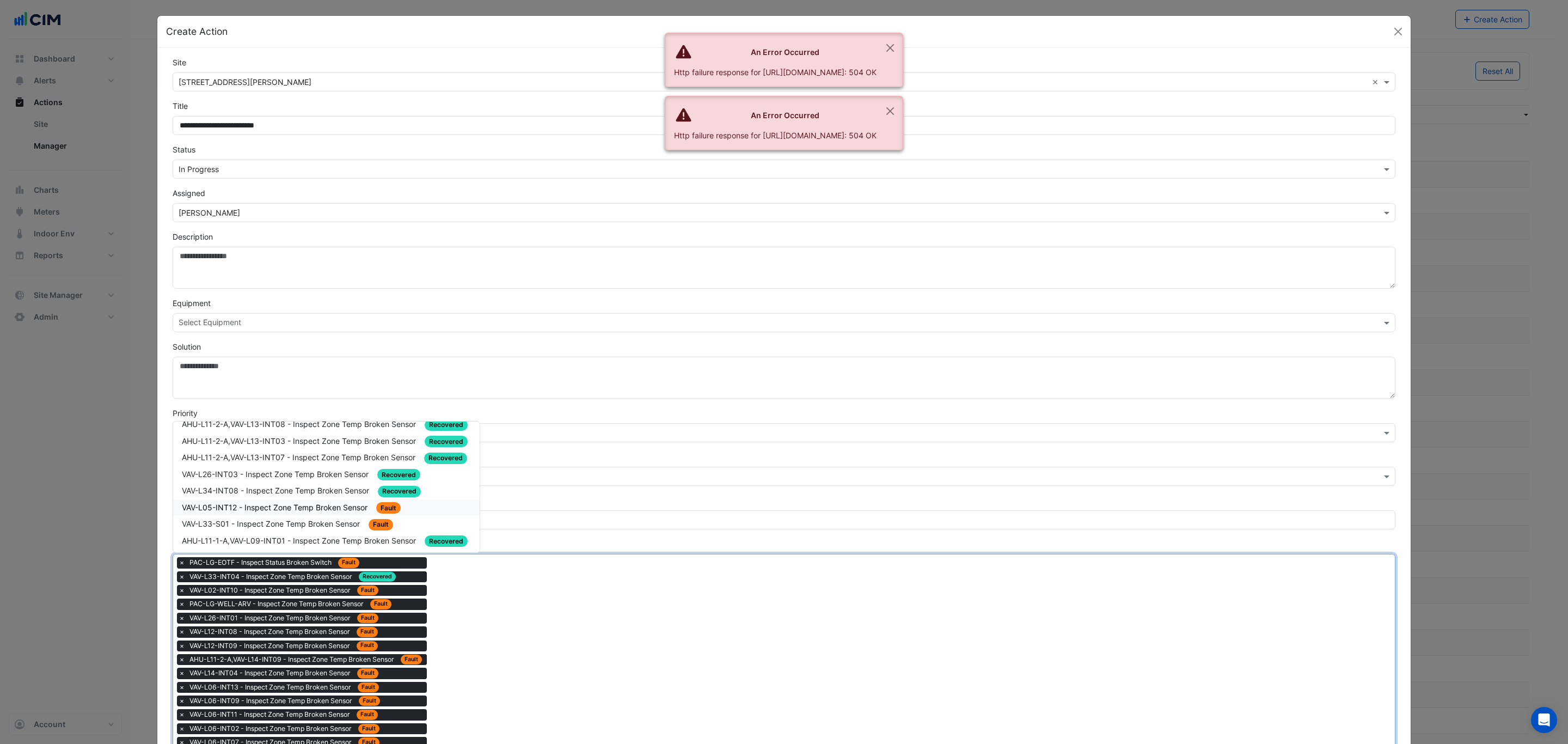
click at [323, 502] on div "VAV-L05-INT12 - Inspect Zone Temp Broken Sensor Fault" at bounding box center [326, 508] width 289 height 13
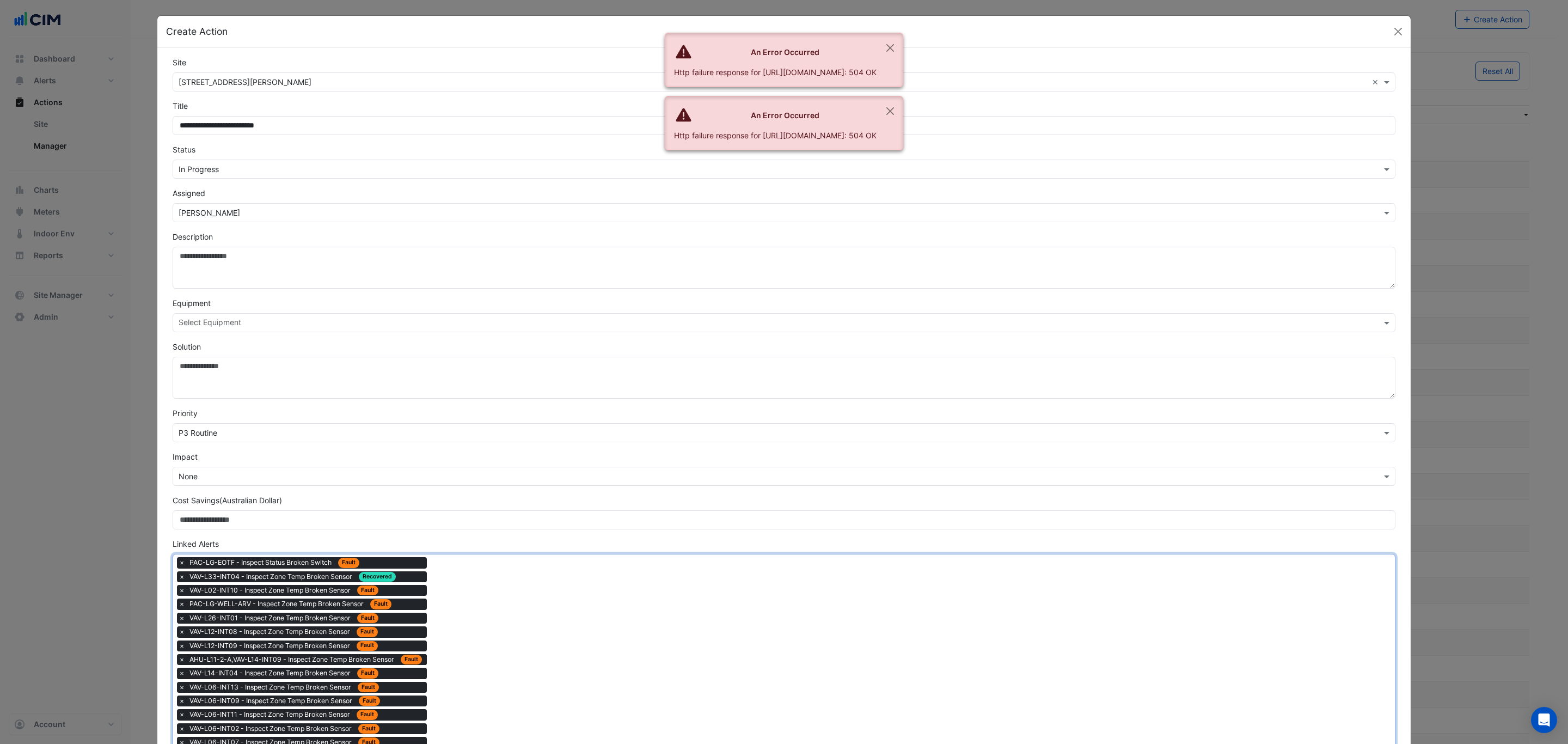
drag, startPoint x: 508, startPoint y: 634, endPoint x: 440, endPoint y: 579, distance: 87.5
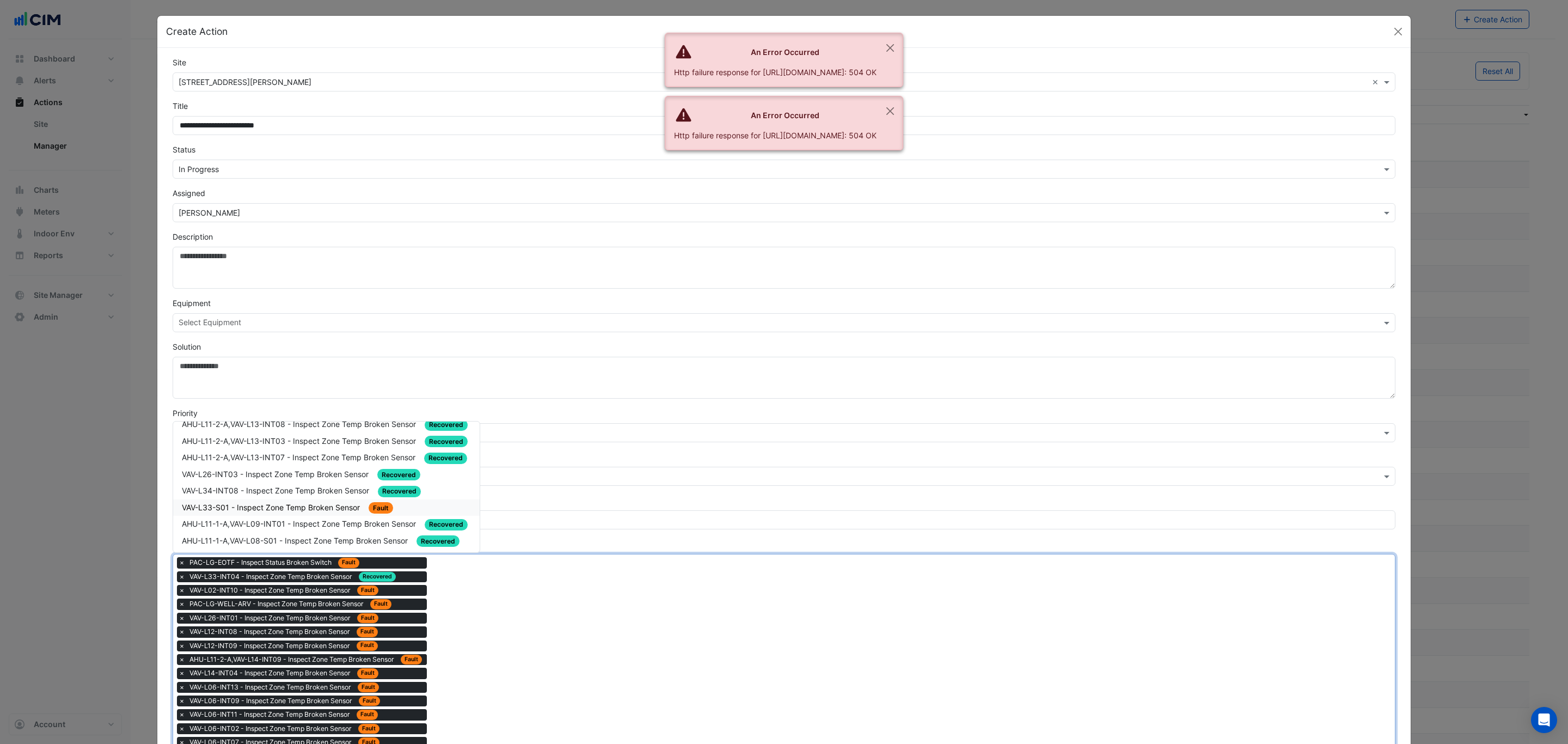
click at [323, 502] on div "VAV-L33-S01 - Inspect Zone Temp Broken Sensor Fault" at bounding box center [326, 508] width 289 height 13
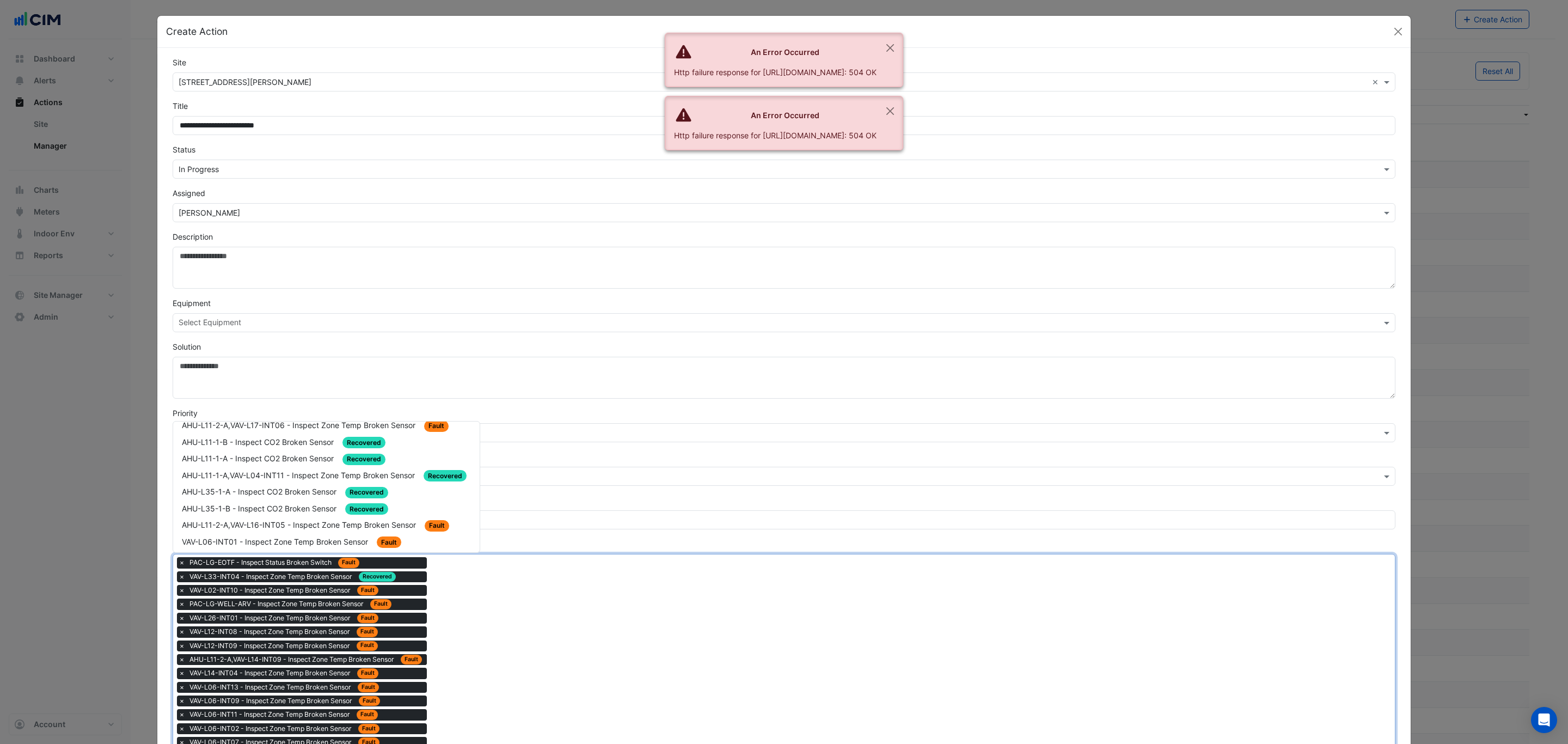
scroll to position [980, 0]
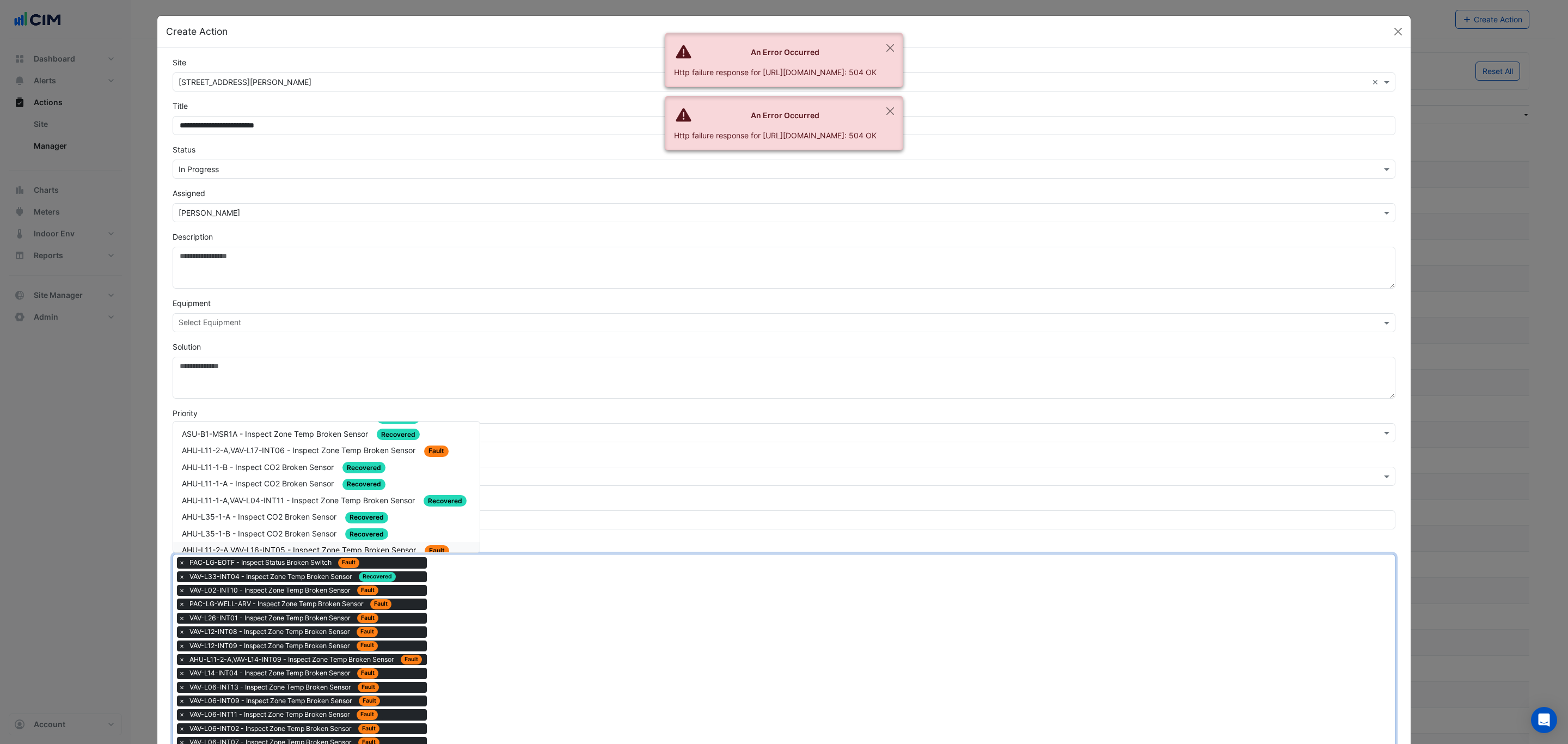
click at [275, 545] on span "AHU-L11-2-A,VAV-L16-INT05 - Inspect Zone Temp Broken Sensor" at bounding box center [300, 549] width 236 height 9
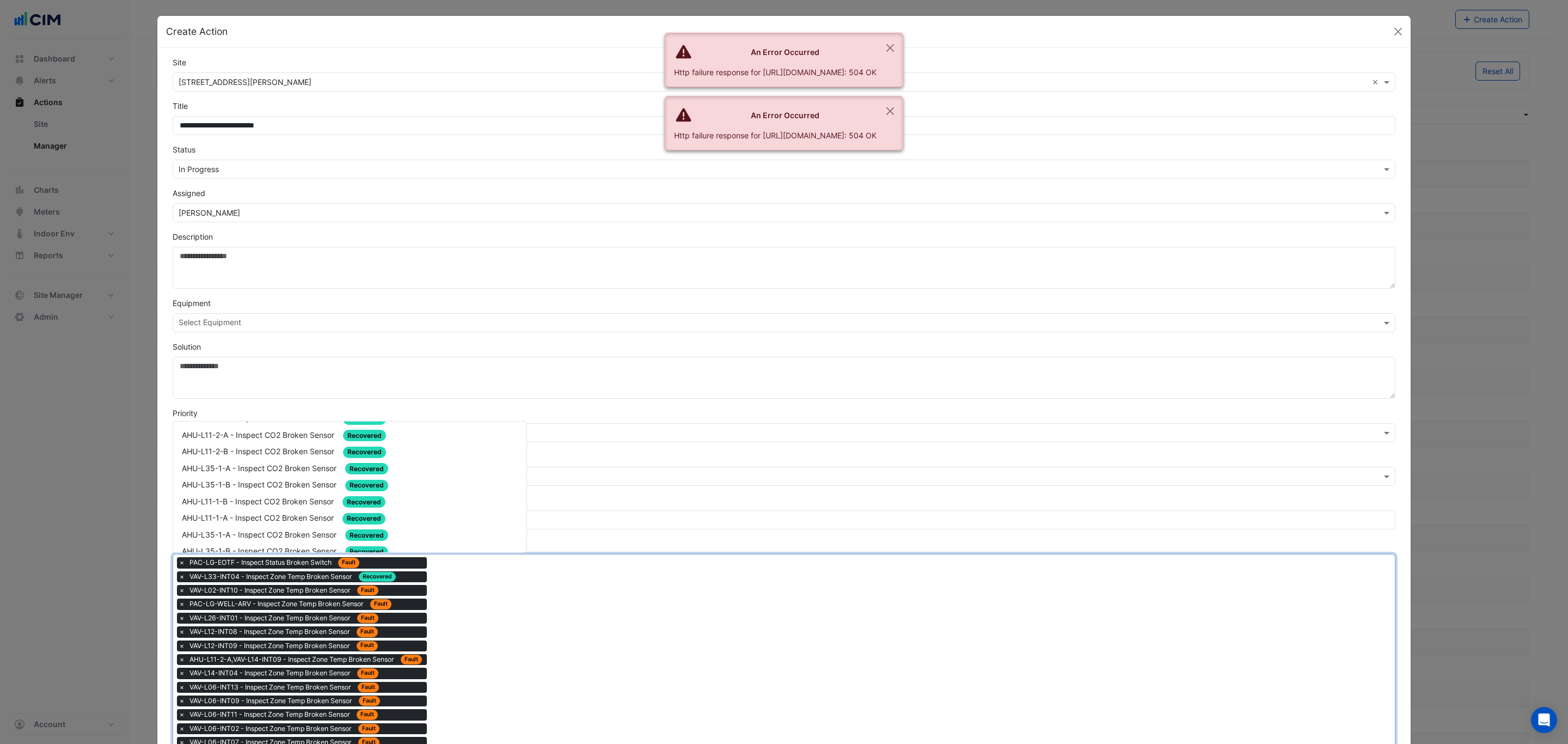
scroll to position [1725, 0]
click at [443, 580] on div "PAC-G-RET3 - Inspect Zone Temp Broken Sensor Closed Fault" at bounding box center [350, 586] width 336 height 13
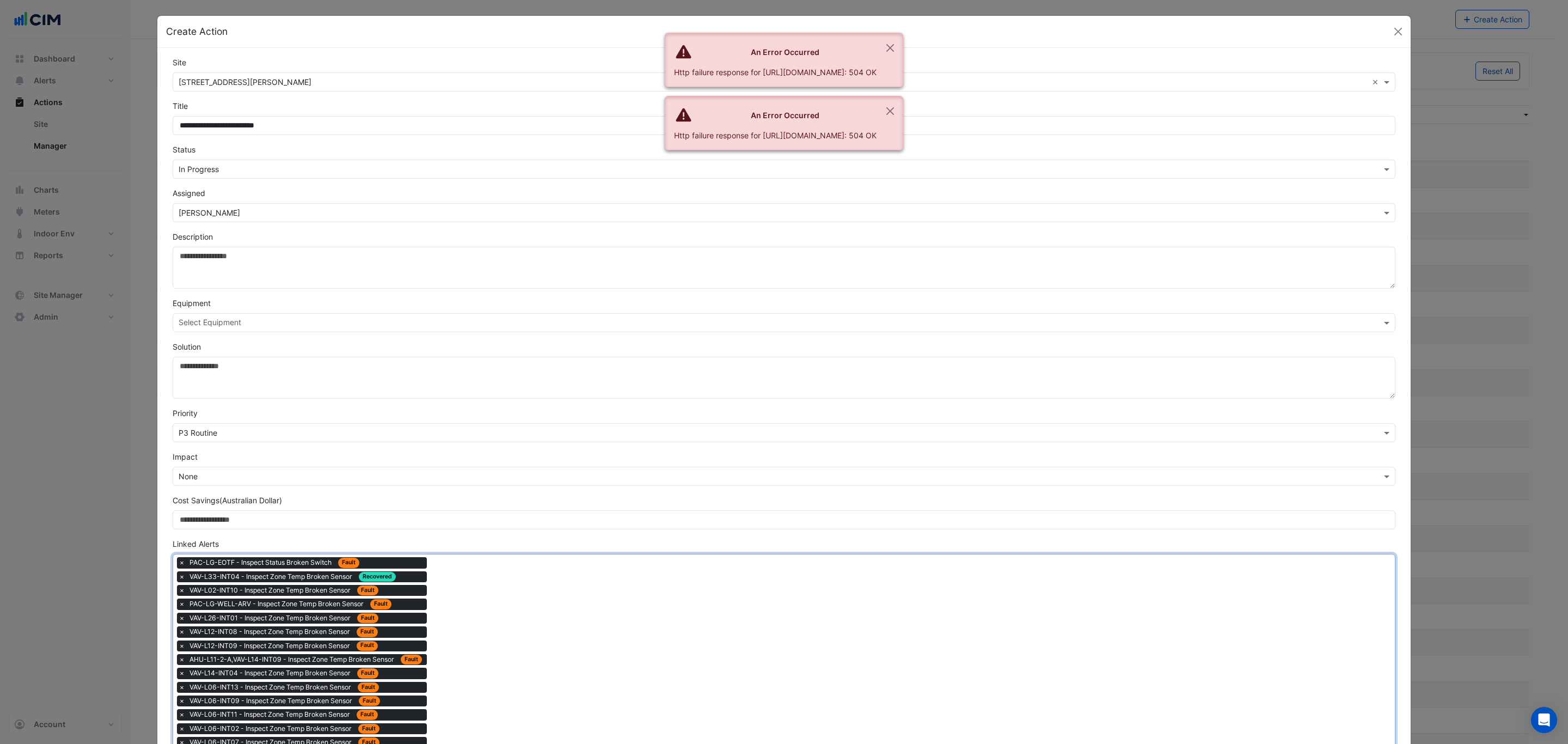
drag, startPoint x: 475, startPoint y: 634, endPoint x: 467, endPoint y: 612, distance: 23.4
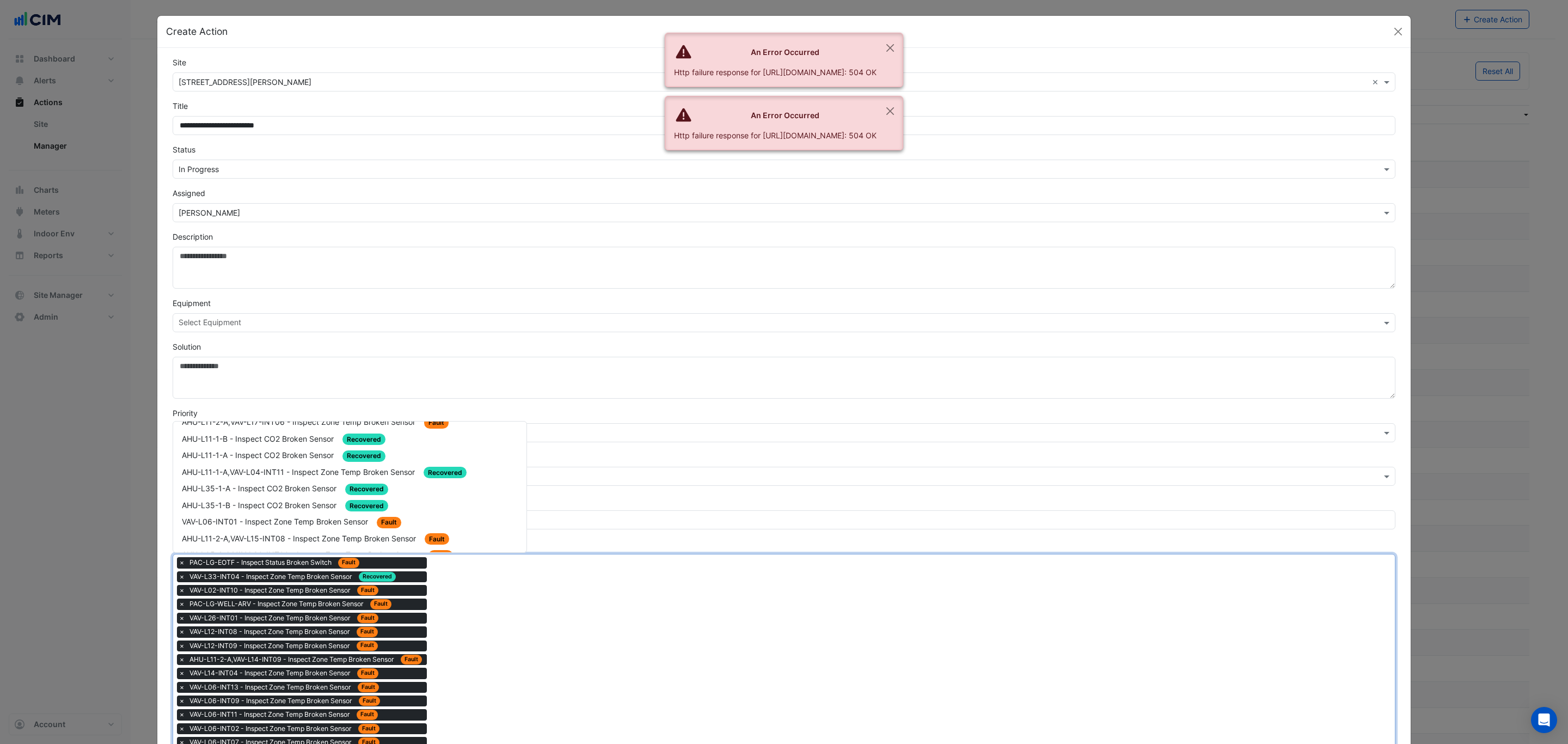
scroll to position [980, 0]
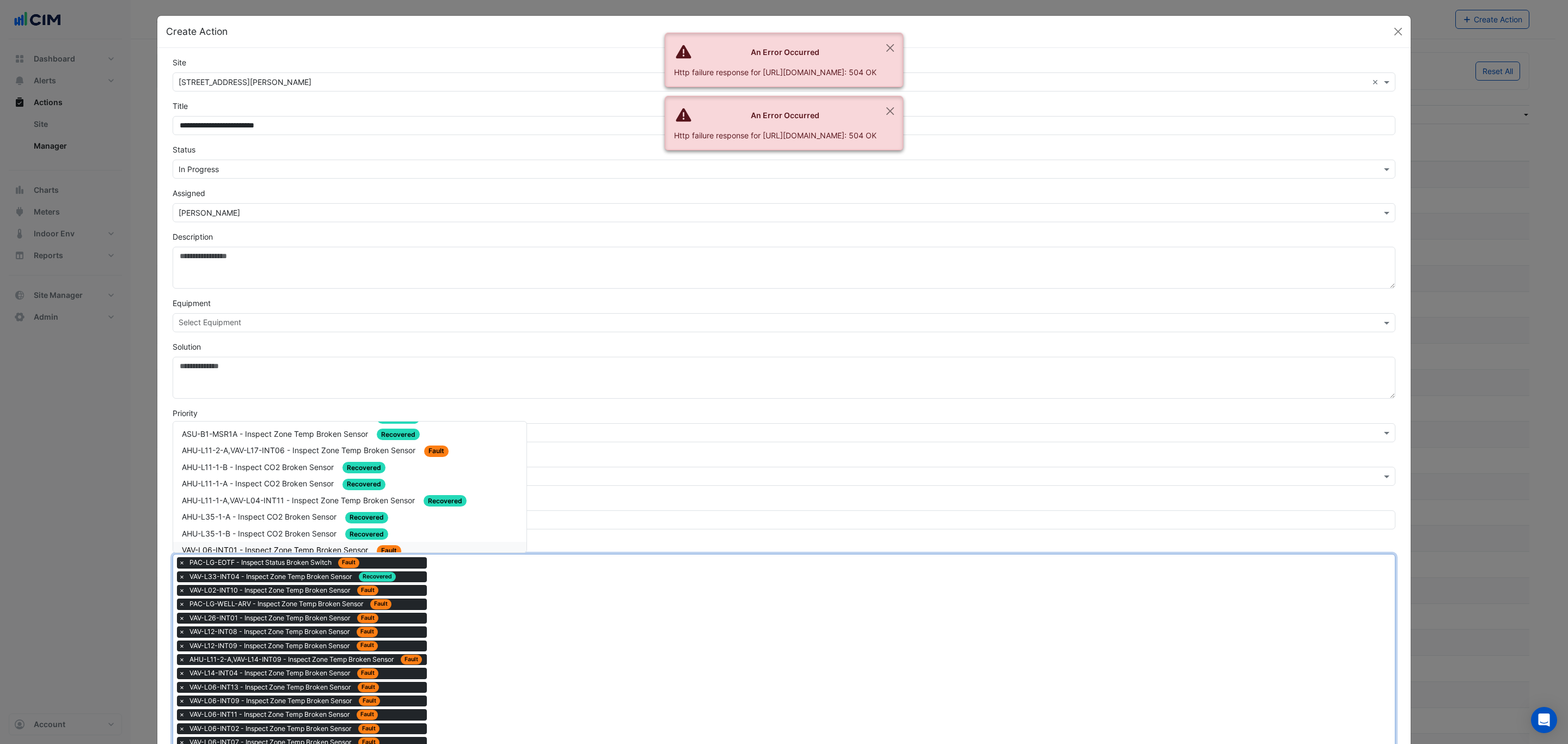
click at [412, 544] on div "VAV-L06-INT01 - Inspect Zone Temp Broken Sensor Fault" at bounding box center [350, 550] width 336 height 13
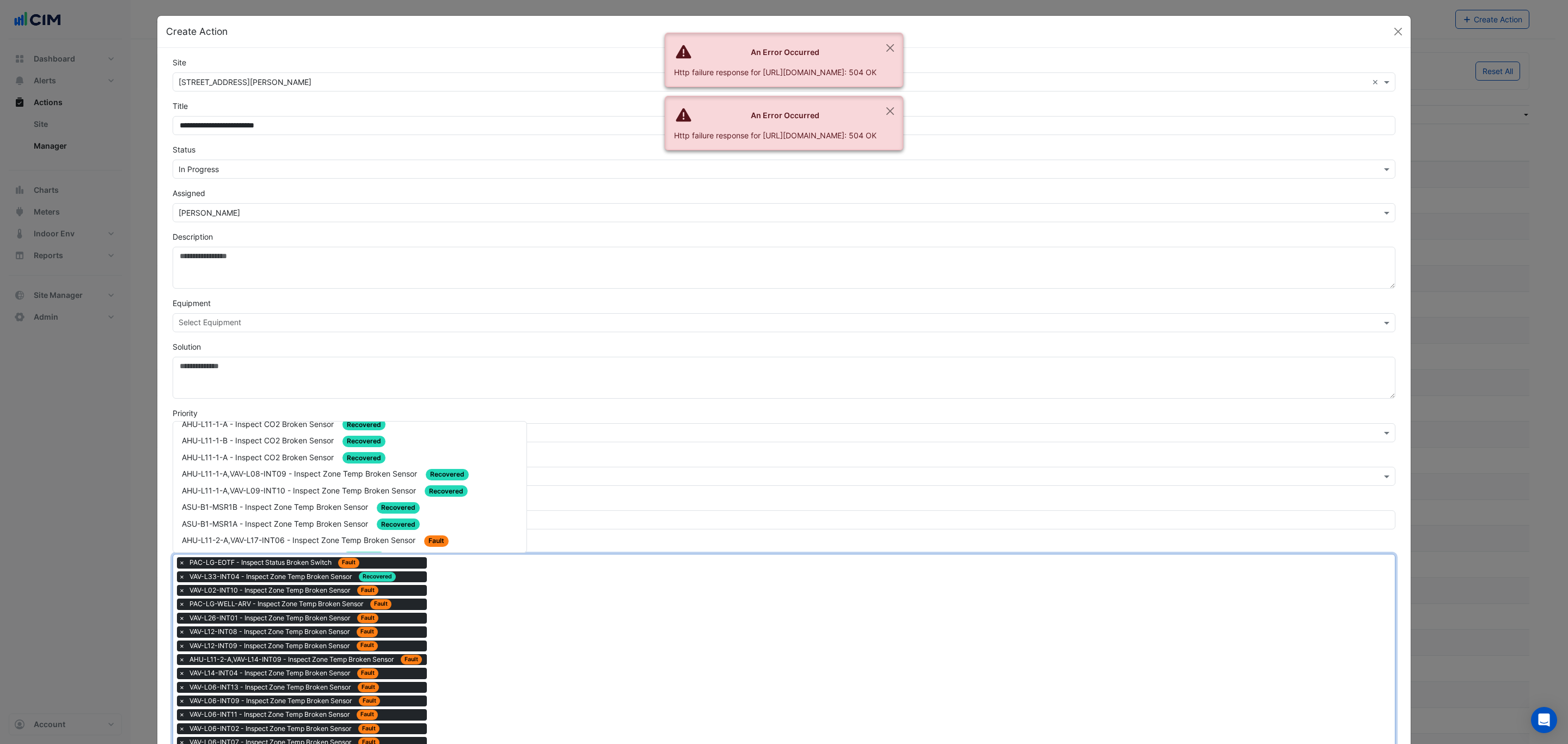
scroll to position [899, 0]
click at [410, 527] on span "AHU-L11-2-A,VAV-L17-INT06 - Inspect Zone Temp Broken Sensor" at bounding box center [299, 532] width 236 height 9
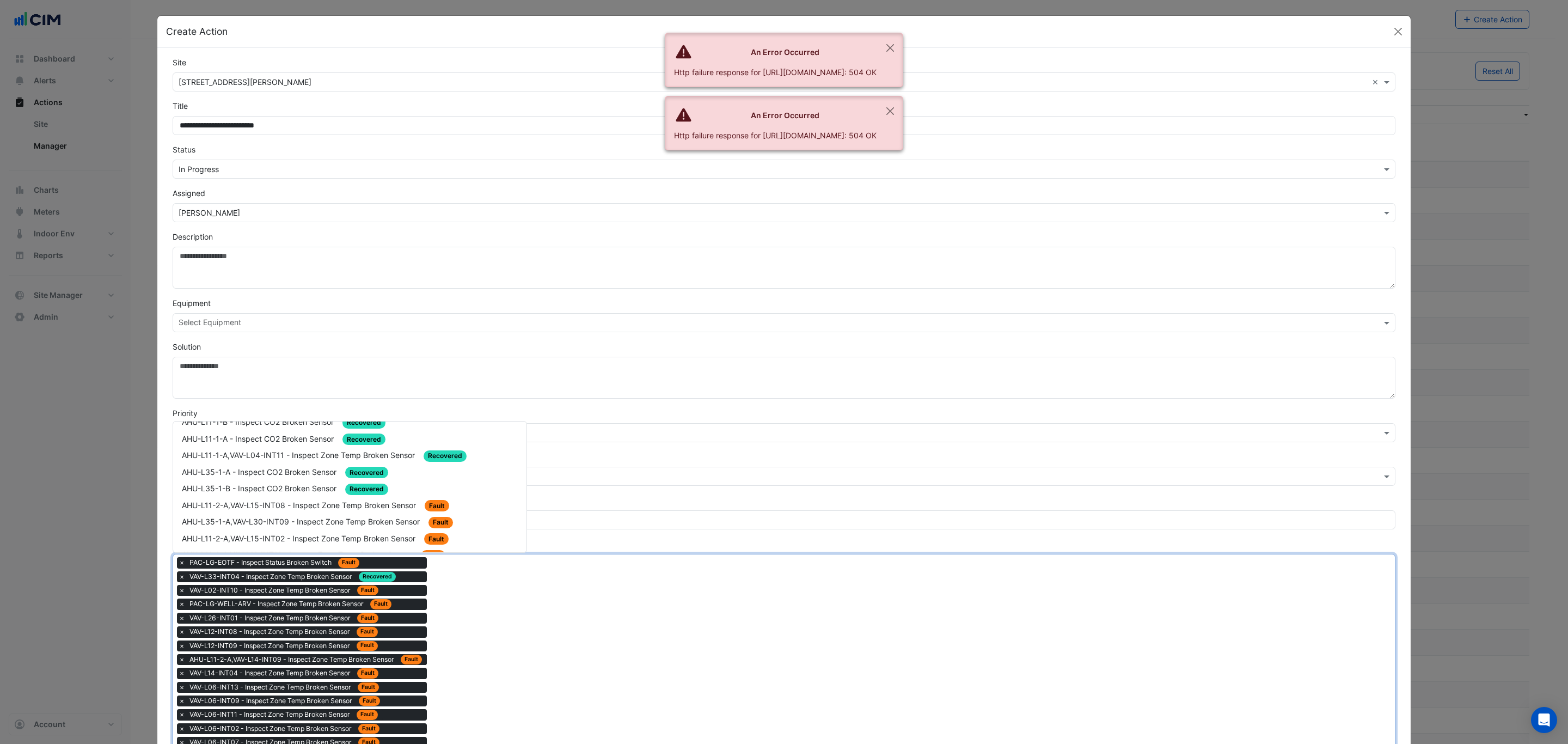
scroll to position [980, 0]
click at [390, 529] on span "AHU-L11-2-A,VAV-L15-INT08 - Inspect Zone Temp Broken Sensor" at bounding box center [300, 533] width 236 height 9
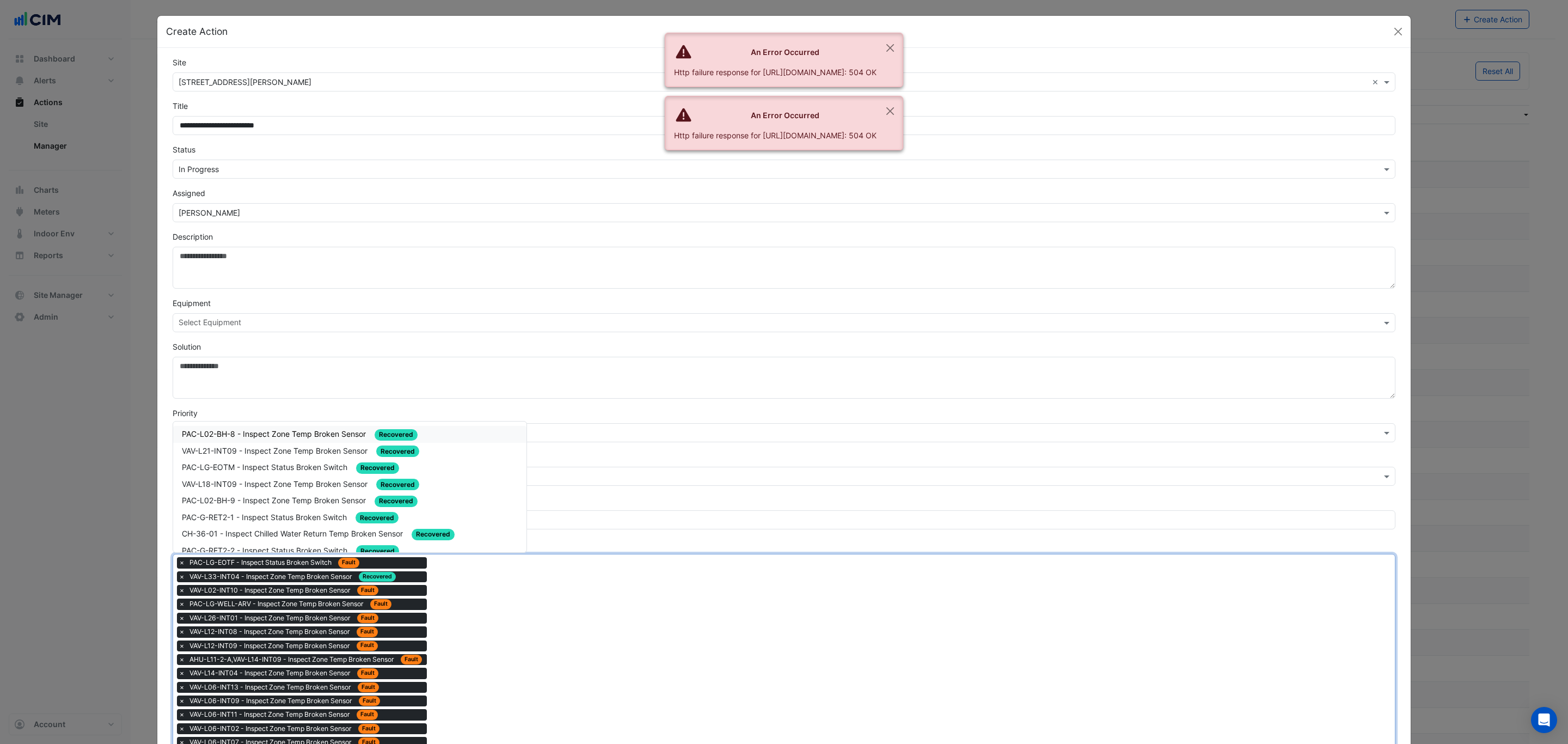
drag, startPoint x: 474, startPoint y: 653, endPoint x: 425, endPoint y: 585, distance: 83.8
click at [383, 529] on span "AHU-L35-1-A,VAV-L30-INT09 - Inspect Zone Temp Broken Sensor" at bounding box center [302, 533] width 240 height 9
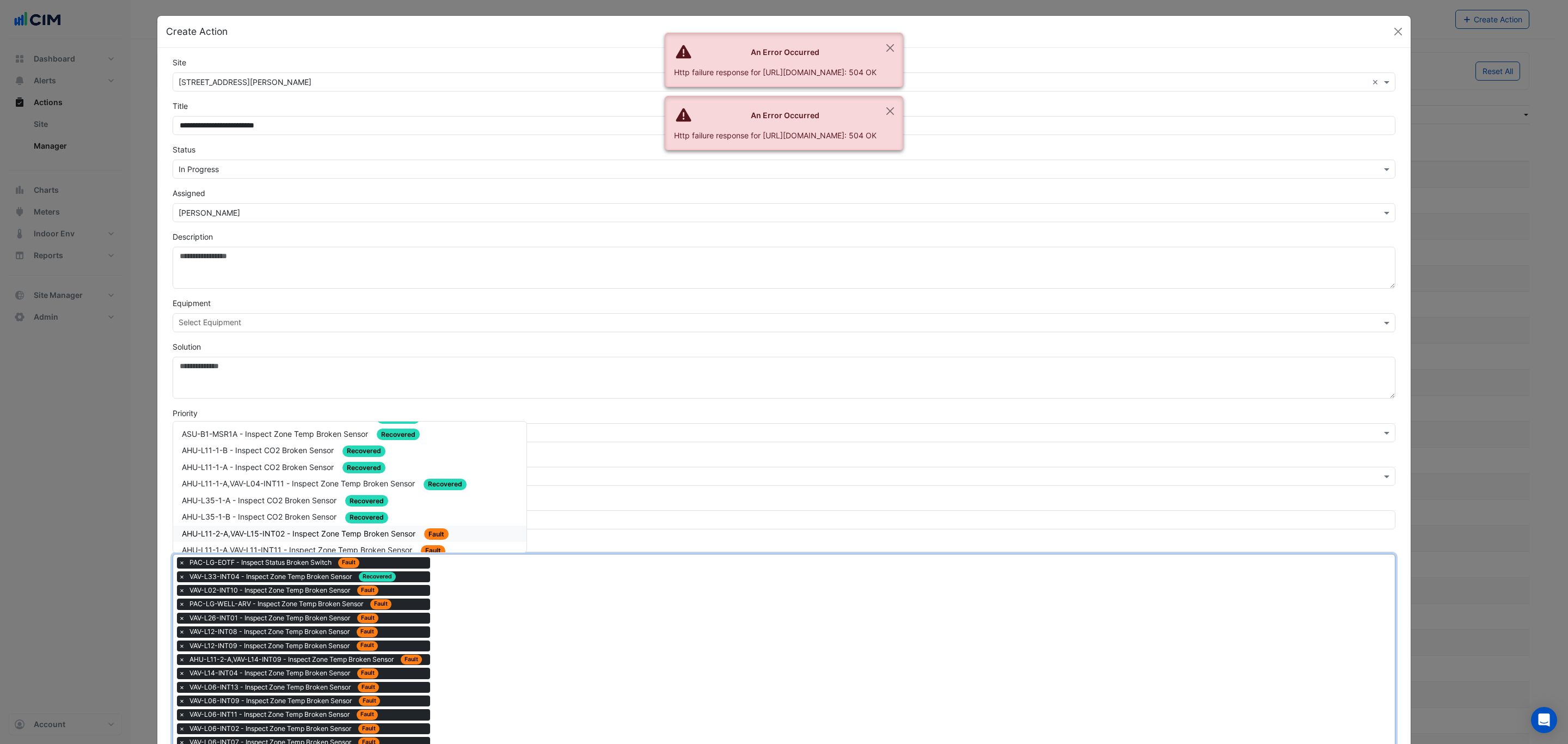
click at [379, 529] on span "AHU-L11-2-A,VAV-L15-INT02 - Inspect Zone Temp Broken Sensor" at bounding box center [299, 533] width 236 height 9
click at [388, 529] on span "AHU-L11-1-A,VAV-L11-INT11 - Inspect Zone Temp Broken Sensor" at bounding box center [298, 533] width 233 height 9
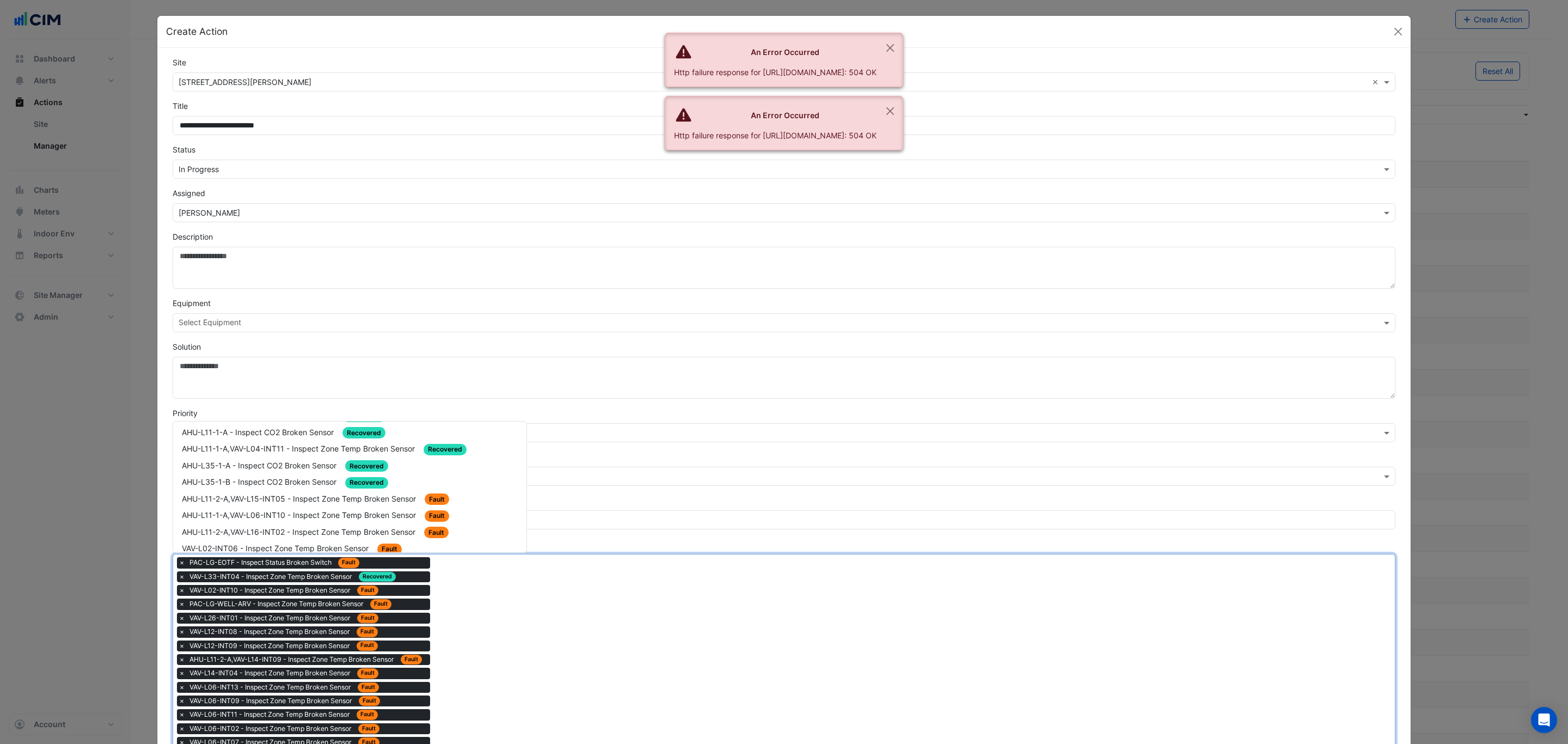
scroll to position [1043, 0]
click at [461, 548] on div "AHU-L11-1-A,VAV-L06-INT08 - Inspect Zone Temp Broken Sensor Fault" at bounding box center [350, 554] width 336 height 13
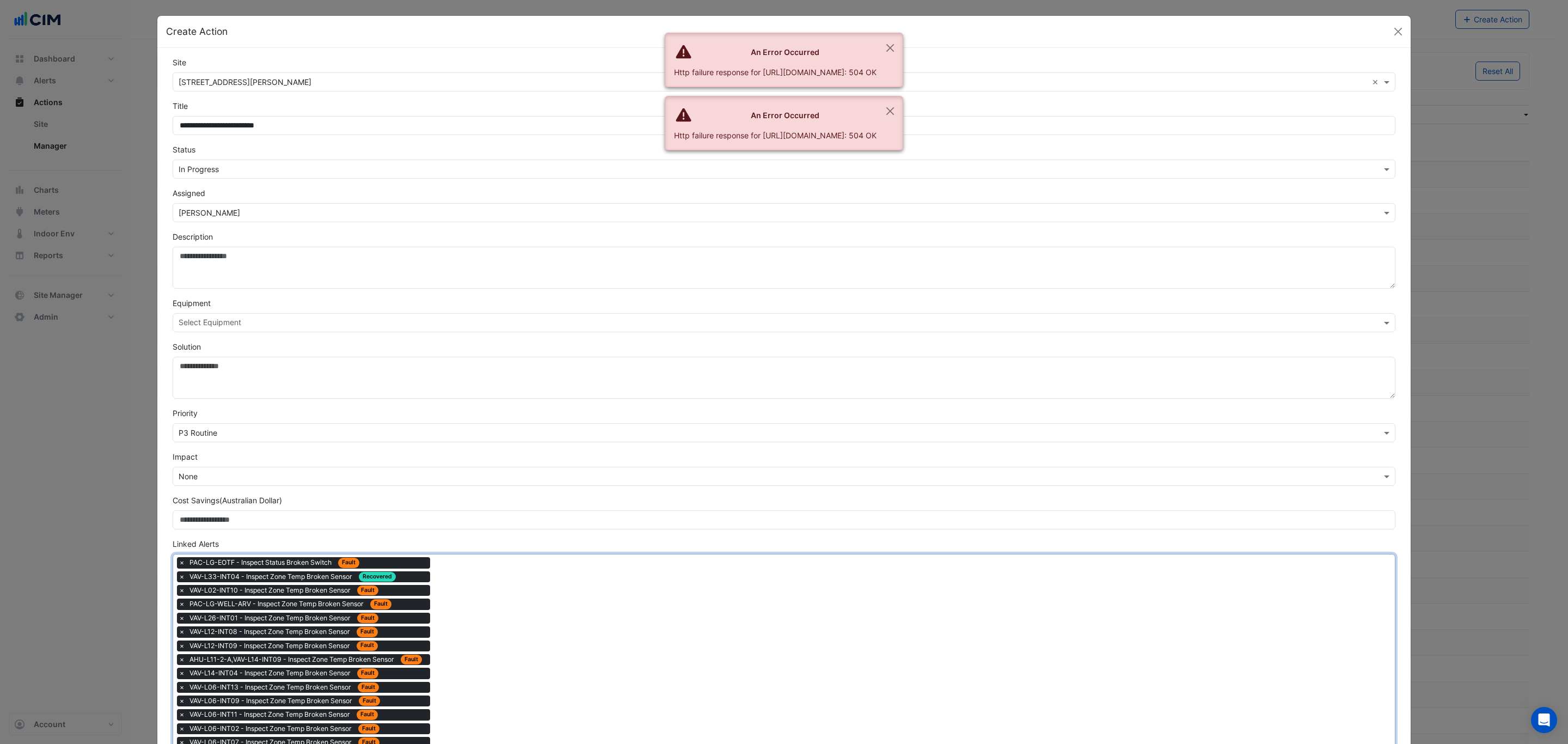
drag, startPoint x: 500, startPoint y: 623, endPoint x: 474, endPoint y: 577, distance: 52.8
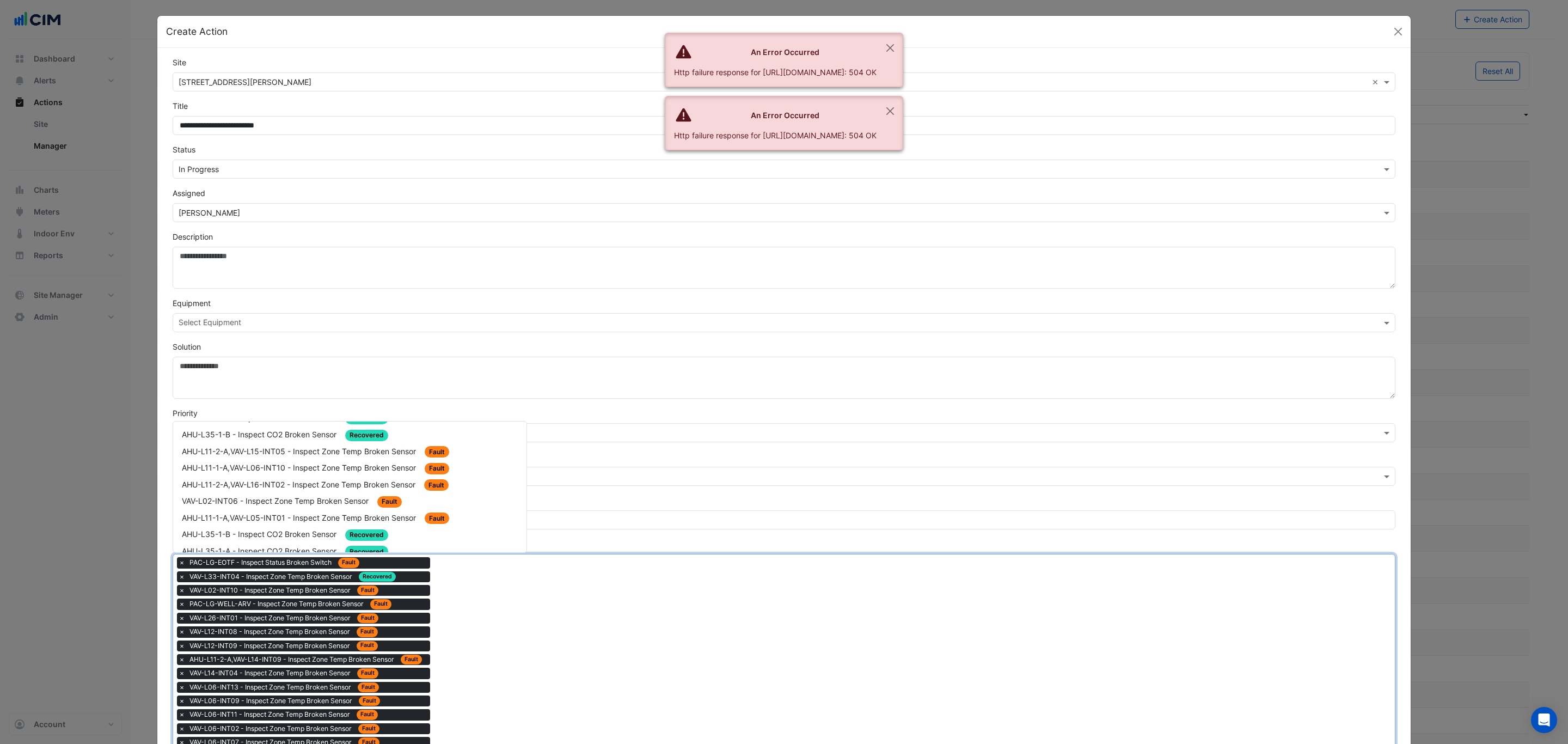
scroll to position [1062, 0]
click at [456, 513] on div "AHU-L11-1-A,VAV-L05-INT01 - Inspect Zone Temp Broken Sensor Fault" at bounding box center [350, 519] width 336 height 13
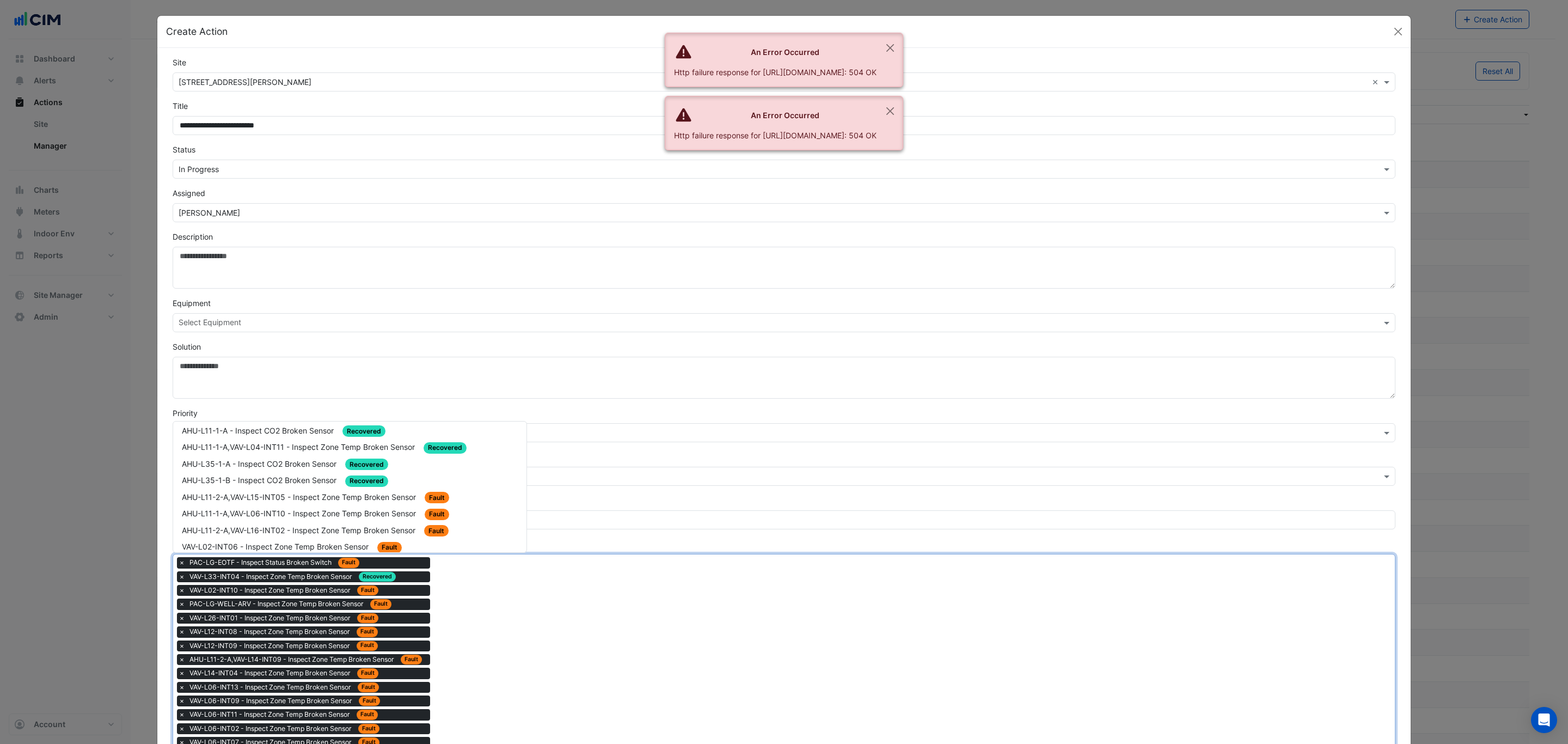
scroll to position [980, 0]
click at [448, 528] on div "AHU-L11-2-A,VAV-L15-INT05 - Inspect Zone Temp Broken Sensor Fault" at bounding box center [350, 534] width 336 height 13
click at [457, 508] on div "AHU-L35-1-B - Inspect CO2 Broken Sensor Recovered" at bounding box center [349, 517] width 353 height 17
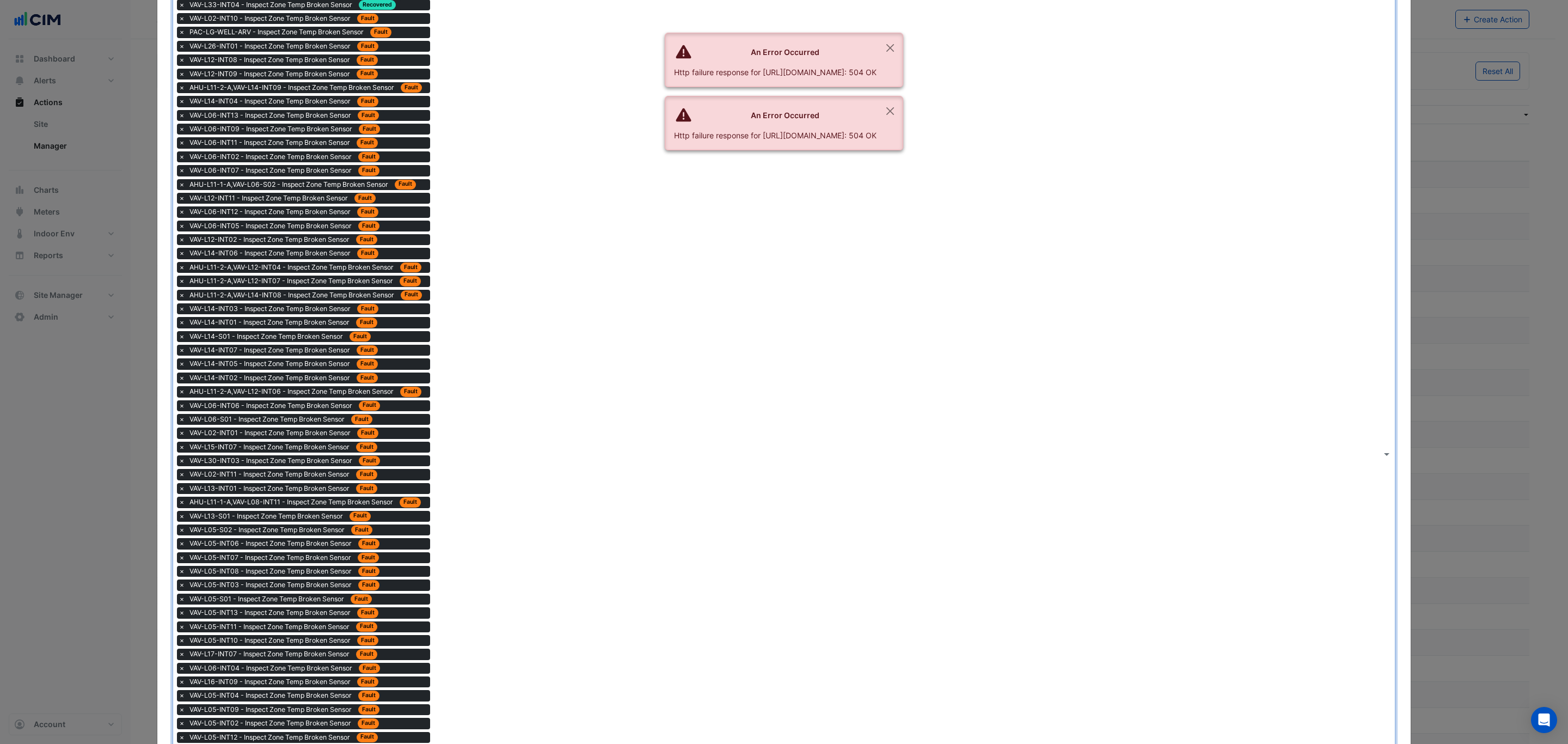
scroll to position [817, 0]
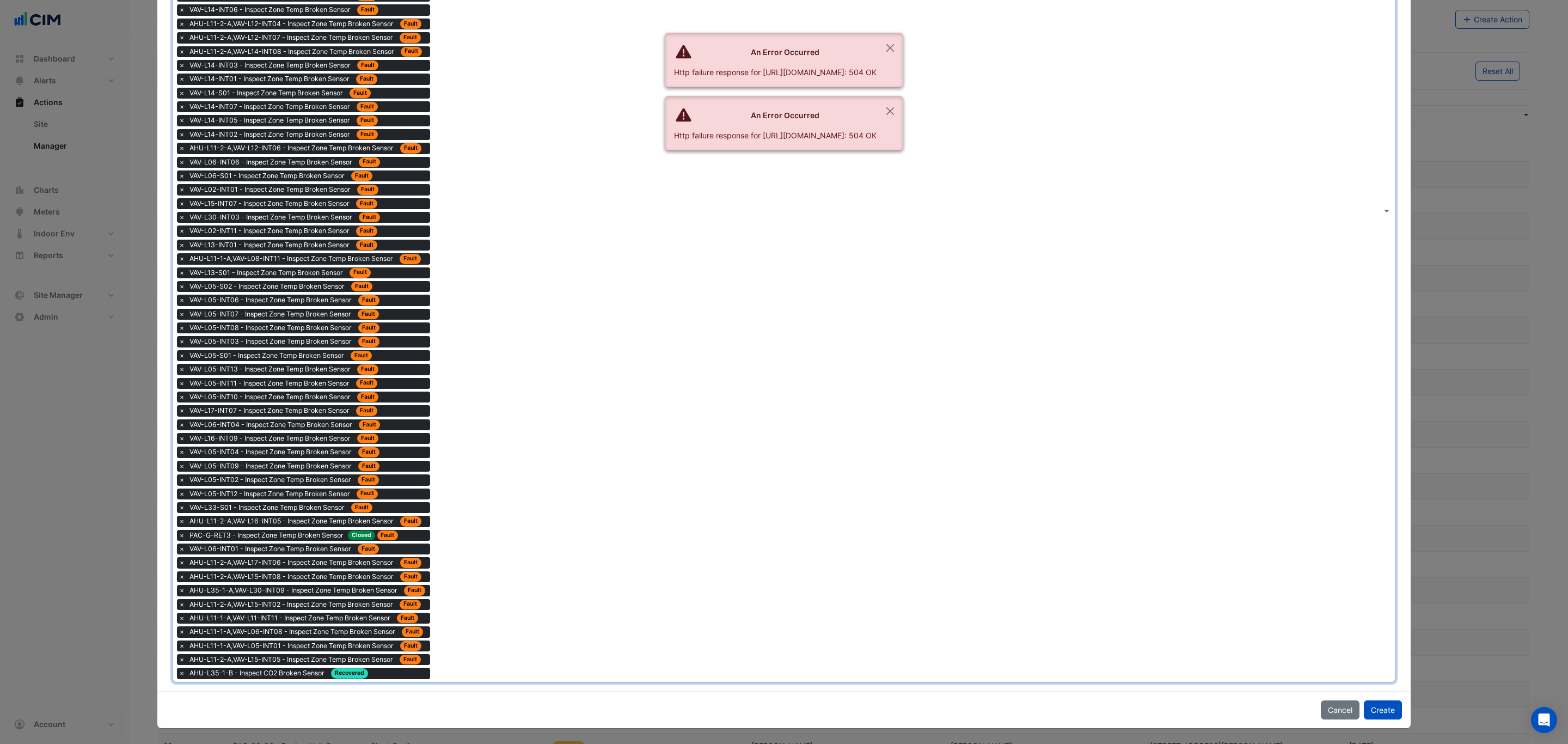
click at [413, 673] on div "× AHU-L35-1-B - Inspect CO2 Broken Sensor Recovered" at bounding box center [304, 673] width 253 height 11
click at [177, 675] on span "×" at bounding box center [182, 673] width 10 height 11
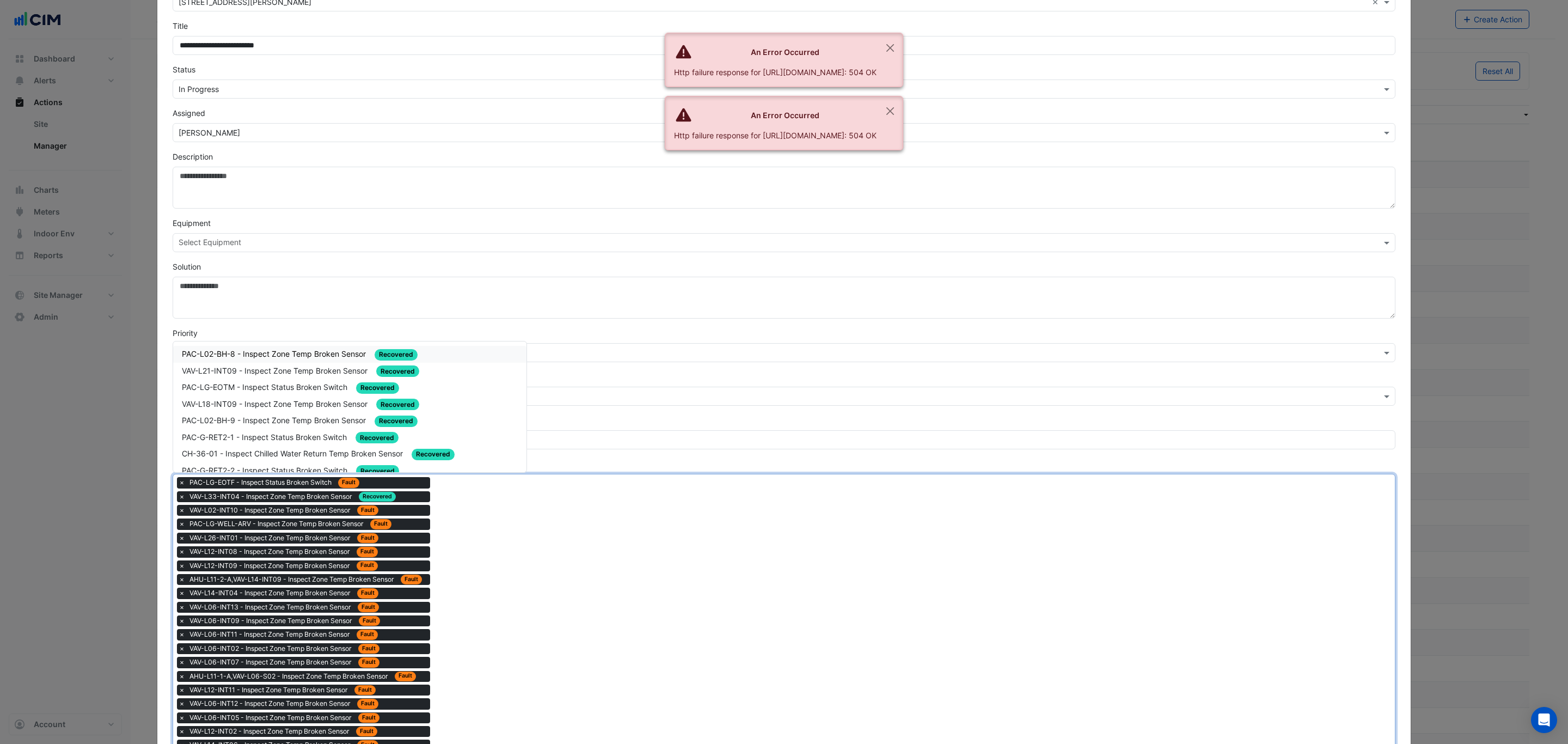
scroll to position [69, 0]
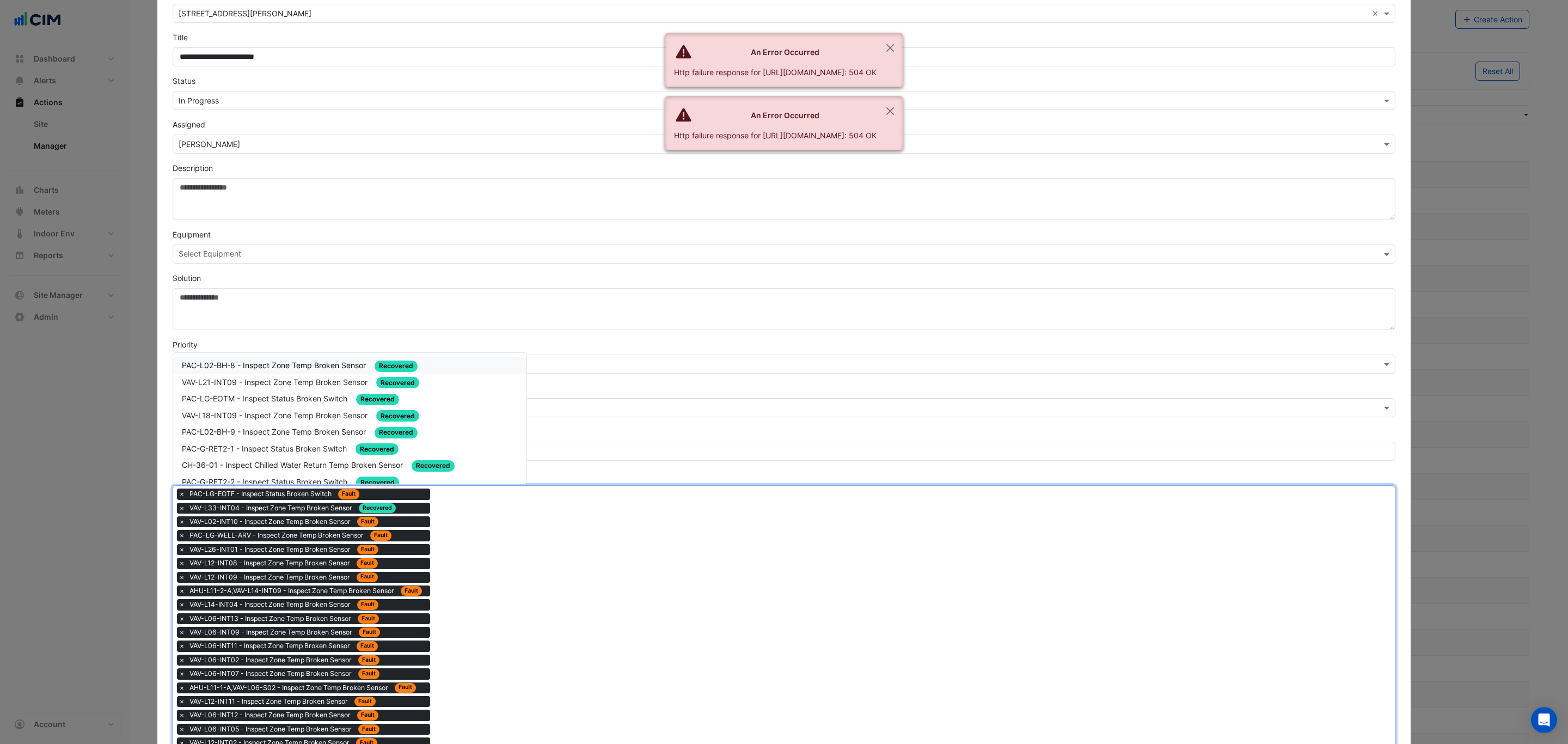
click at [177, 507] on span "×" at bounding box center [182, 508] width 10 height 11
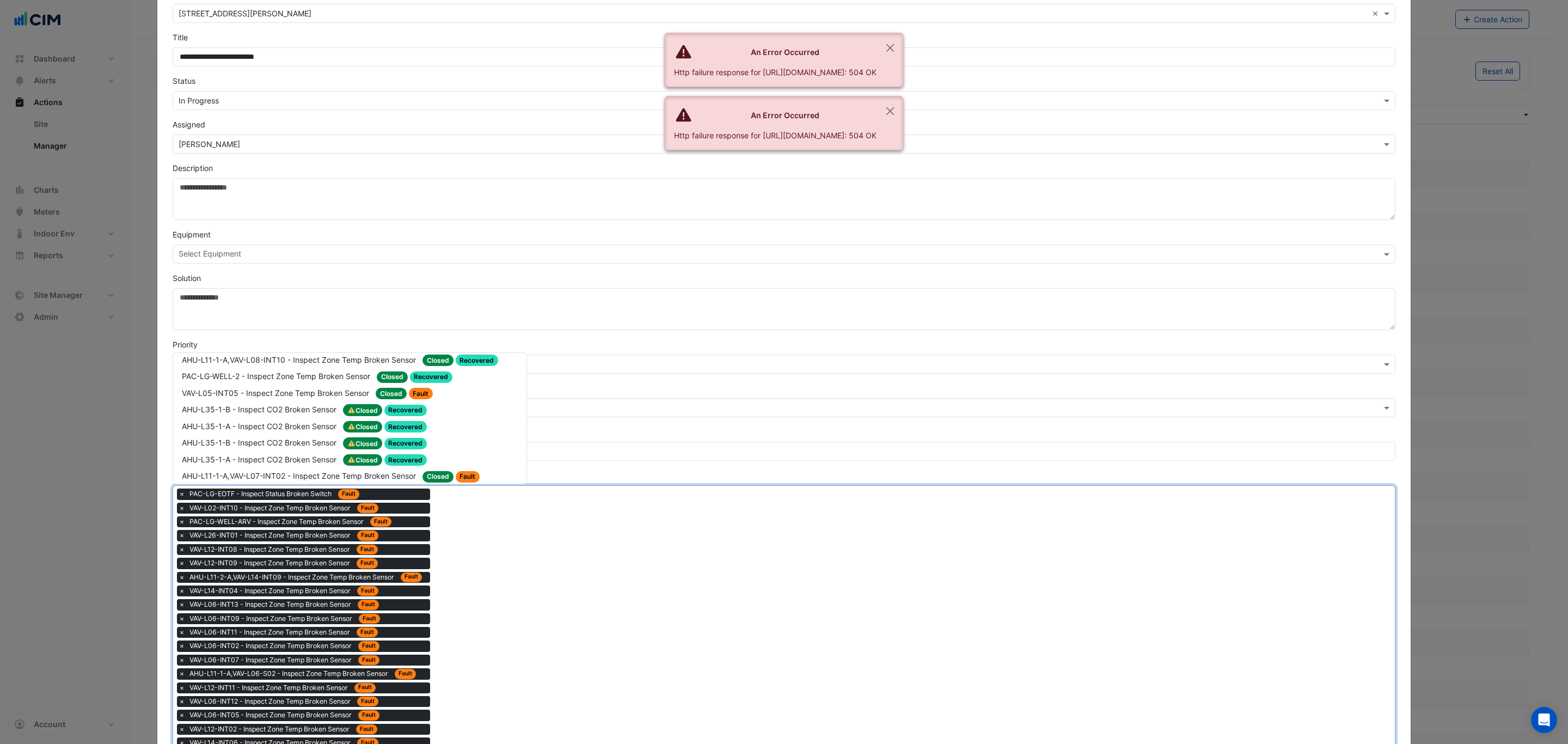
scroll to position [1992, 0]
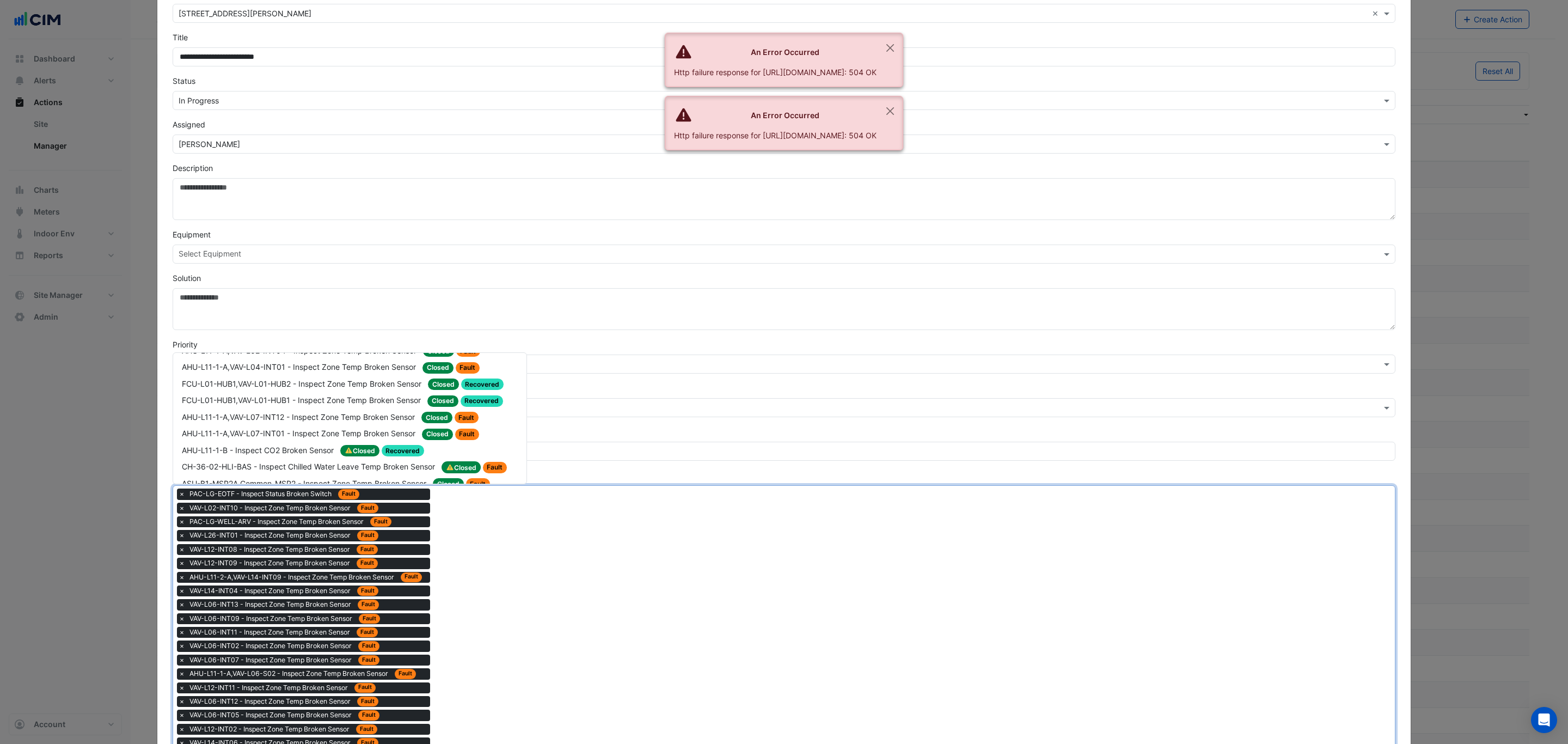
click at [443, 511] on div "PAC-LG-WELL-1B - Inspect Zone Temp Broken Sensor Closed Fault" at bounding box center [350, 517] width 336 height 13
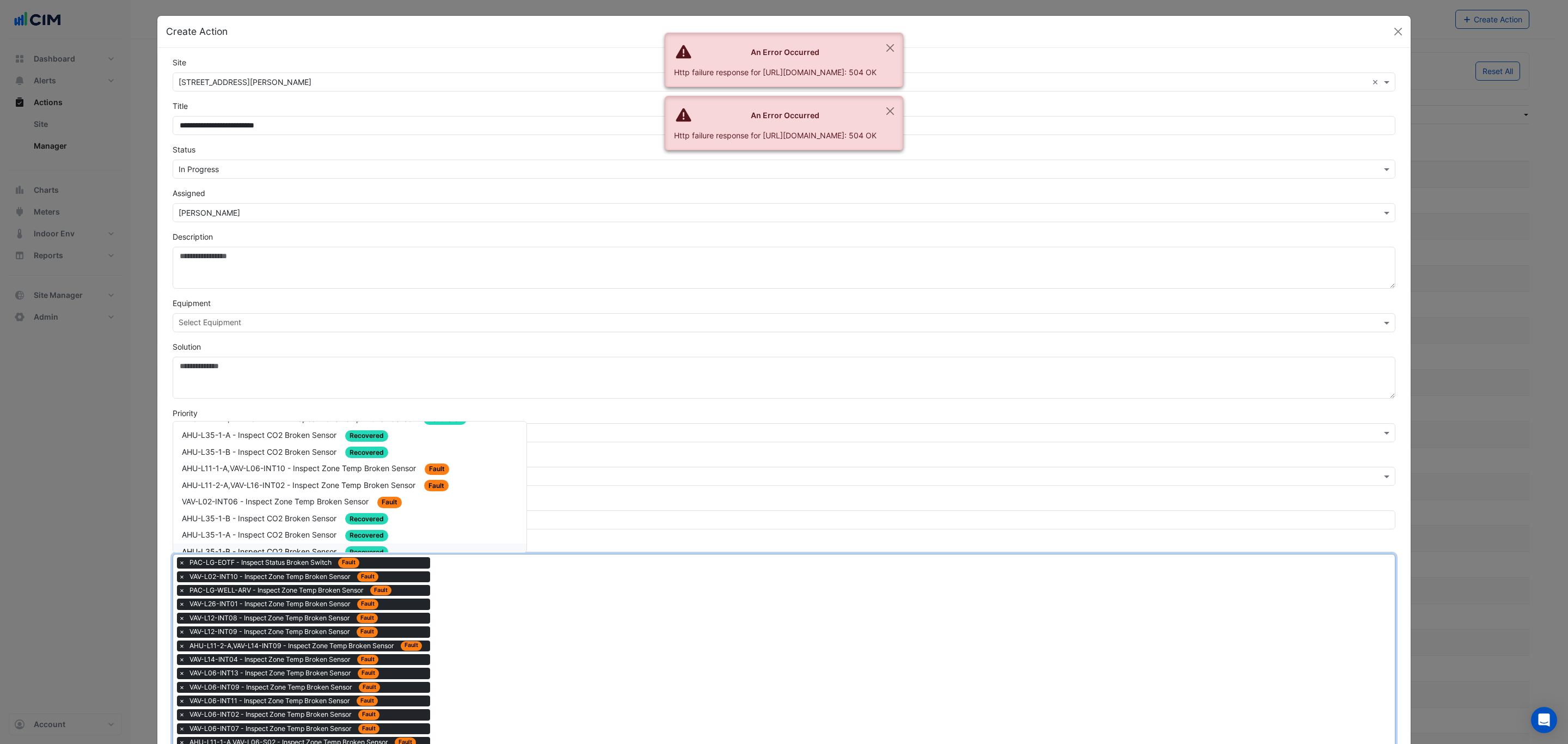
scroll to position [980, 0]
click at [446, 544] on div "AHU-L11-1-A,VAV-L06-INT10 - Inspect Zone Temp Broken Sensor Fault" at bounding box center [350, 550] width 336 height 13
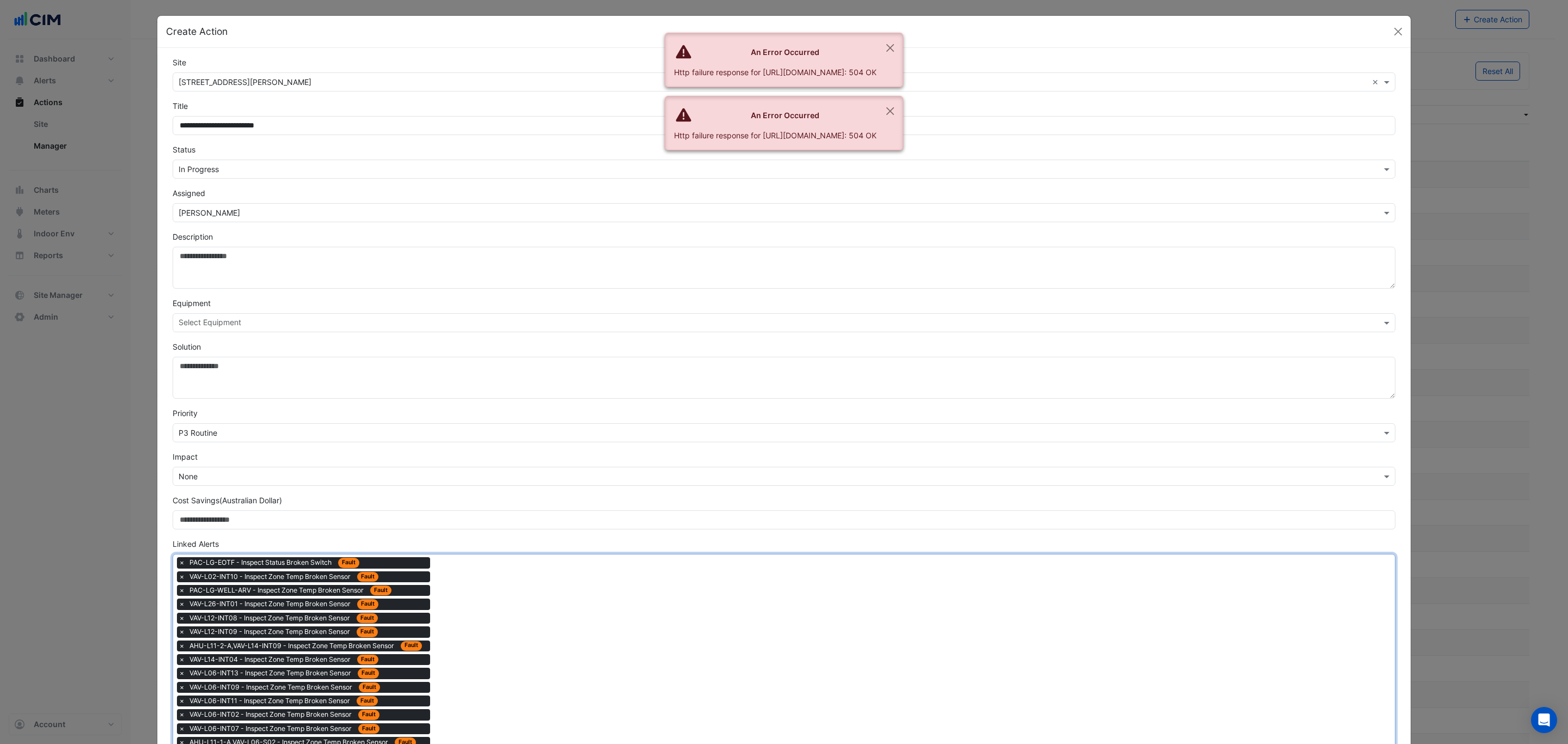
drag, startPoint x: 456, startPoint y: 608, endPoint x: 454, endPoint y: 600, distance: 8.2
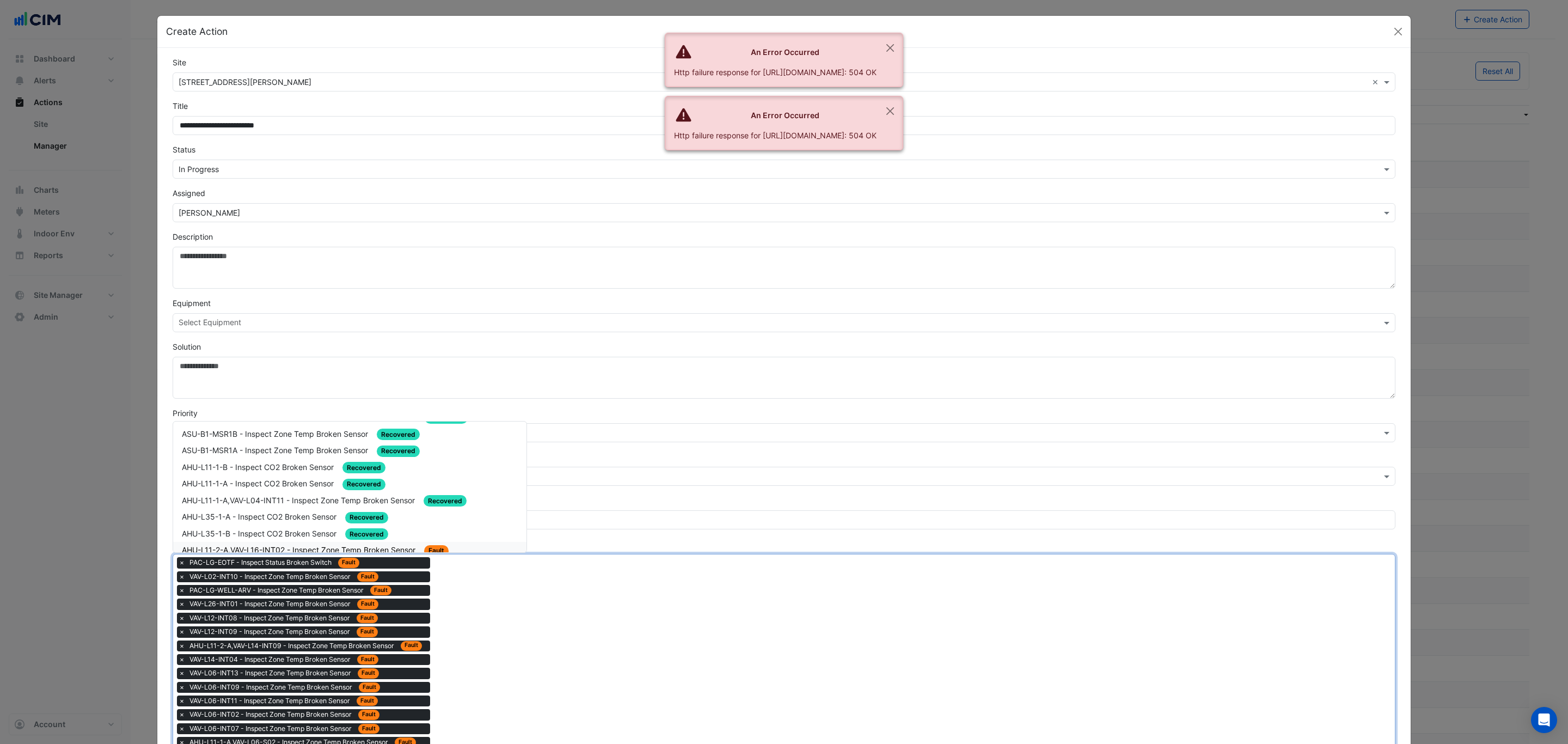
click at [405, 545] on span "AHU-L11-2-A,VAV-L16-INT02 - Inspect Zone Temp Broken Sensor" at bounding box center [299, 549] width 236 height 9
drag, startPoint x: 469, startPoint y: 606, endPoint x: 439, endPoint y: 579, distance: 40.4
click at [351, 545] on span "VAV-L02-INT06 - Inspect Zone Temp Broken Sensor" at bounding box center [276, 549] width 189 height 9
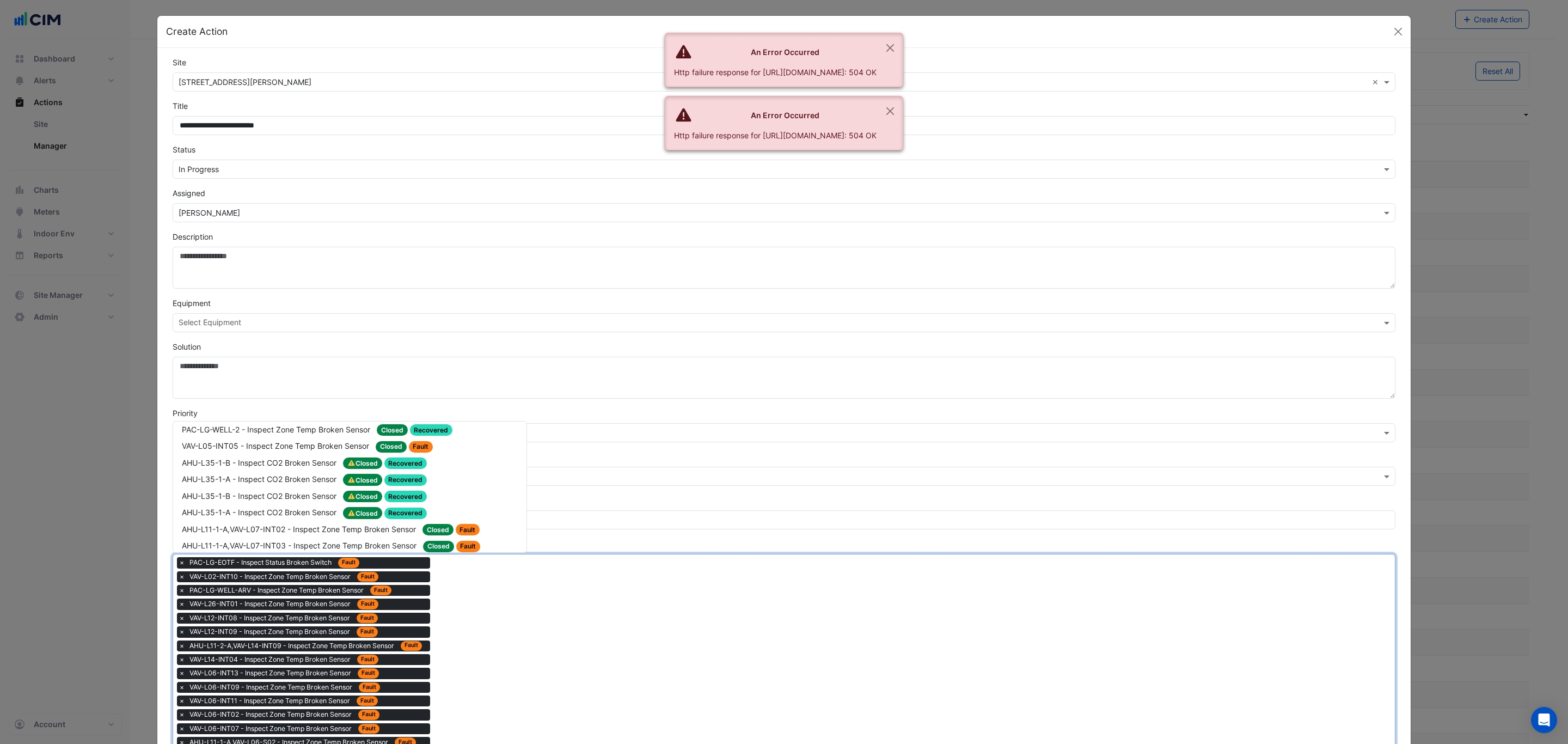
scroll to position [1634, 0]
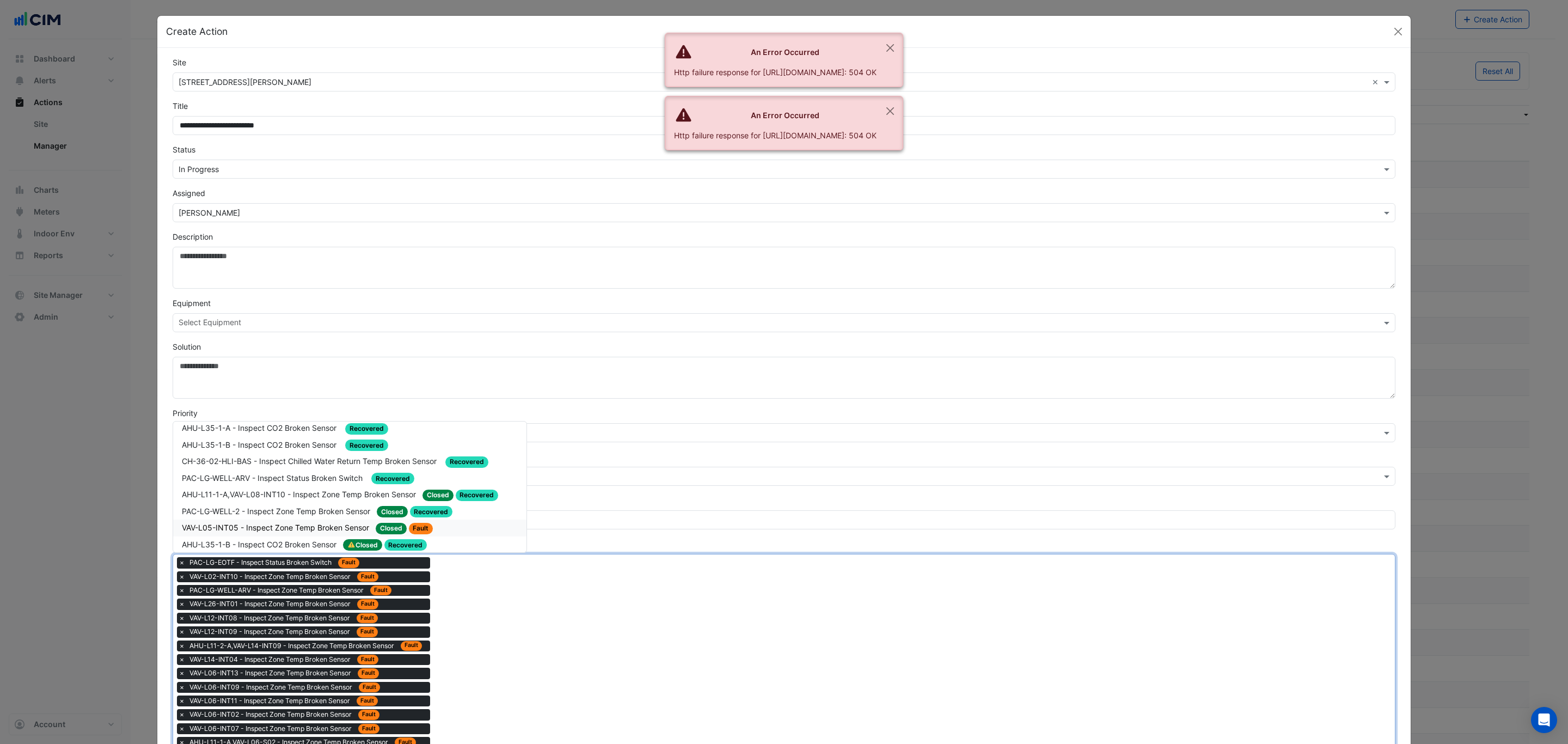
click at [329, 523] on span "VAV-L05-INT05 - Inspect Zone Temp Broken Sensor" at bounding box center [276, 527] width 189 height 9
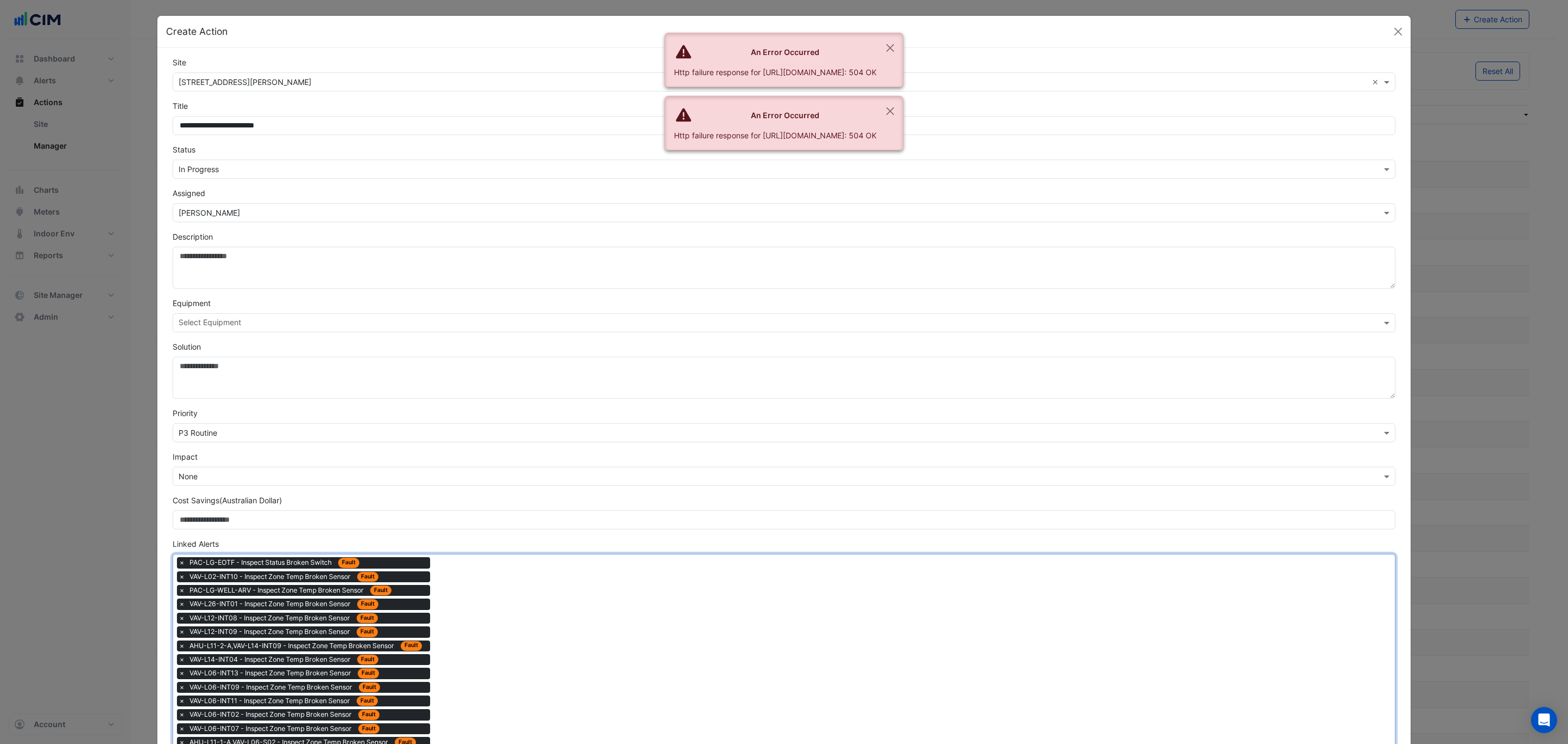
drag, startPoint x: 492, startPoint y: 647, endPoint x: 482, endPoint y: 626, distance: 23.3
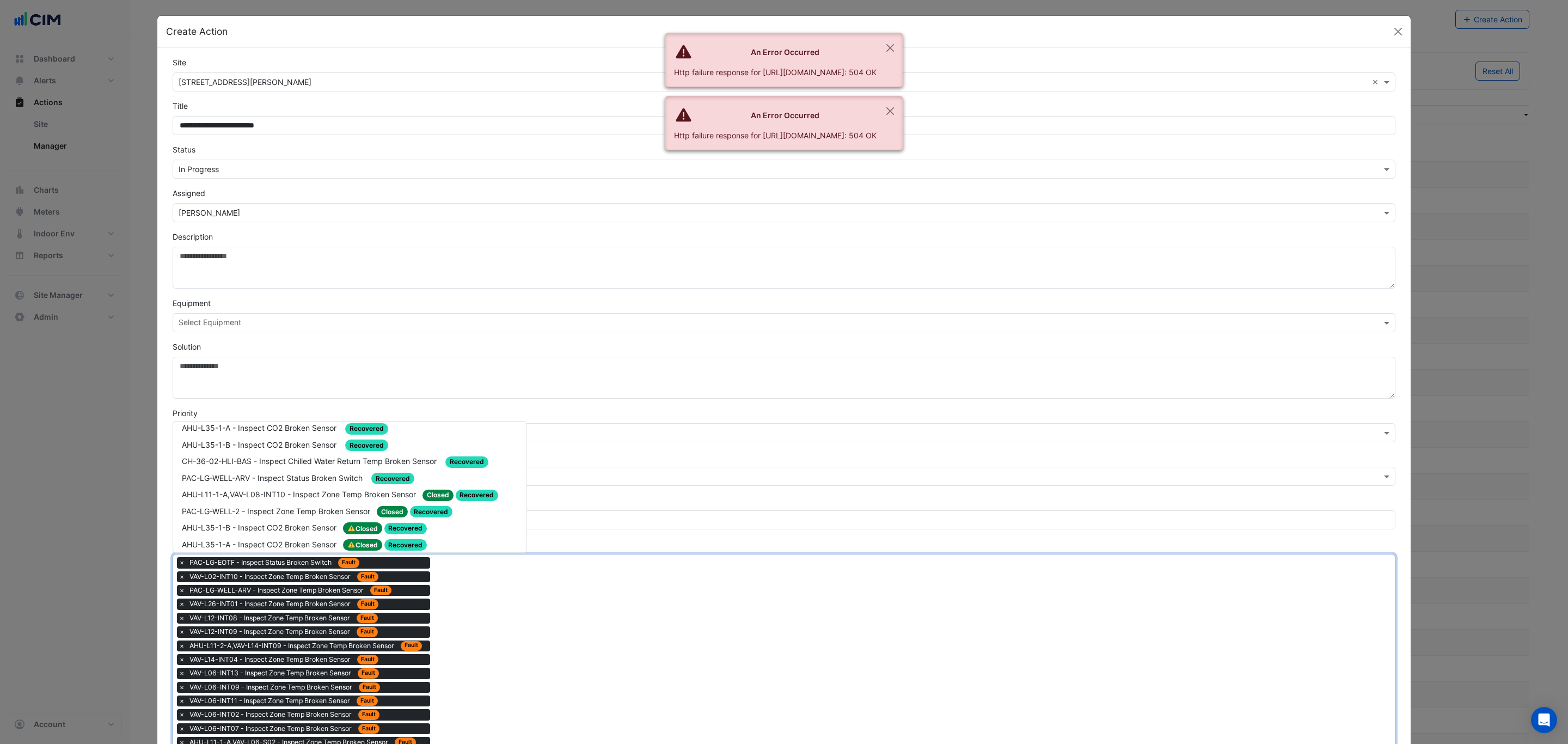
click at [337, 589] on span "AHU-L11-1-A,VAV-L07-INT02 - Inspect Zone Temp Broken Sensor" at bounding box center [300, 594] width 236 height 9
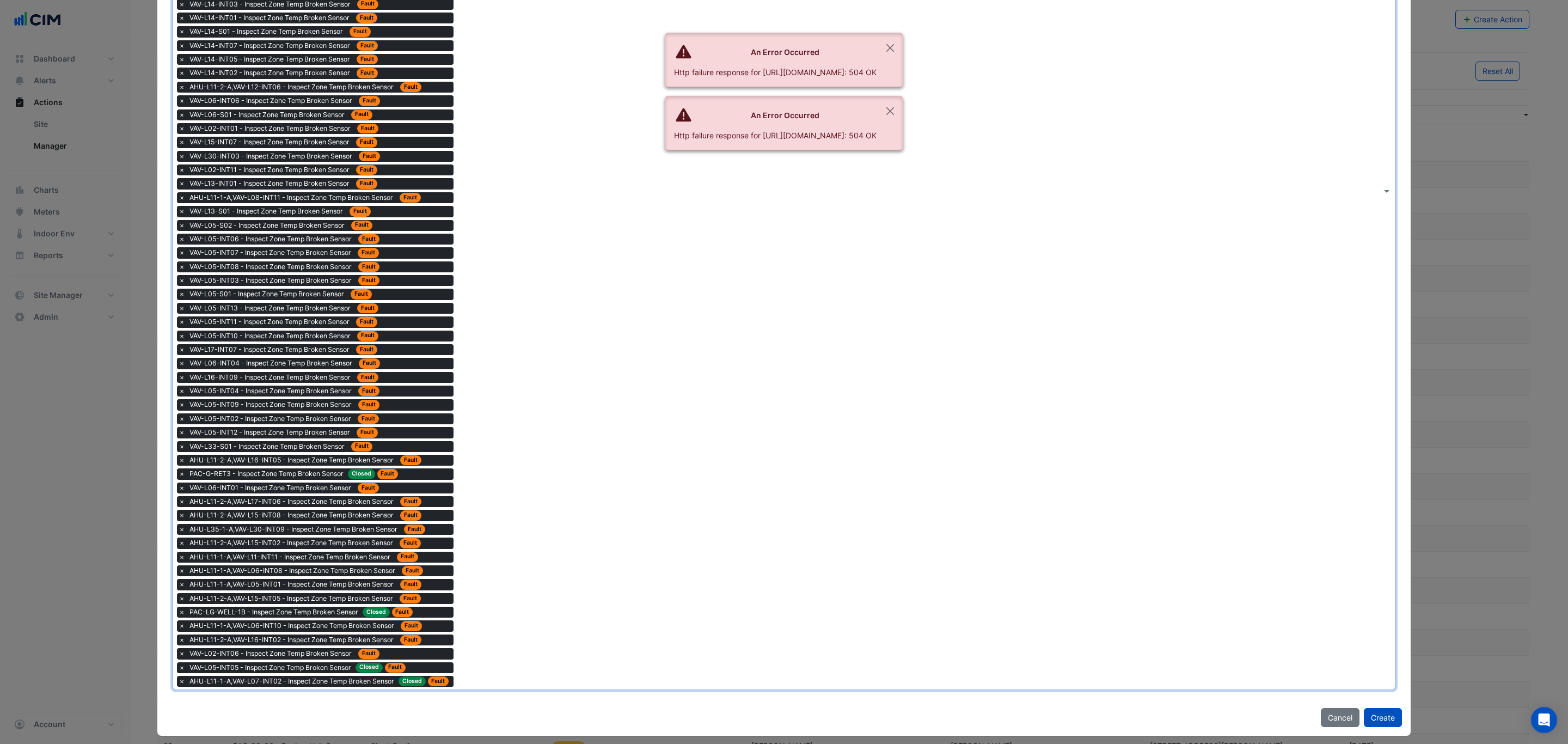
scroll to position [872, 0]
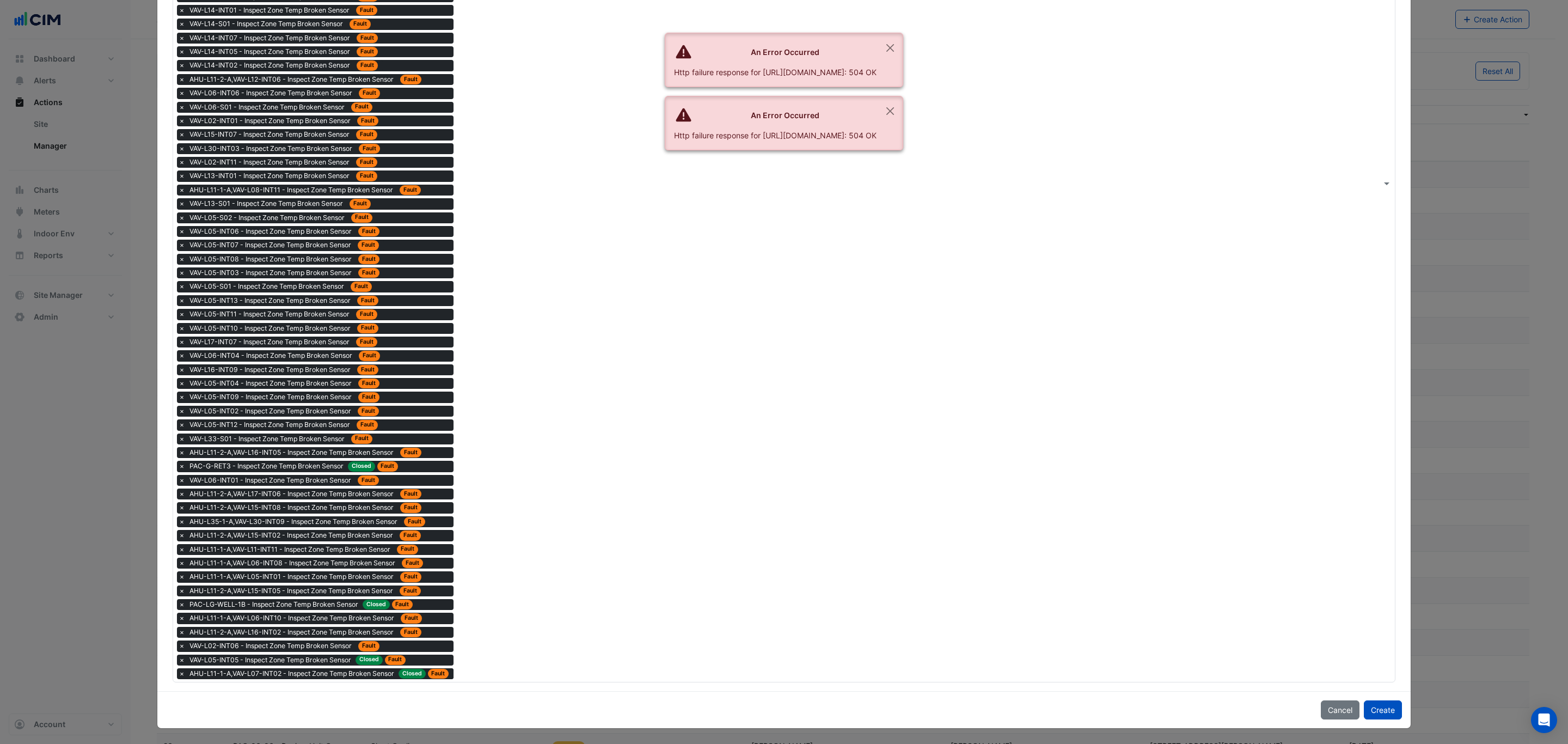
click at [513, 634] on div "Type to search tickets × PAC-LG-EOTF - Inspect Status Broken Switch Fault × VAV…" at bounding box center [777, 183] width 1208 height 998
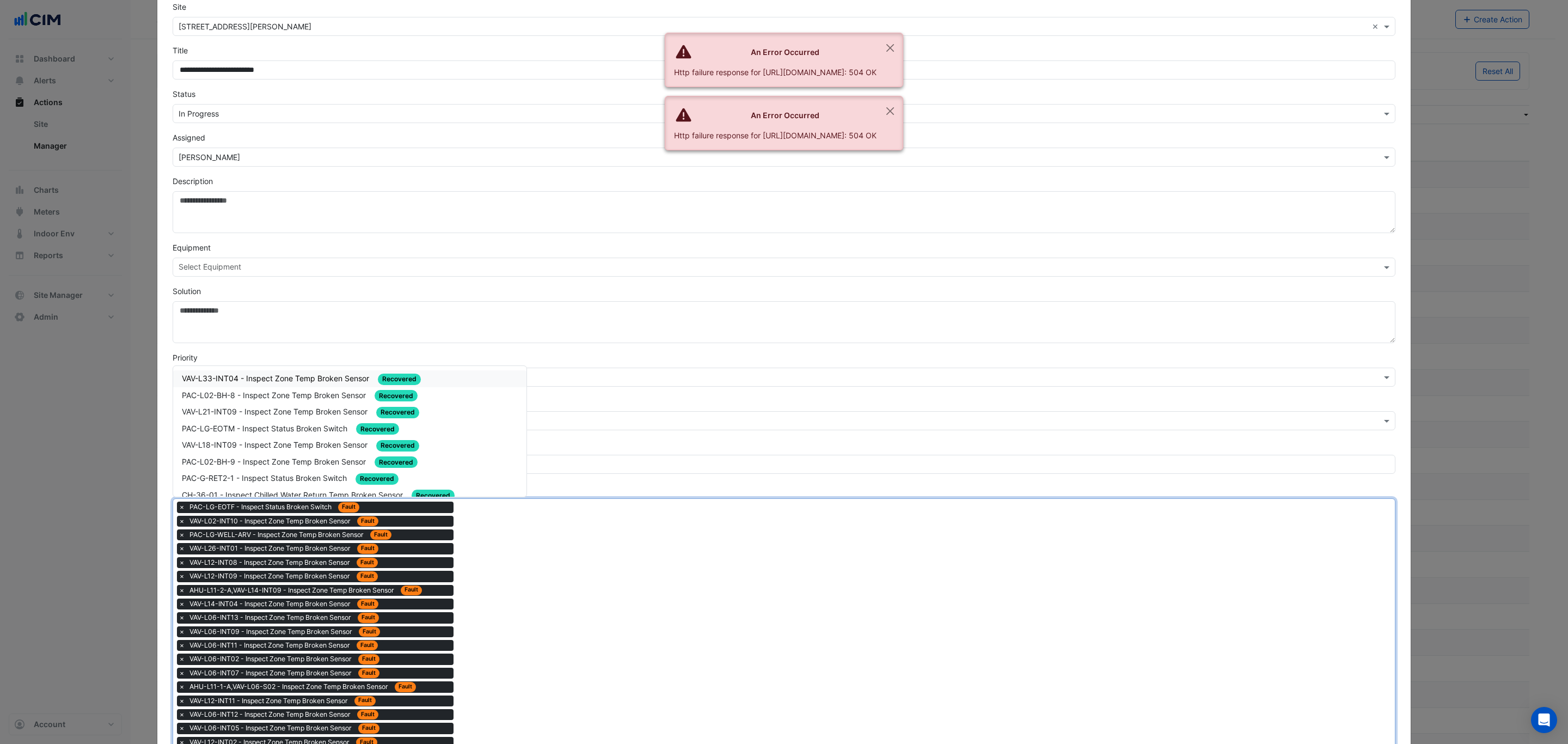
scroll to position [1897, 0]
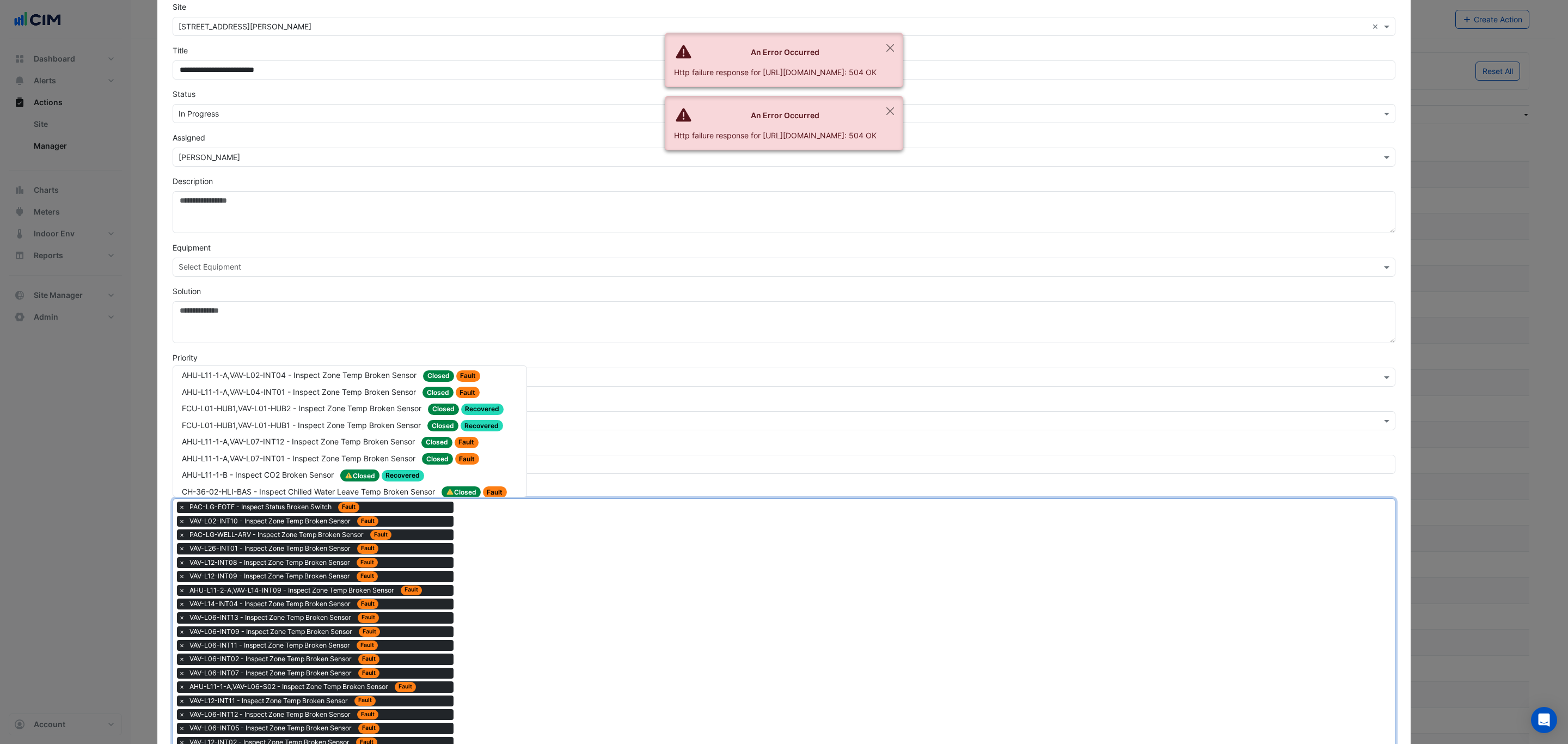
click at [503, 586] on span "Fault" at bounding box center [504, 591] width 24 height 12
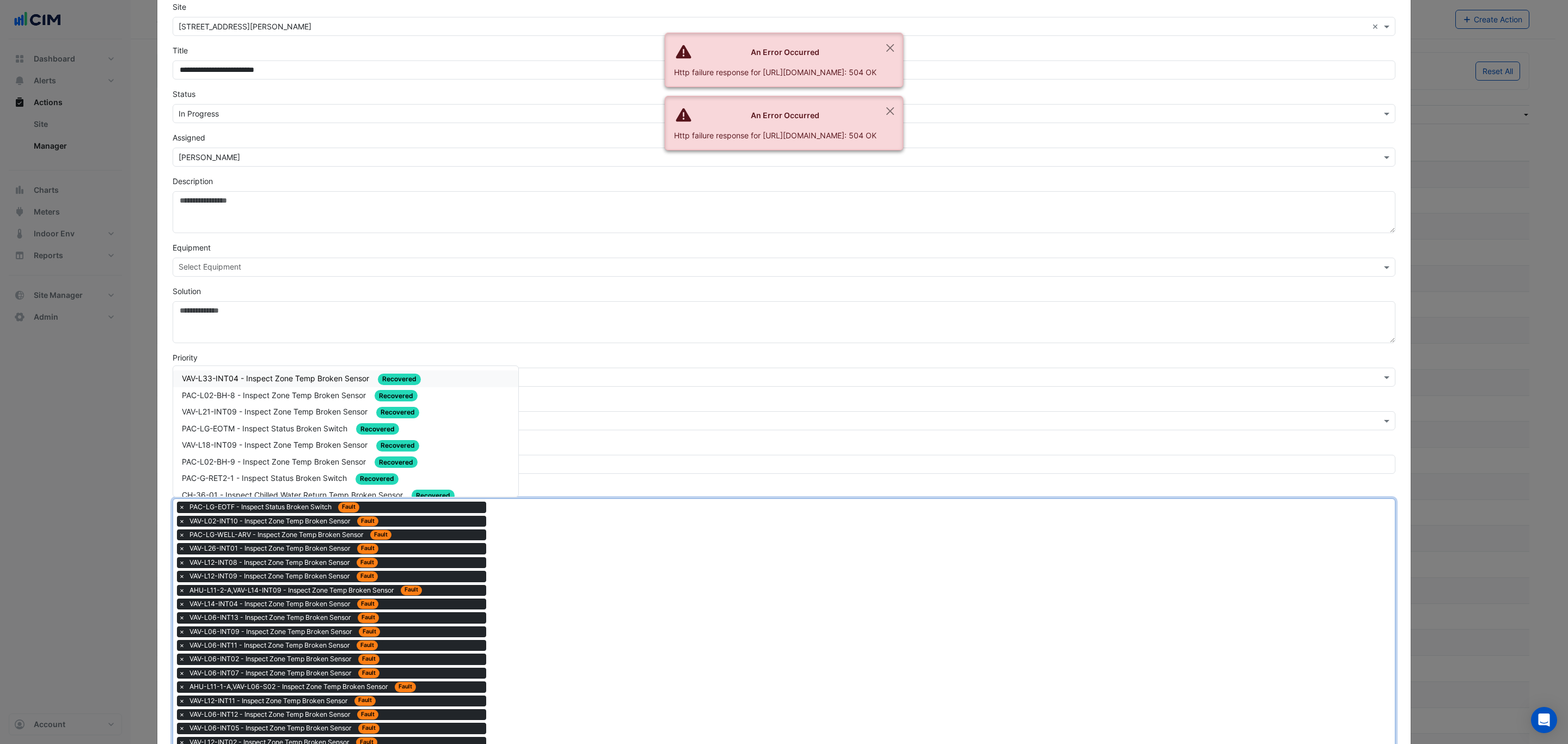
drag, startPoint x: 519, startPoint y: 513, endPoint x: 509, endPoint y: 493, distance: 22.4
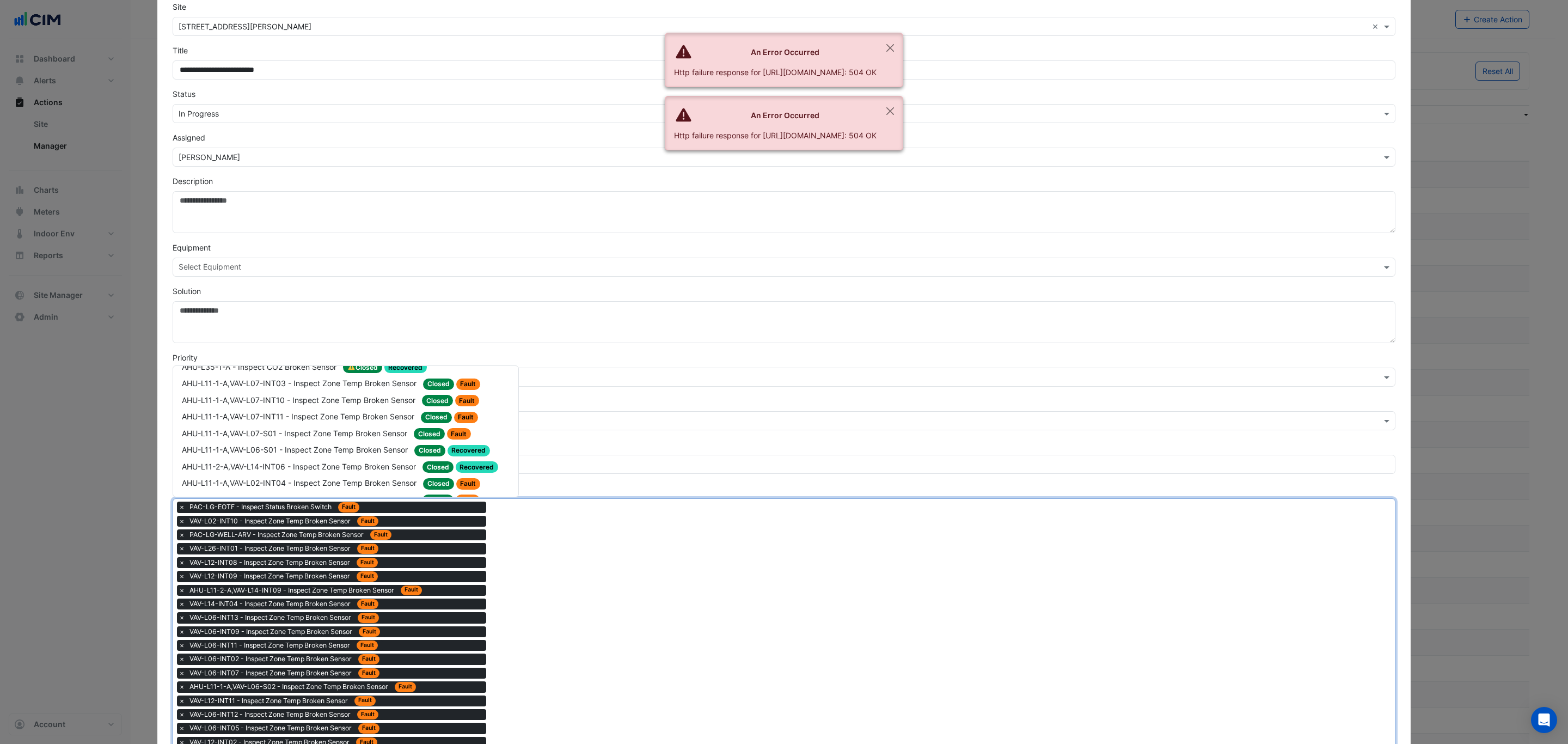
scroll to position [1634, 0]
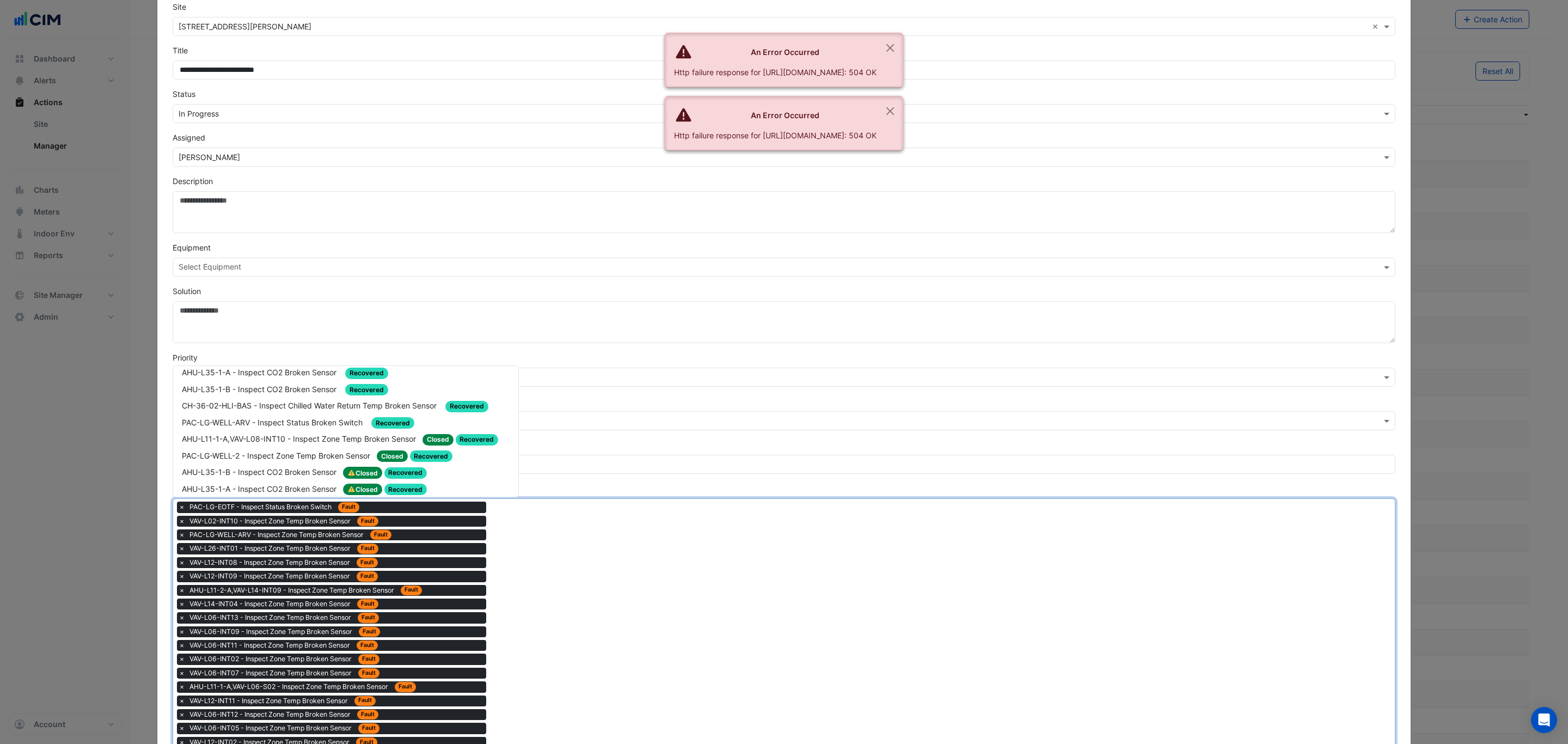
click at [481, 533] on div "AHU-L11-1-A,VAV-L07-INT03 - Inspect Zone Temp Broken Sensor Closed Fault" at bounding box center [346, 539] width 327 height 13
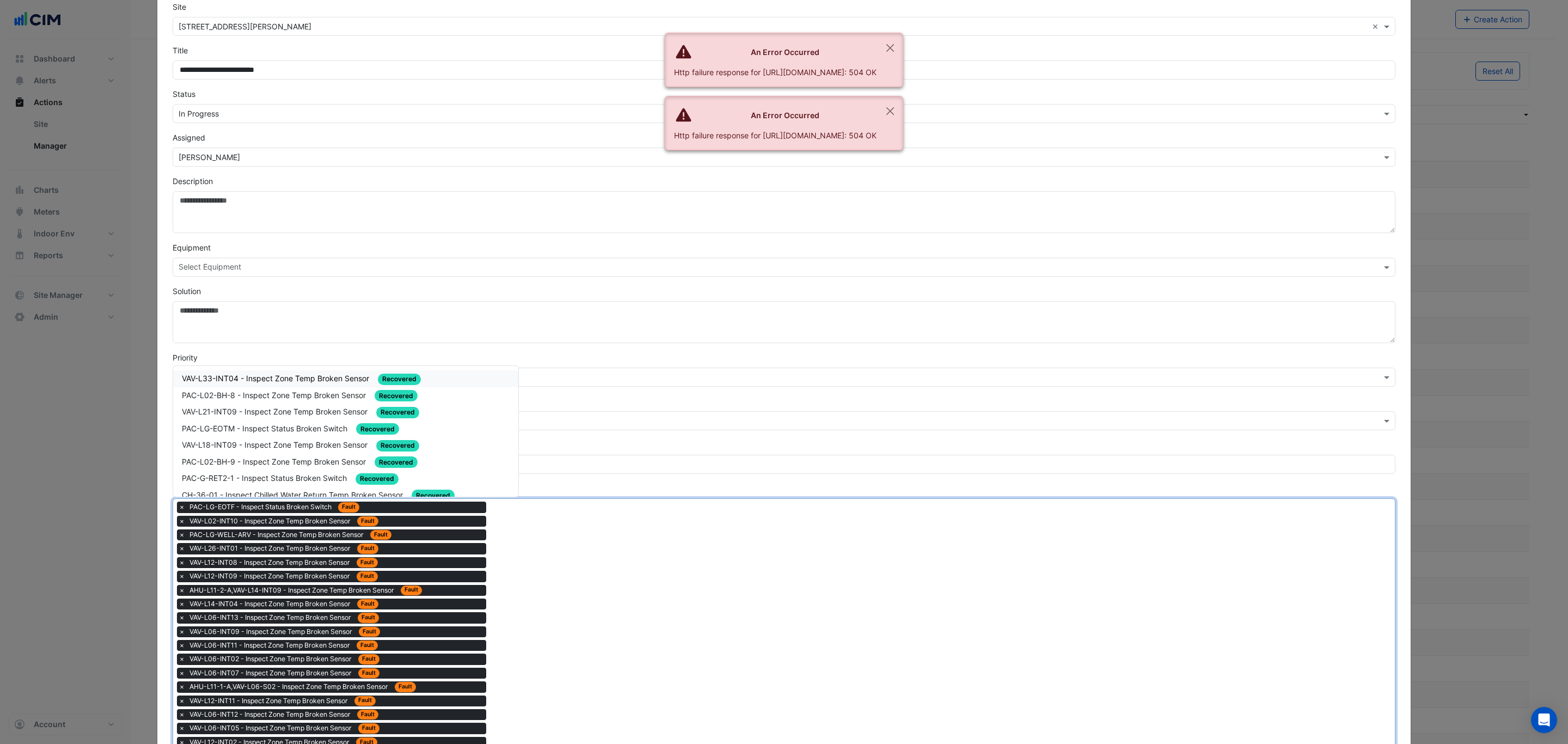
drag, startPoint x: 520, startPoint y: 546, endPoint x: 494, endPoint y: 481, distance: 70.0
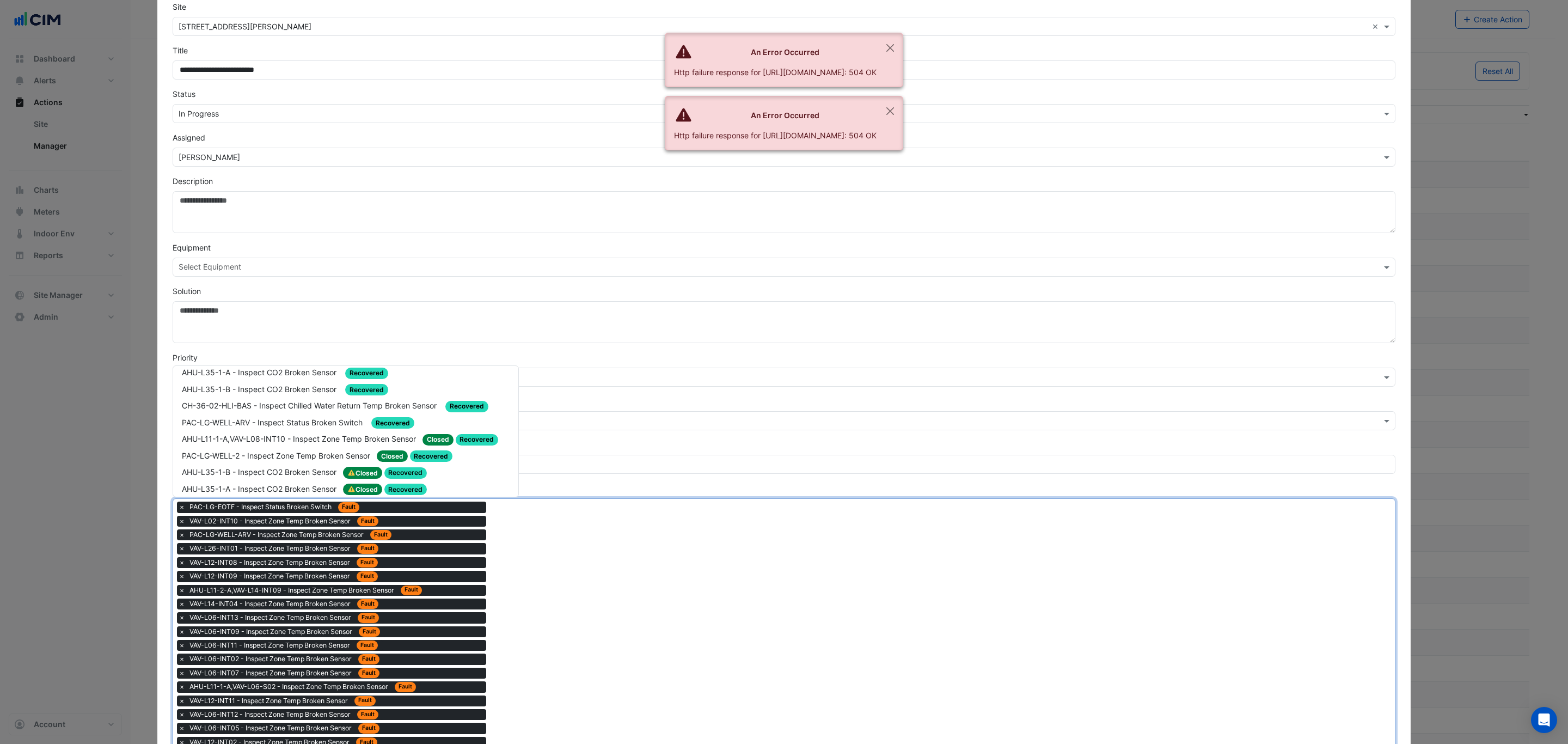
click at [471, 534] on span "Fault" at bounding box center [467, 539] width 24 height 12
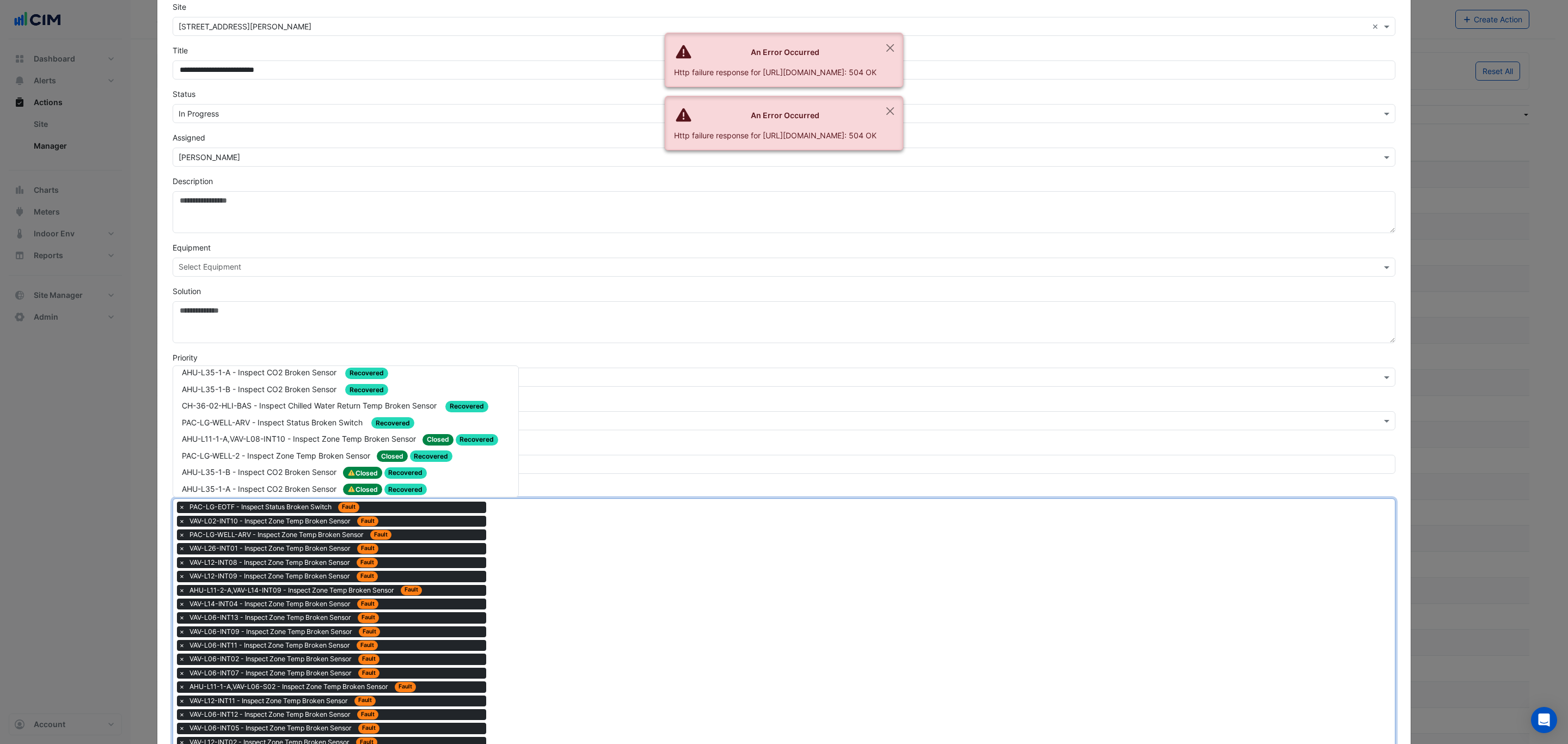
click at [477, 533] on div "AHU-L11-1-A,VAV-L07-INT11 - Inspect Zone Temp Broken Sensor Closed Fault" at bounding box center [346, 539] width 327 height 13
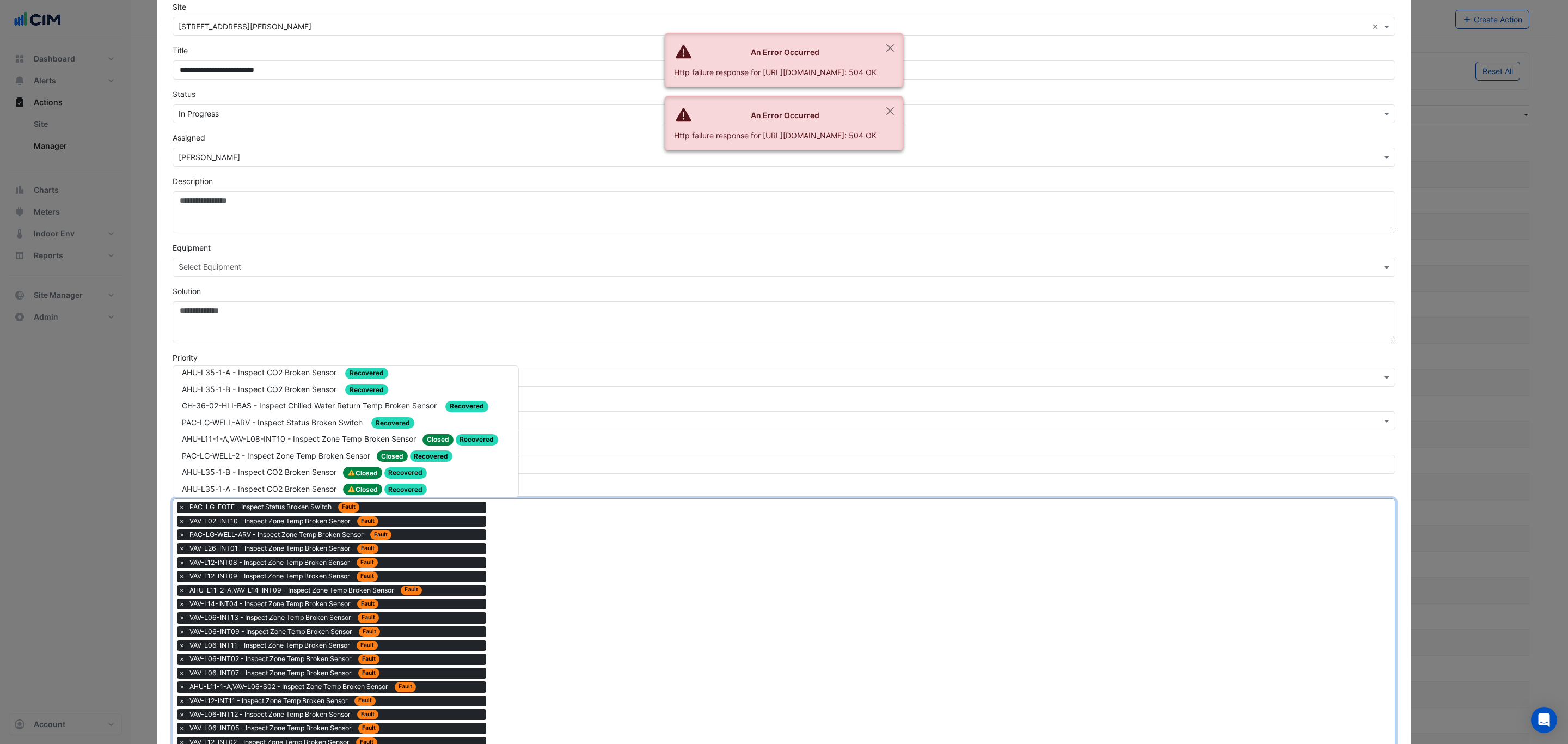
click at [462, 534] on span "Fault" at bounding box center [459, 539] width 24 height 12
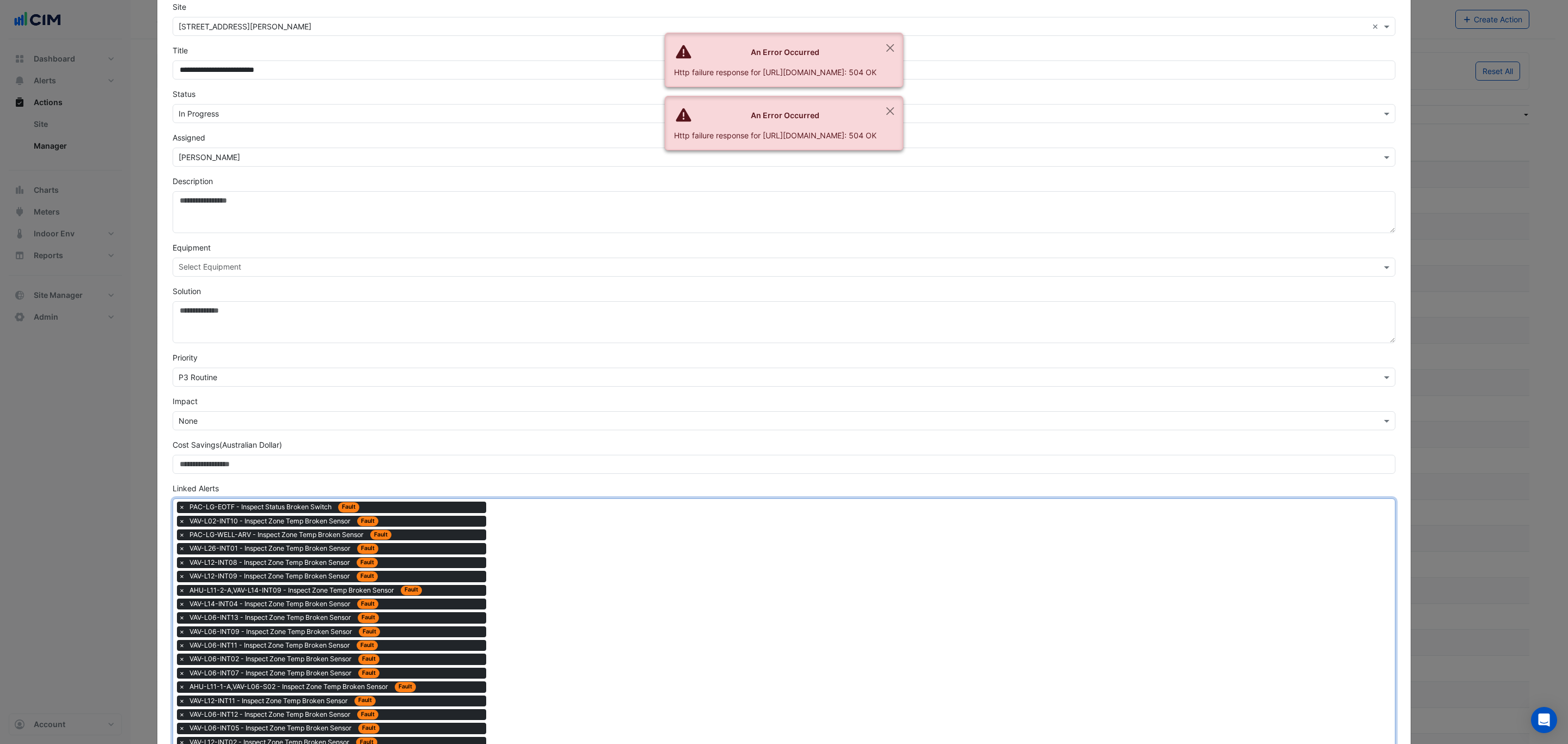
drag, startPoint x: 554, startPoint y: 591, endPoint x: 539, endPoint y: 563, distance: 31.8
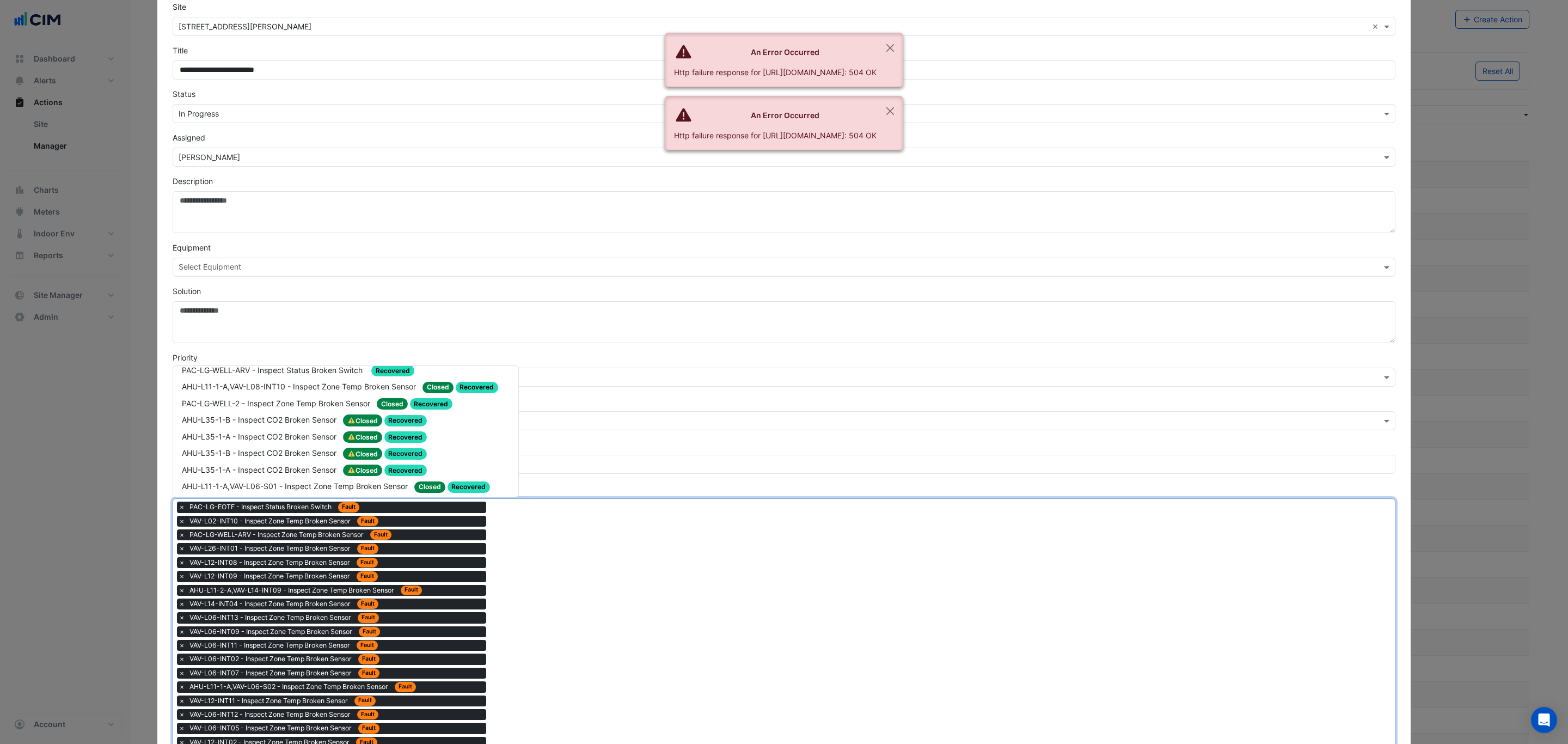
scroll to position [1716, 0]
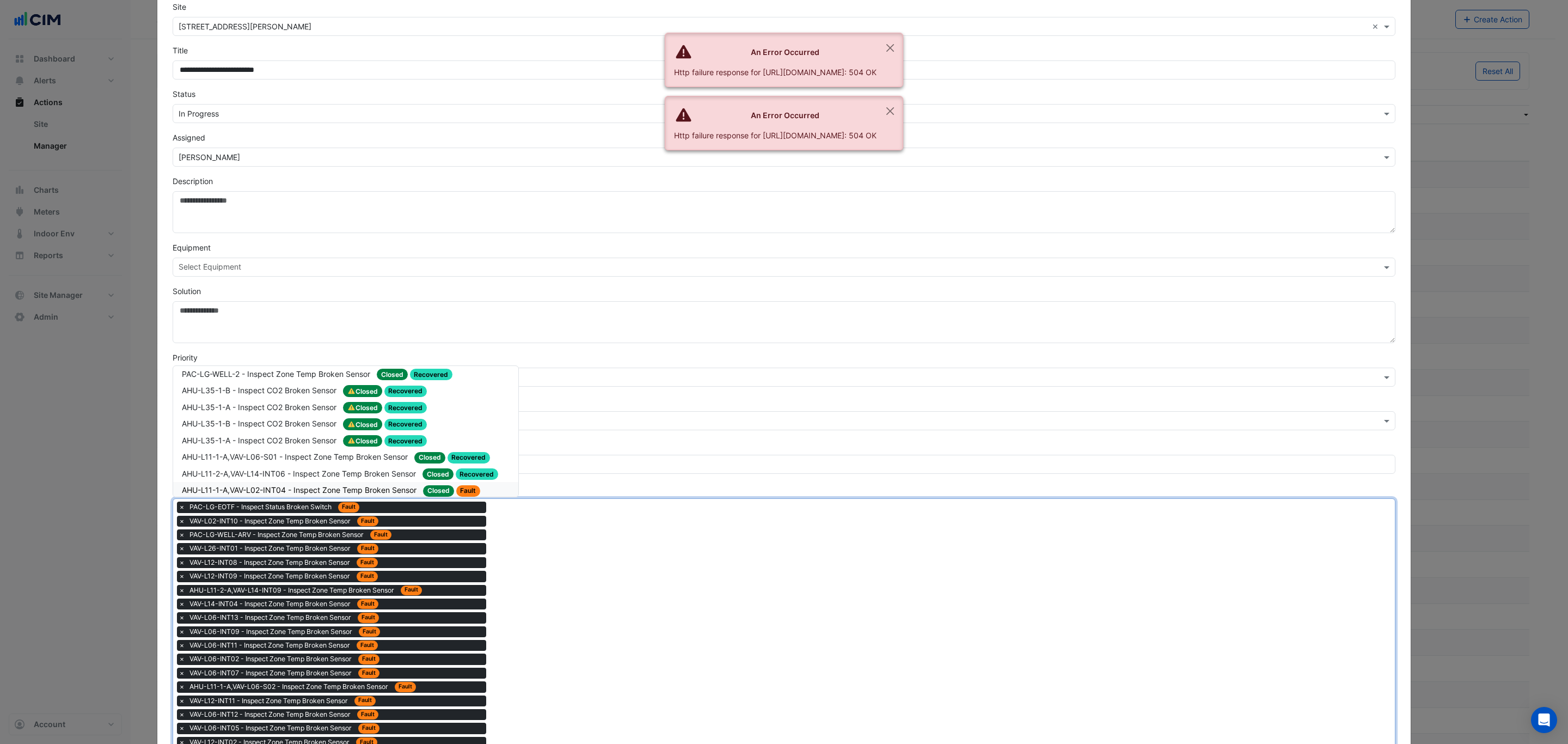
click at [469, 485] on span "Fault" at bounding box center [469, 491] width 24 height 12
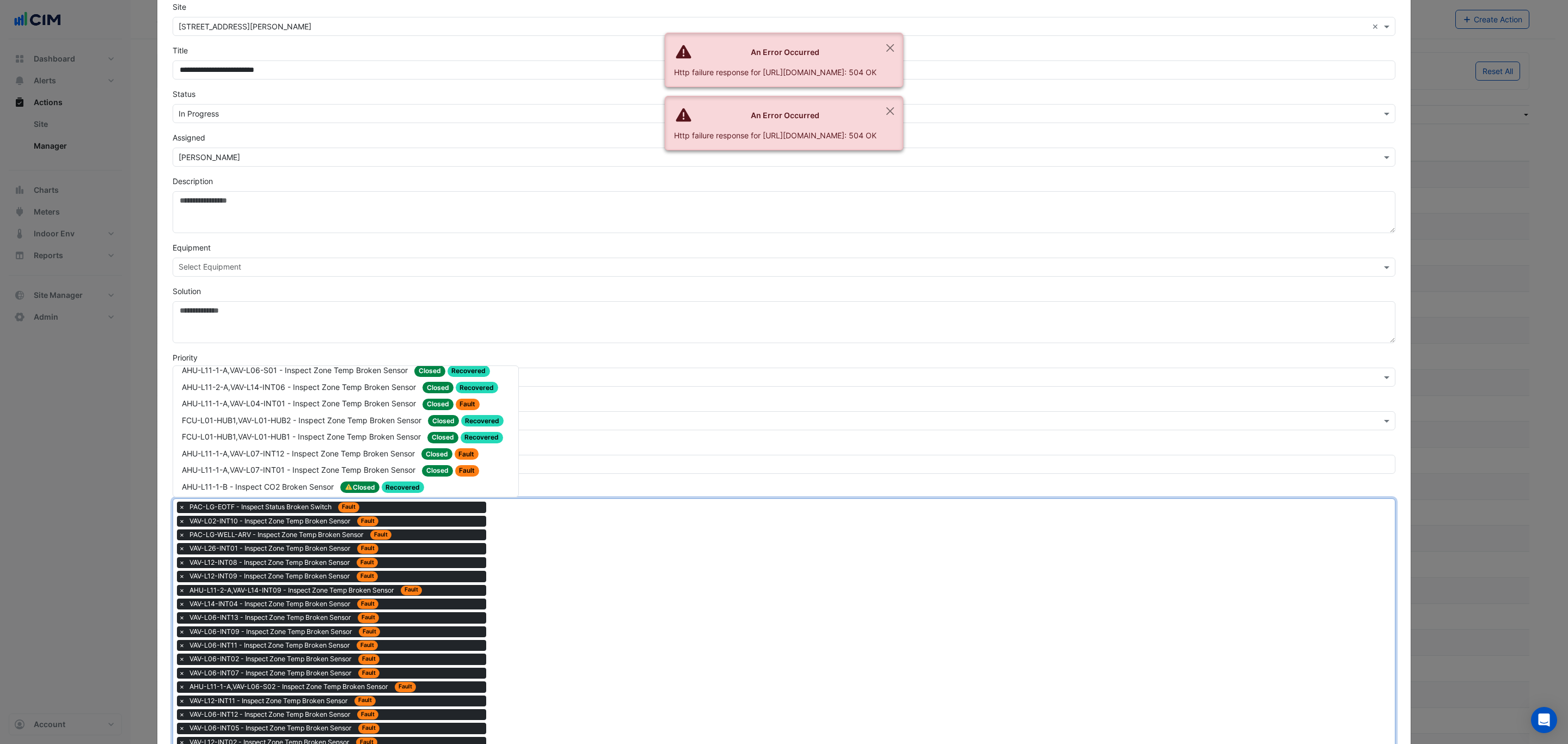
click at [500, 530] on div "ASU-B1-MSR2B,Common-MSR2 - Inspect Zone Temp Broken Sensor Closed Fault" at bounding box center [346, 536] width 327 height 13
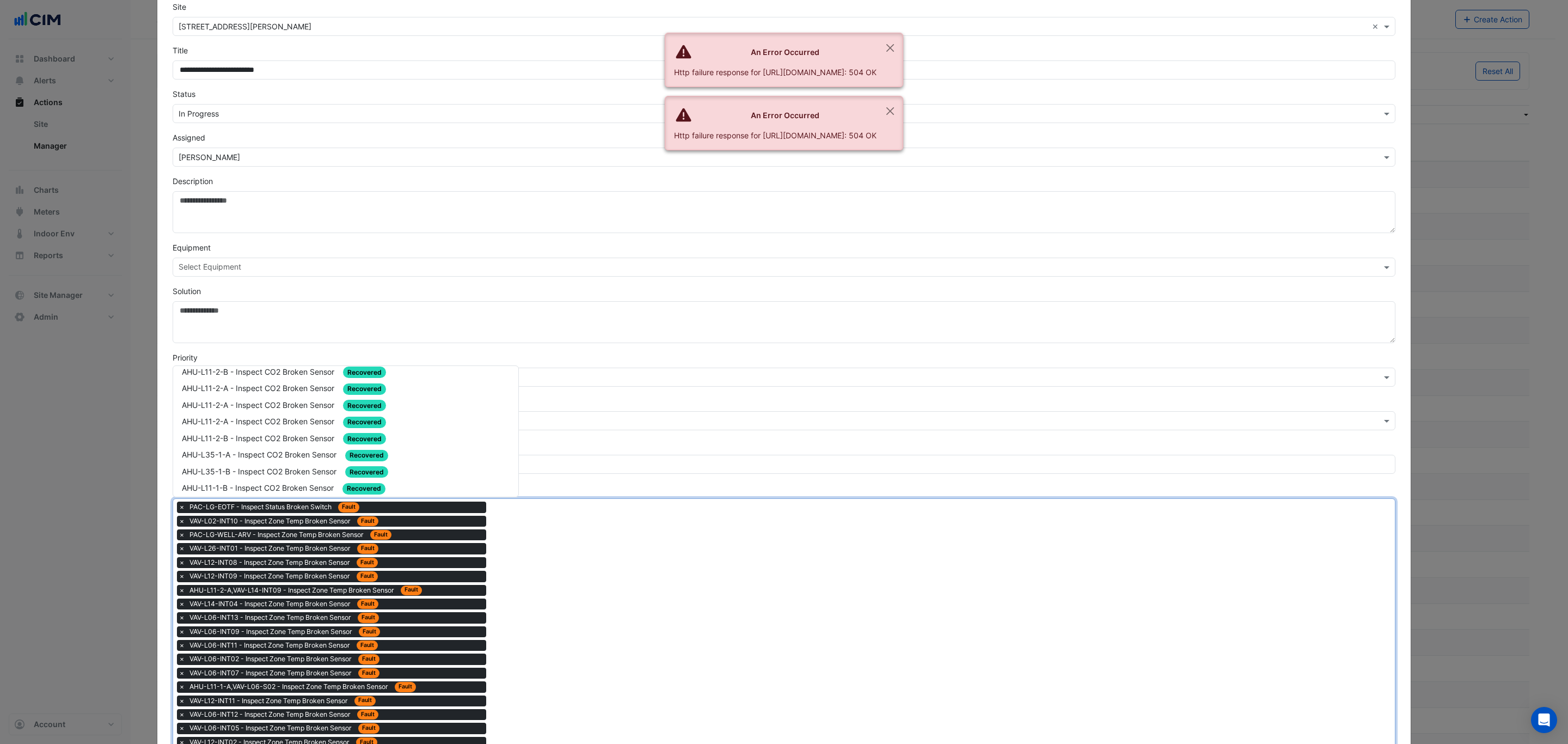
scroll to position [1786, 0]
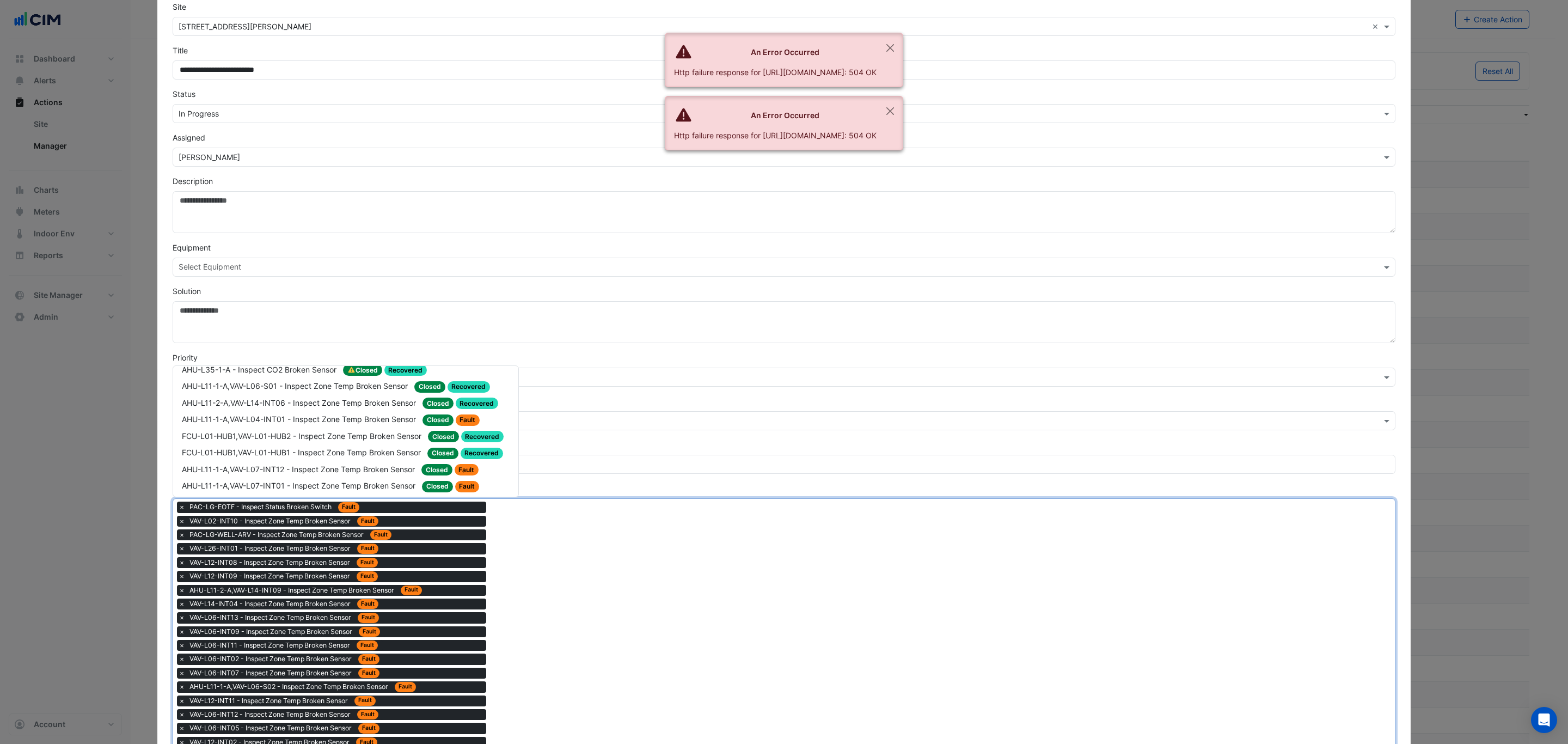
click at [499, 530] on div "ASU-B1-MSR2A,Common-MSR2 - Inspect Zone Temp Broken Sensor Closed Fault" at bounding box center [346, 536] width 327 height 13
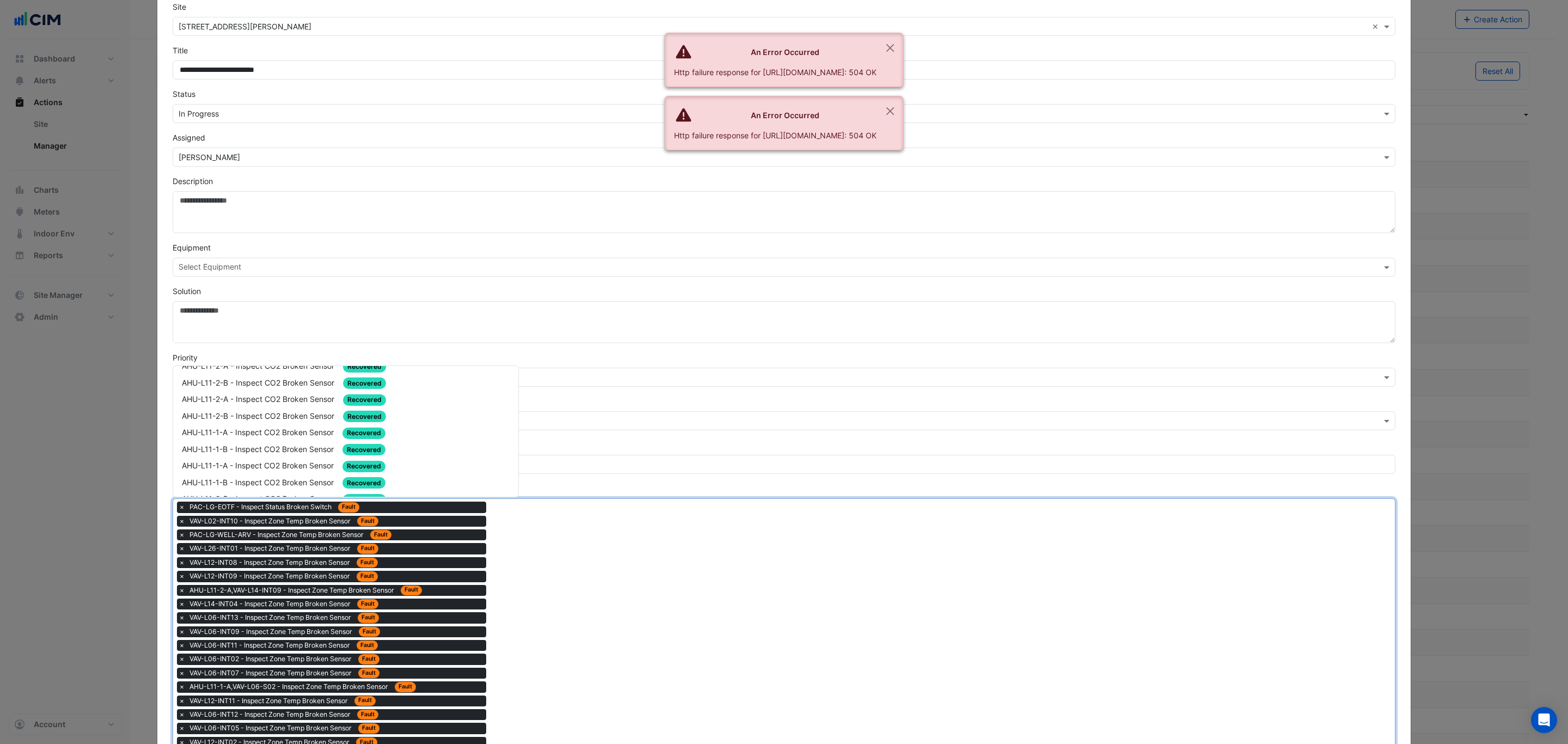
scroll to position [1771, 0]
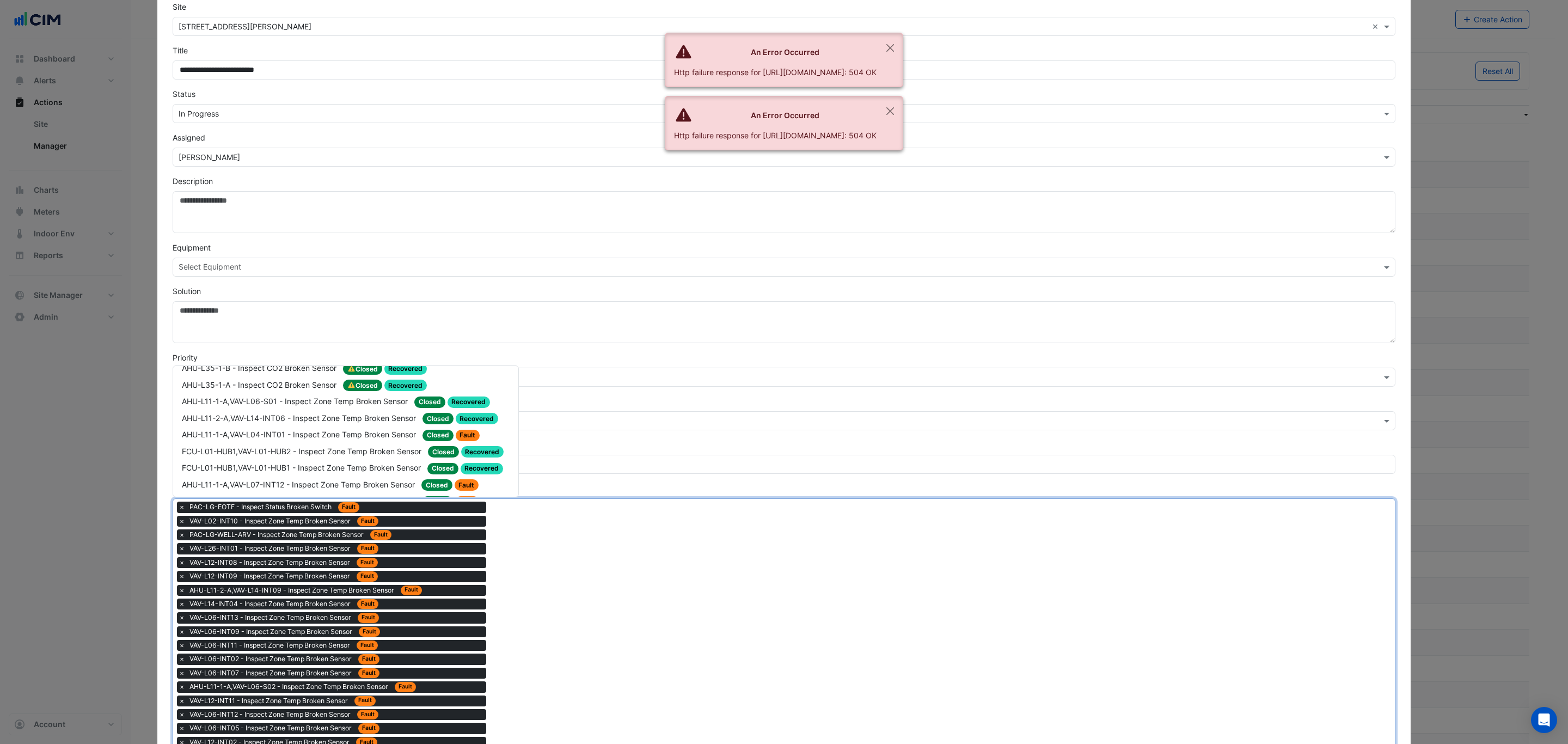
click at [497, 529] on span "Fault" at bounding box center [495, 535] width 24 height 12
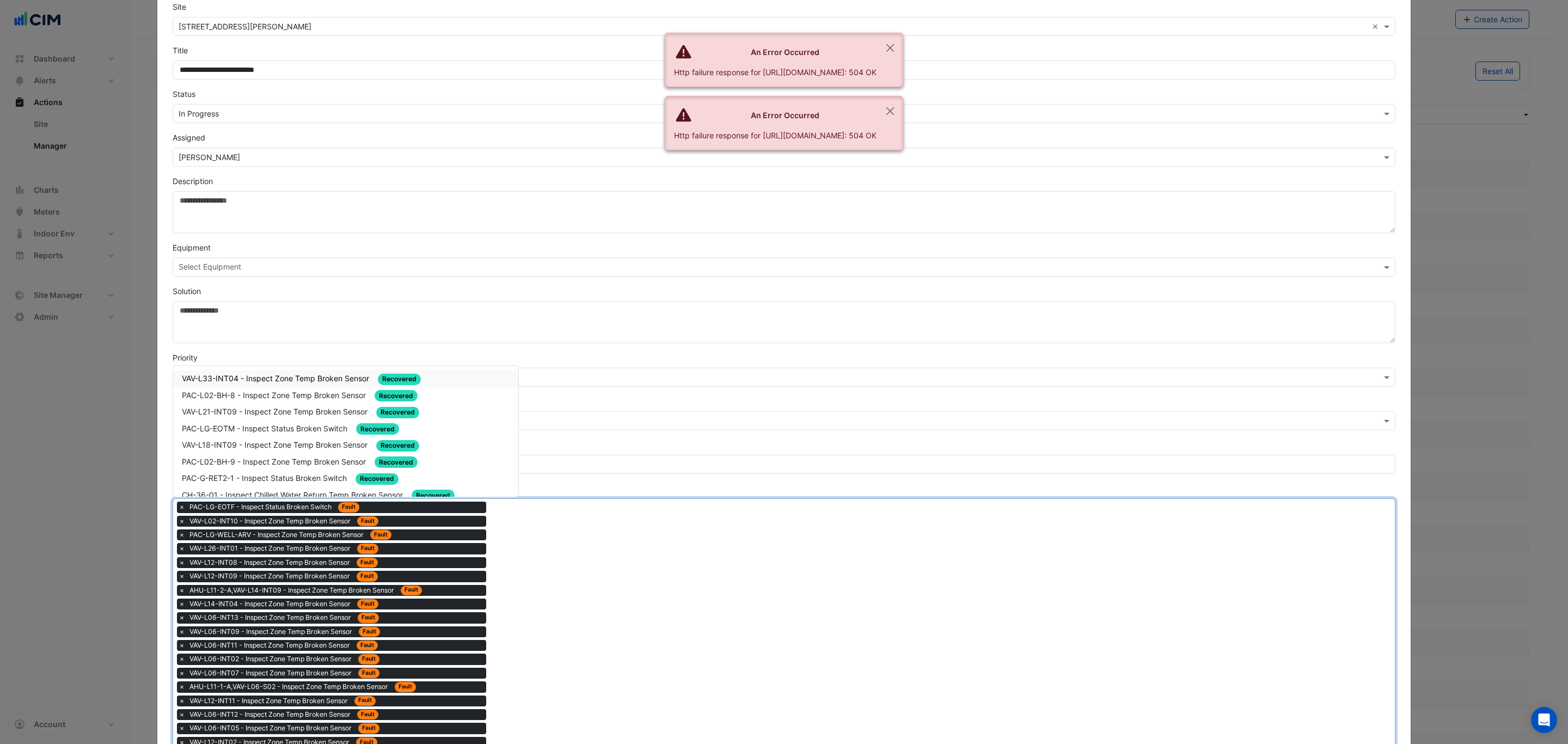
drag, startPoint x: 541, startPoint y: 579, endPoint x: 522, endPoint y: 488, distance: 93.0
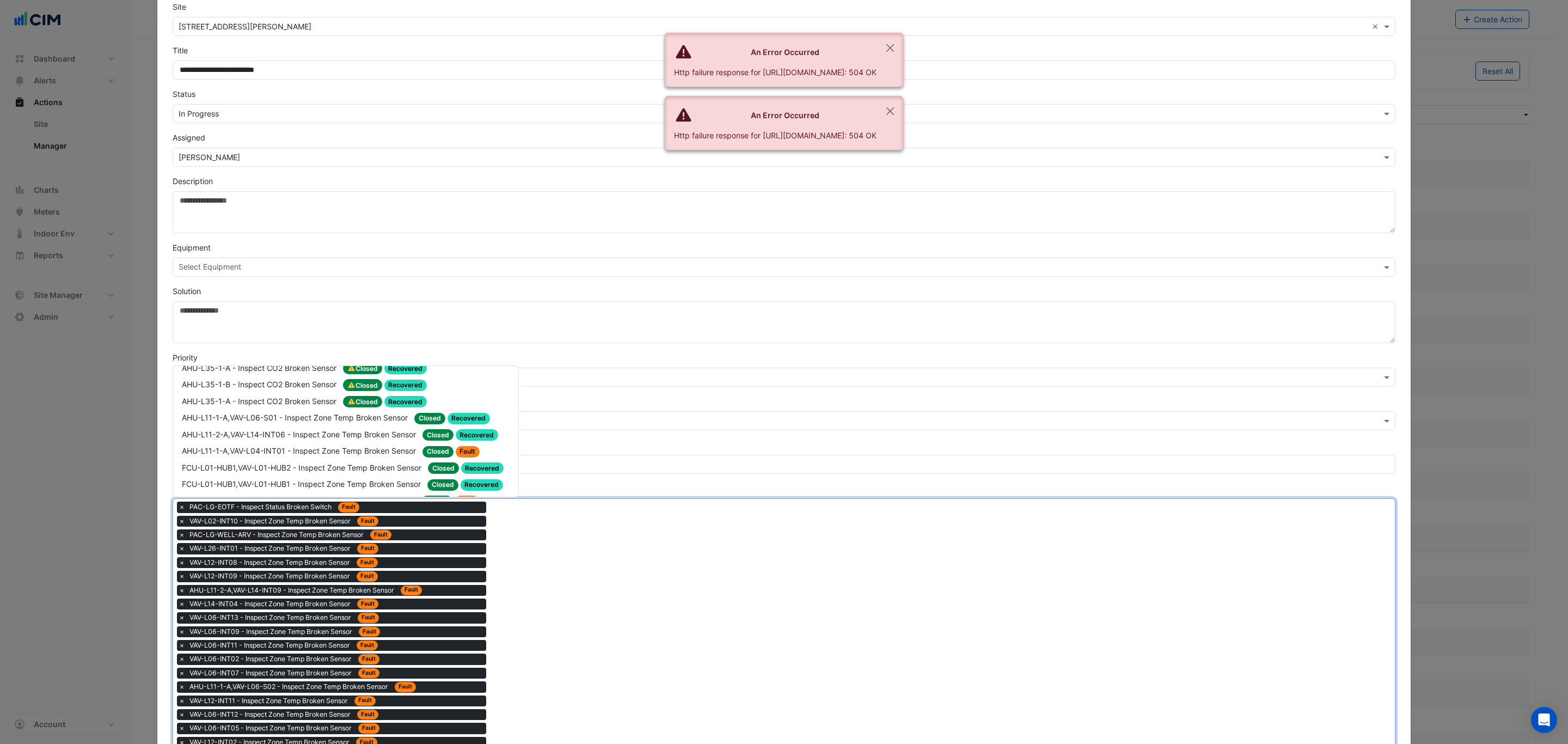
click at [481, 511] on div "AHU-L11-1-A,VAV-L07-INT01 - Inspect Zone Temp Broken Sensor Closed Fault" at bounding box center [346, 518] width 327 height 13
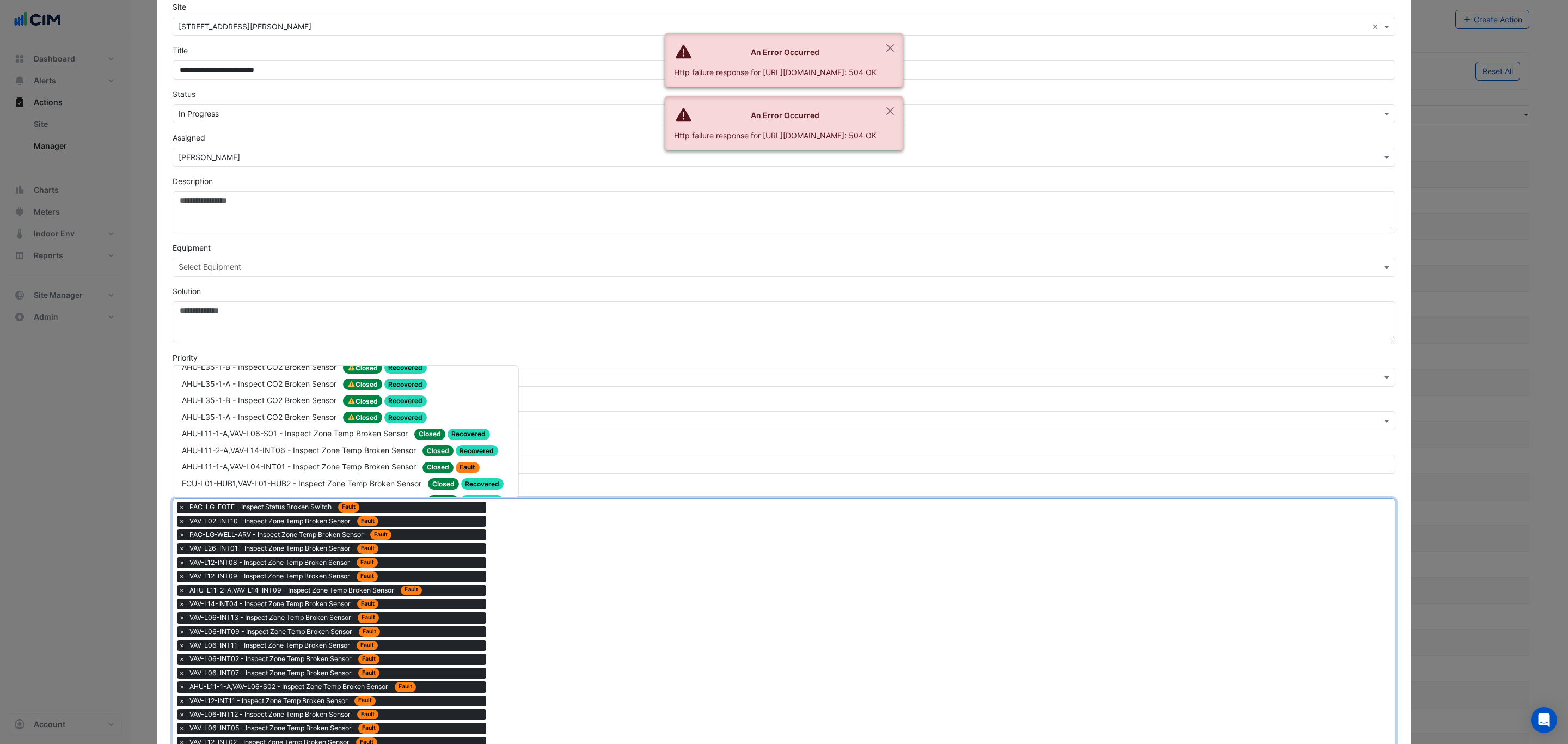
click at [480, 511] on div "AHU-L11-1-A,VAV-L07-INT12 - Inspect Zone Temp Broken Sensor Closed Fault" at bounding box center [346, 517] width 327 height 13
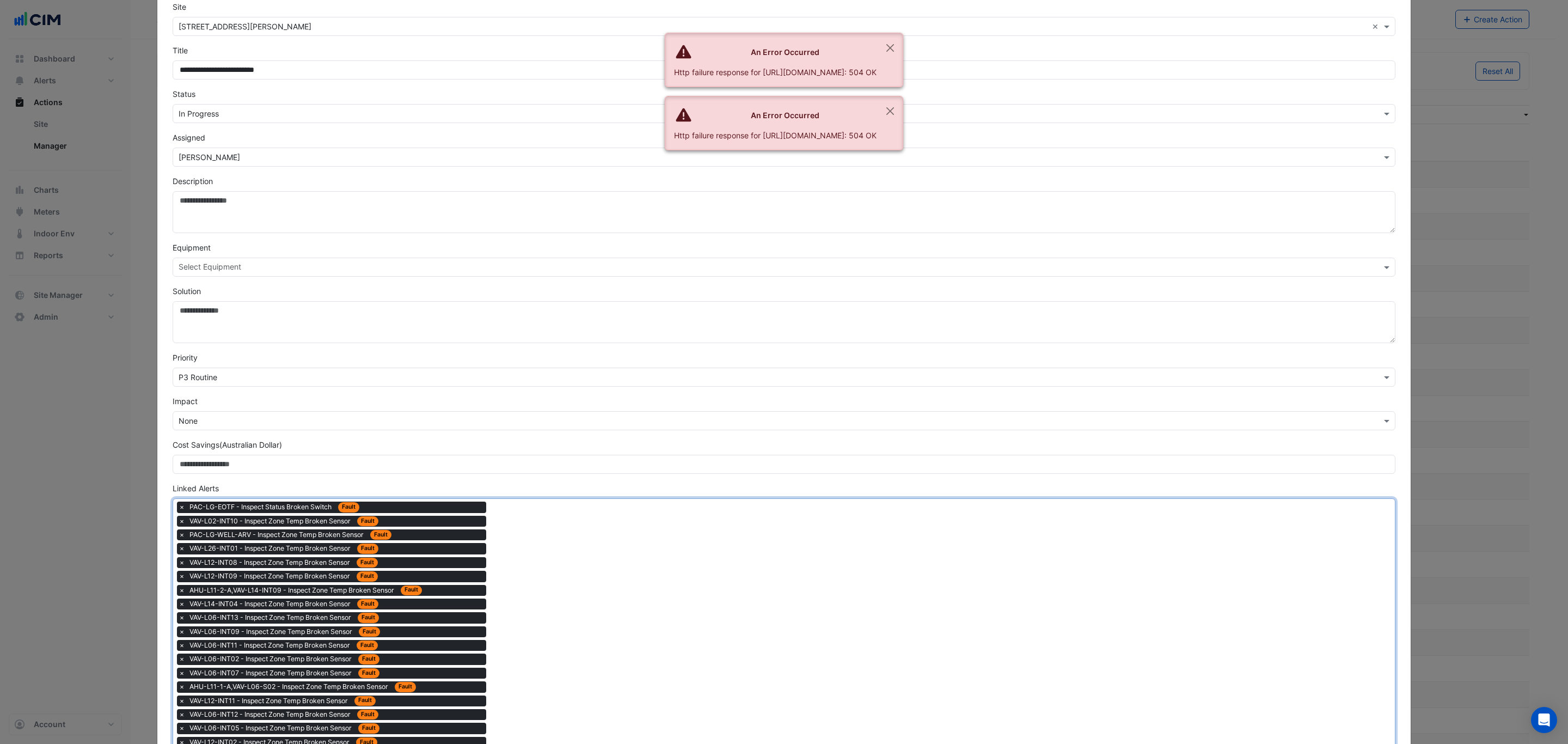
drag, startPoint x: 523, startPoint y: 580, endPoint x: 523, endPoint y: 569, distance: 11.0
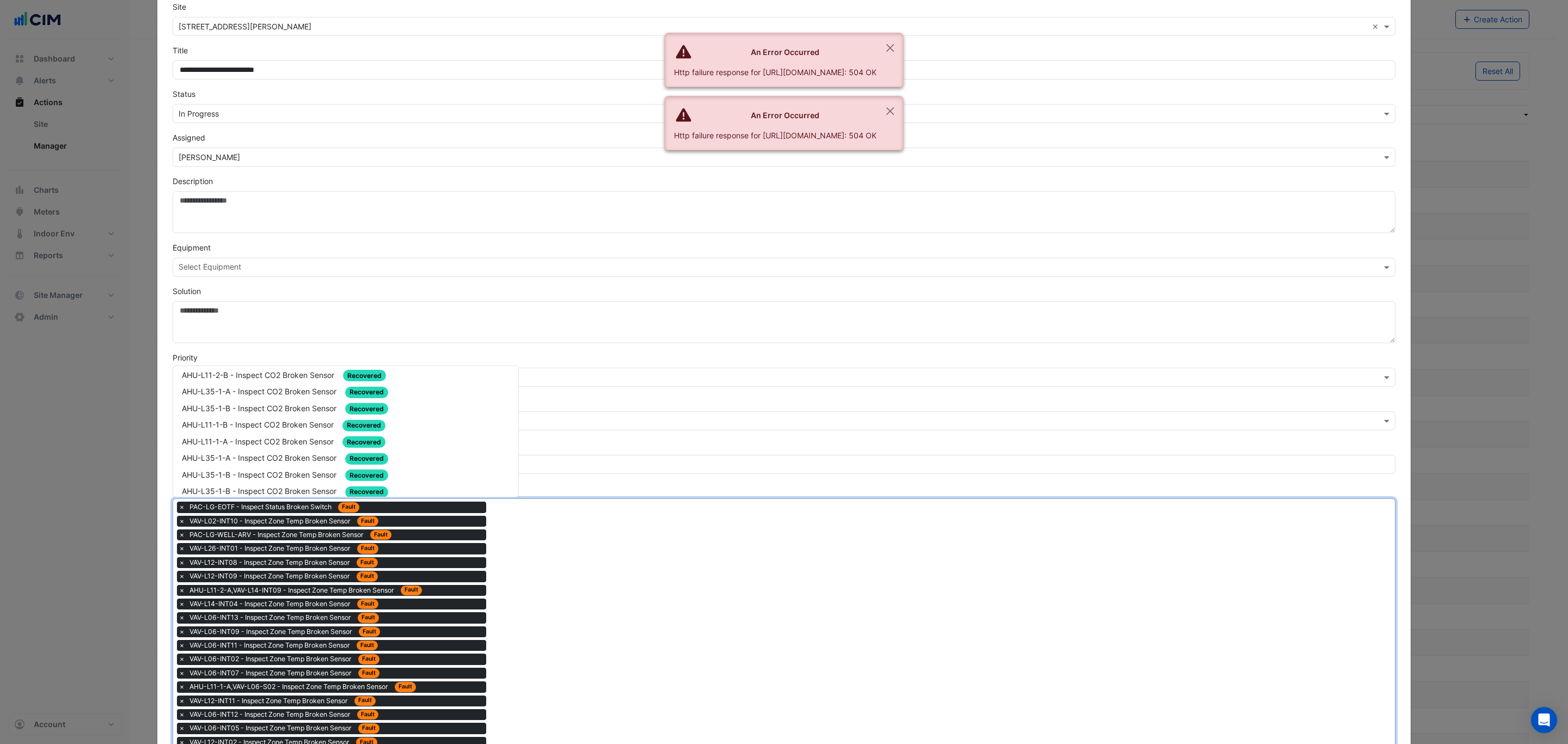
scroll to position [1724, 0]
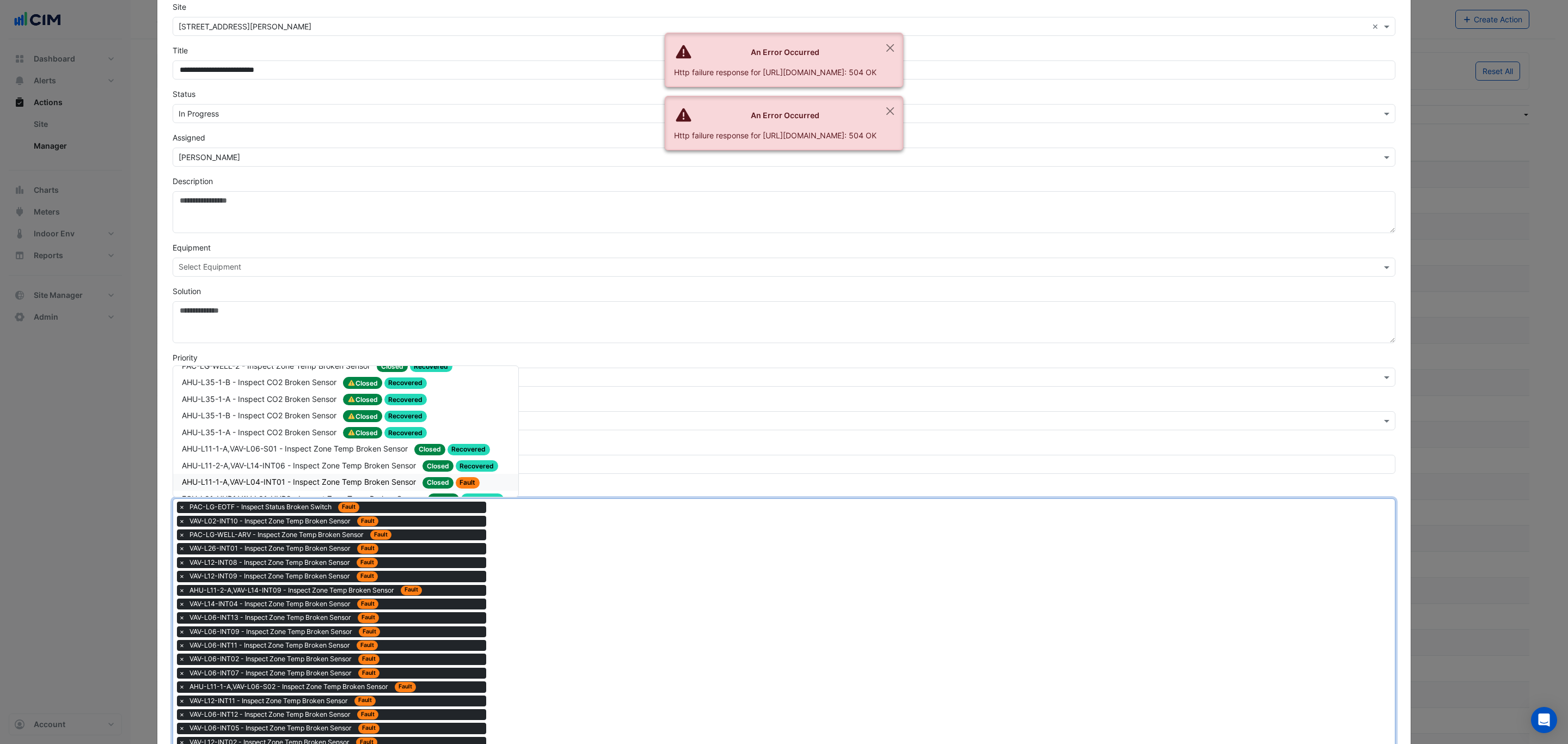
click at [472, 477] on span "Fault" at bounding box center [468, 483] width 24 height 12
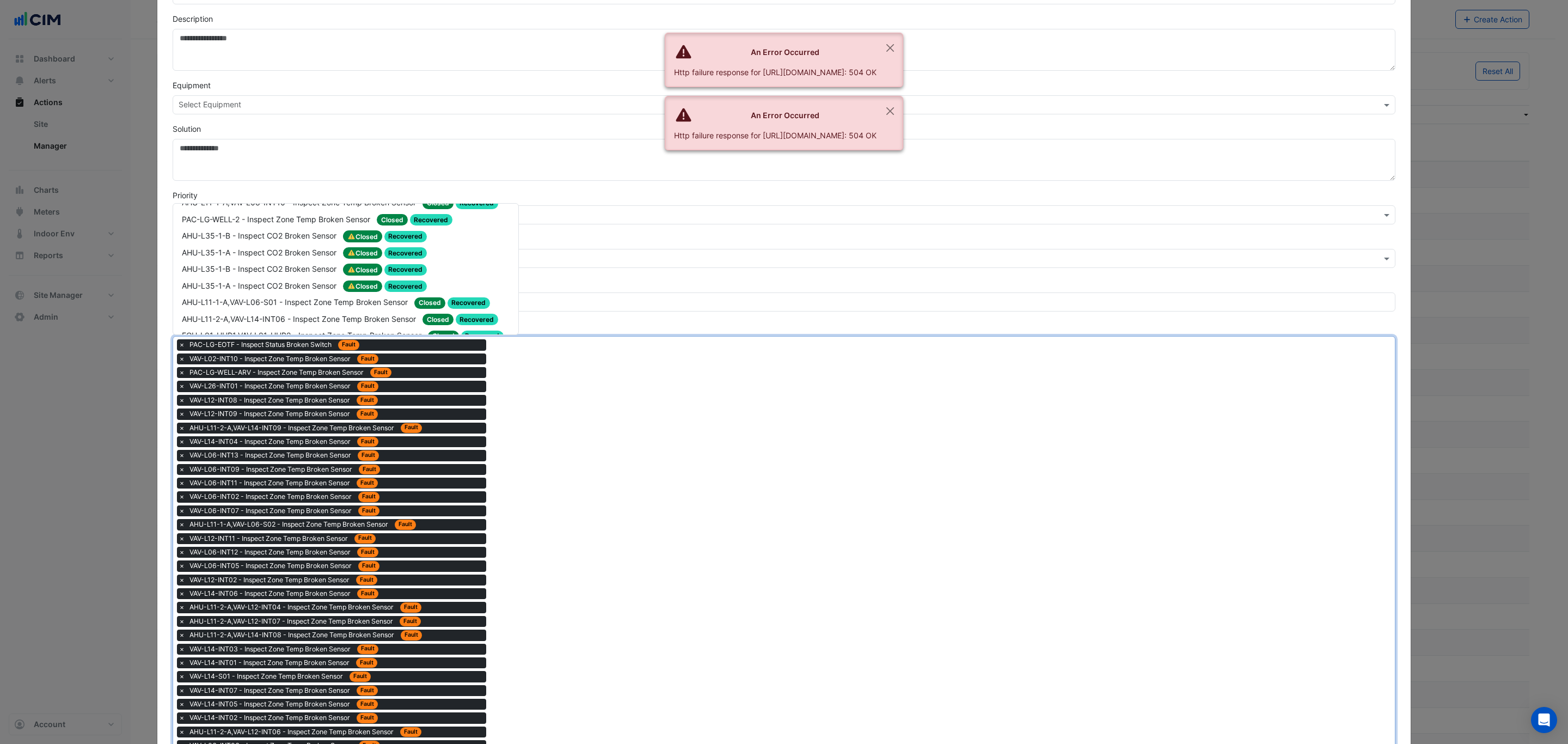
scroll to position [301, 0]
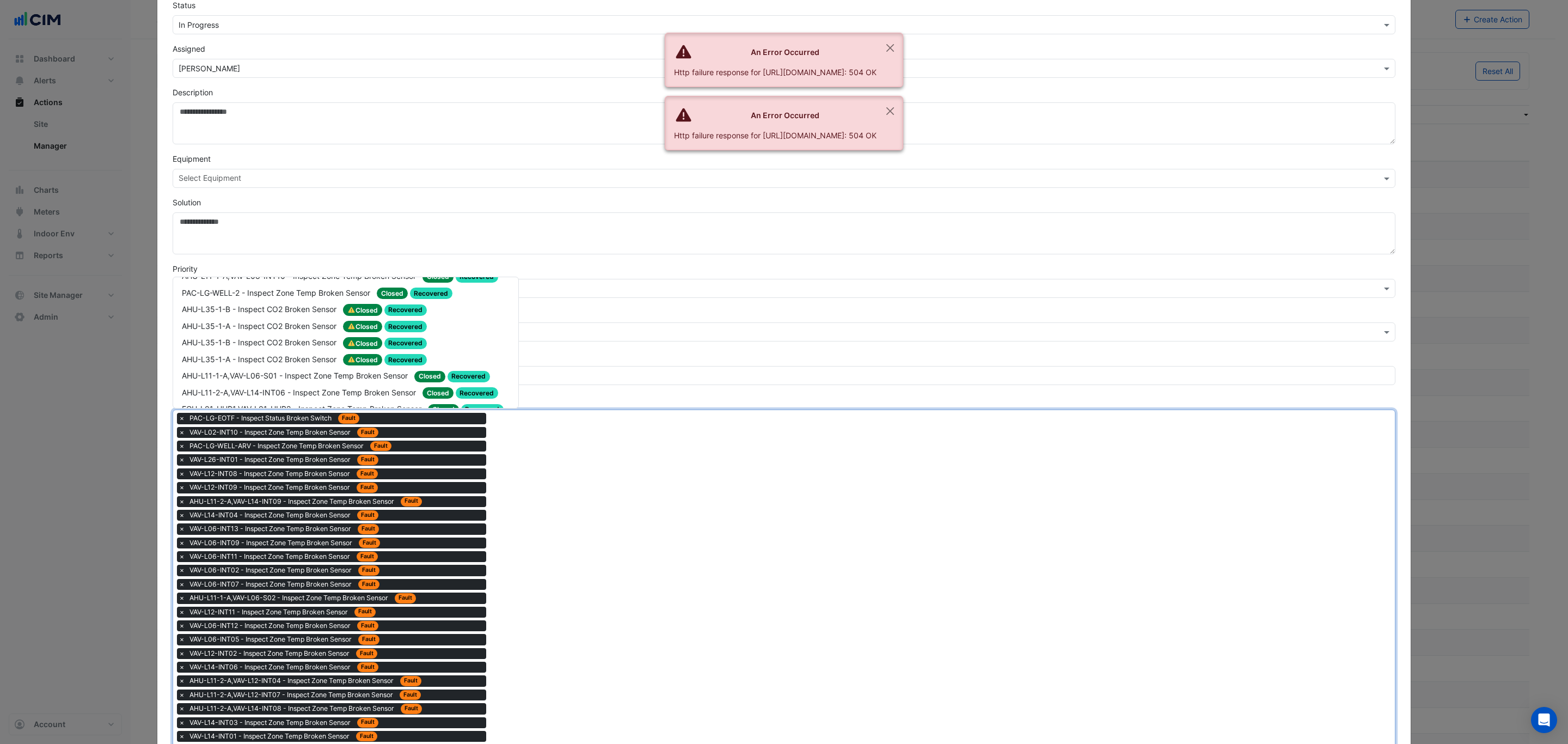
scroll to position [137, 0]
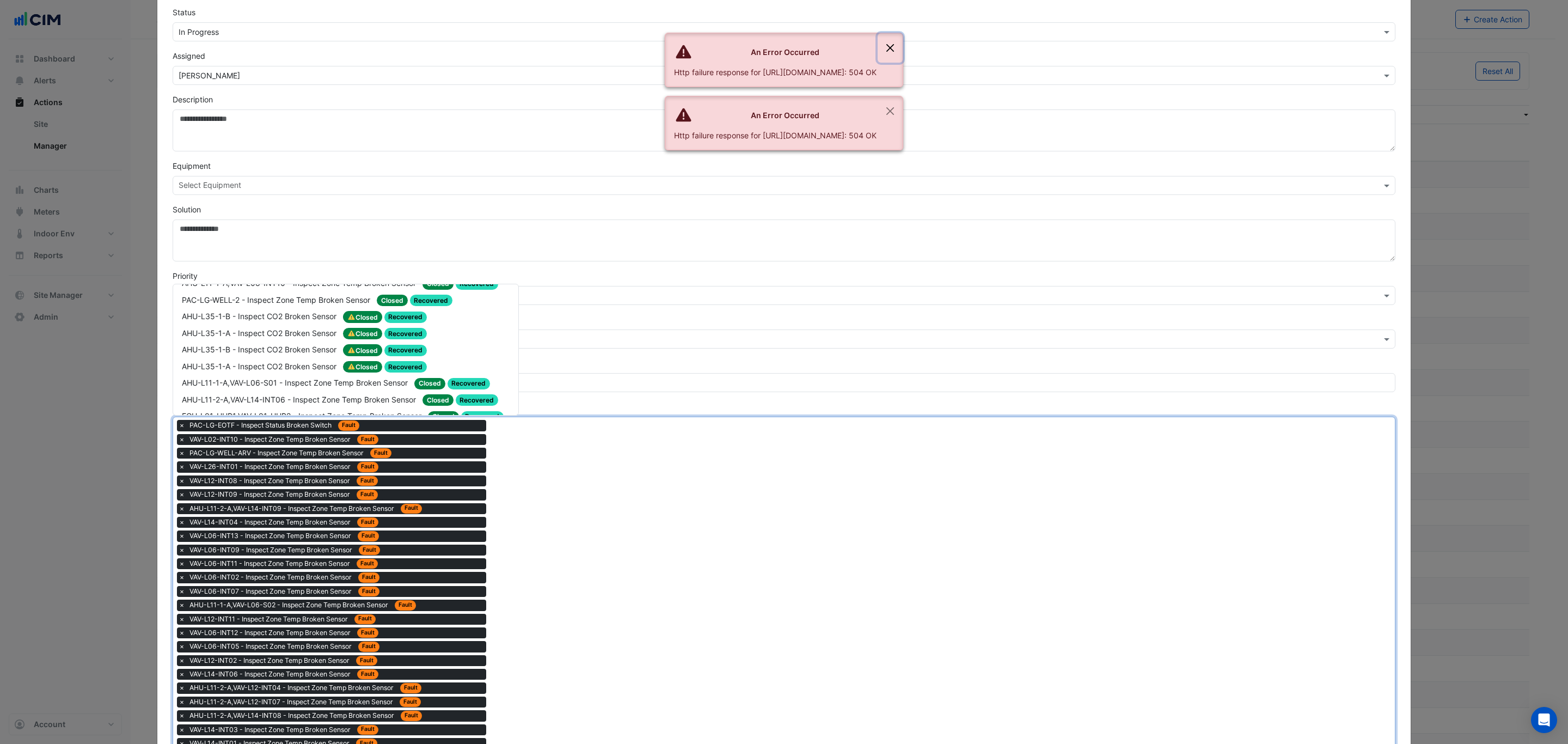
click at [903, 46] on button "Close" at bounding box center [890, 48] width 25 height 29
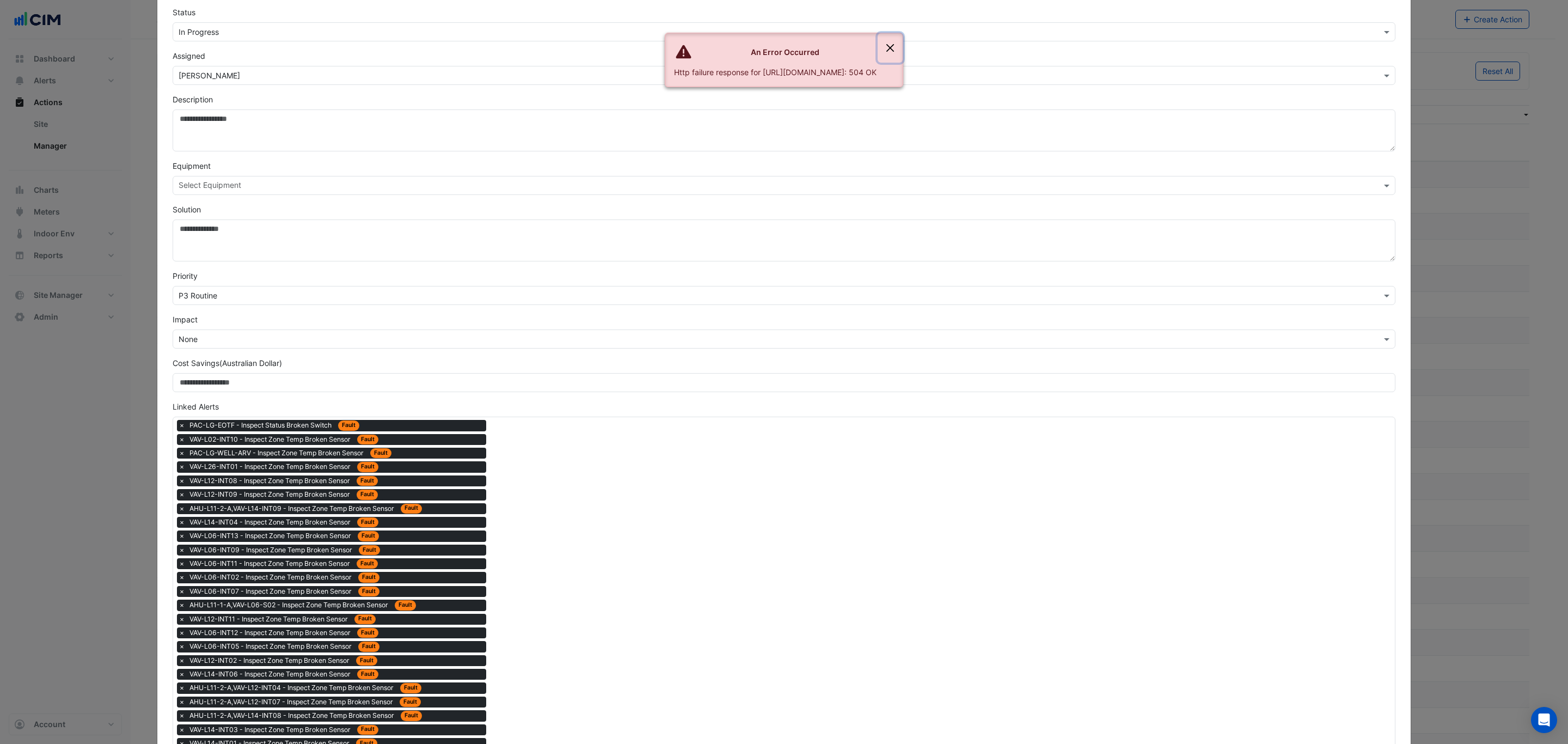
click at [903, 46] on button "Close" at bounding box center [890, 48] width 25 height 29
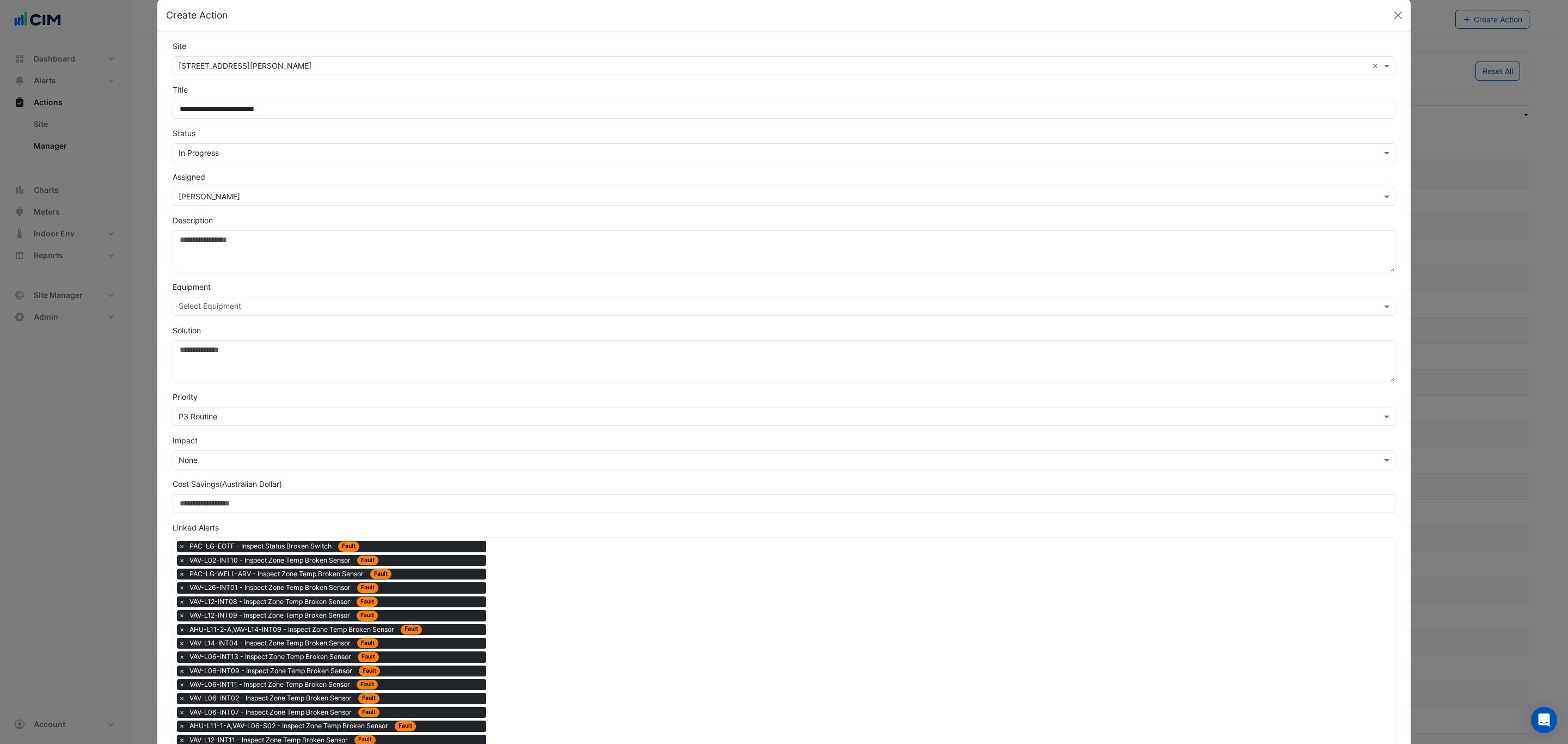
scroll to position [0, 0]
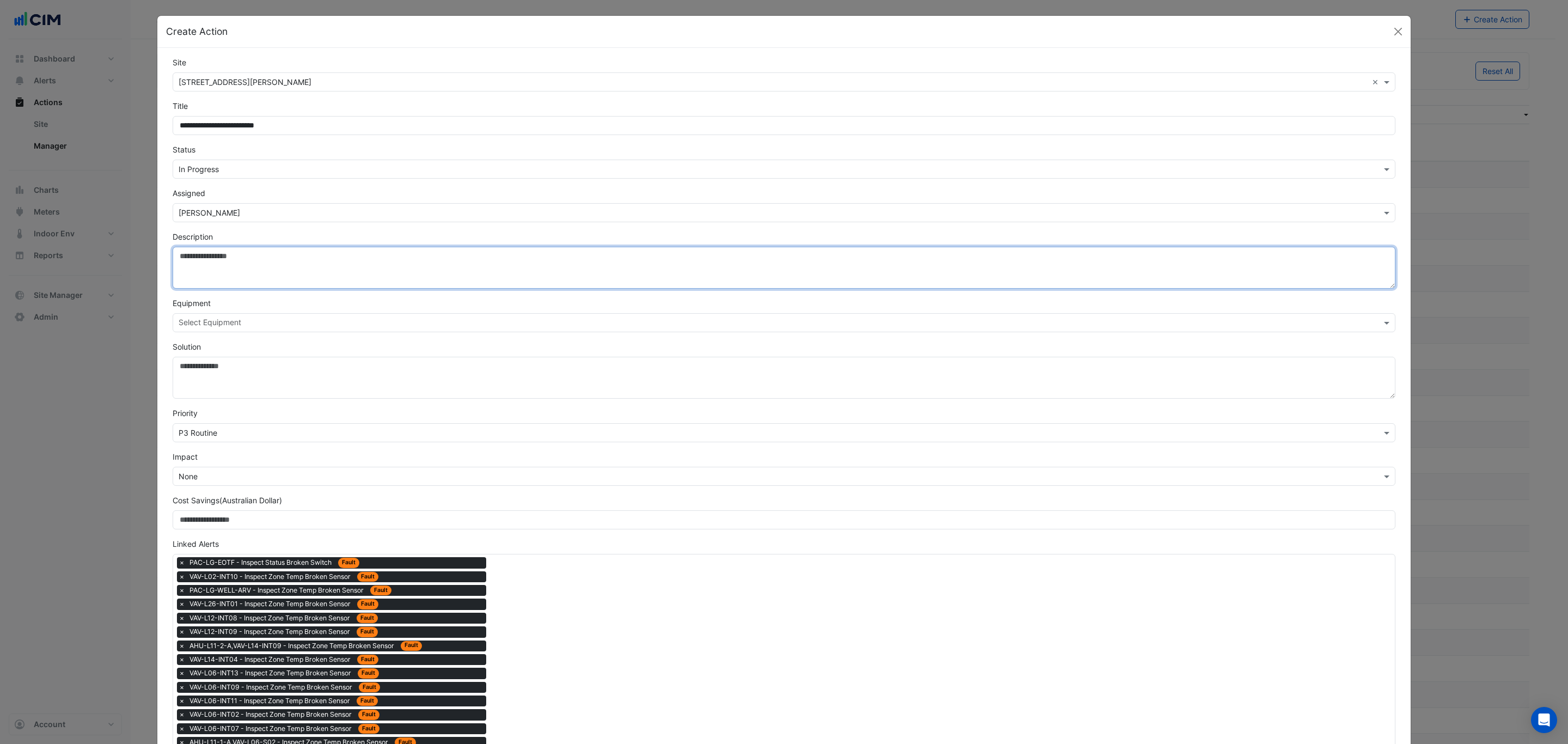
click at [312, 252] on textarea "Description" at bounding box center [784, 267] width 1223 height 42
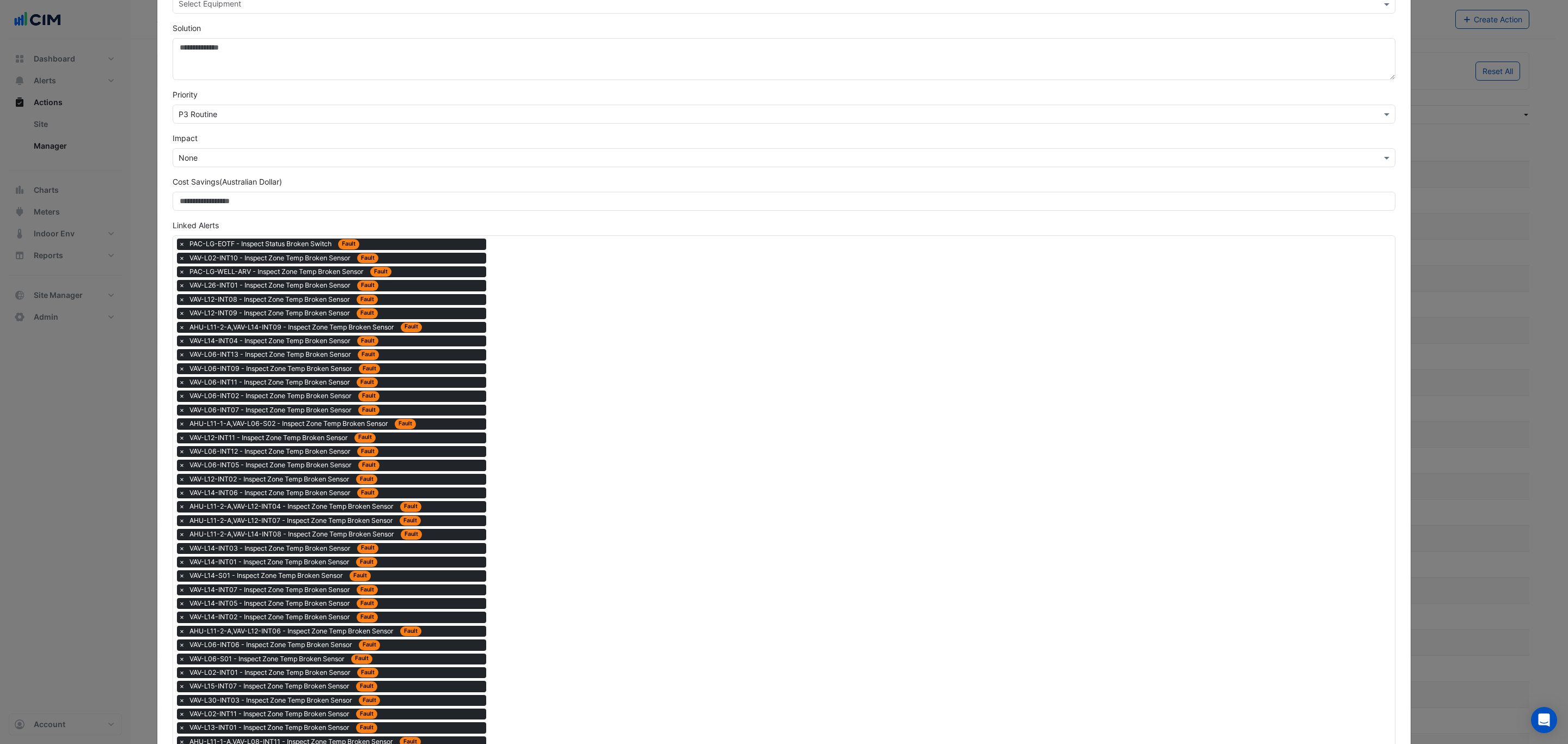
scroll to position [58, 0]
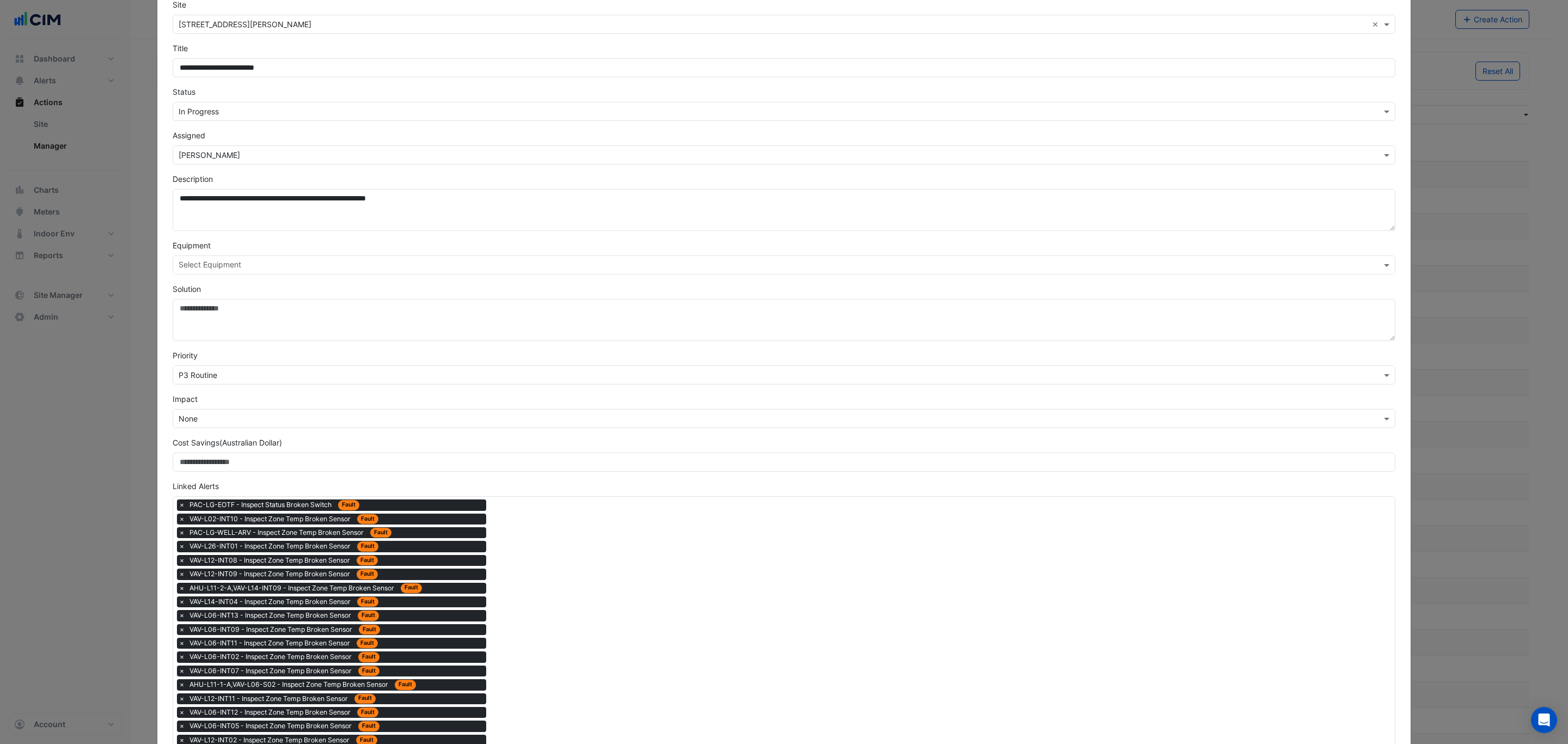
click at [374, 376] on input "text" at bounding box center [772, 375] width 1189 height 12
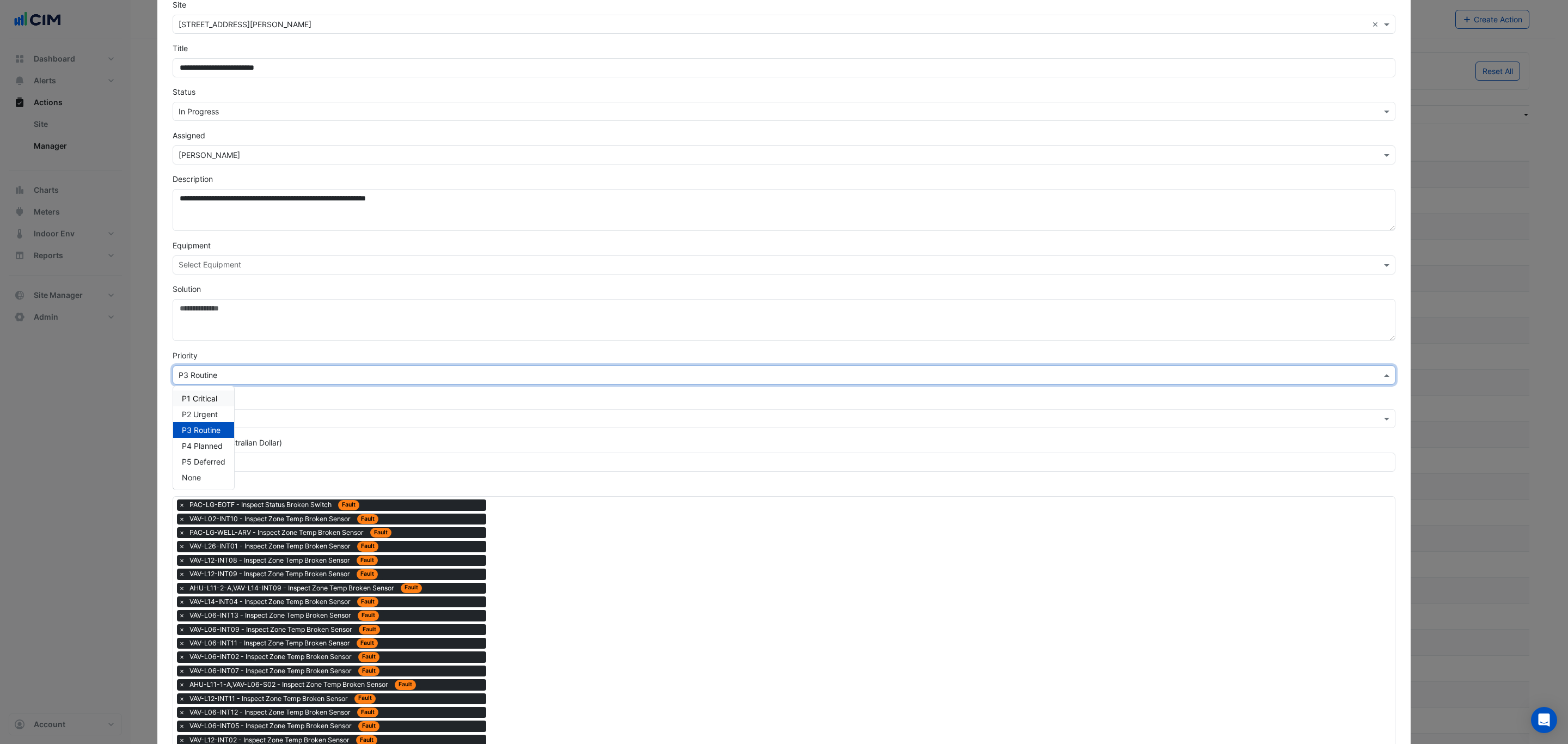
click at [199, 400] on span "P1 Critical" at bounding box center [200, 398] width 35 height 9
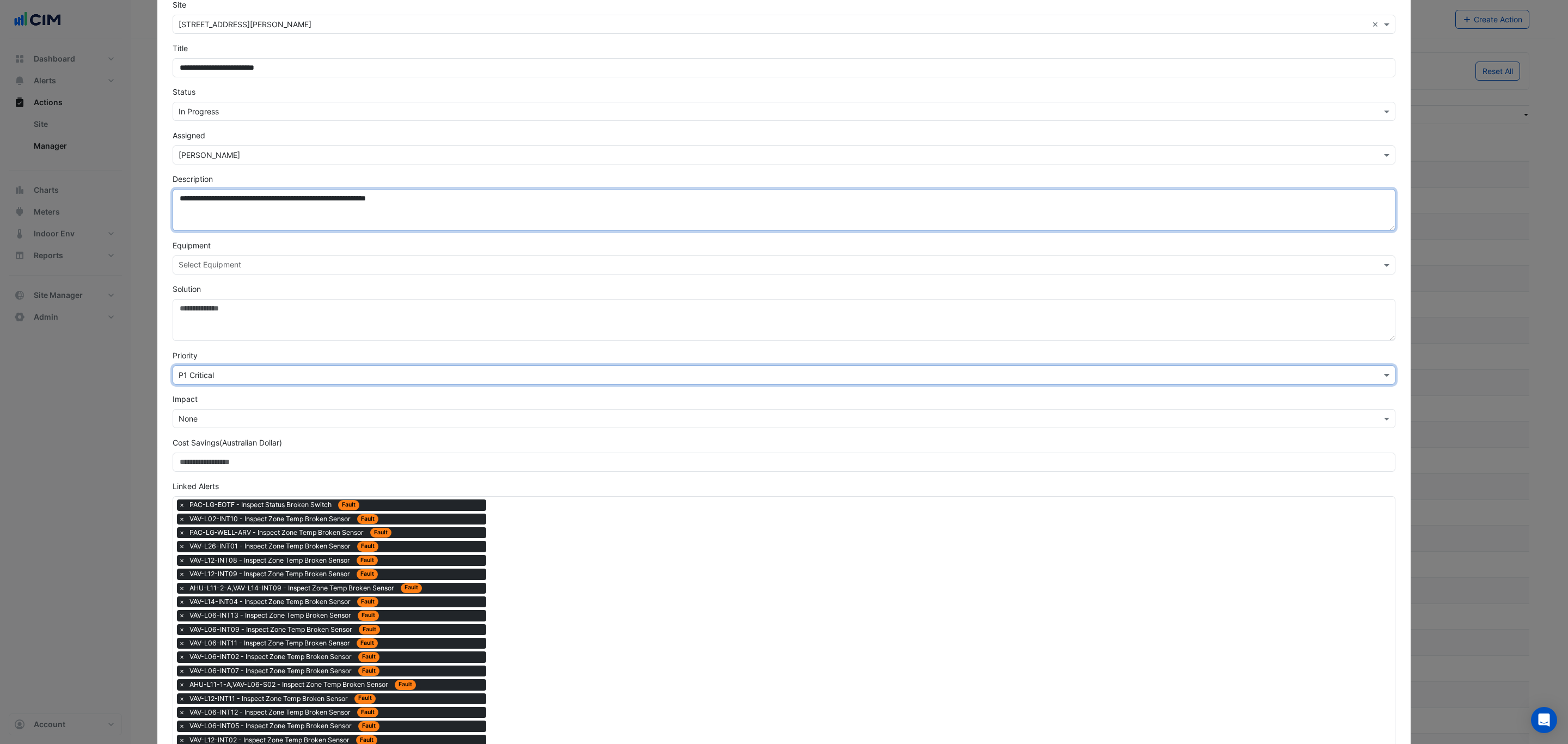
click at [423, 200] on textarea "**********" at bounding box center [784, 209] width 1223 height 42
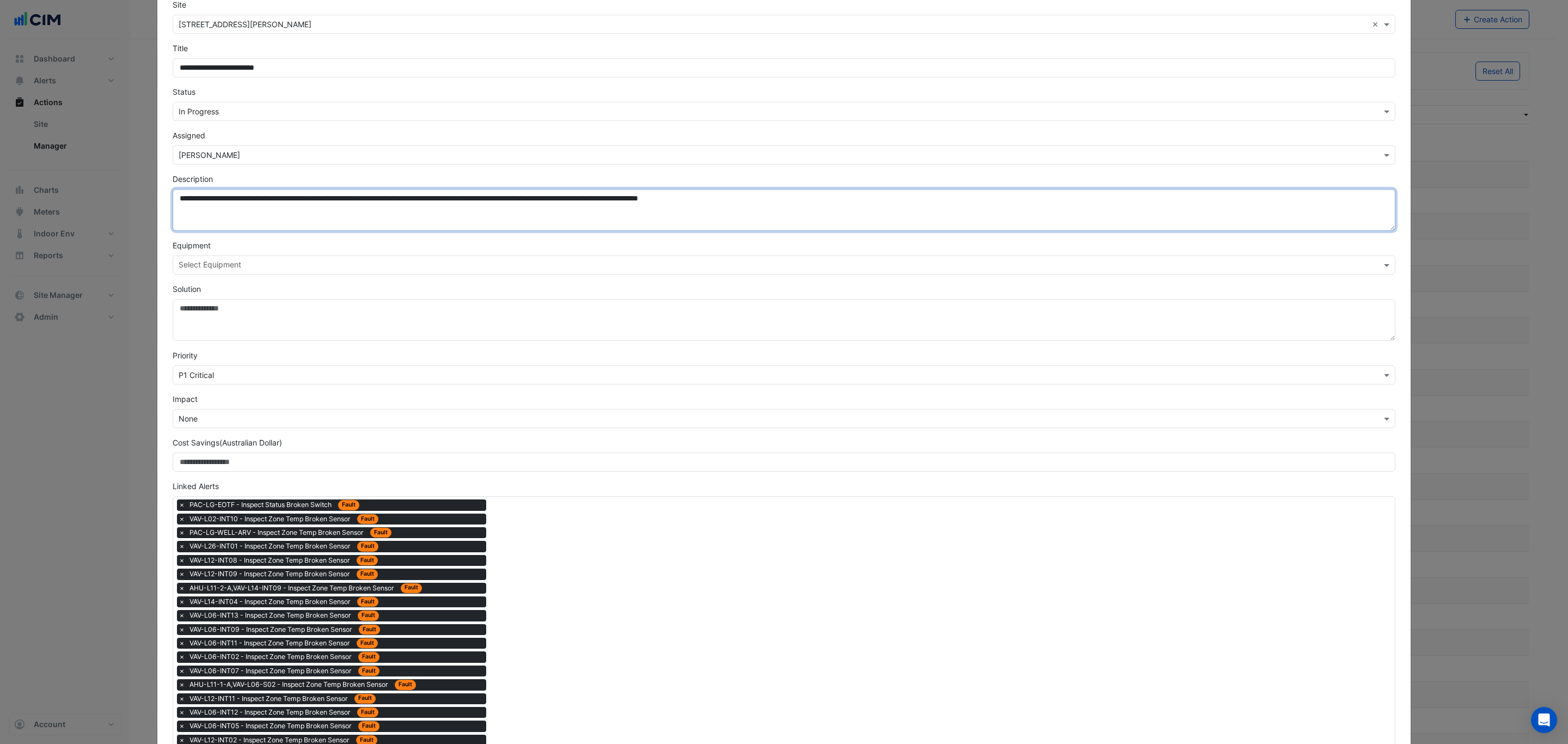
drag, startPoint x: 634, startPoint y: 203, endPoint x: 151, endPoint y: 194, distance: 483.1
click at [758, 195] on textarea "**********" at bounding box center [784, 209] width 1223 height 42
click at [782, 196] on textarea "**********" at bounding box center [784, 209] width 1223 height 42
drag, startPoint x: 323, startPoint y: 194, endPoint x: -245, endPoint y: 193, distance: 568.0
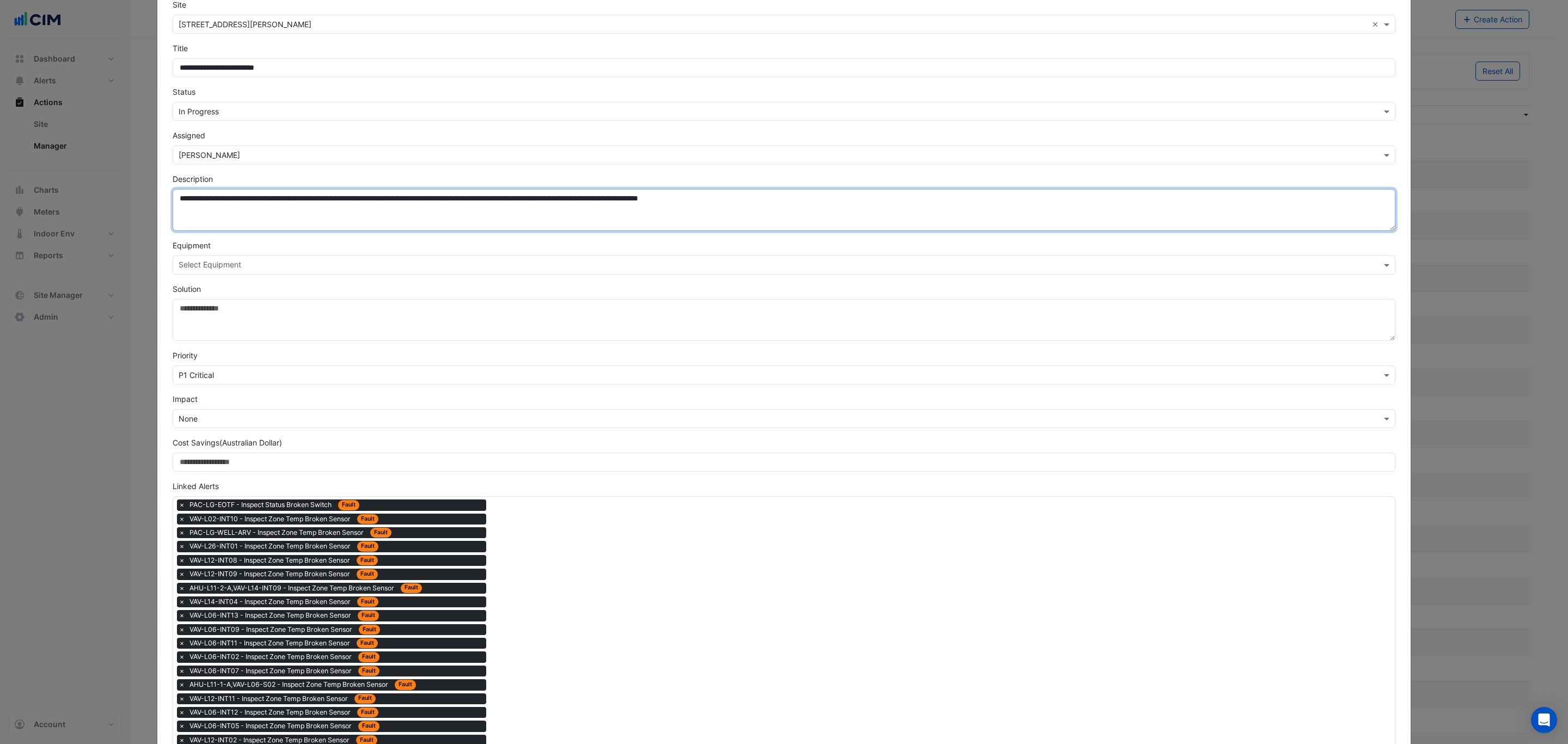
paste textarea "**********"
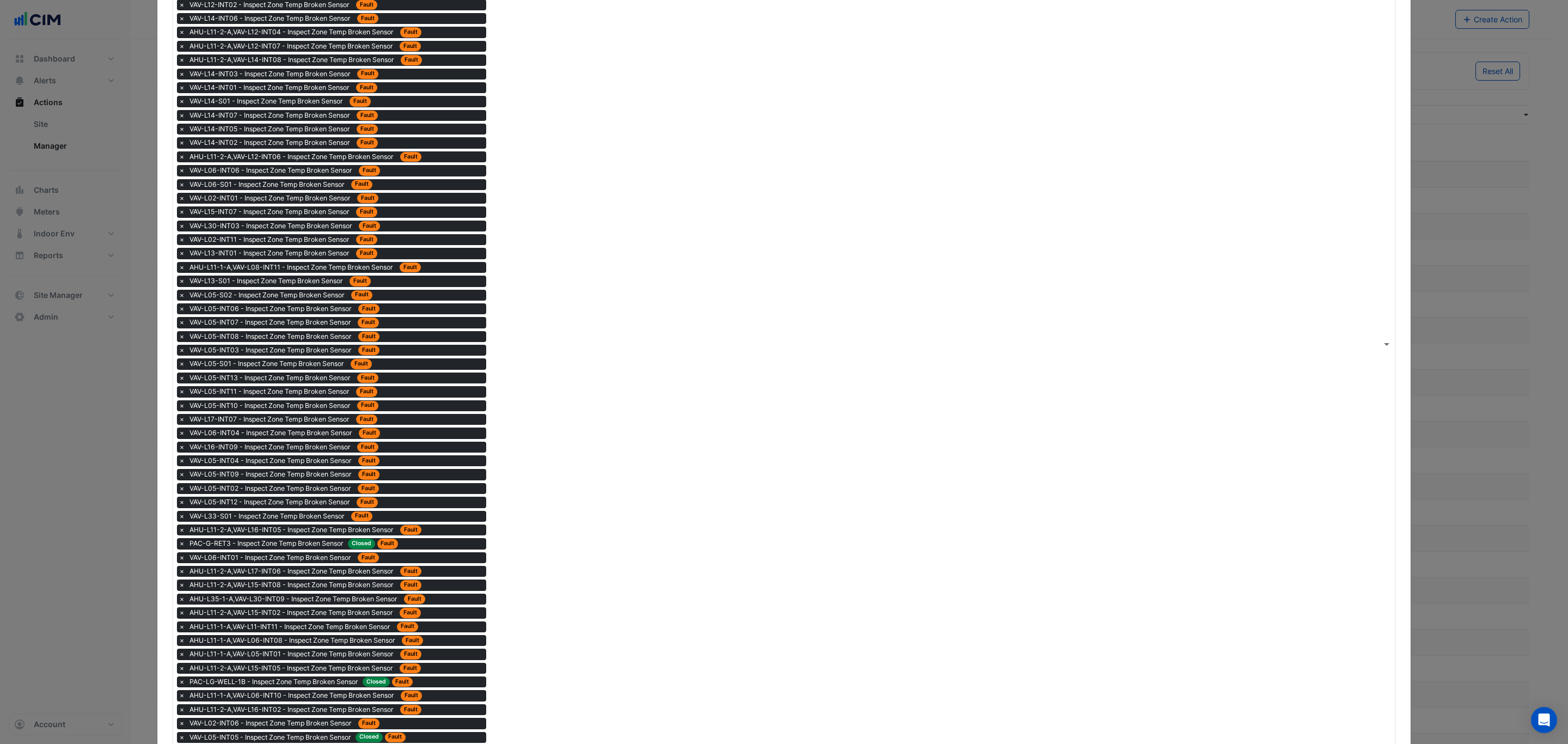
scroll to position [1038, 0]
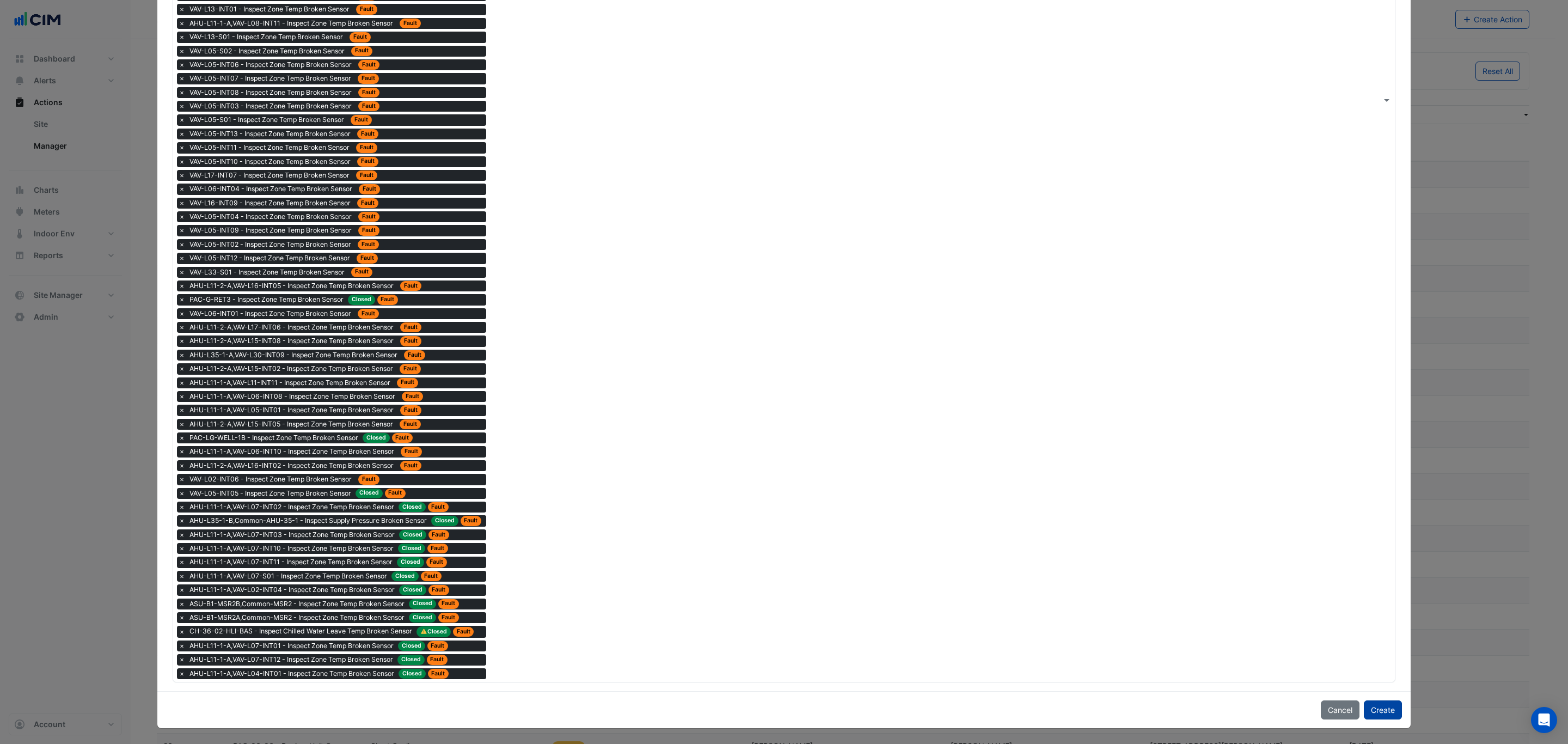
type textarea "**********"
click at [1390, 707] on button "Create" at bounding box center [1383, 709] width 38 height 19
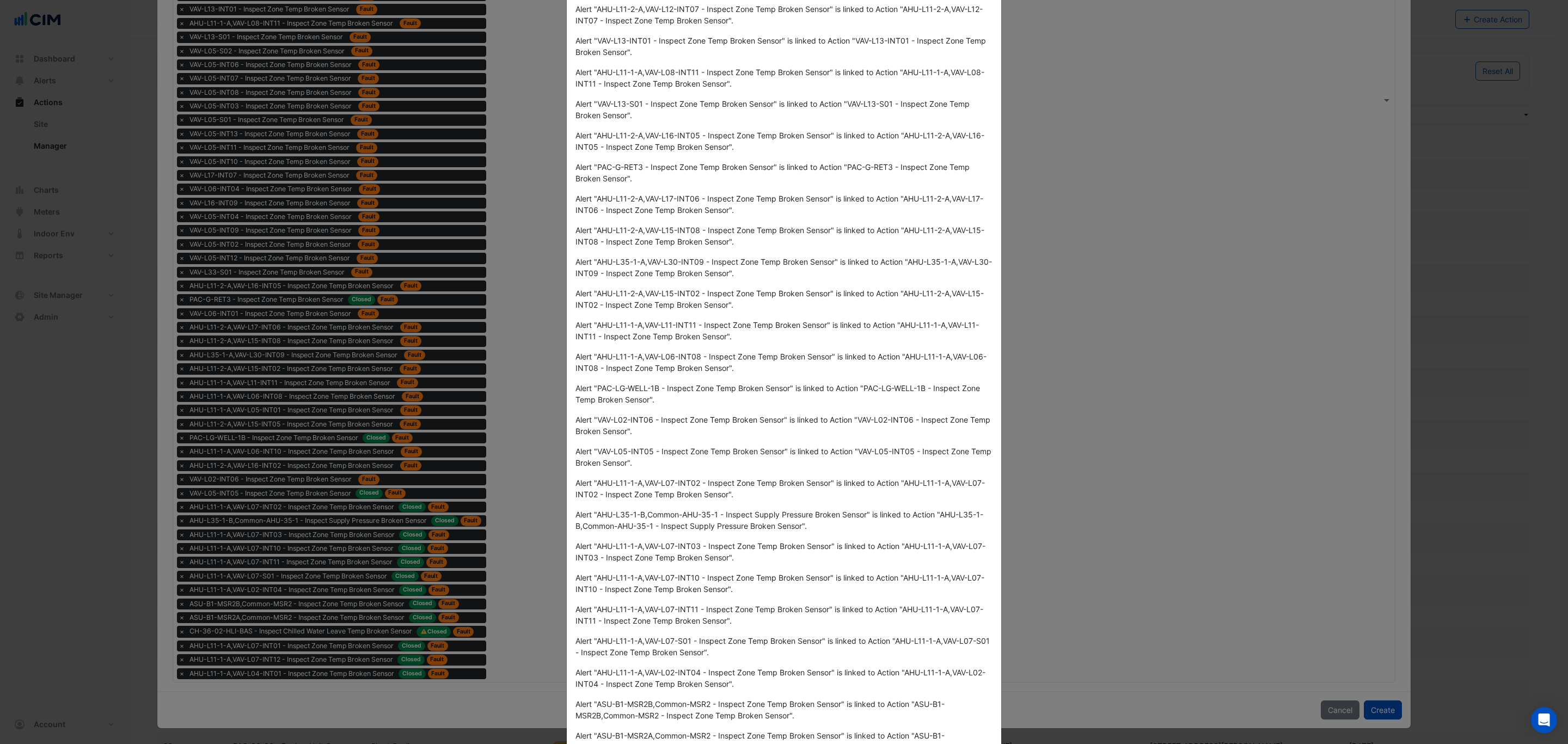
scroll to position [450, 0]
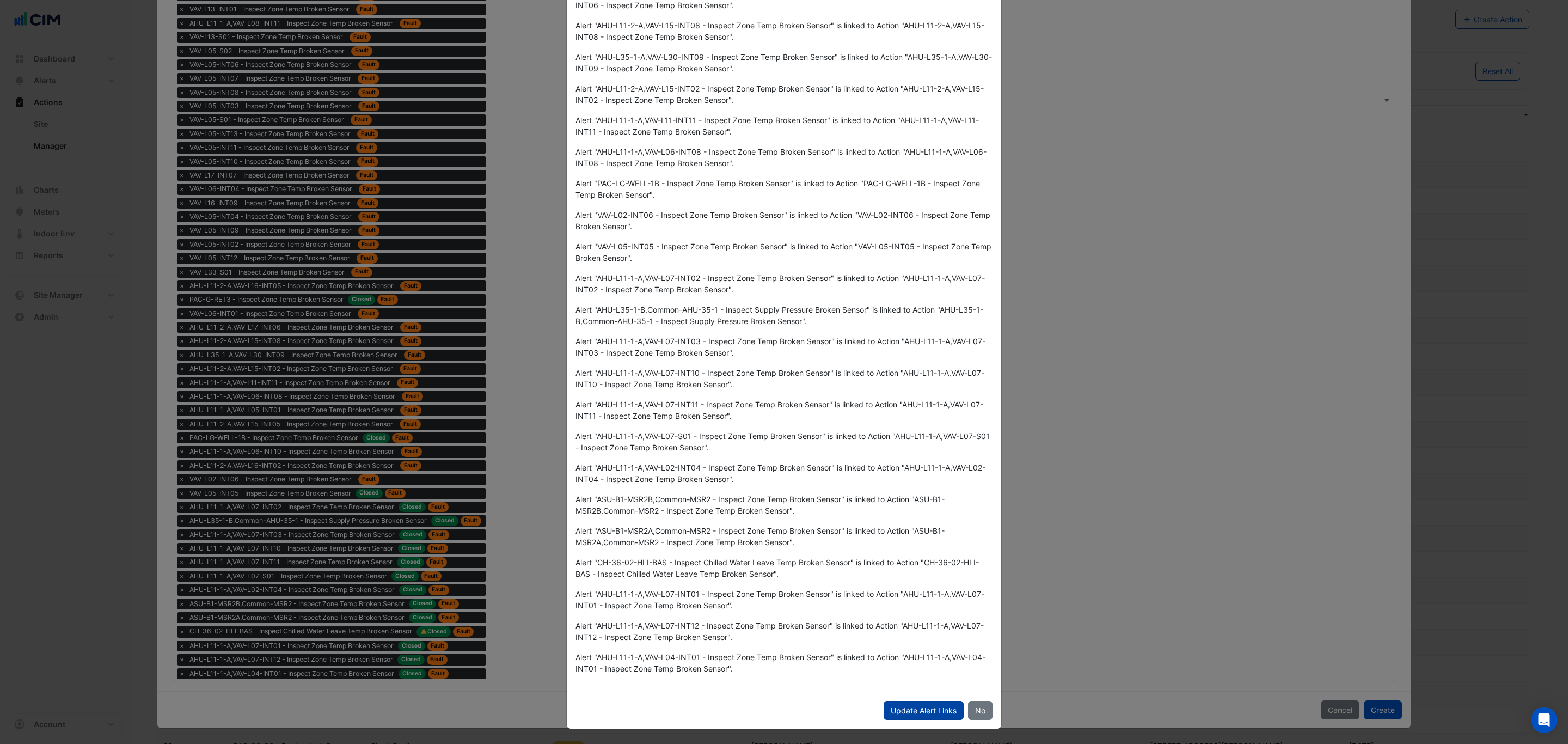
click at [911, 712] on button "Update Alert Links" at bounding box center [923, 710] width 80 height 19
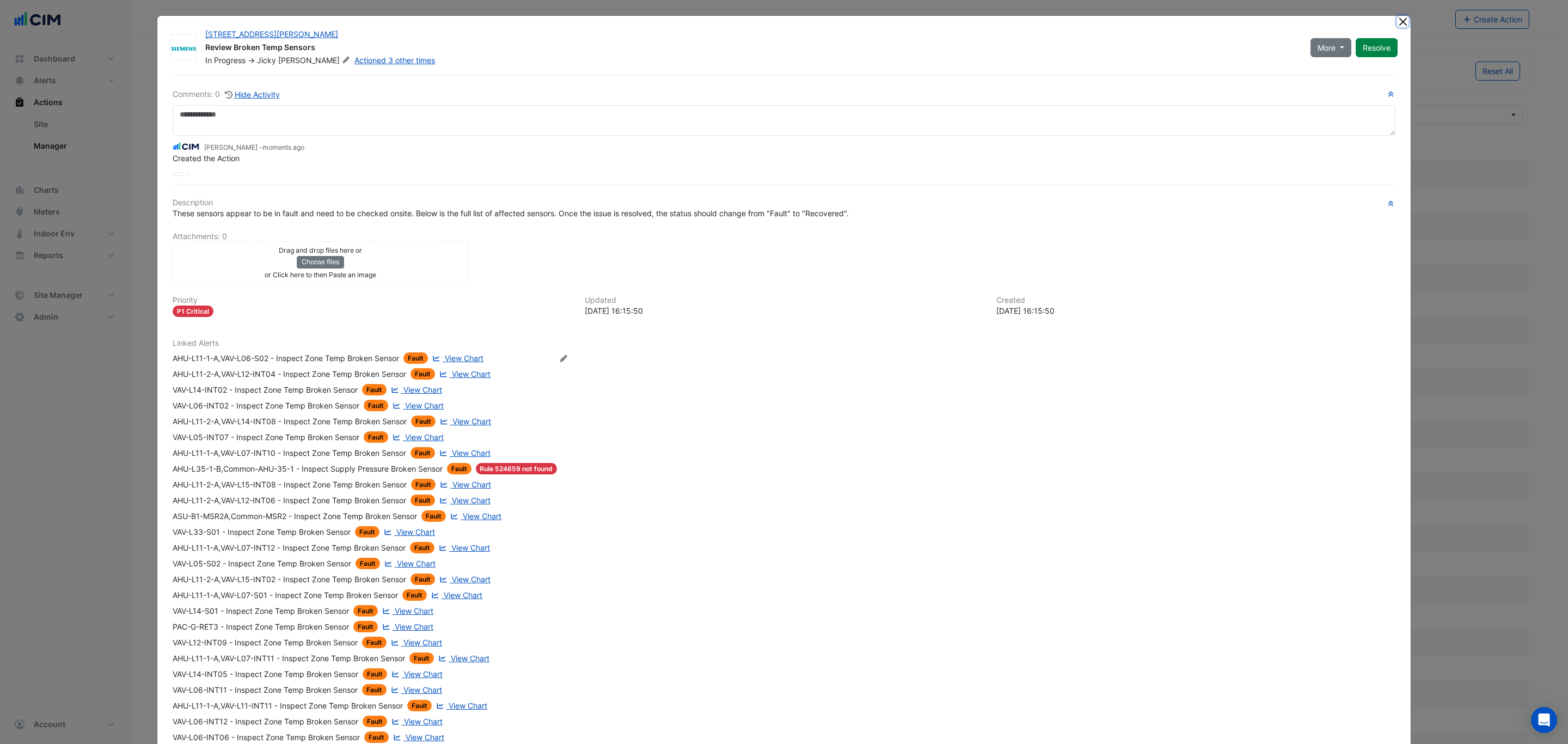
click at [1397, 19] on button "Close" at bounding box center [1402, 21] width 12 height 12
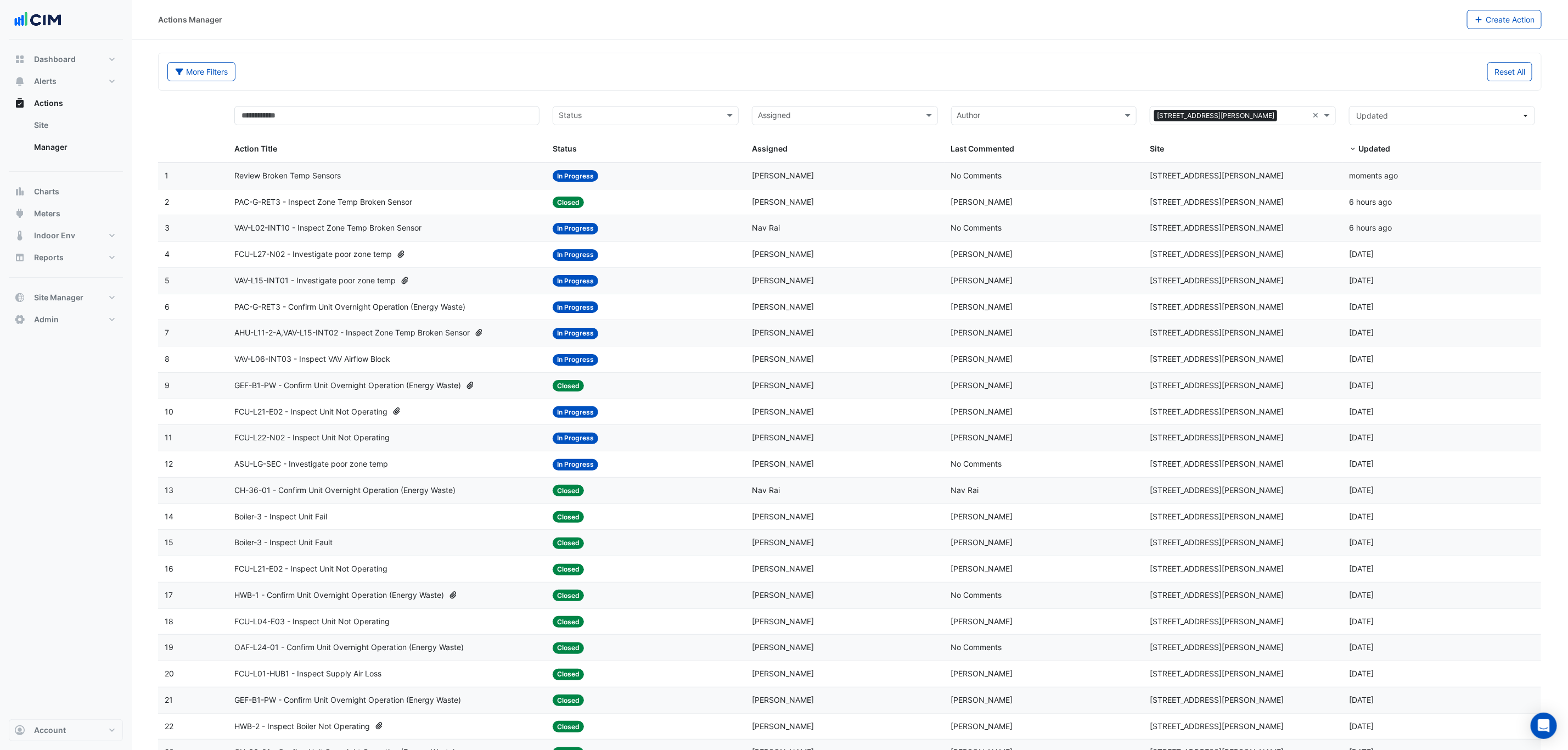
click at [469, 279] on div "VAV-L15-INT01 - Investigate poor zone temp" at bounding box center [387, 280] width 305 height 13
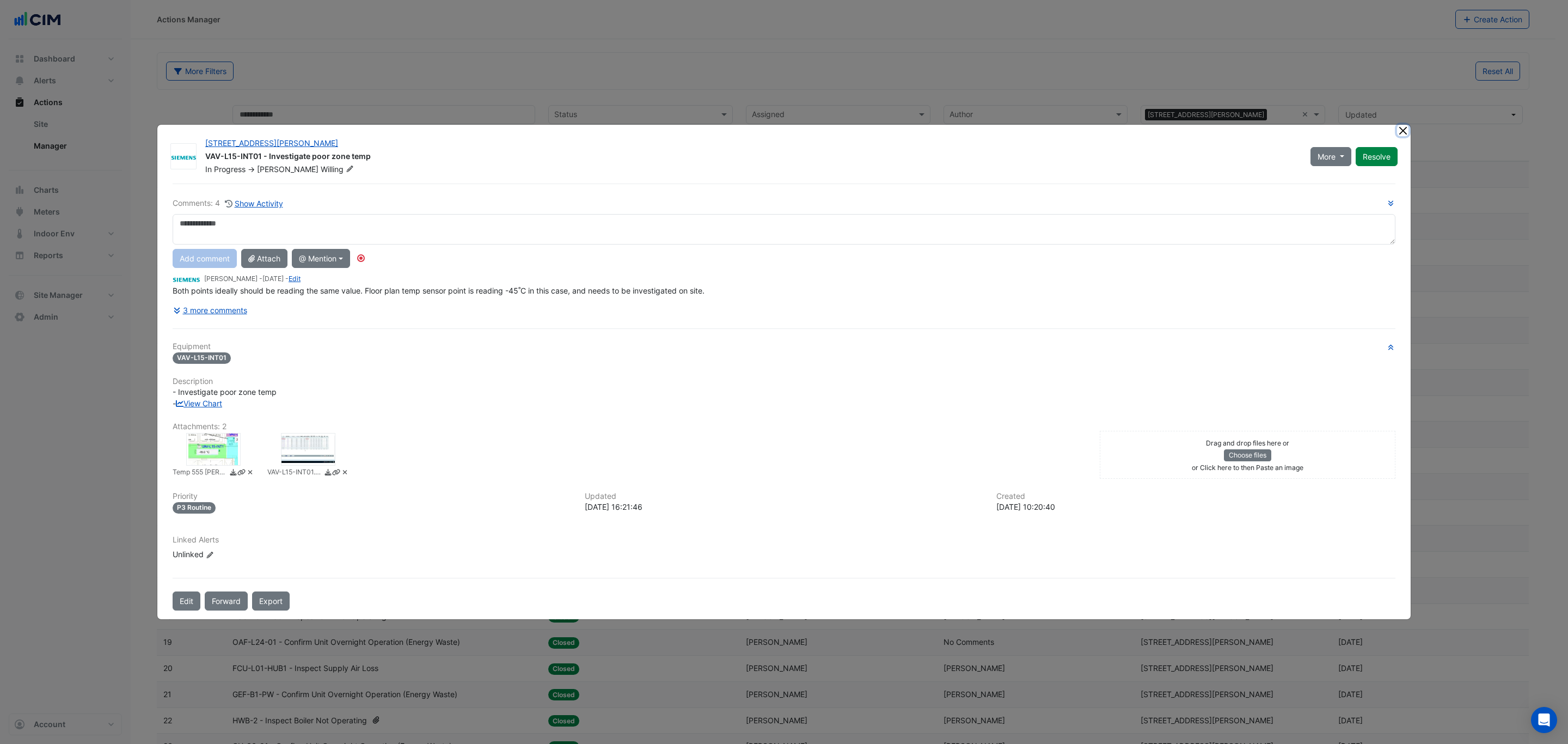
click at [1404, 130] on button "Close" at bounding box center [1402, 130] width 12 height 12
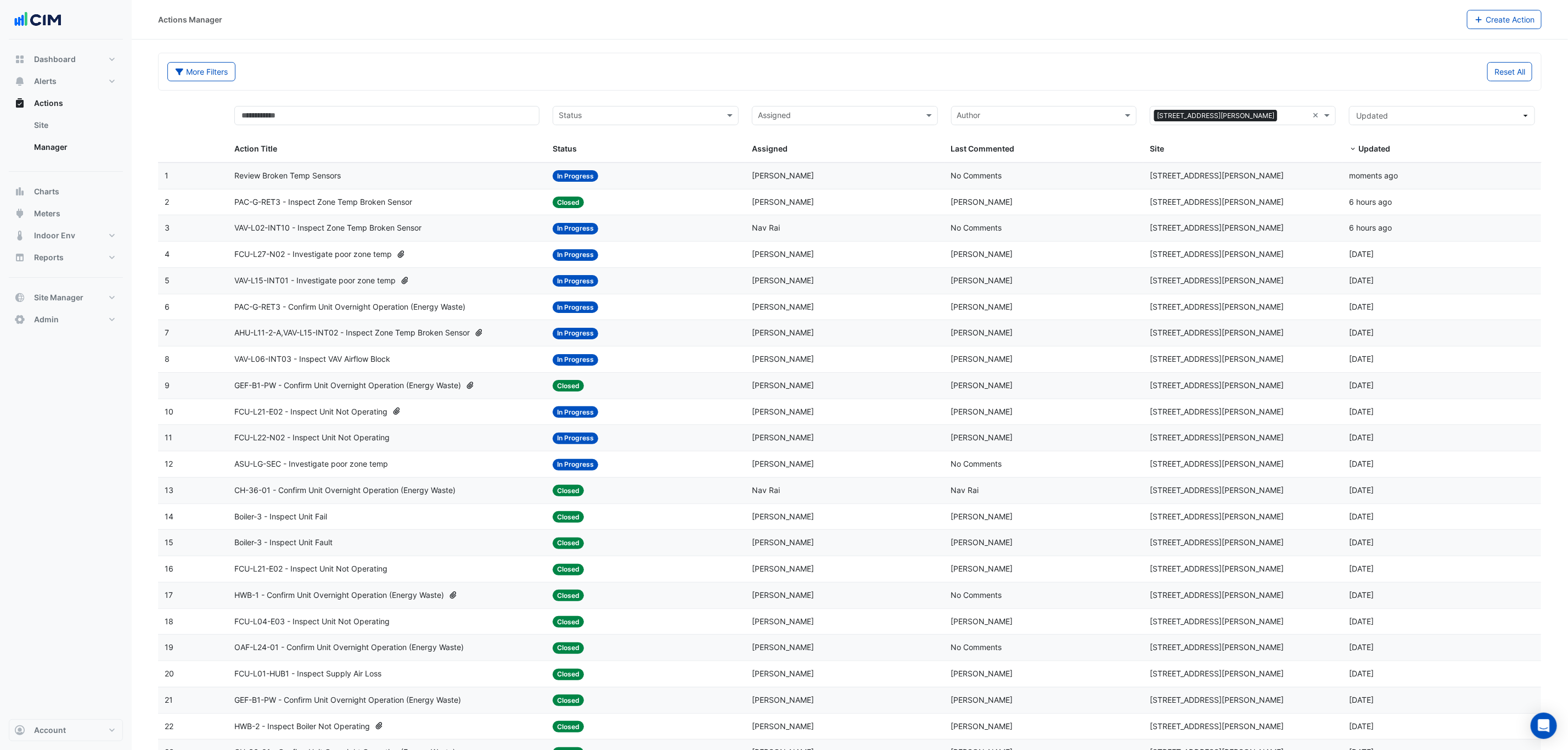
click at [419, 233] on span "VAV-L02-INT10 - Inspect Zone Temp Broken Sensor" at bounding box center [328, 228] width 187 height 13
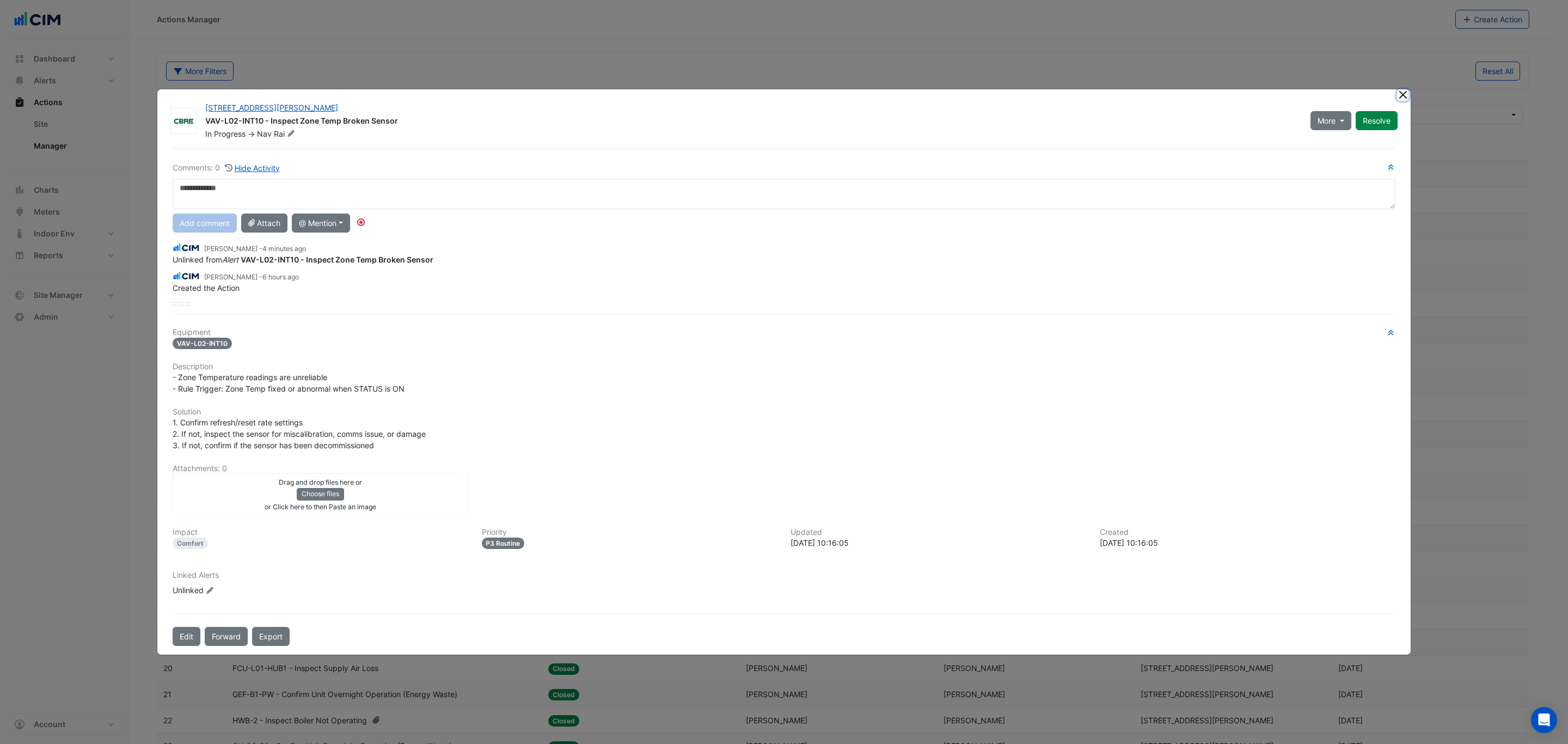
click at [1401, 96] on button "Close" at bounding box center [1402, 95] width 12 height 12
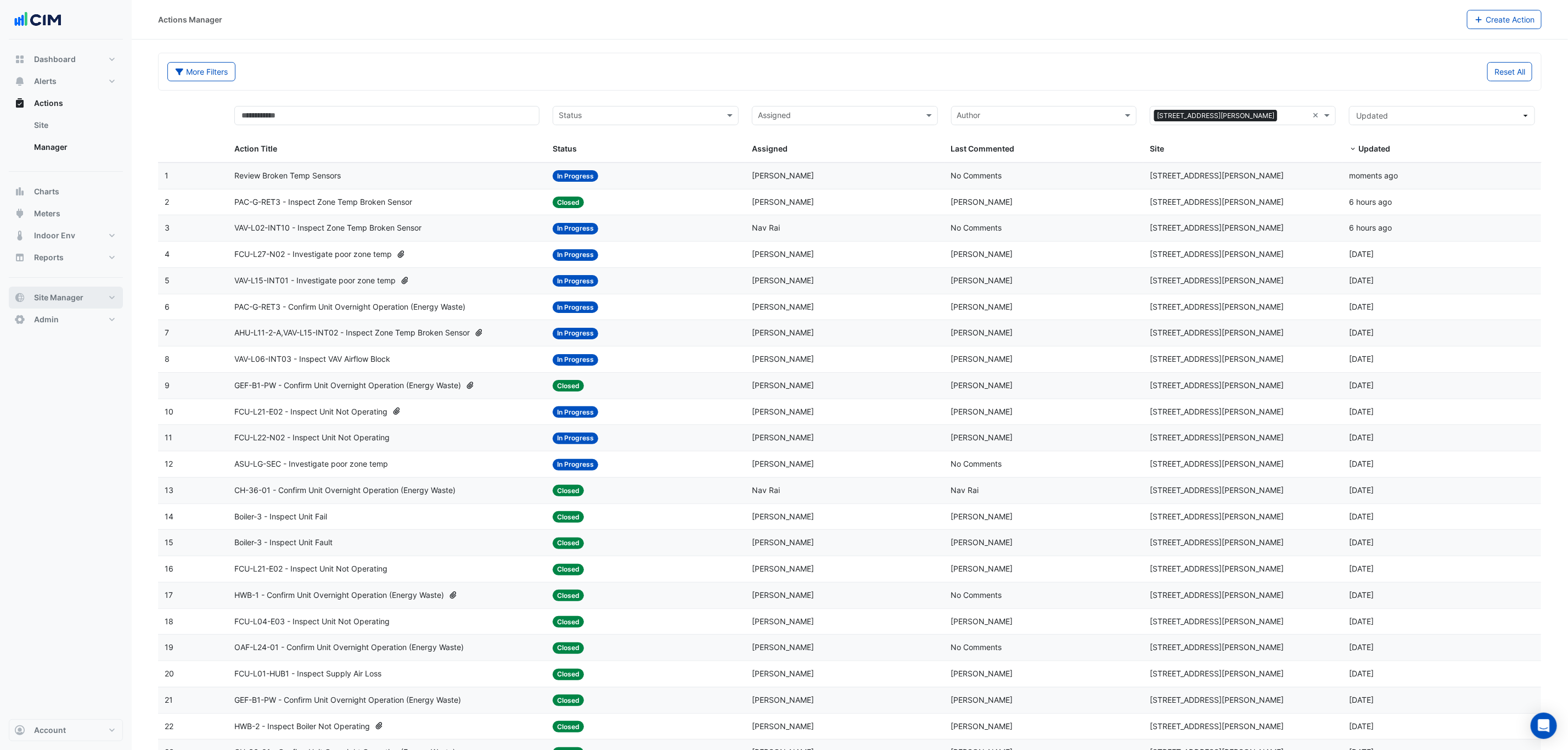
click at [78, 301] on span "Site Manager" at bounding box center [58, 298] width 49 height 11
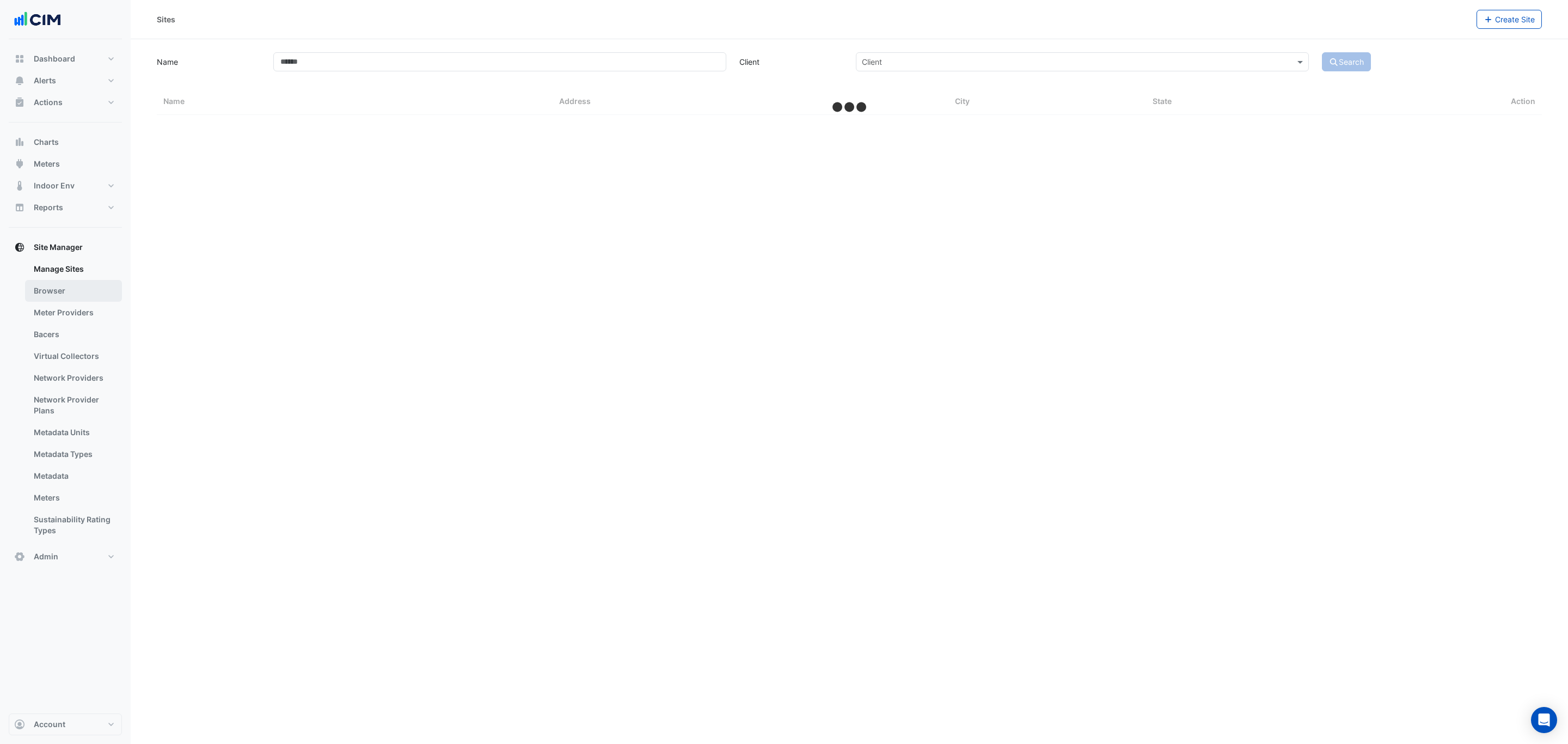
select select "***"
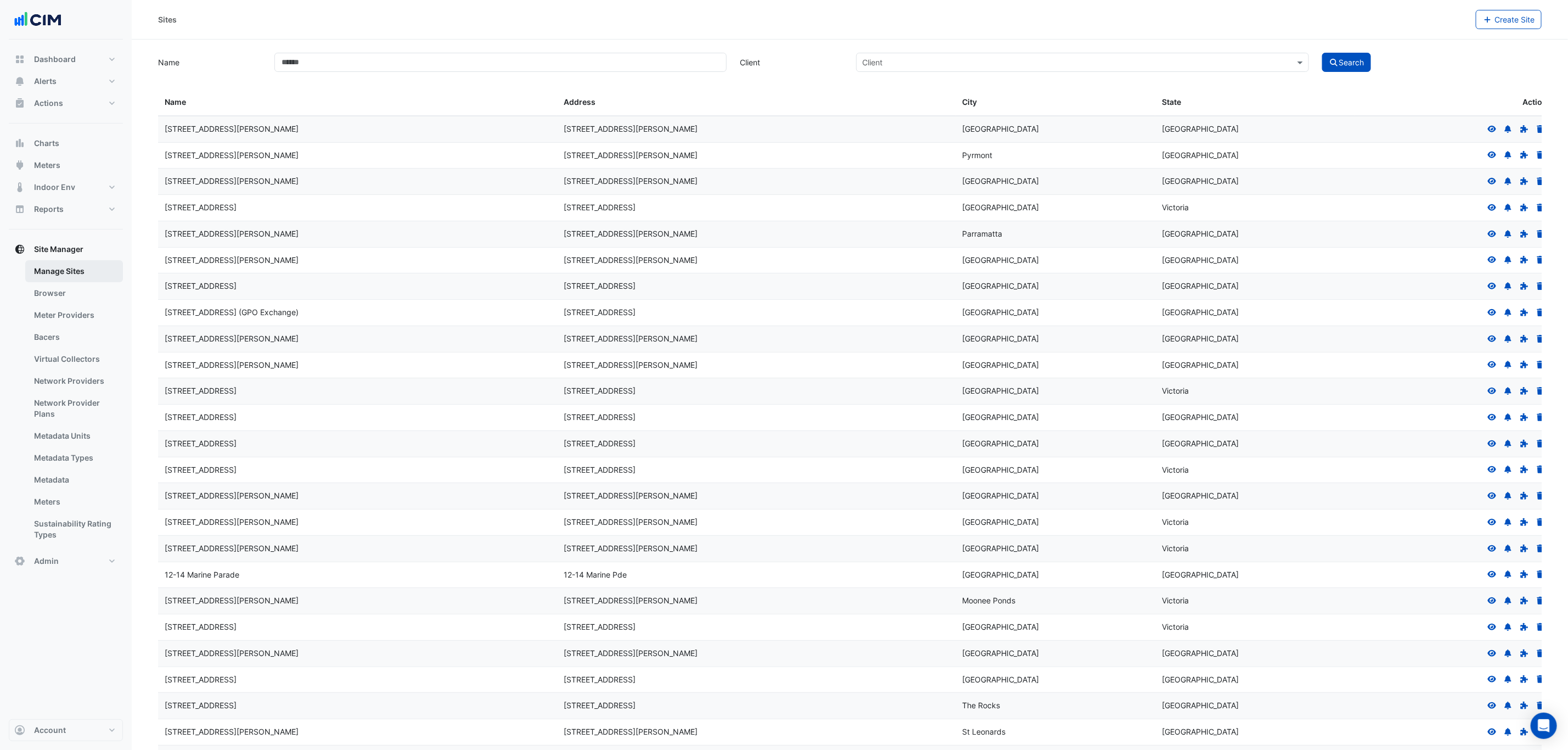
click at [86, 270] on link "Manage Sites" at bounding box center [74, 271] width 98 height 22
click at [366, 63] on input "Name" at bounding box center [500, 62] width 452 height 19
type input "***"
click at [1352, 65] on button "Search" at bounding box center [1347, 62] width 49 height 19
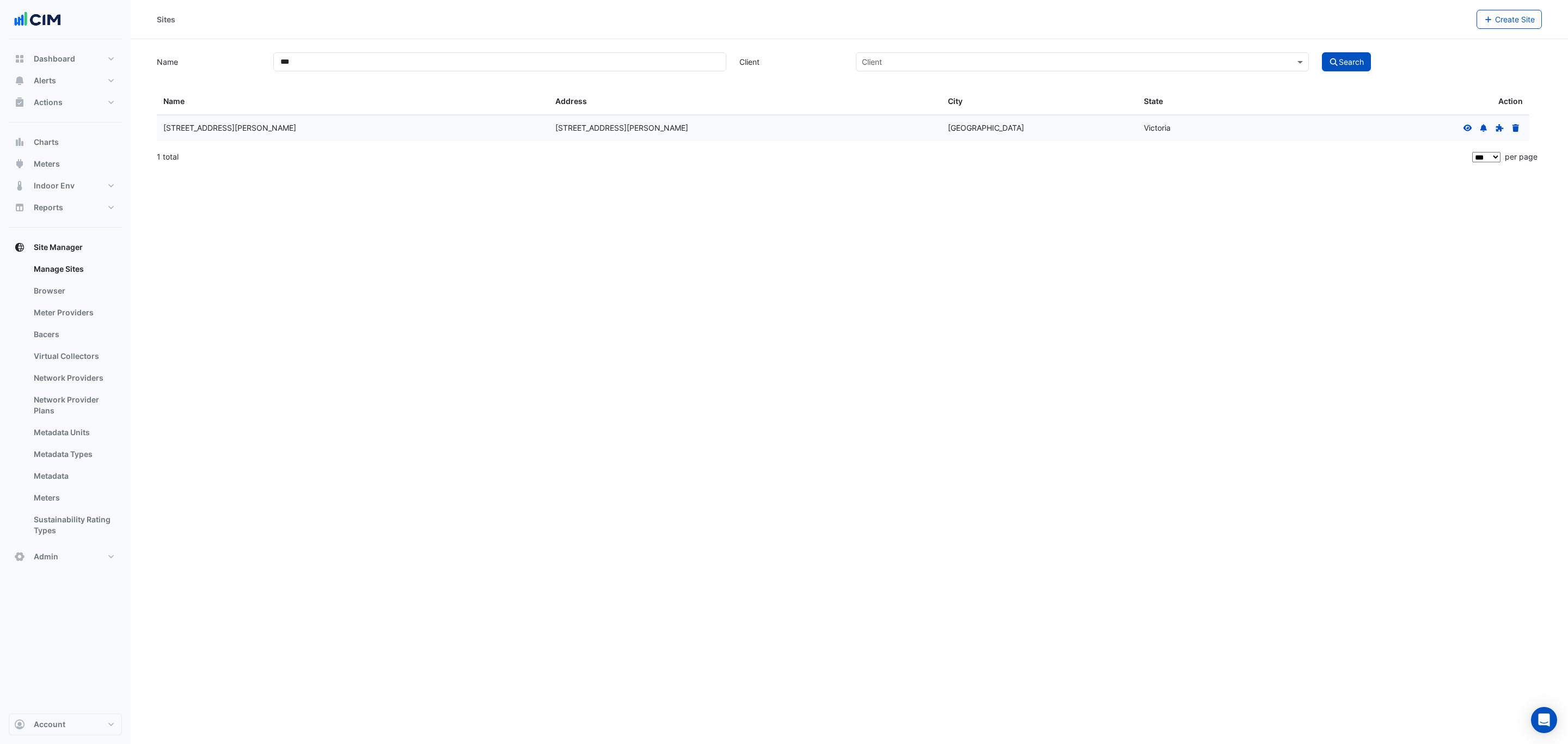
click at [1472, 129] on icon at bounding box center [1468, 127] width 9 height 7
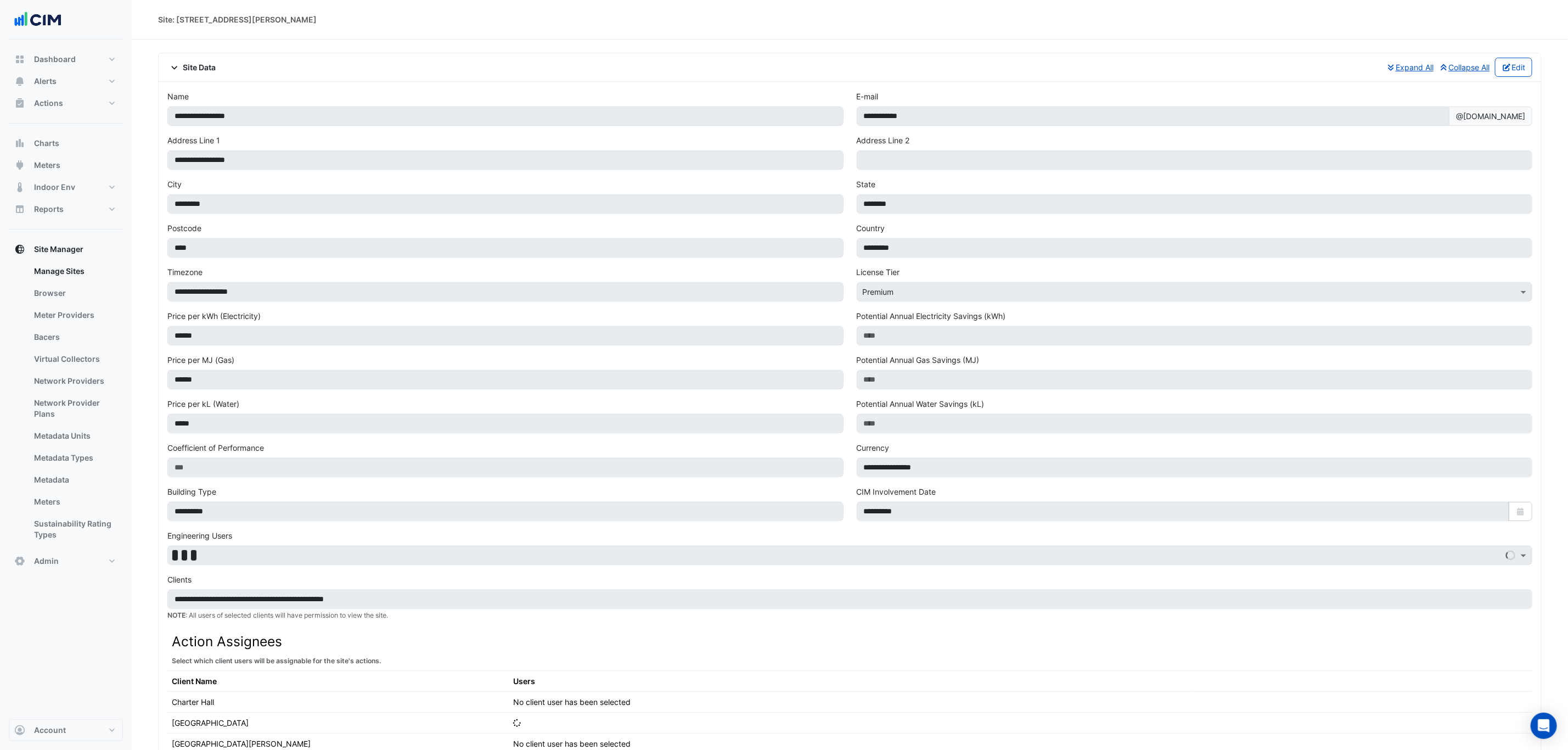
select select "***"
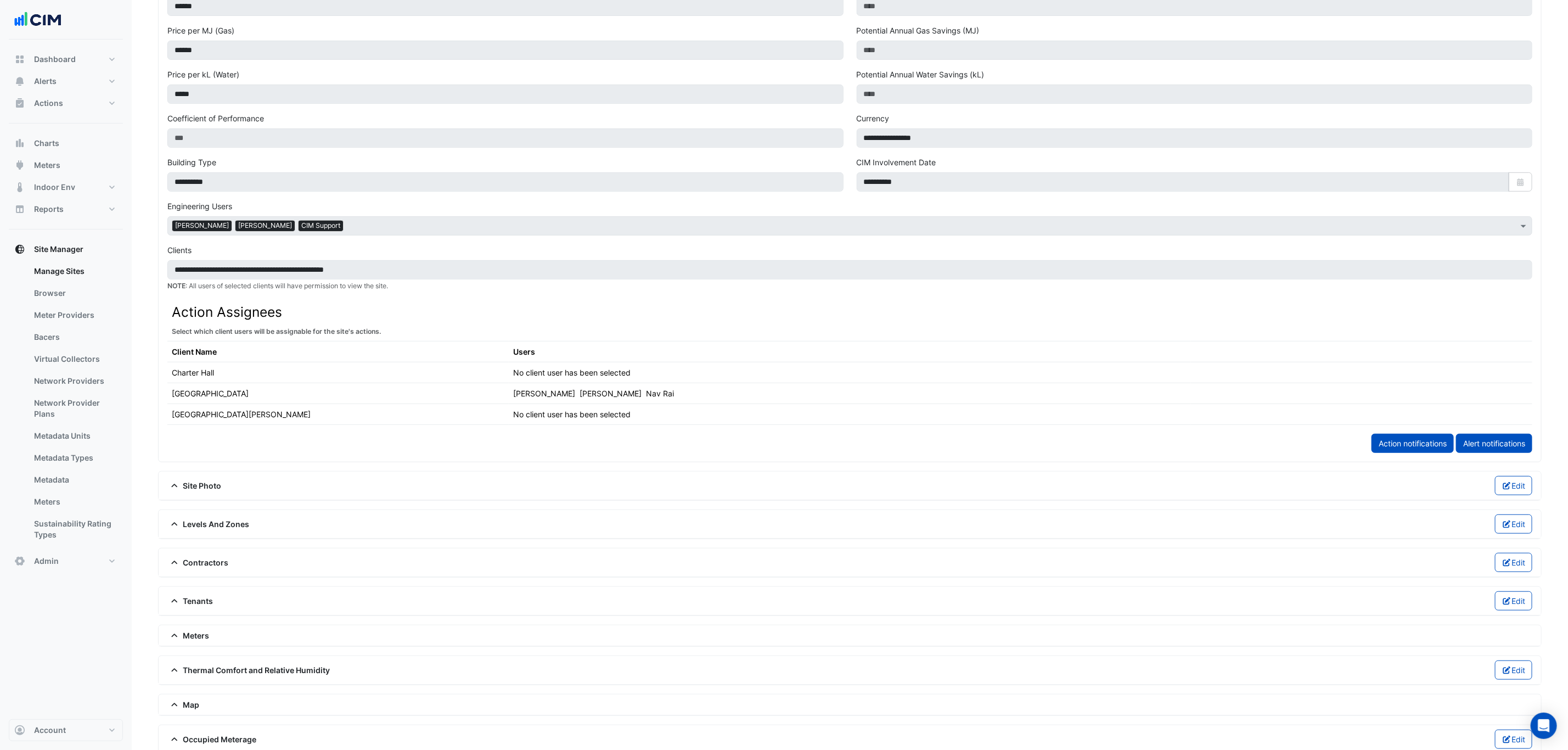
scroll to position [479, 0]
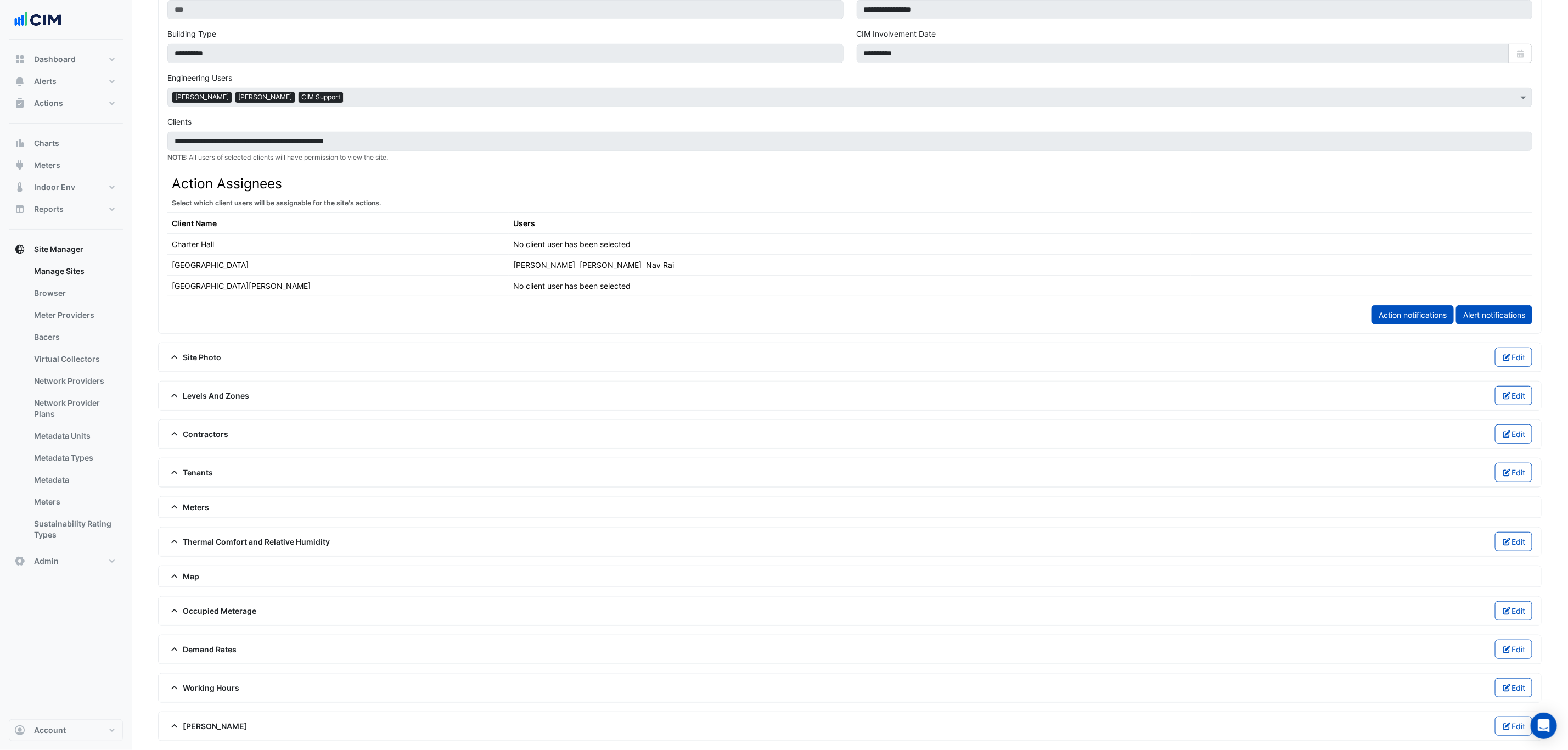
click at [300, 540] on span "Thermal Comfort and Relative Humidity" at bounding box center [249, 541] width 163 height 12
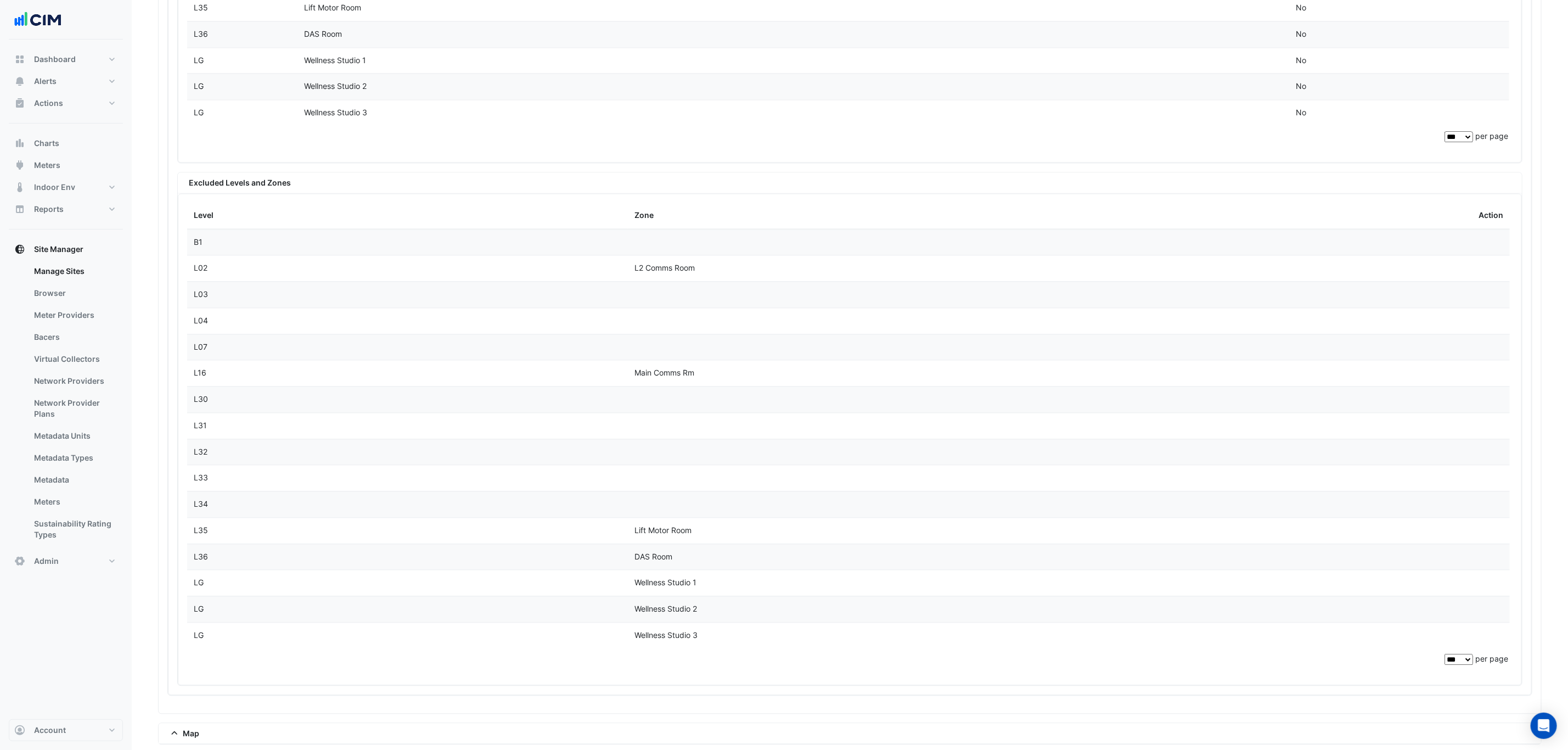
scroll to position [1646, 0]
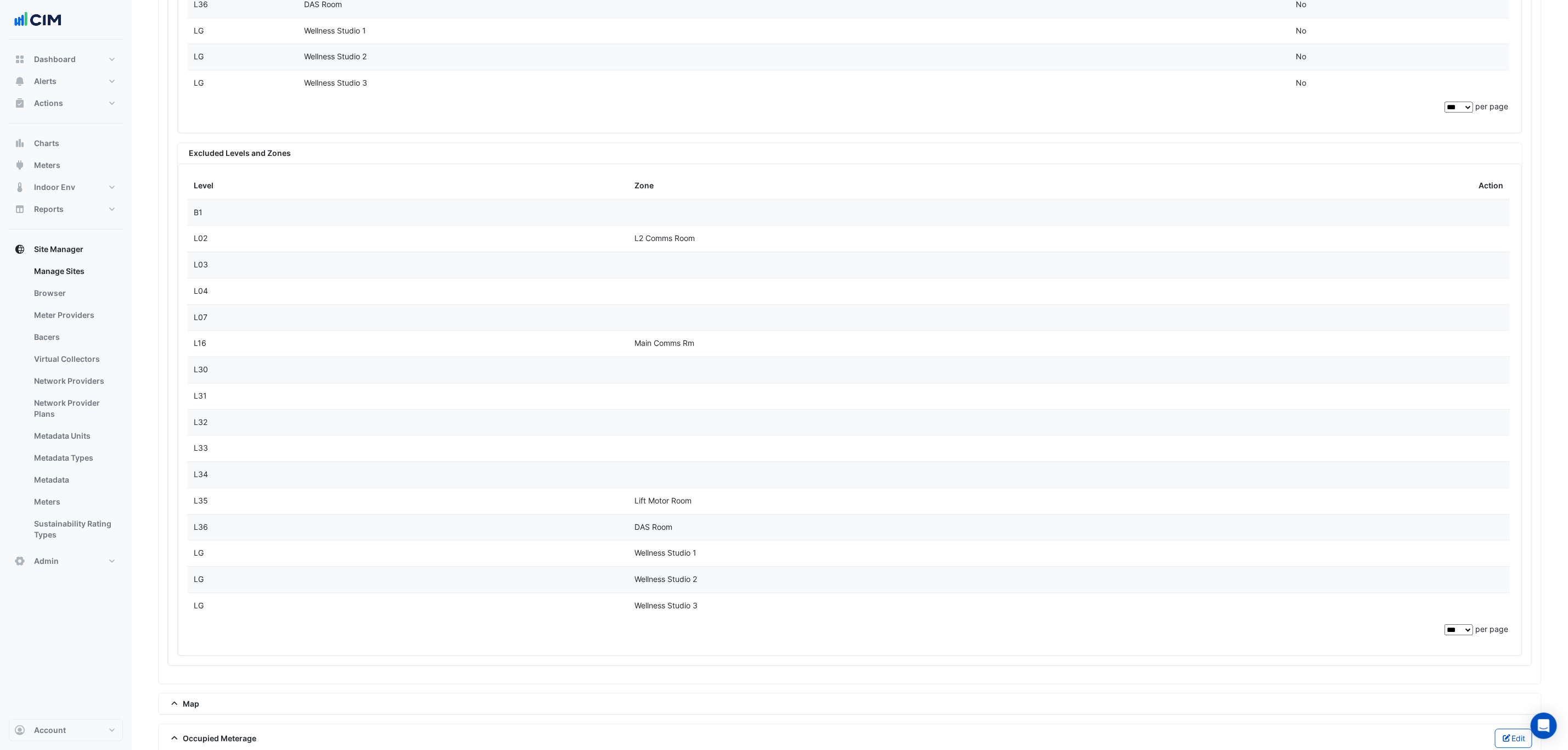
drag, startPoint x: 746, startPoint y: 486, endPoint x: 542, endPoint y: 168, distance: 377.8
click at [542, 164] on div "Excluded Levels and Zones" at bounding box center [850, 153] width 1344 height 21
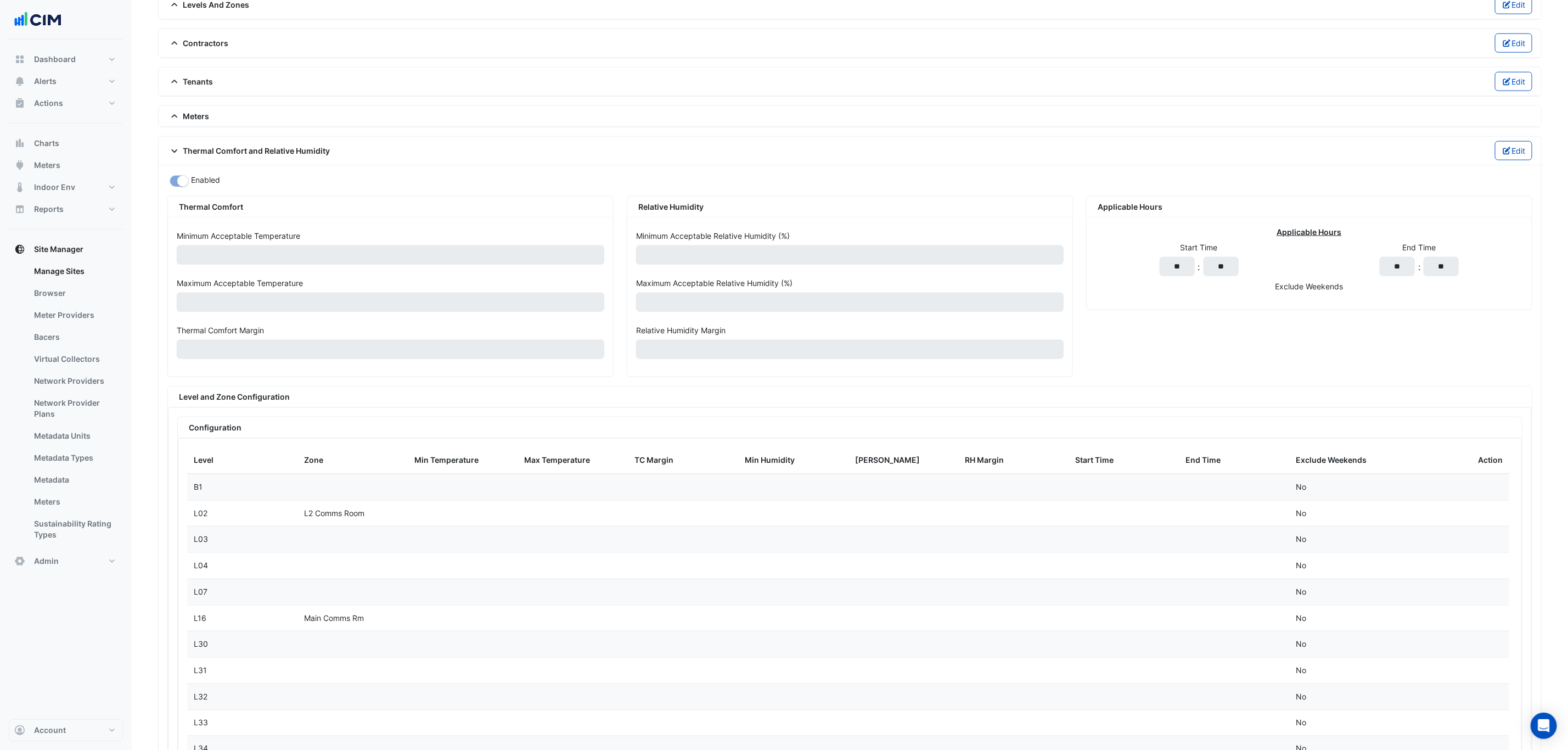
scroll to position [822, 0]
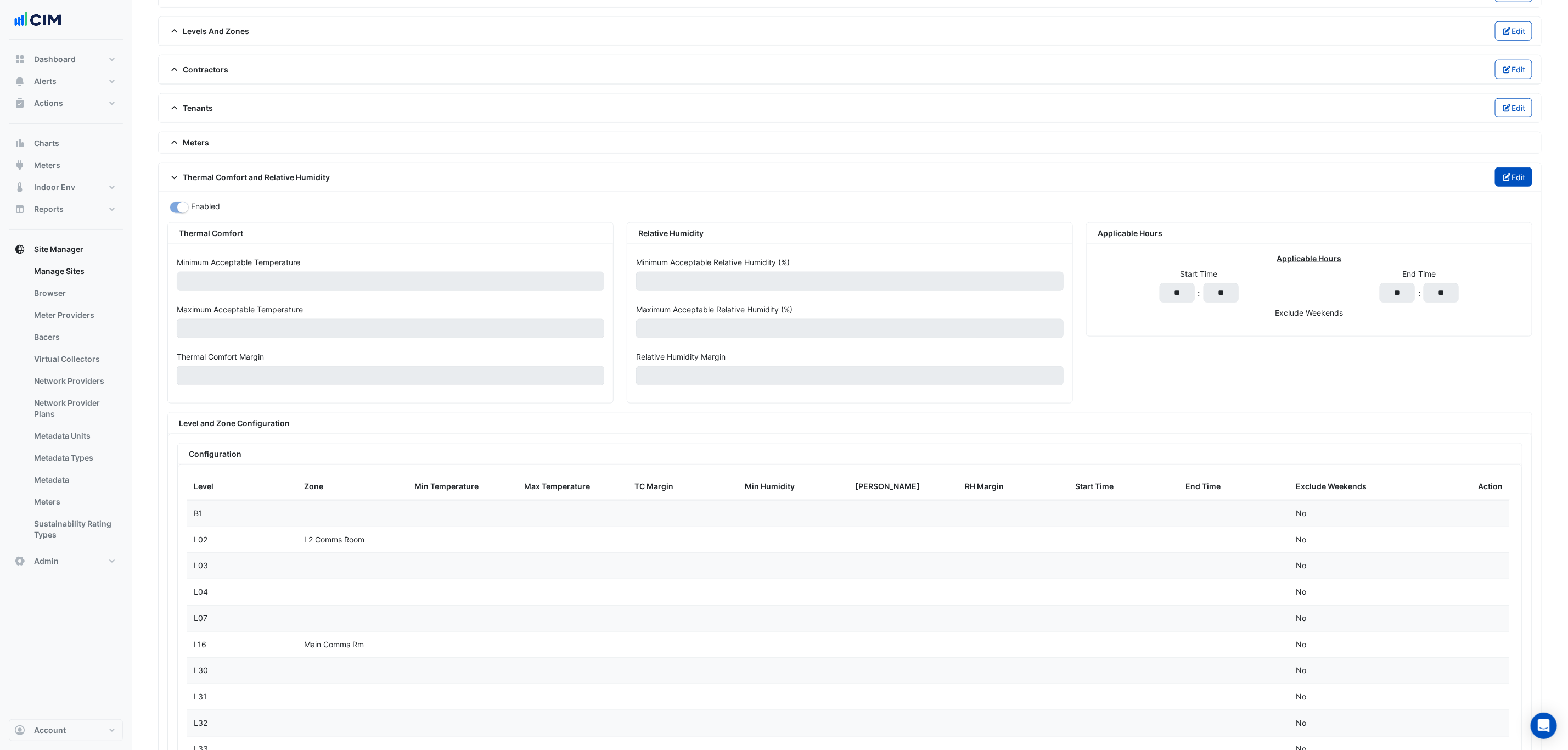
drag, startPoint x: 1524, startPoint y: 191, endPoint x: 1516, endPoint y: 188, distance: 8.5
click at [1523, 187] on button "Edit" at bounding box center [1514, 177] width 38 height 19
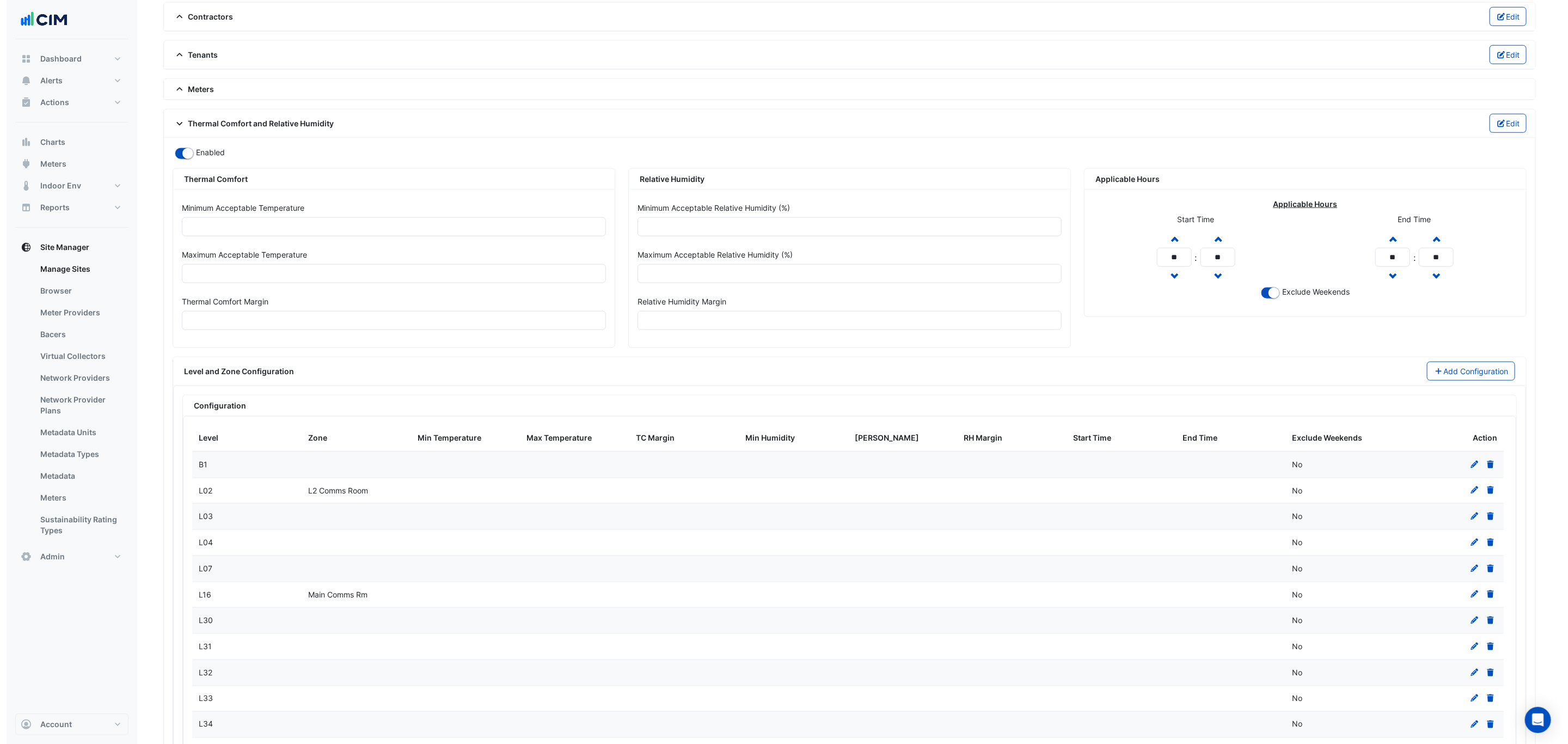
scroll to position [897, 0]
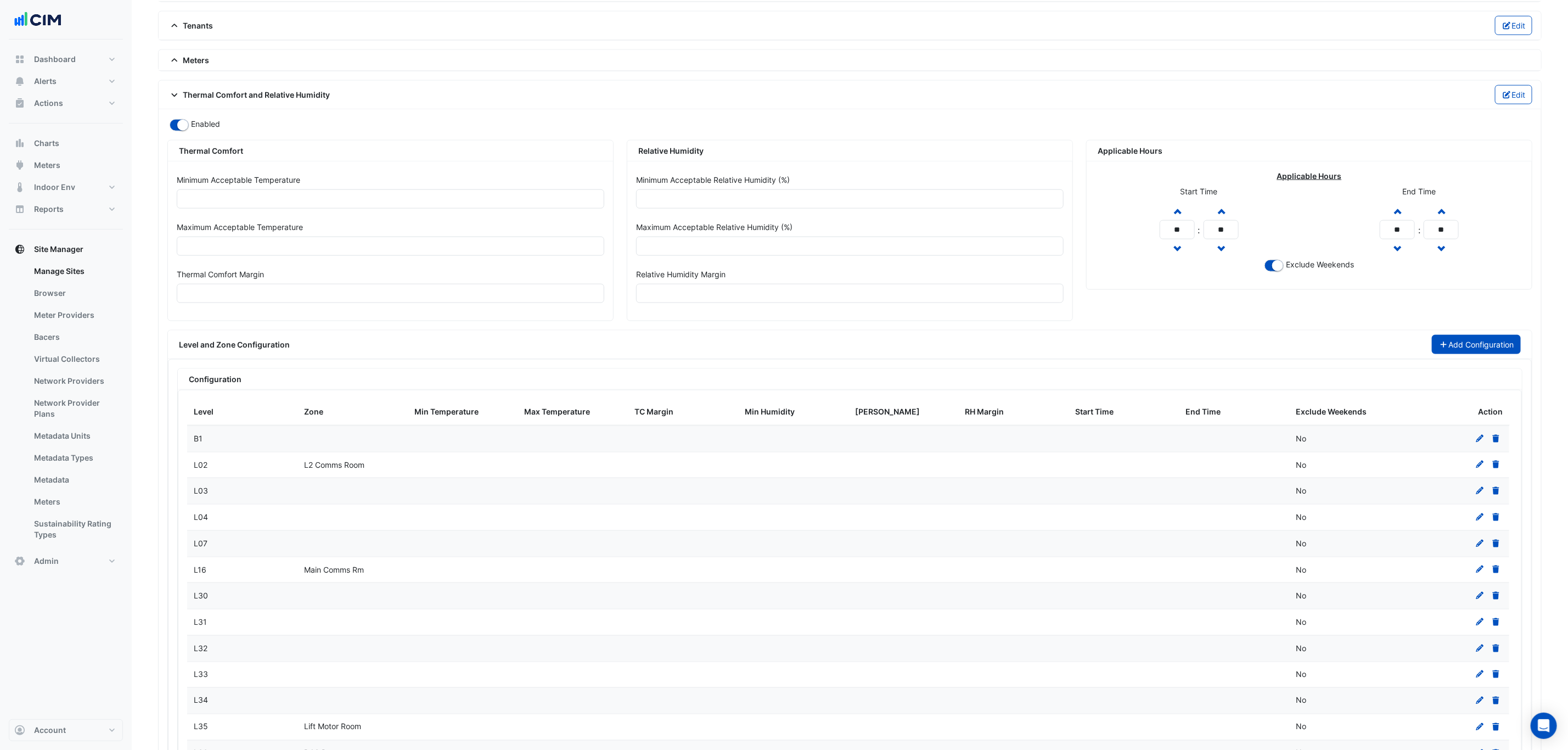
click at [1459, 354] on button "Add Configuration" at bounding box center [1477, 344] width 90 height 19
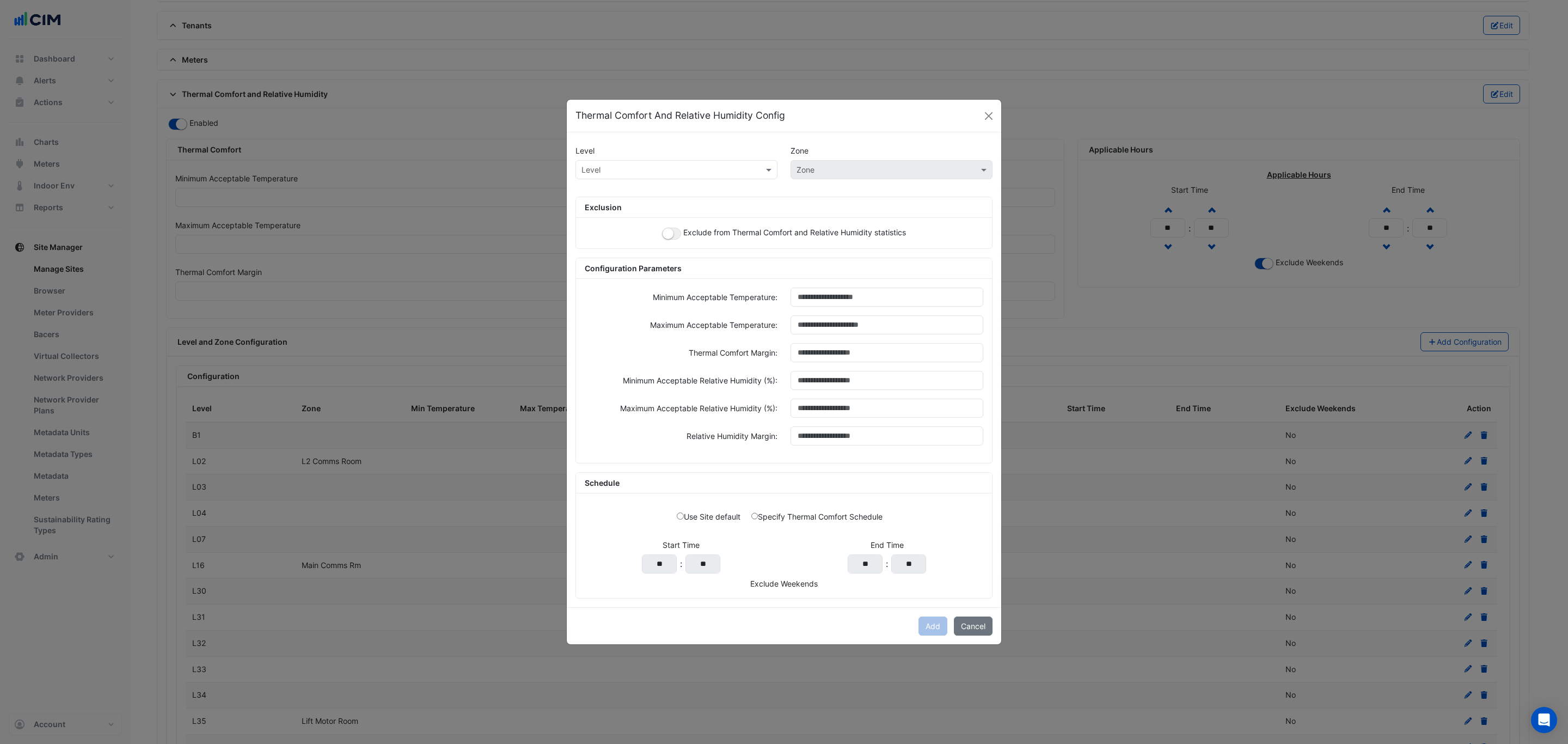
click at [637, 166] on input "text" at bounding box center [665, 170] width 168 height 12
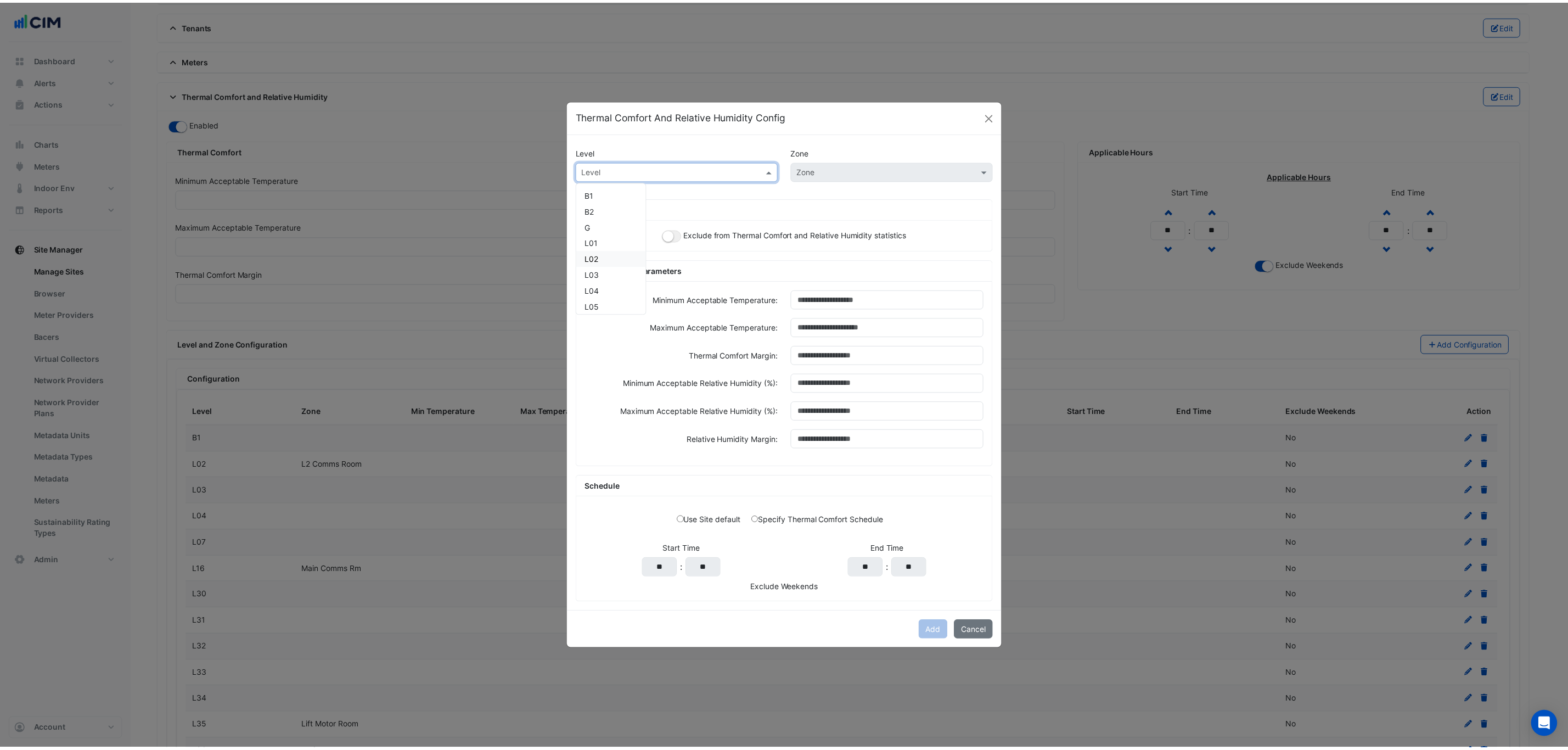
scroll to position [82, 0]
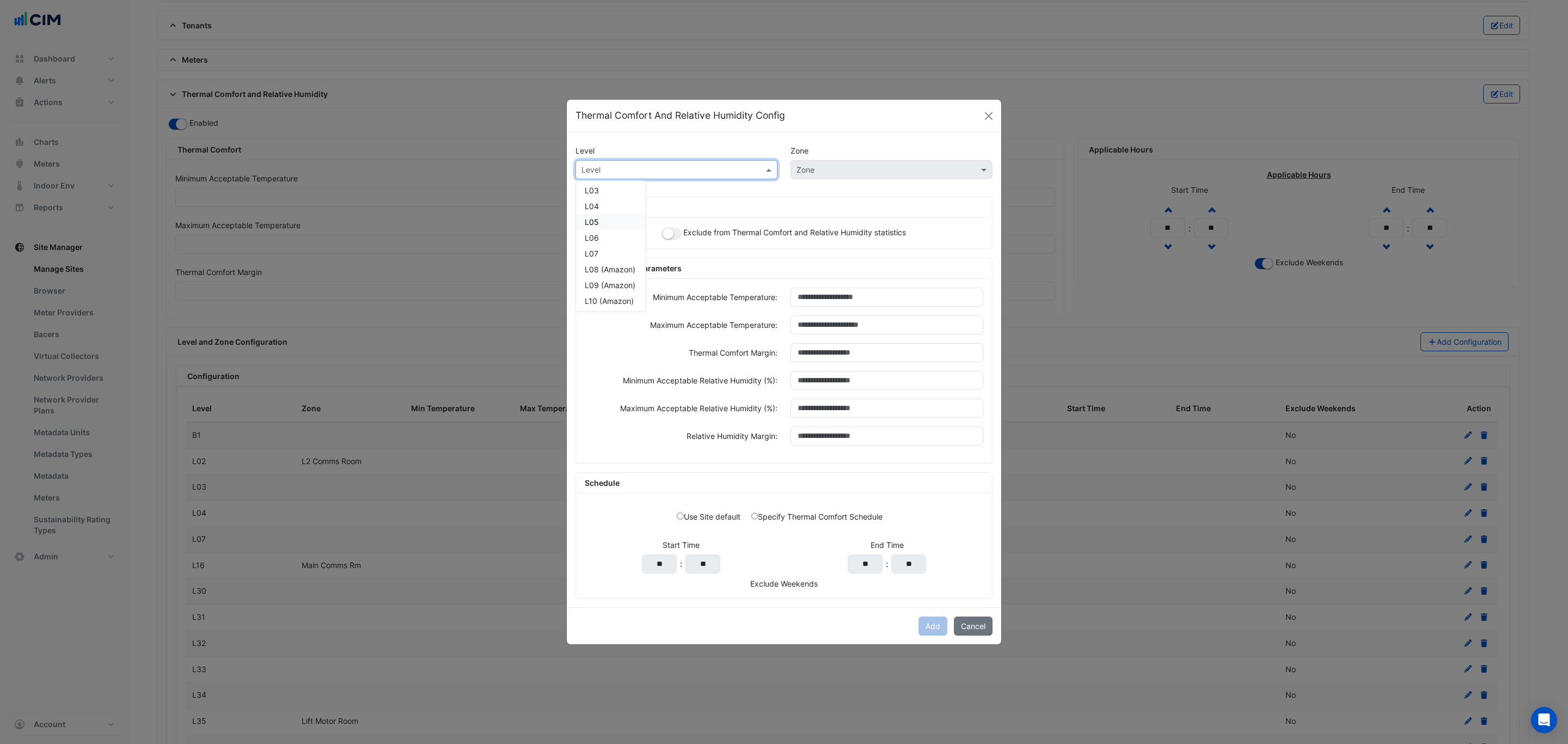
click at [603, 218] on div "L05" at bounding box center [611, 222] width 69 height 16
click at [677, 232] on button "button" at bounding box center [671, 234] width 19 height 12
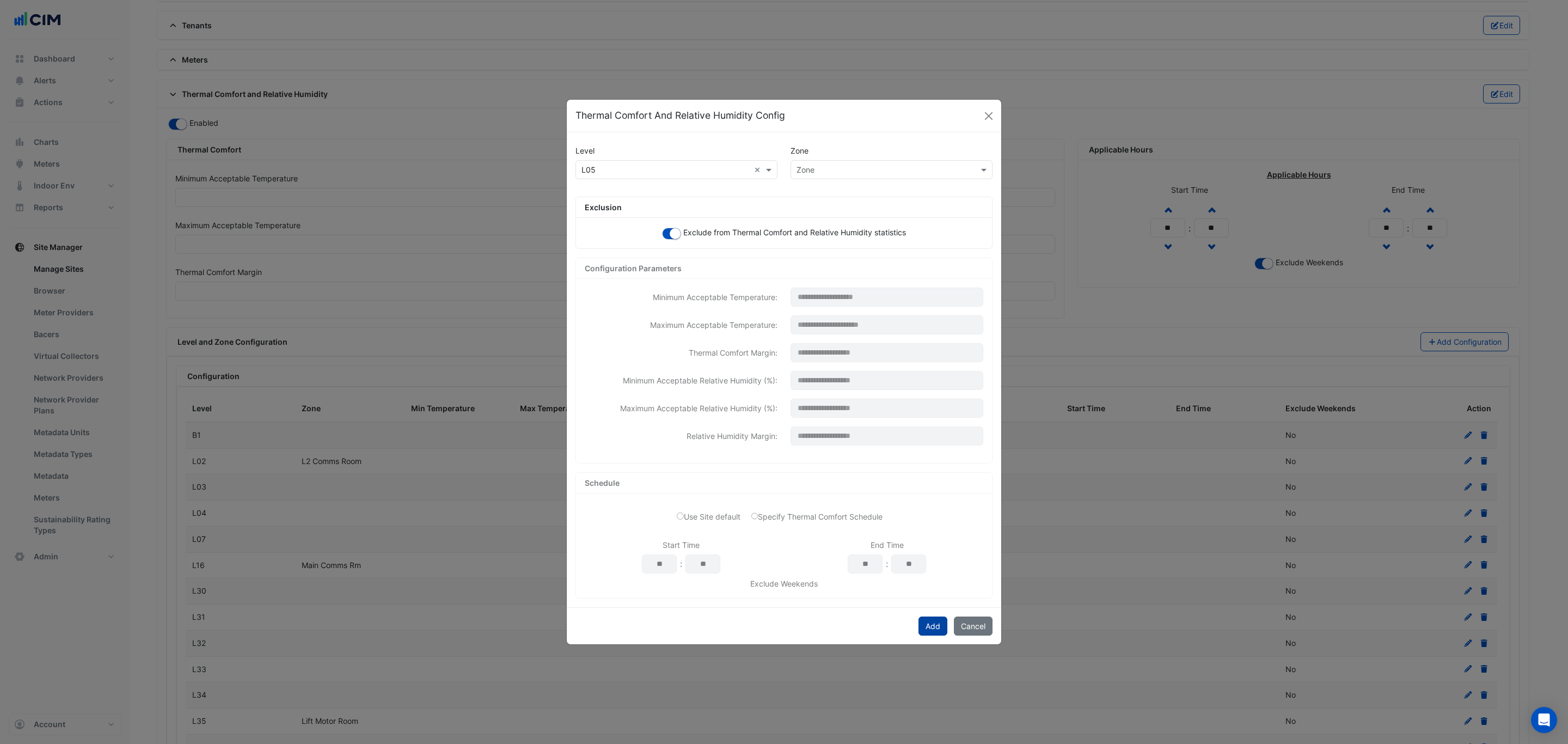
click at [936, 626] on button "Add" at bounding box center [933, 626] width 29 height 19
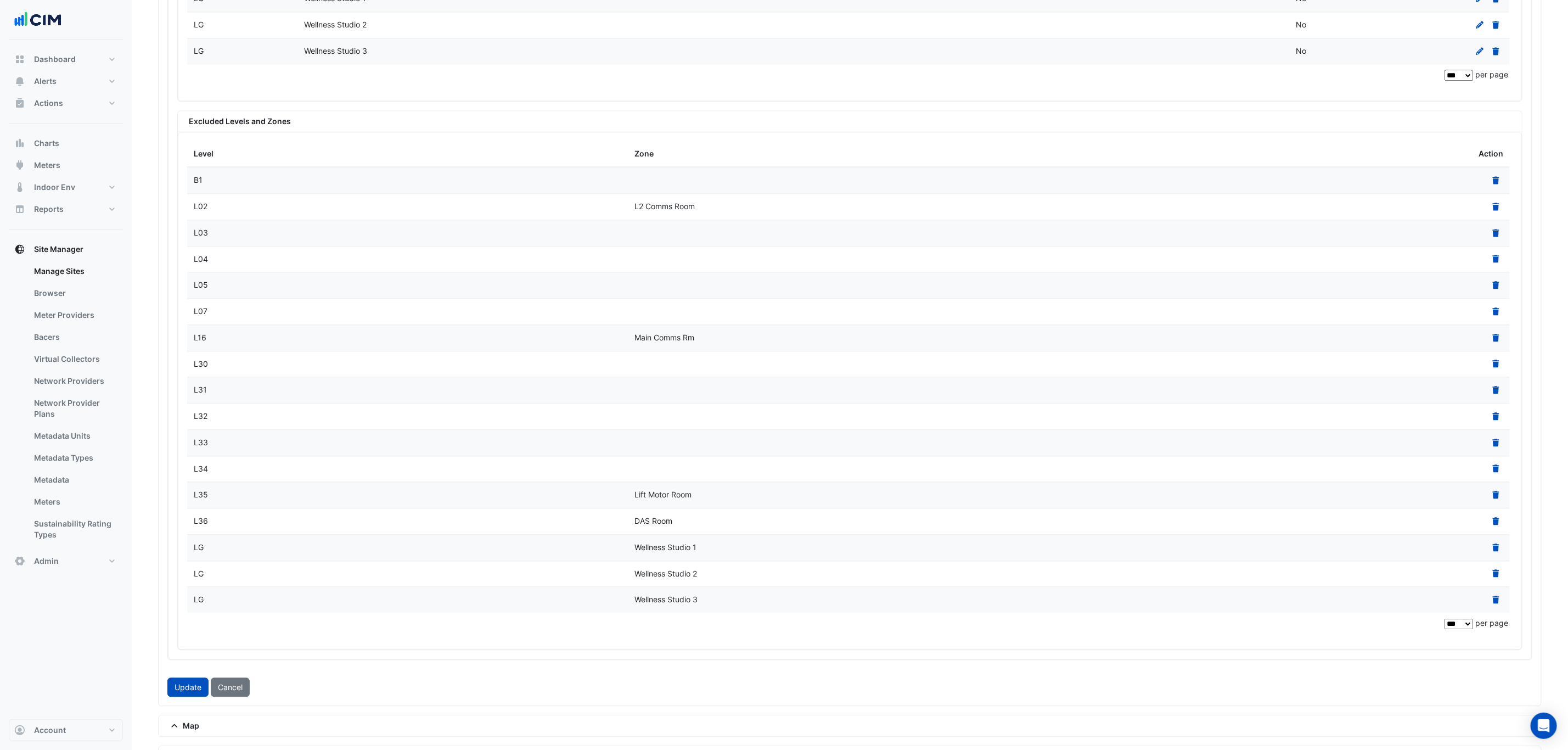
scroll to position [1811, 0]
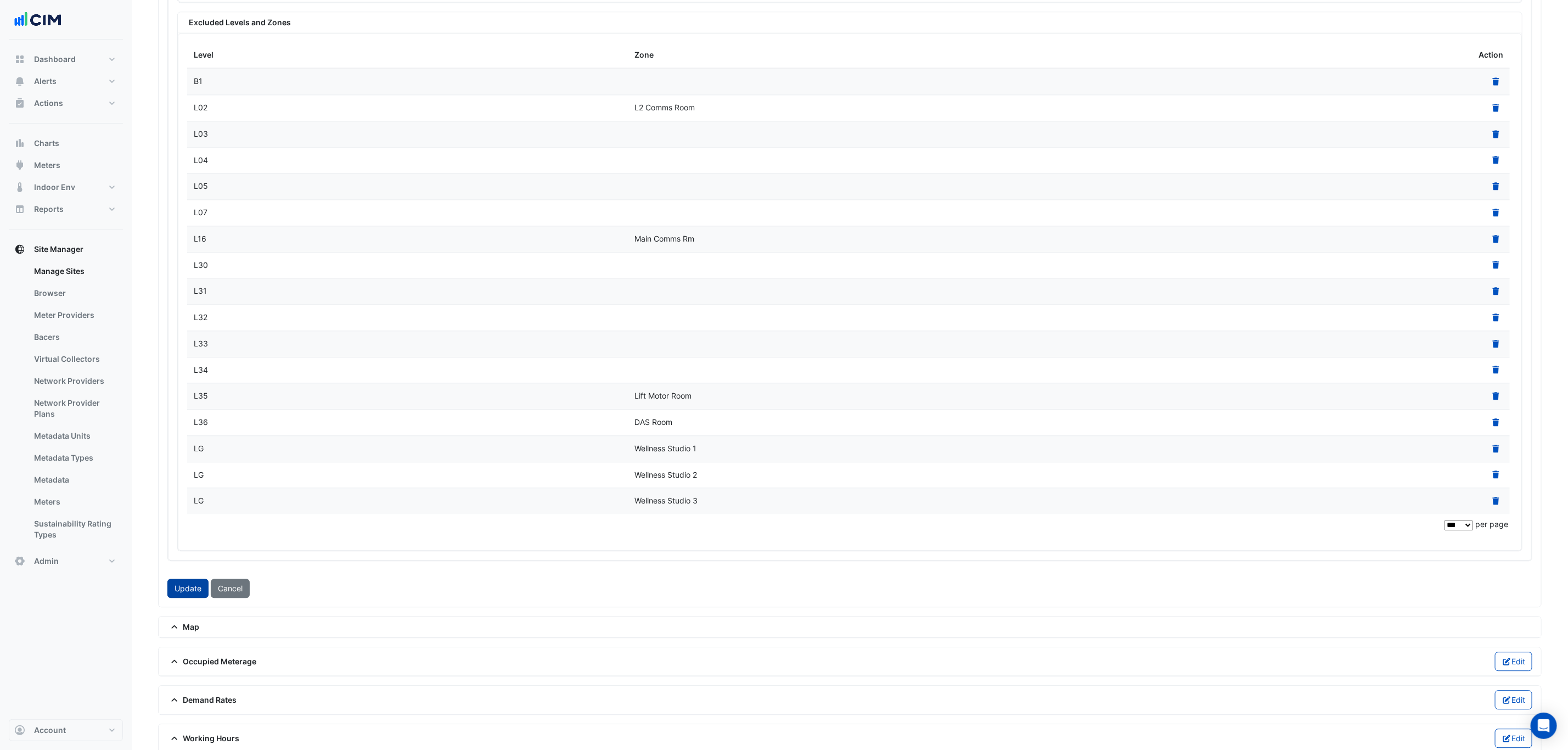
click at [175, 598] on button "Update" at bounding box center [188, 588] width 41 height 19
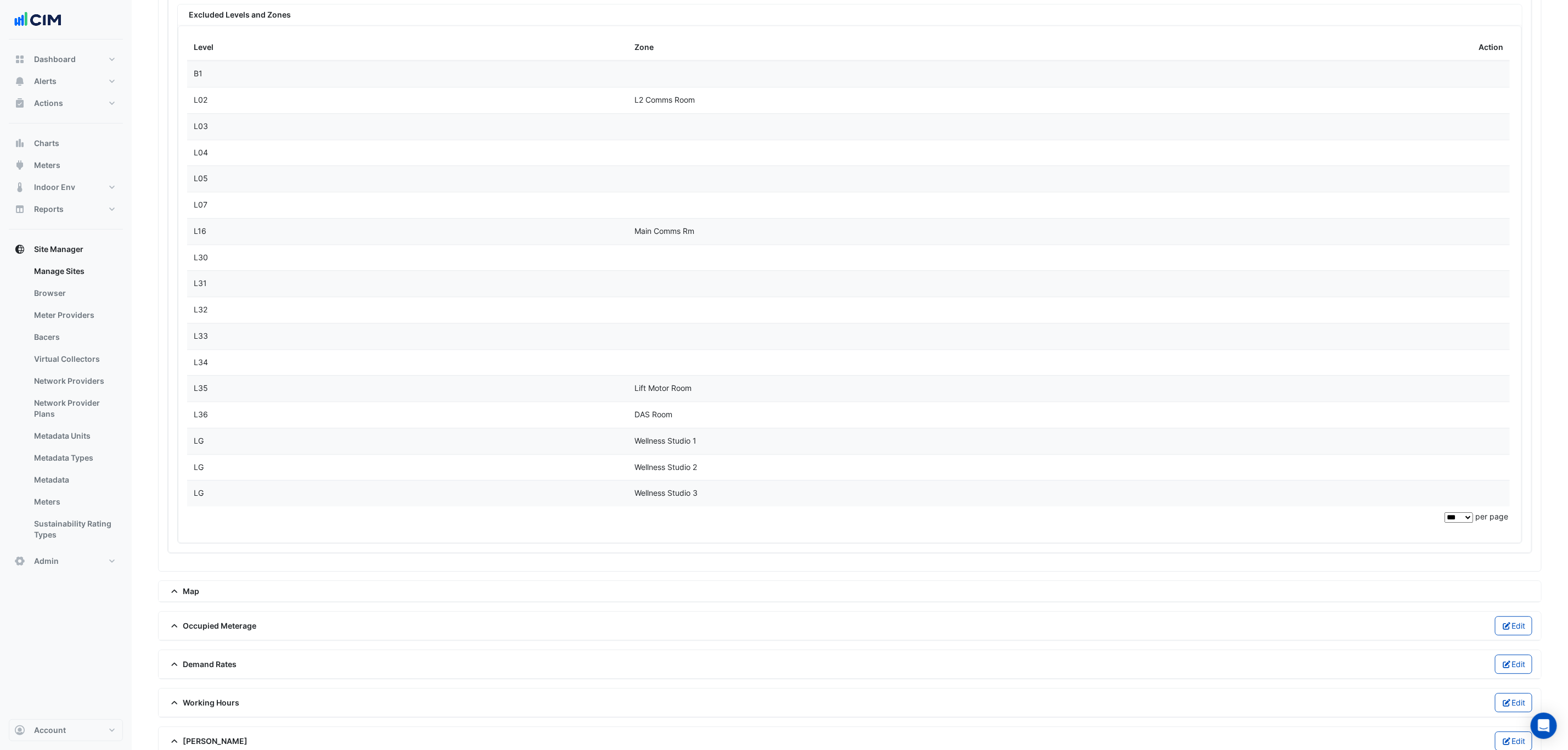
scroll to position [1802, 0]
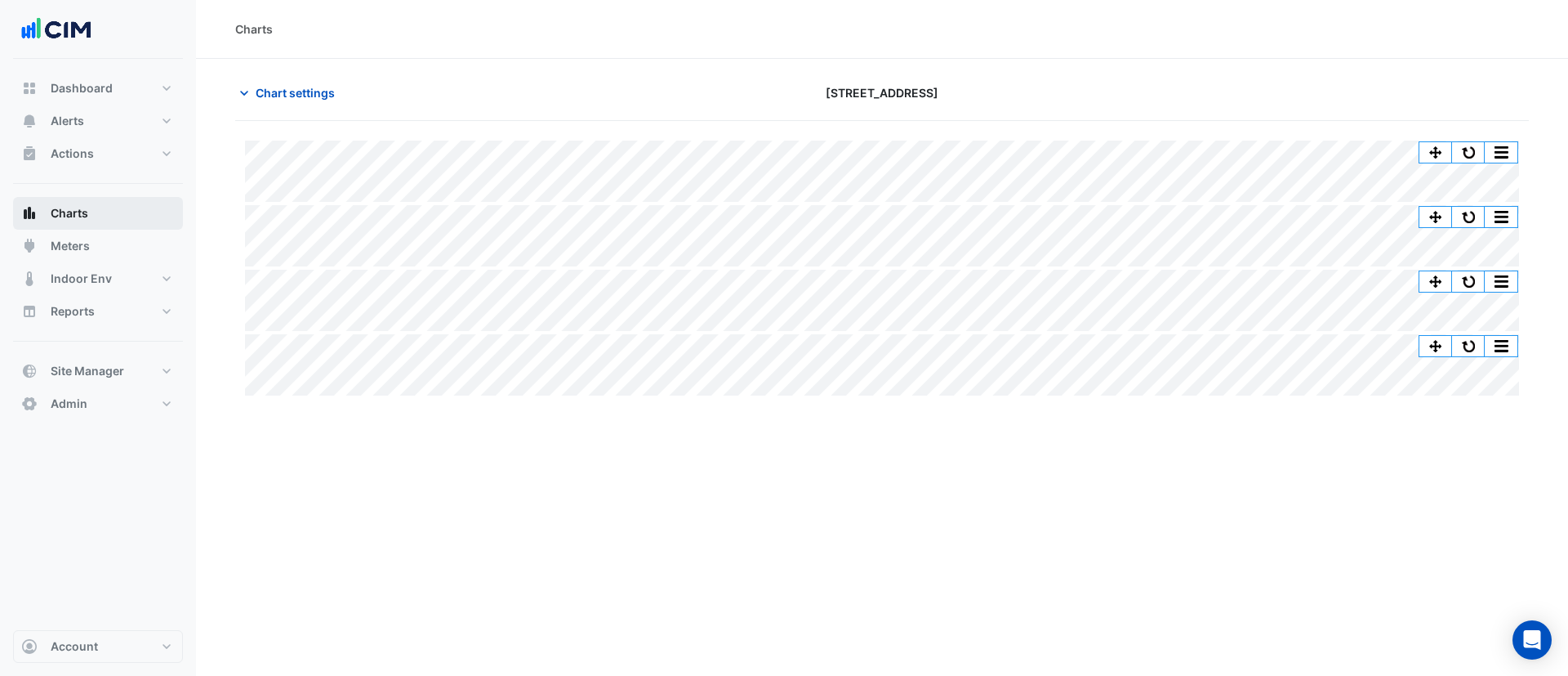
click at [105, 205] on button "Charts" at bounding box center [98, 214] width 170 height 33
click at [105, 206] on button "Charts" at bounding box center [98, 214] width 170 height 33
click at [273, 97] on span "Chart settings" at bounding box center [295, 92] width 79 height 17
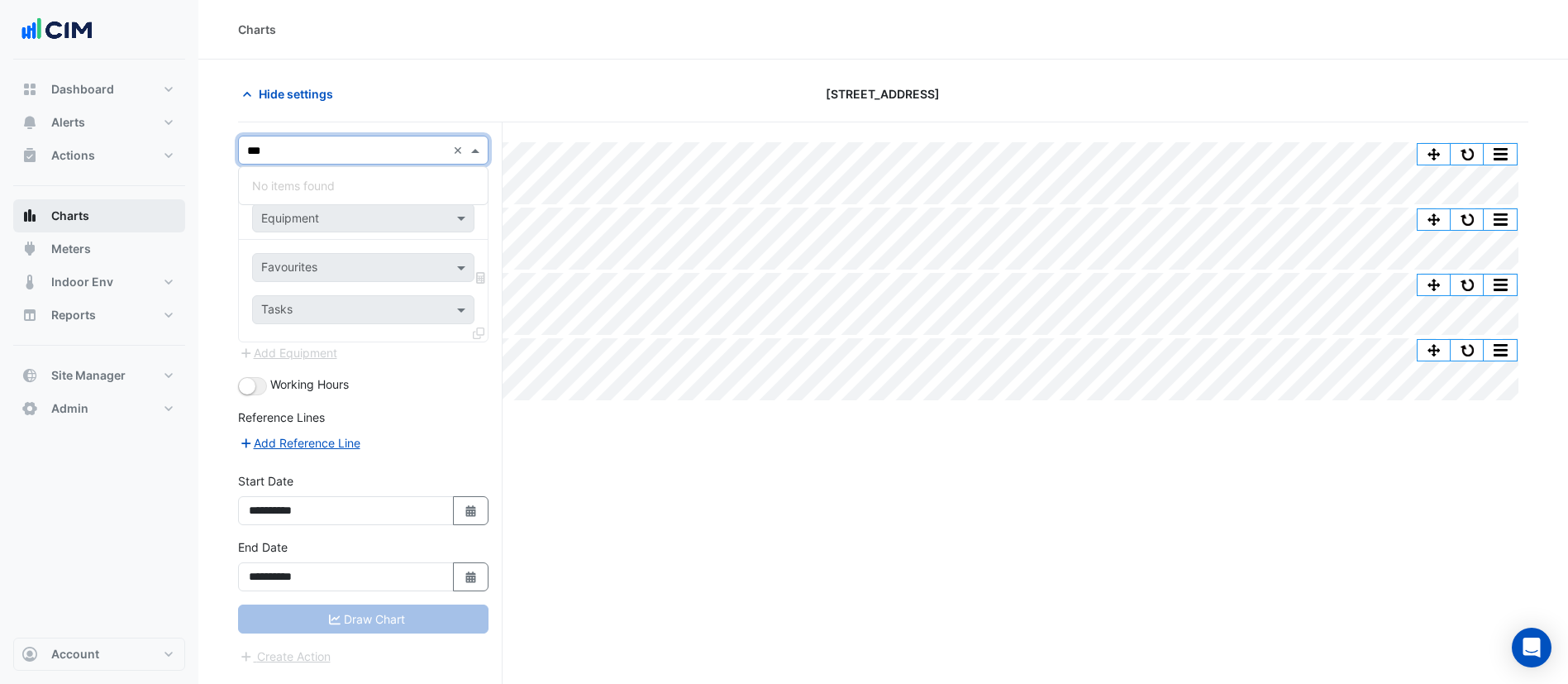
type input "***"
click at [79, 219] on span "Charts" at bounding box center [69, 216] width 38 height 17
click at [308, 148] on input "text" at bounding box center [346, 151] width 200 height 18
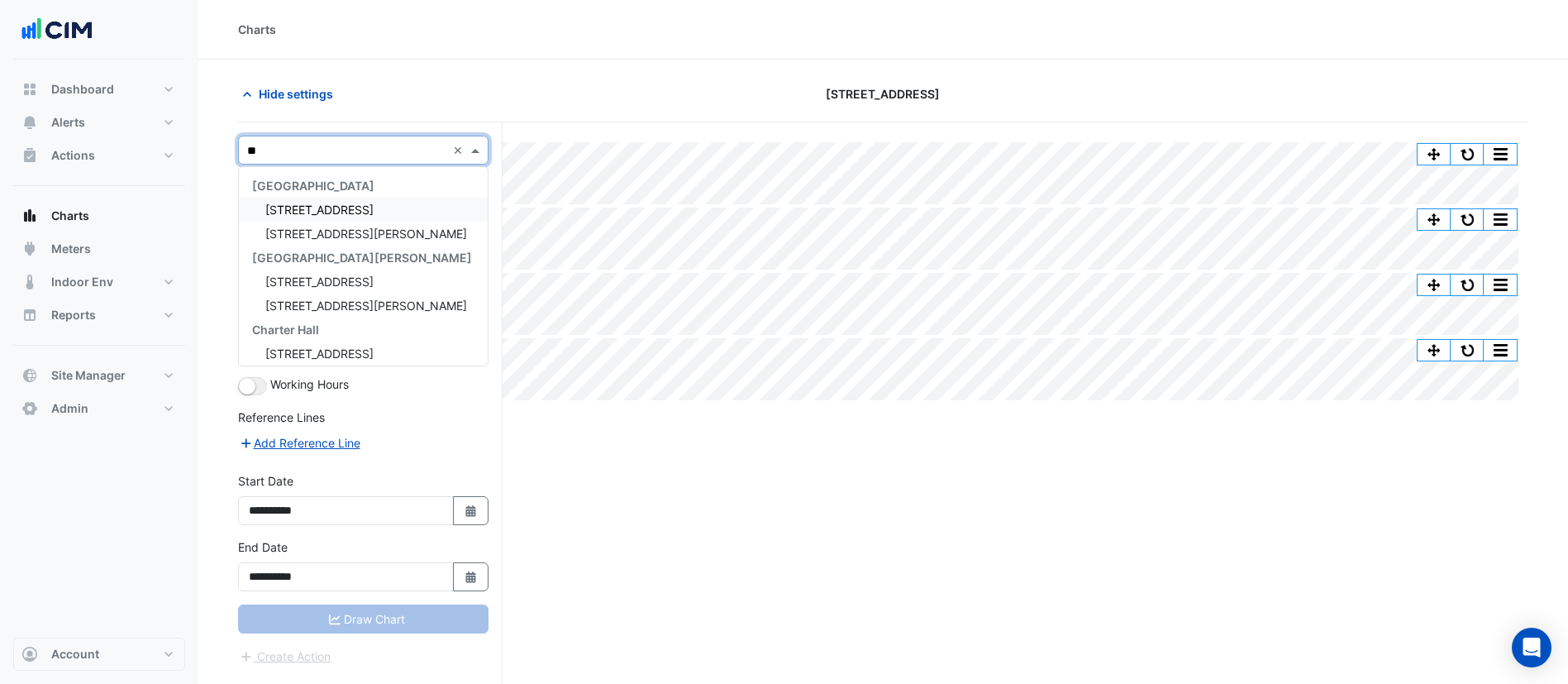
type input "***"
click at [340, 212] on span "[STREET_ADDRESS][PERSON_NAME]" at bounding box center [366, 209] width 201 height 14
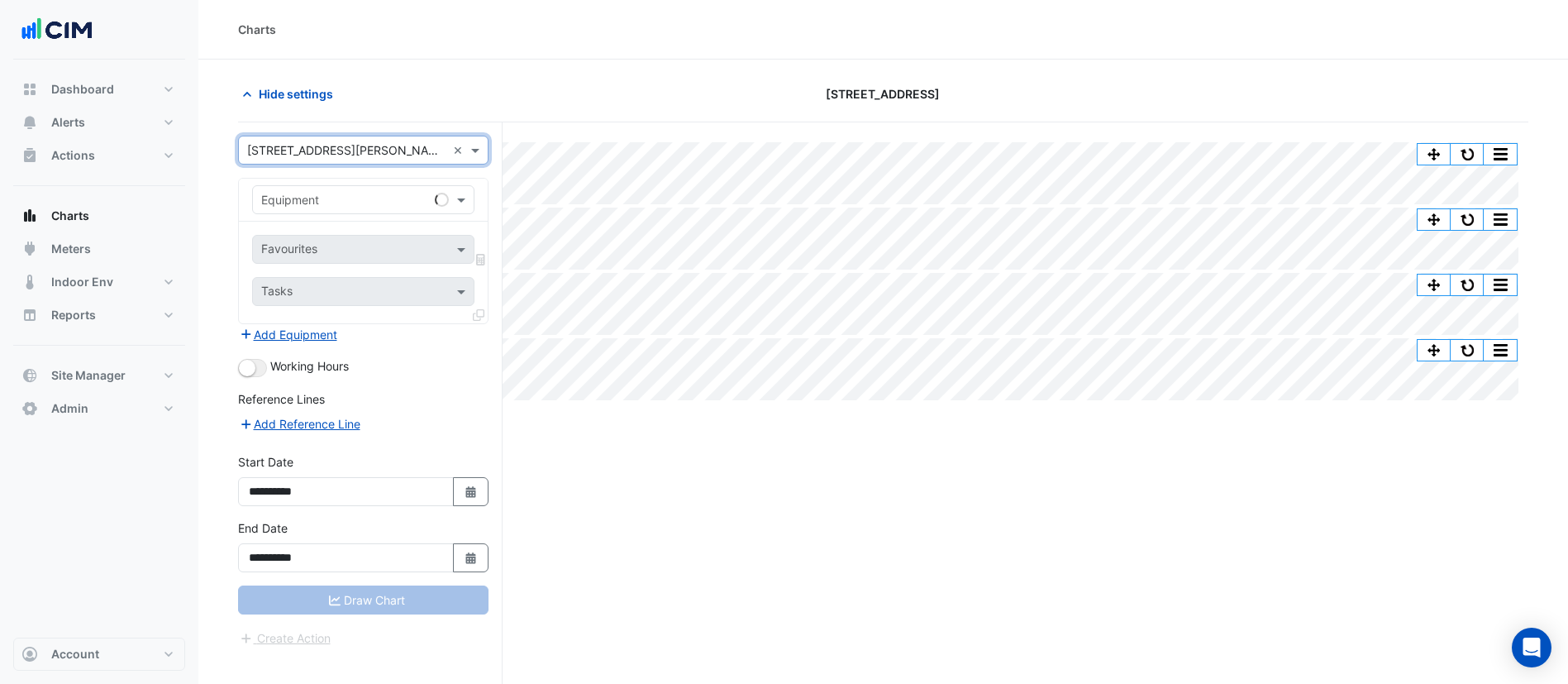
click at [332, 201] on input "text" at bounding box center [346, 201] width 171 height 18
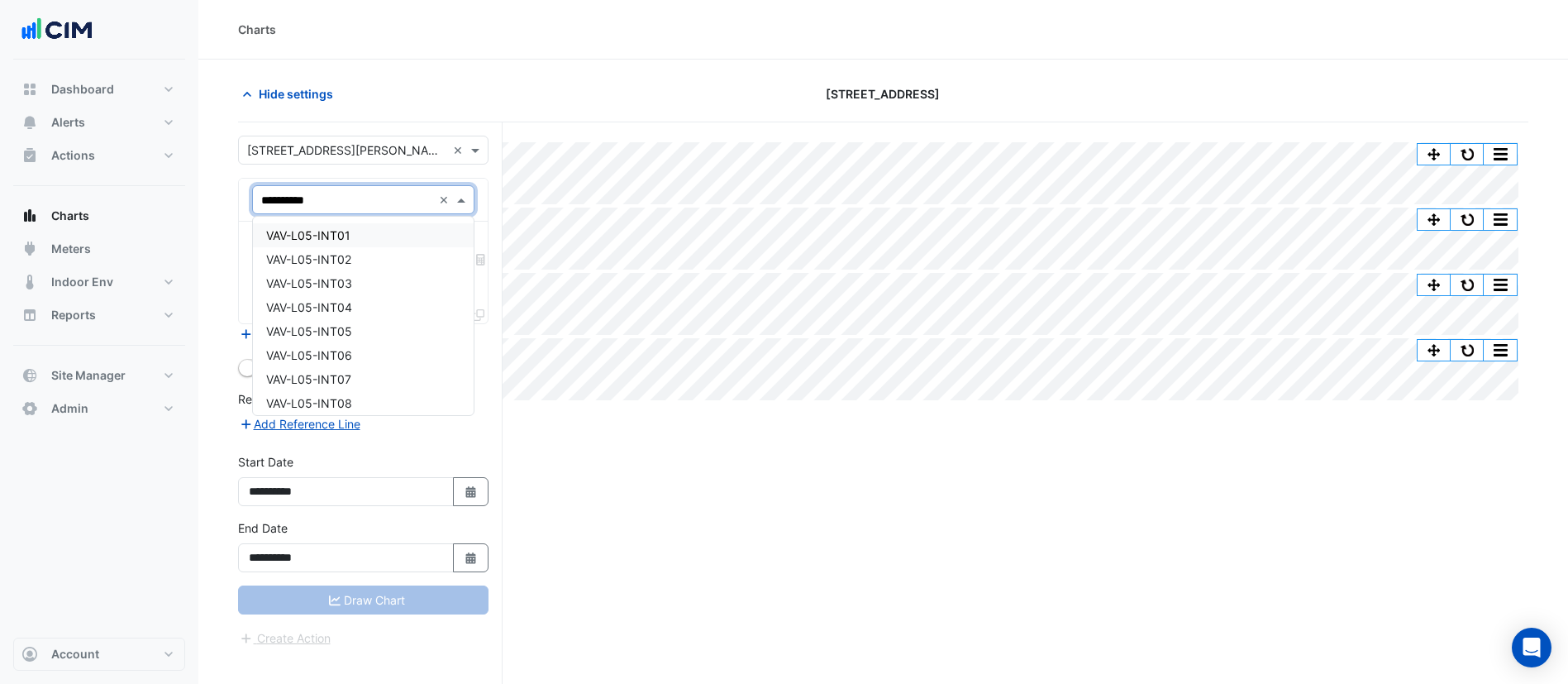
type input "**********"
click at [385, 328] on div "VAV-L05-INT05" at bounding box center [363, 331] width 221 height 24
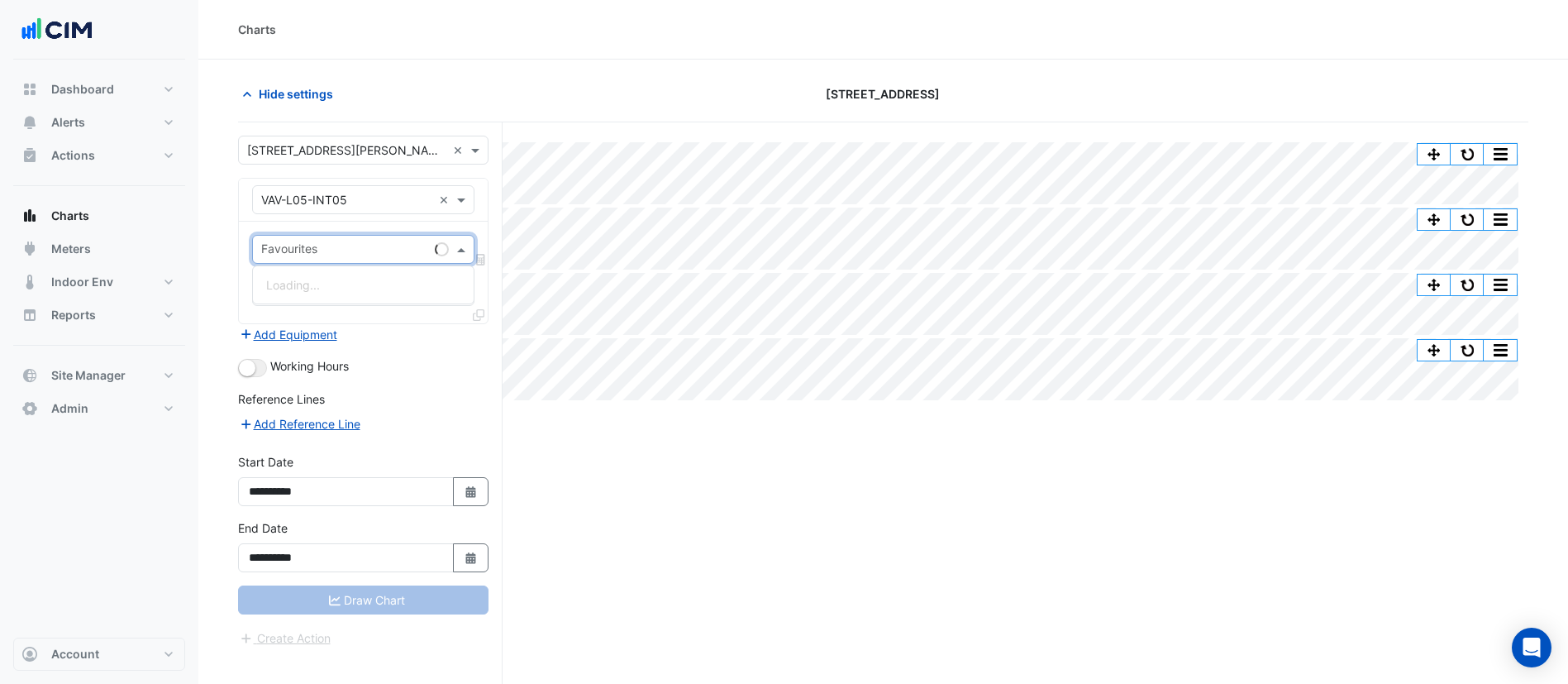
click at [316, 245] on input "text" at bounding box center [345, 250] width 167 height 18
type input "****"
click at [347, 292] on div "Variable Air Volume Zone Temperature - L05, INT05" at bounding box center [431, 285] width 356 height 24
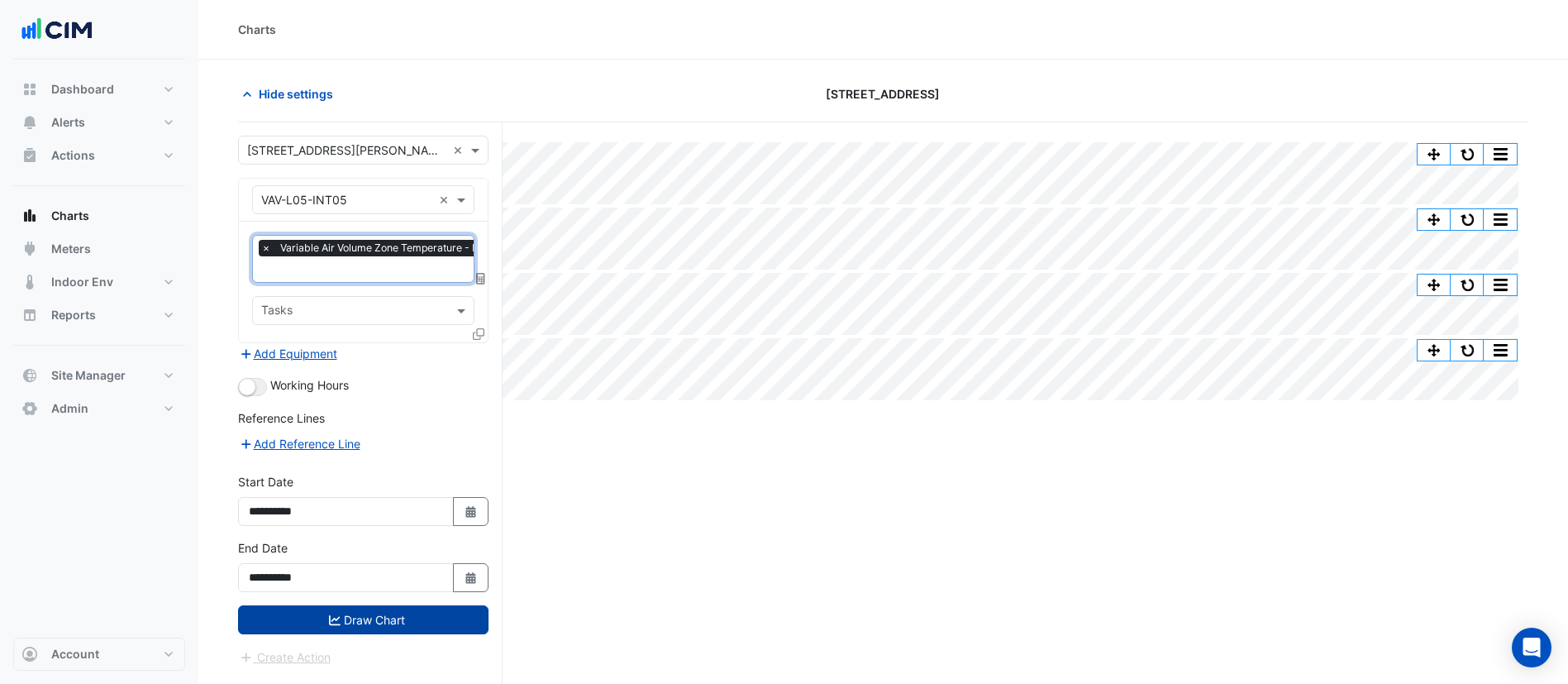
click at [416, 614] on button "Draw Chart" at bounding box center [363, 619] width 250 height 29
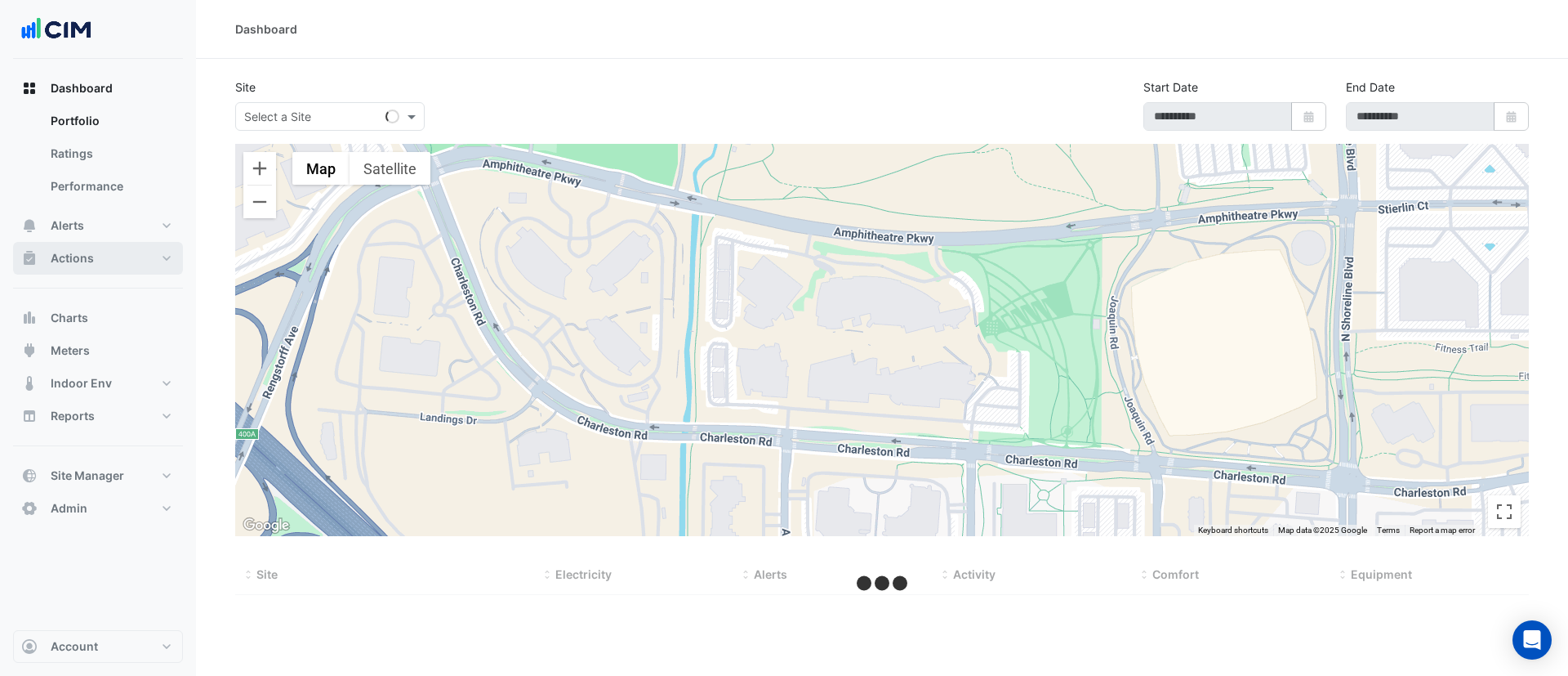
click at [120, 267] on button "Actions" at bounding box center [98, 259] width 170 height 33
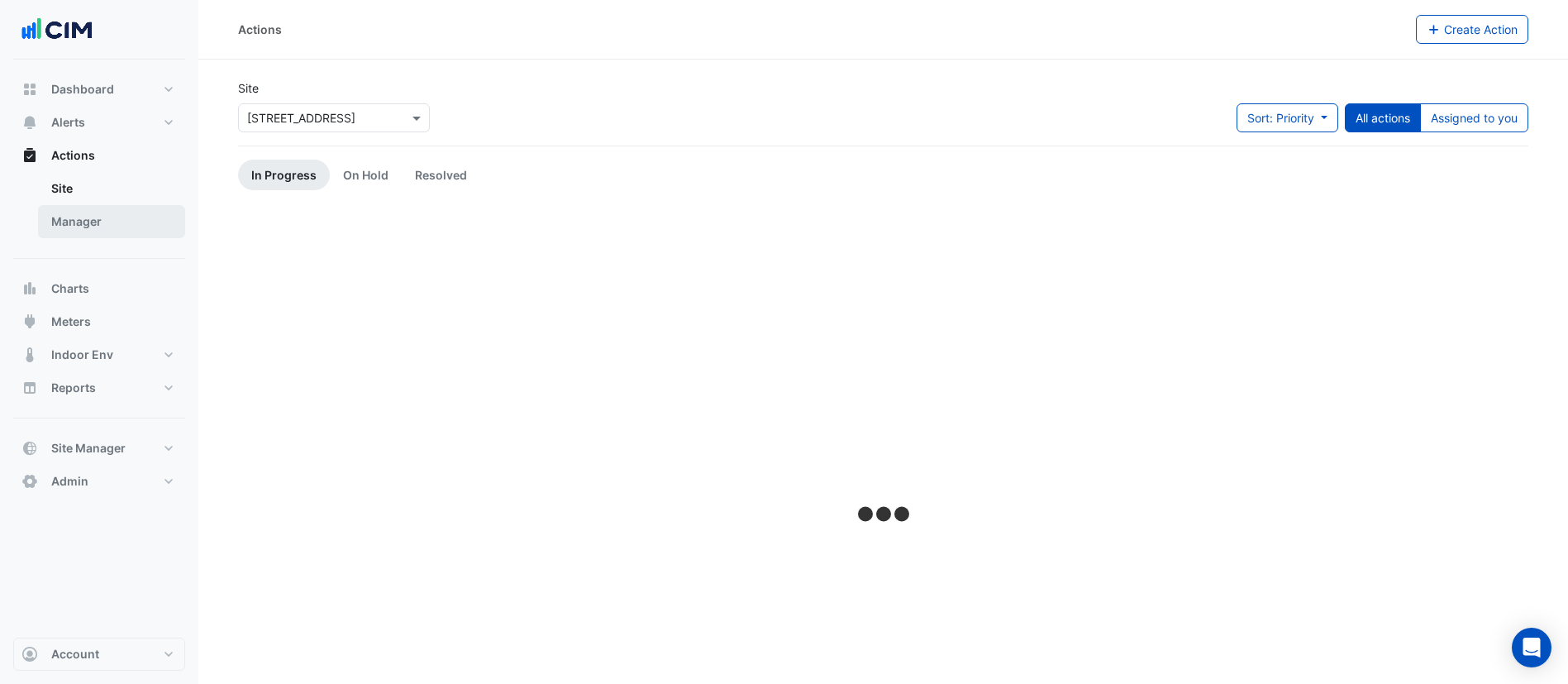
click at [143, 224] on link "Manager" at bounding box center [111, 222] width 147 height 33
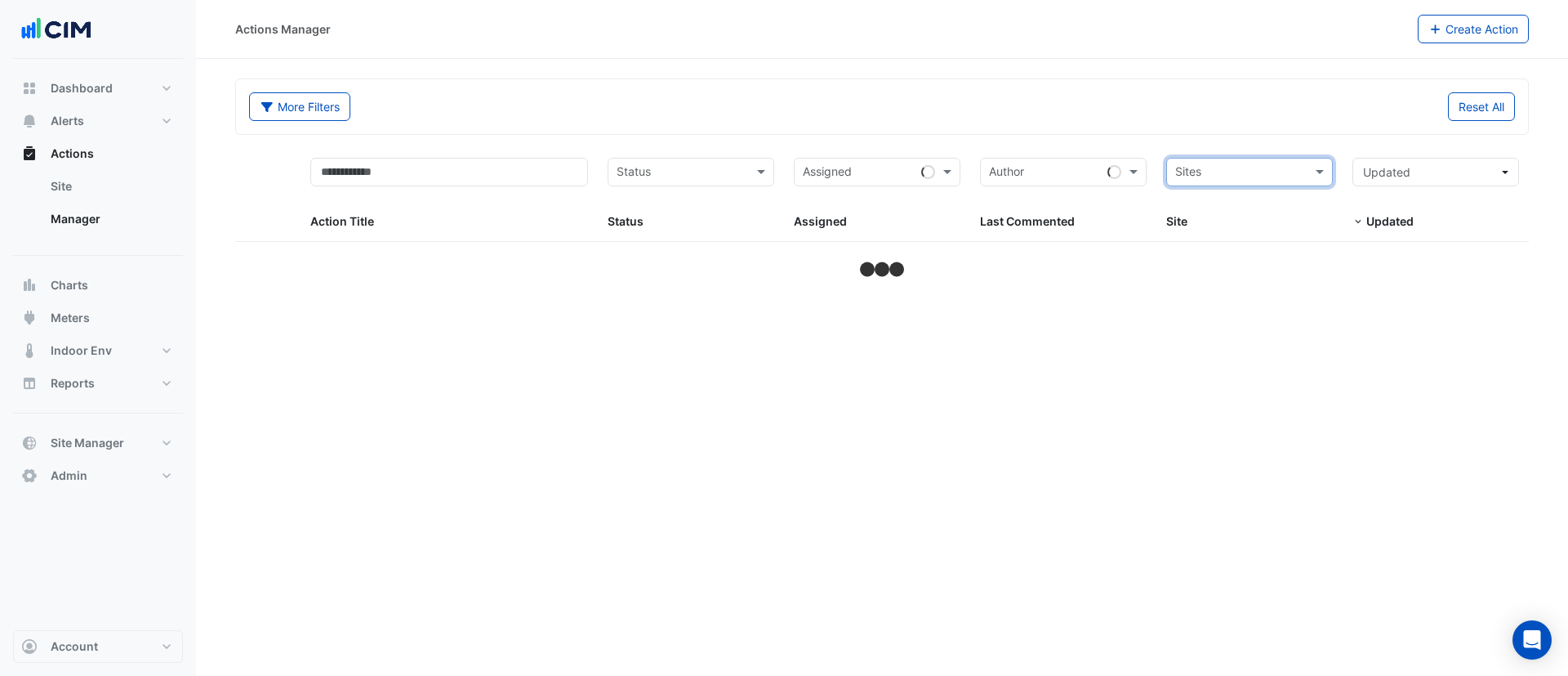
click at [1261, 173] on input "text" at bounding box center [1240, 174] width 130 height 19
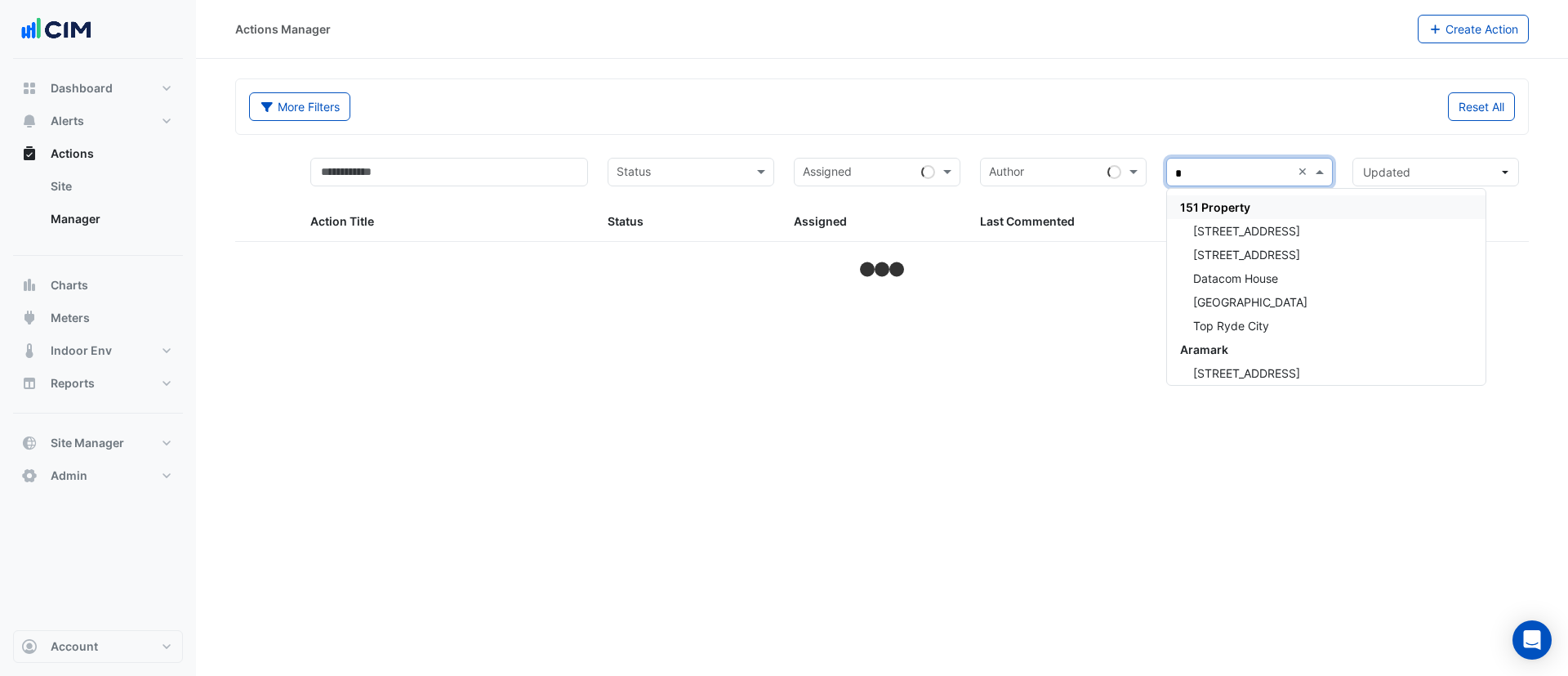
type input "**"
click at [1239, 244] on div "555 Collins Street" at bounding box center [1289, 255] width 244 height 24
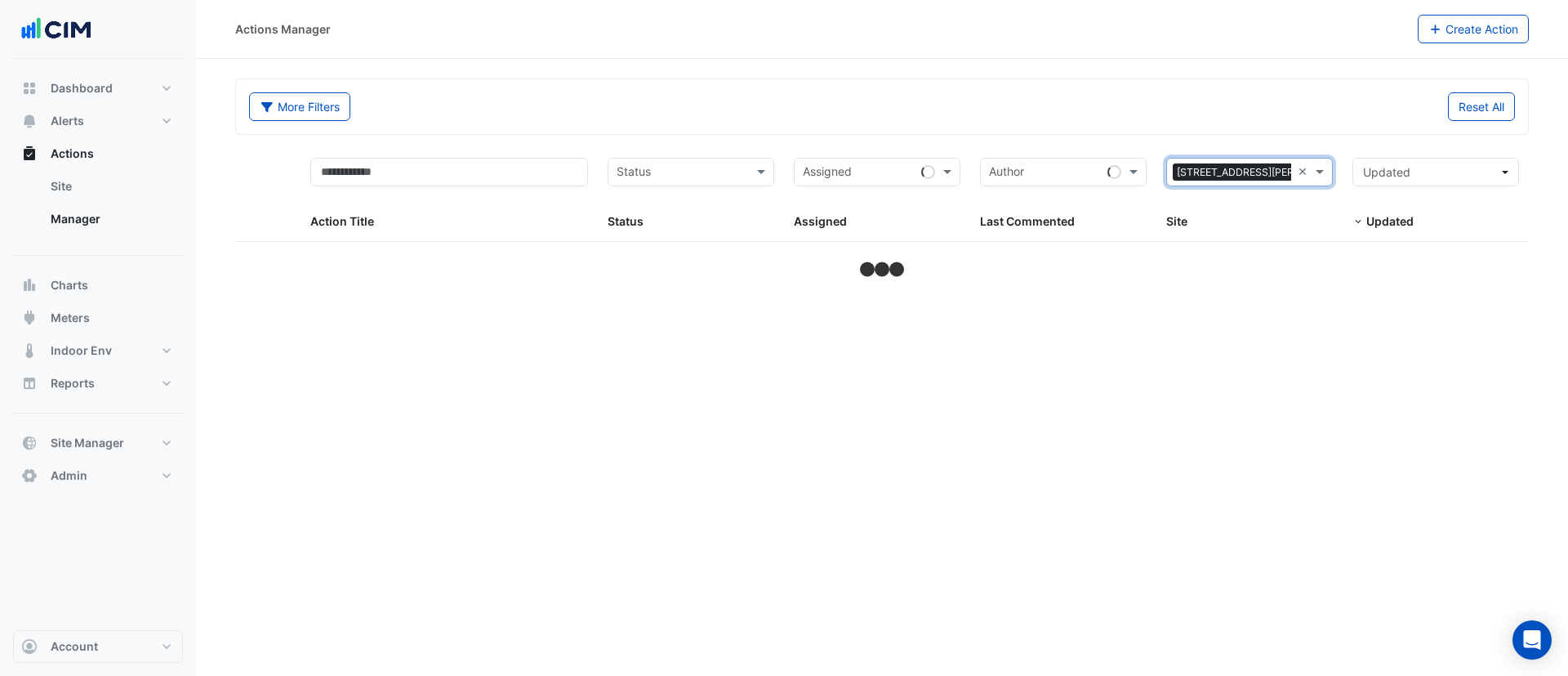
select select "***"
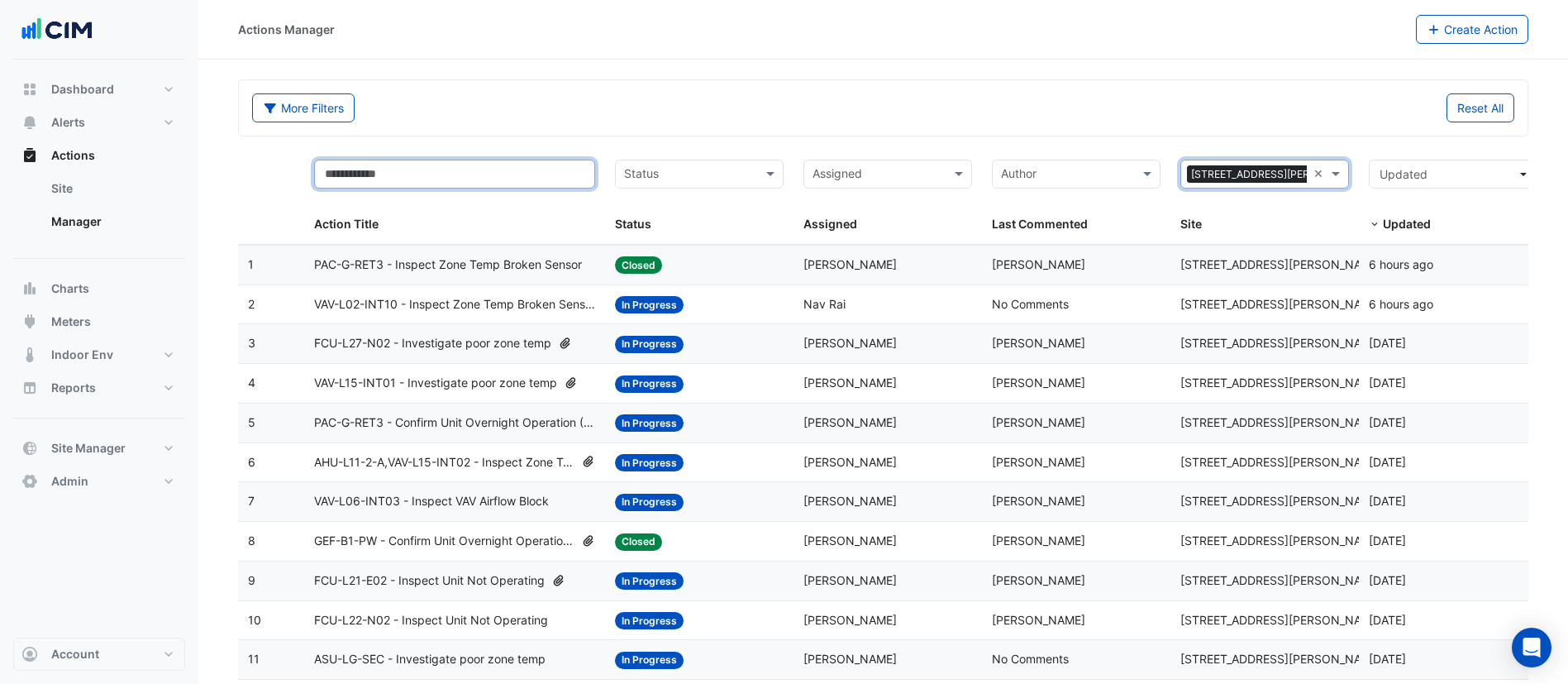
click at [517, 182] on input "text" at bounding box center [455, 174] width 282 height 29
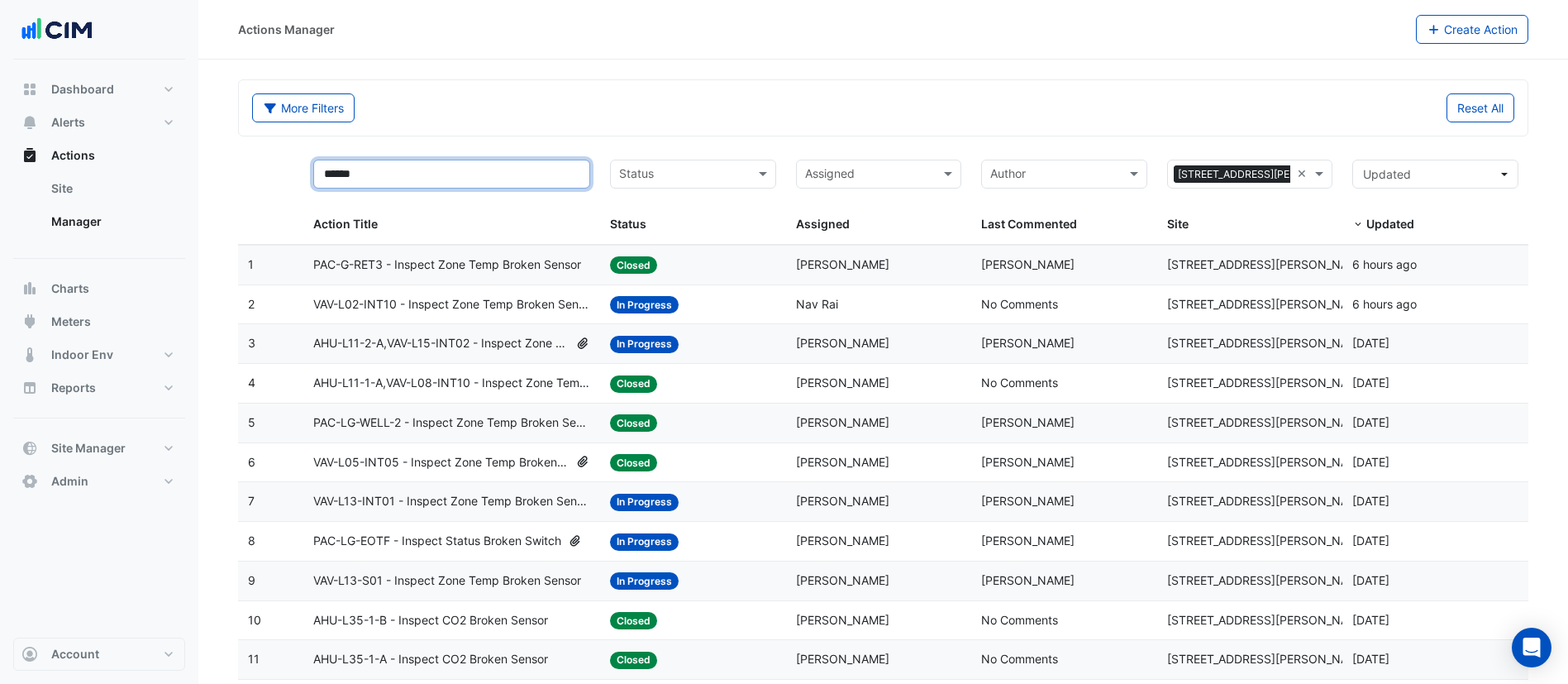
type input "******"
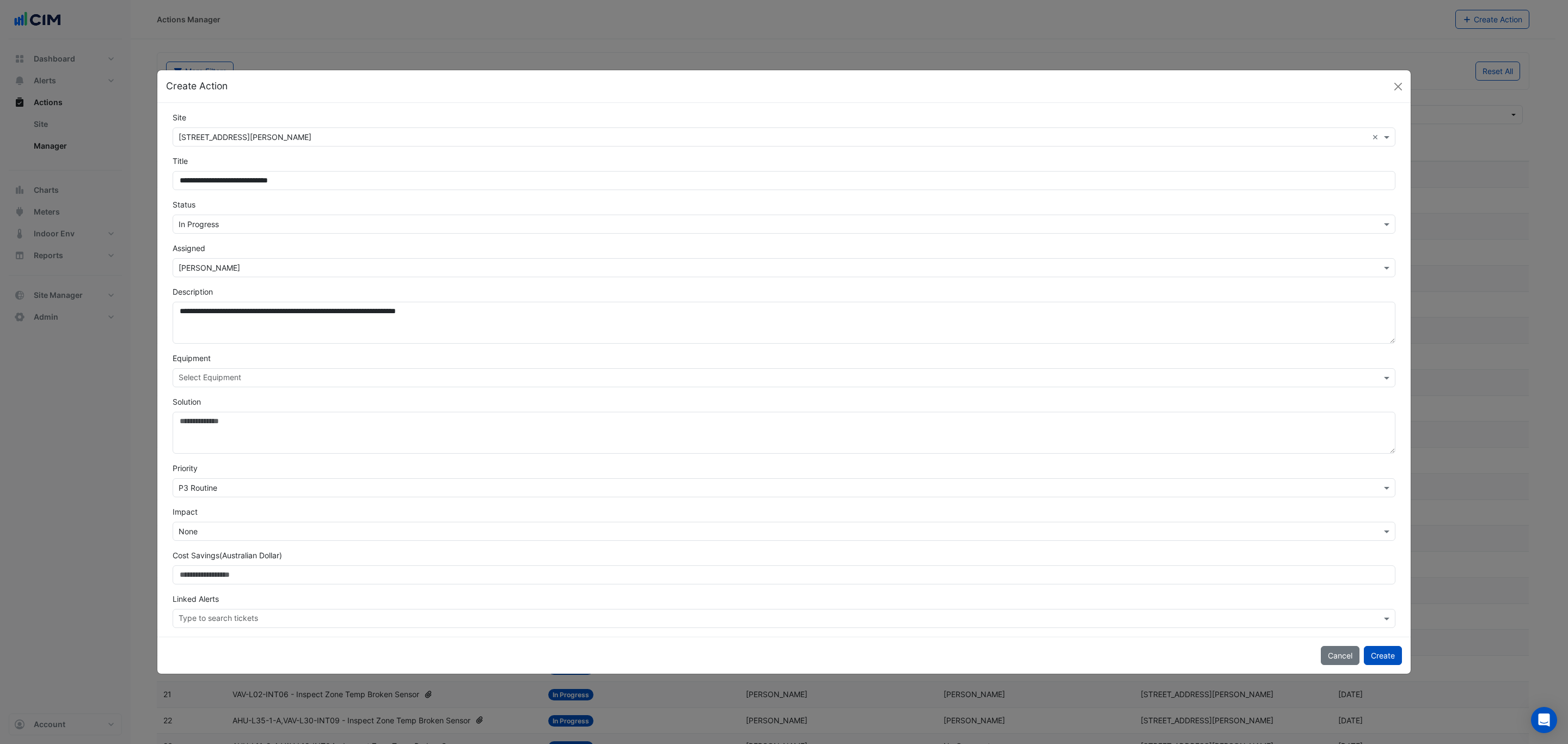
select select "***"
drag, startPoint x: 484, startPoint y: 317, endPoint x: 144, endPoint y: 304, distance: 340.2
click at [144, 304] on ngb-modal-window "**********" at bounding box center [784, 372] width 1568 height 744
click at [490, 314] on textarea "**********" at bounding box center [784, 323] width 1223 height 42
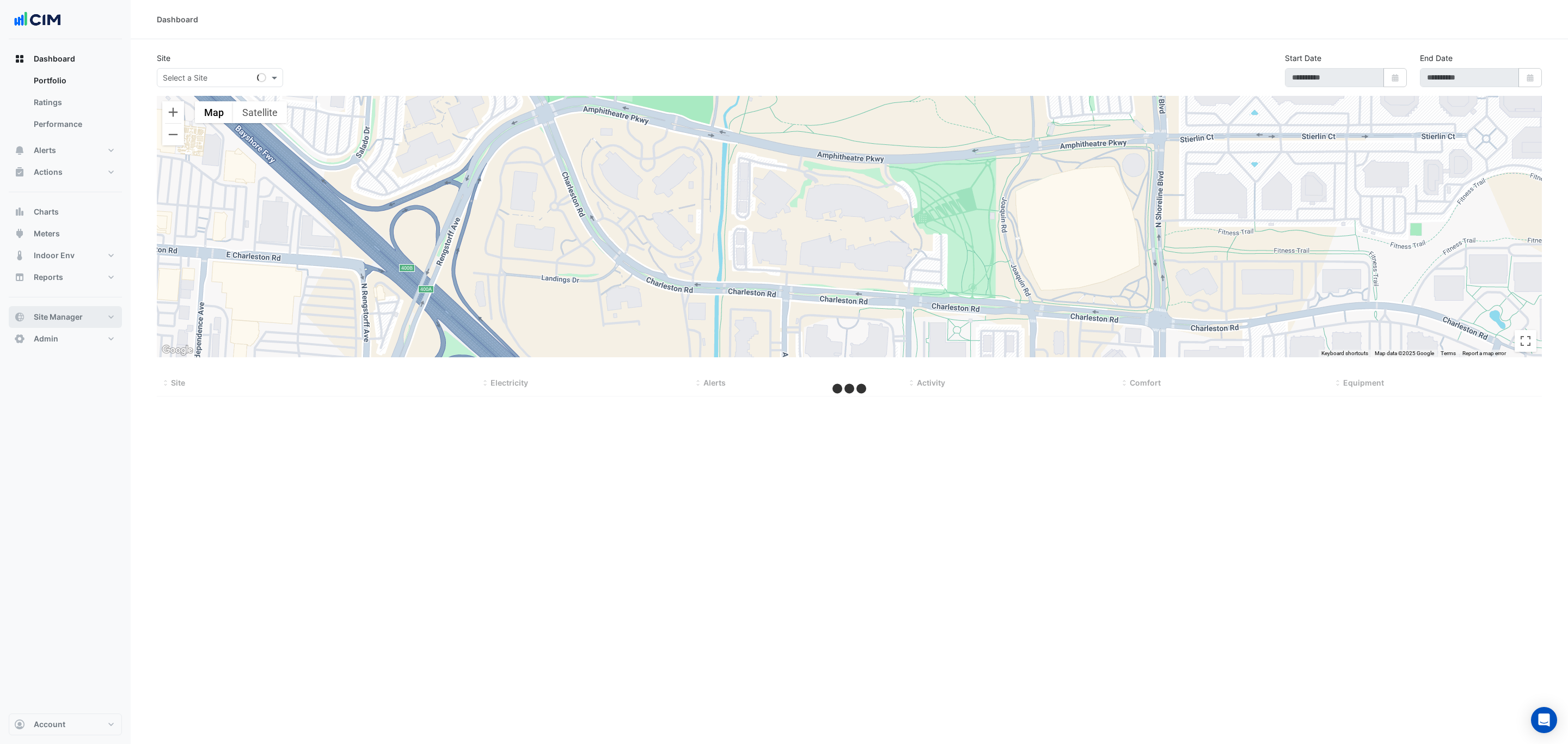
click at [68, 319] on span "Site Manager" at bounding box center [58, 317] width 49 height 11
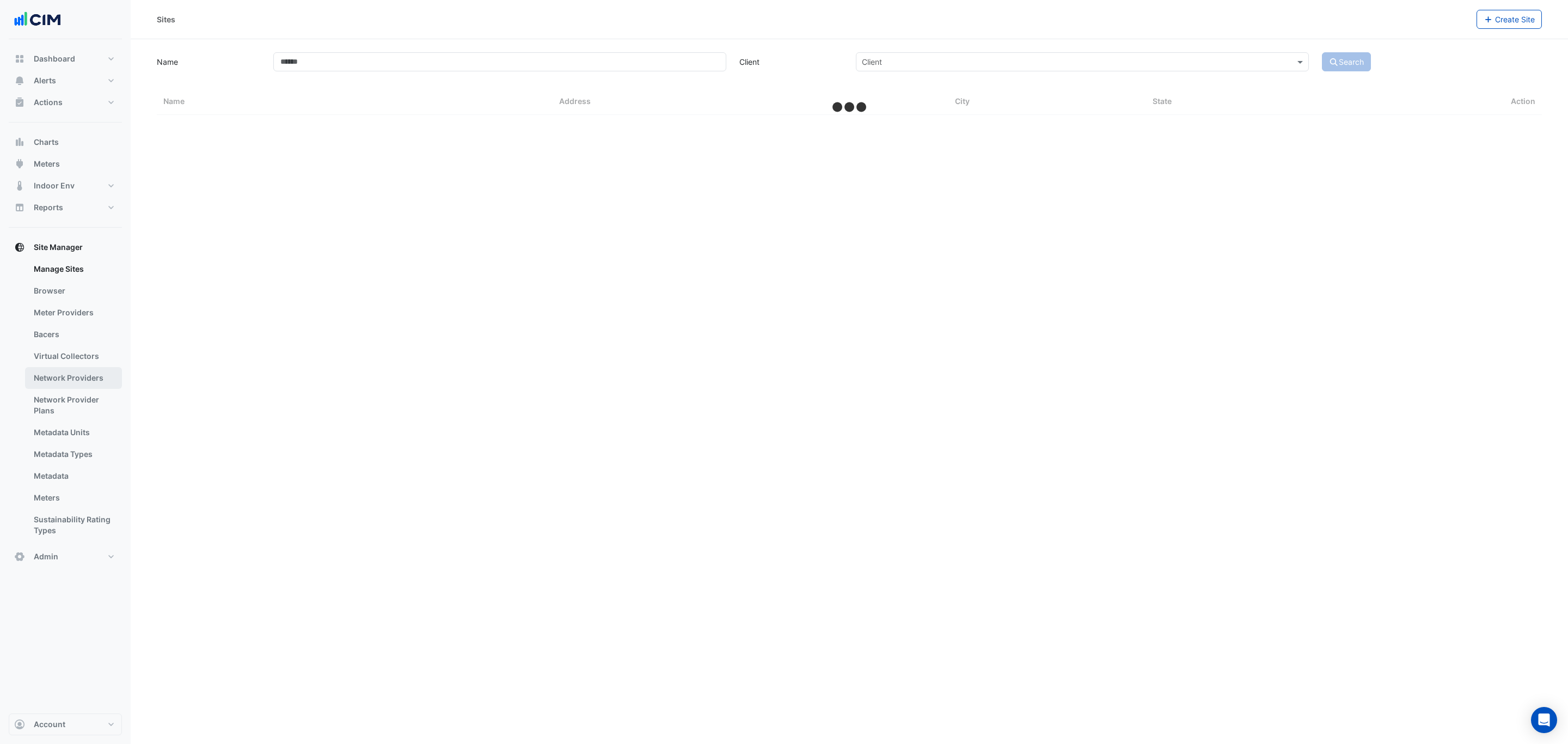
select select "***"
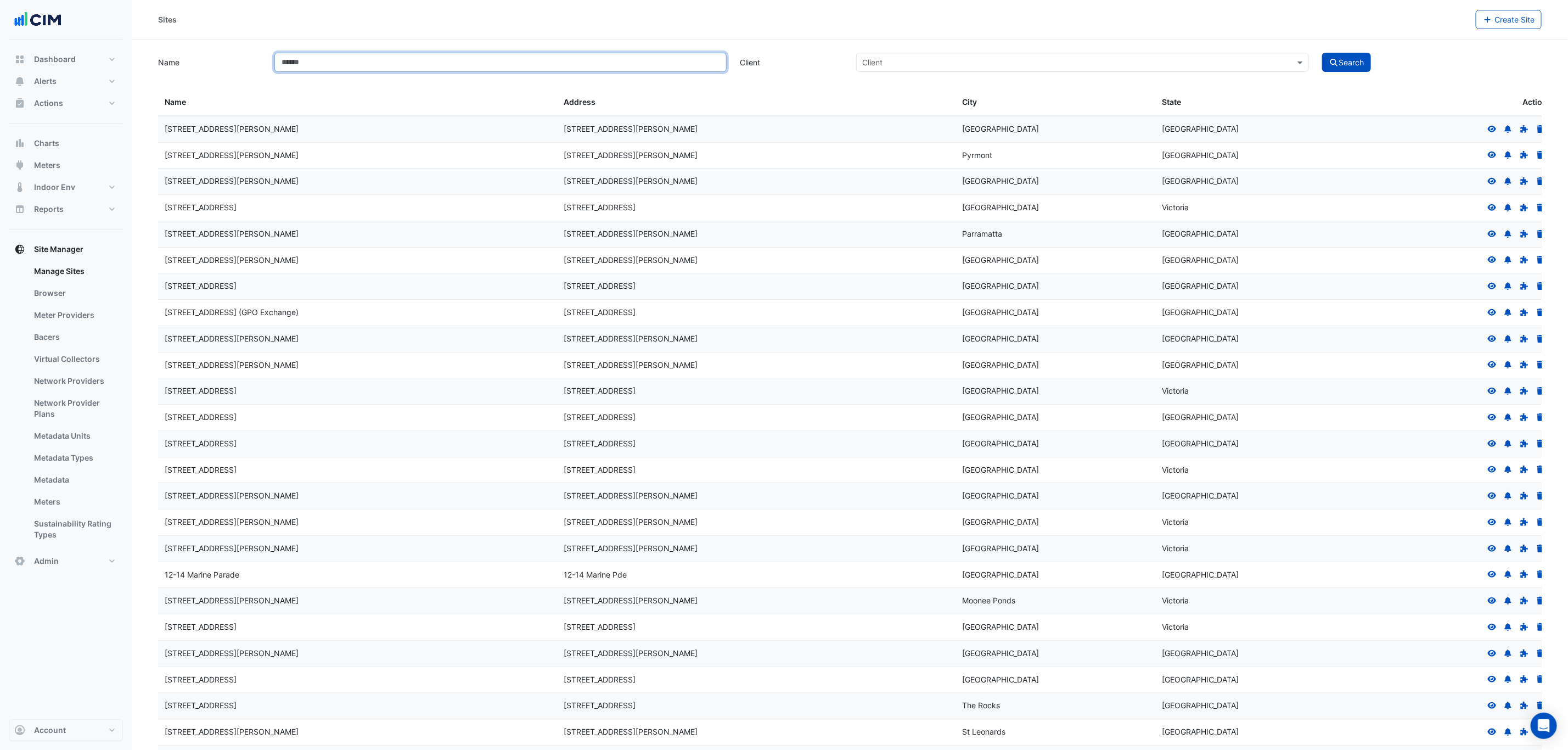
click at [318, 65] on input "Name" at bounding box center [500, 62] width 452 height 19
type input "***"
click at [1323, 53] on button "Search" at bounding box center [1347, 62] width 49 height 19
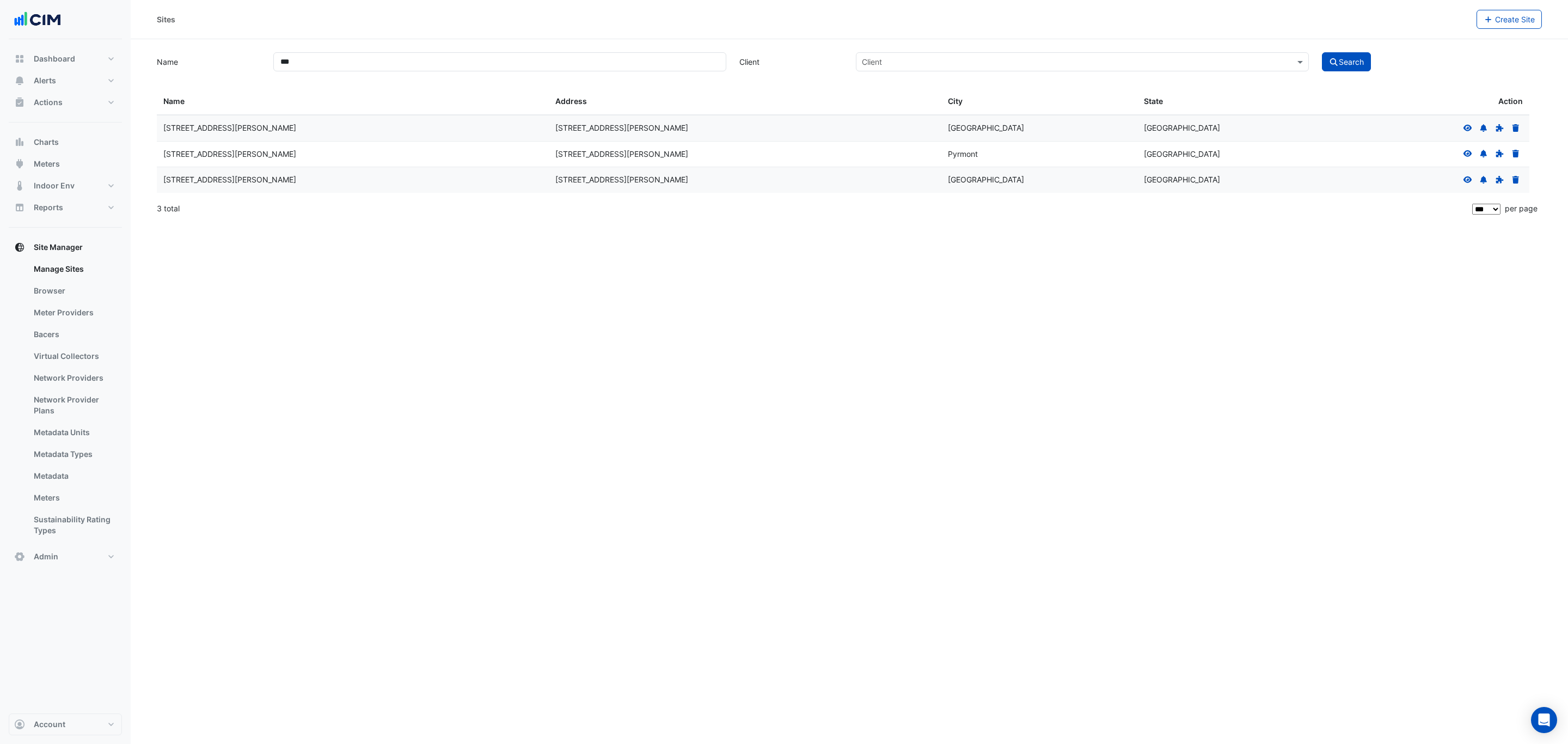
click at [1469, 183] on icon at bounding box center [1468, 180] width 10 height 8
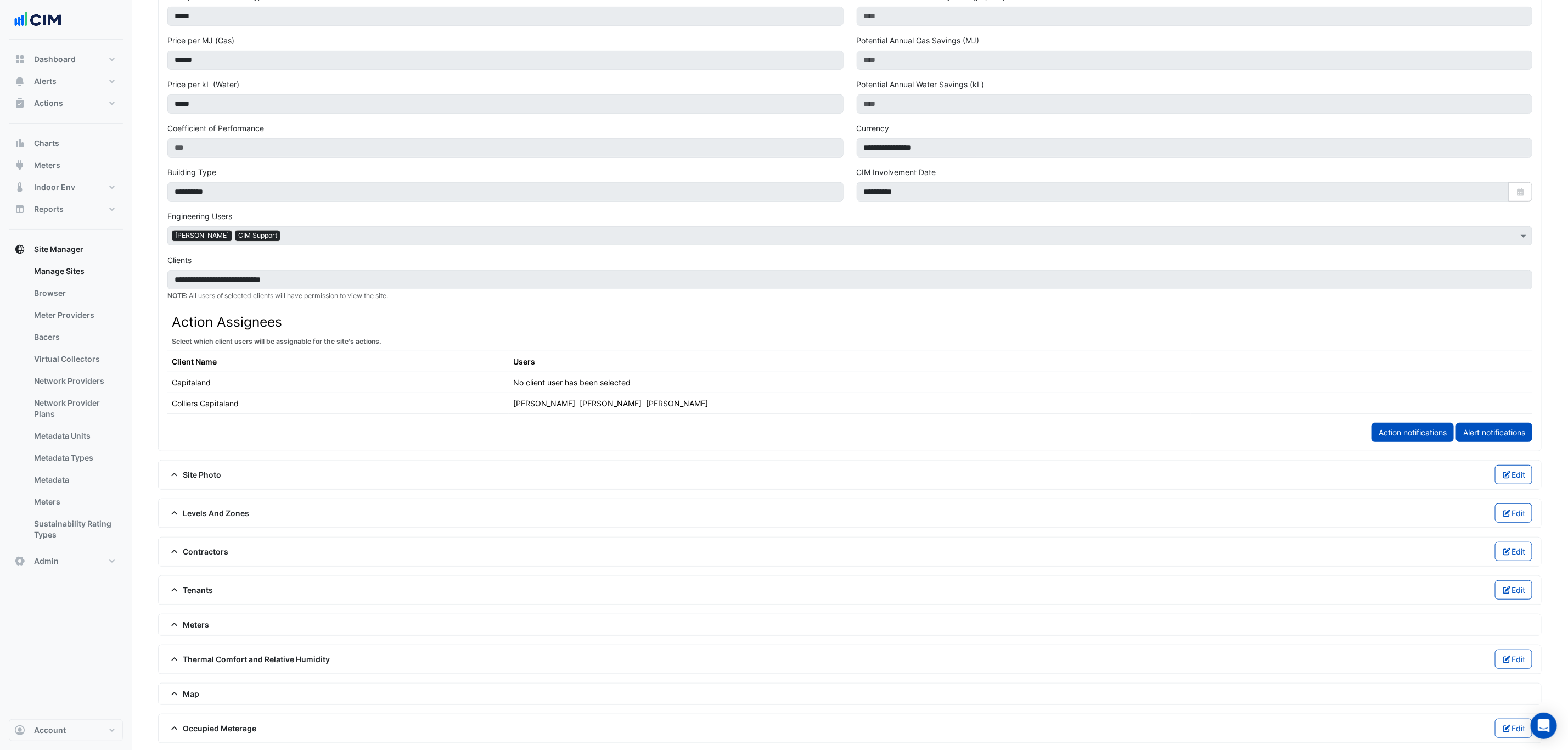
scroll to position [330, 0]
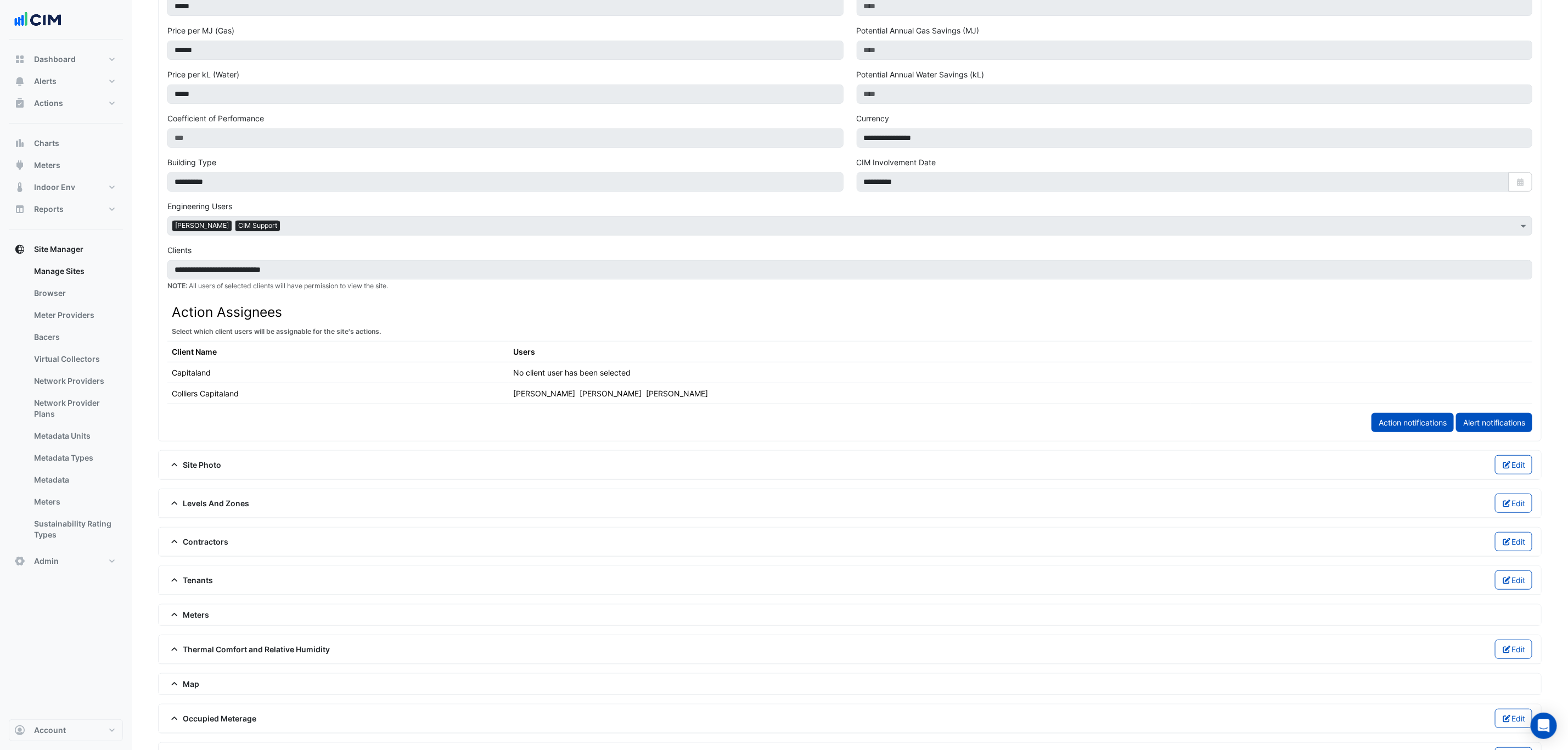
click at [207, 547] on span "Contractors" at bounding box center [198, 541] width 61 height 12
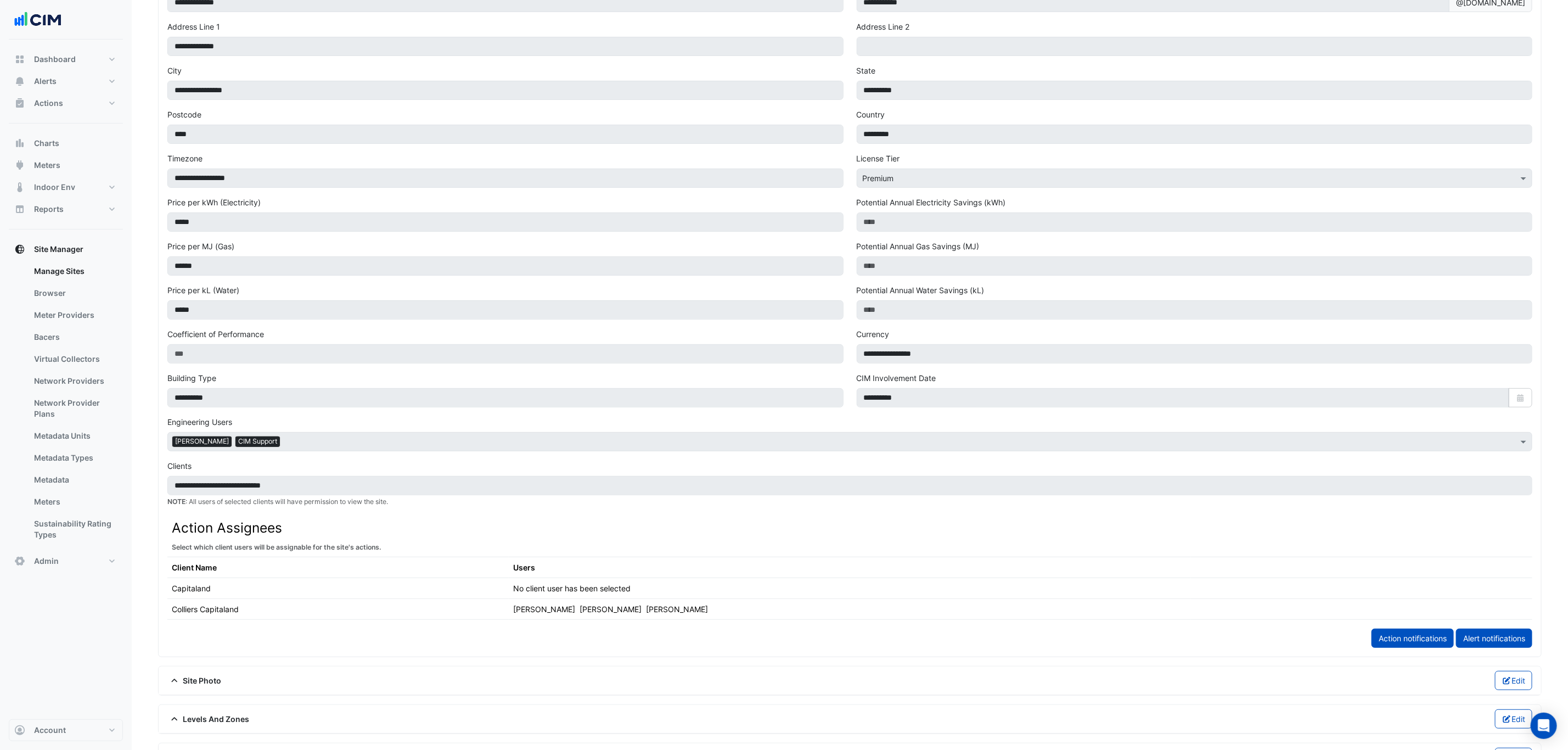
scroll to position [0, 0]
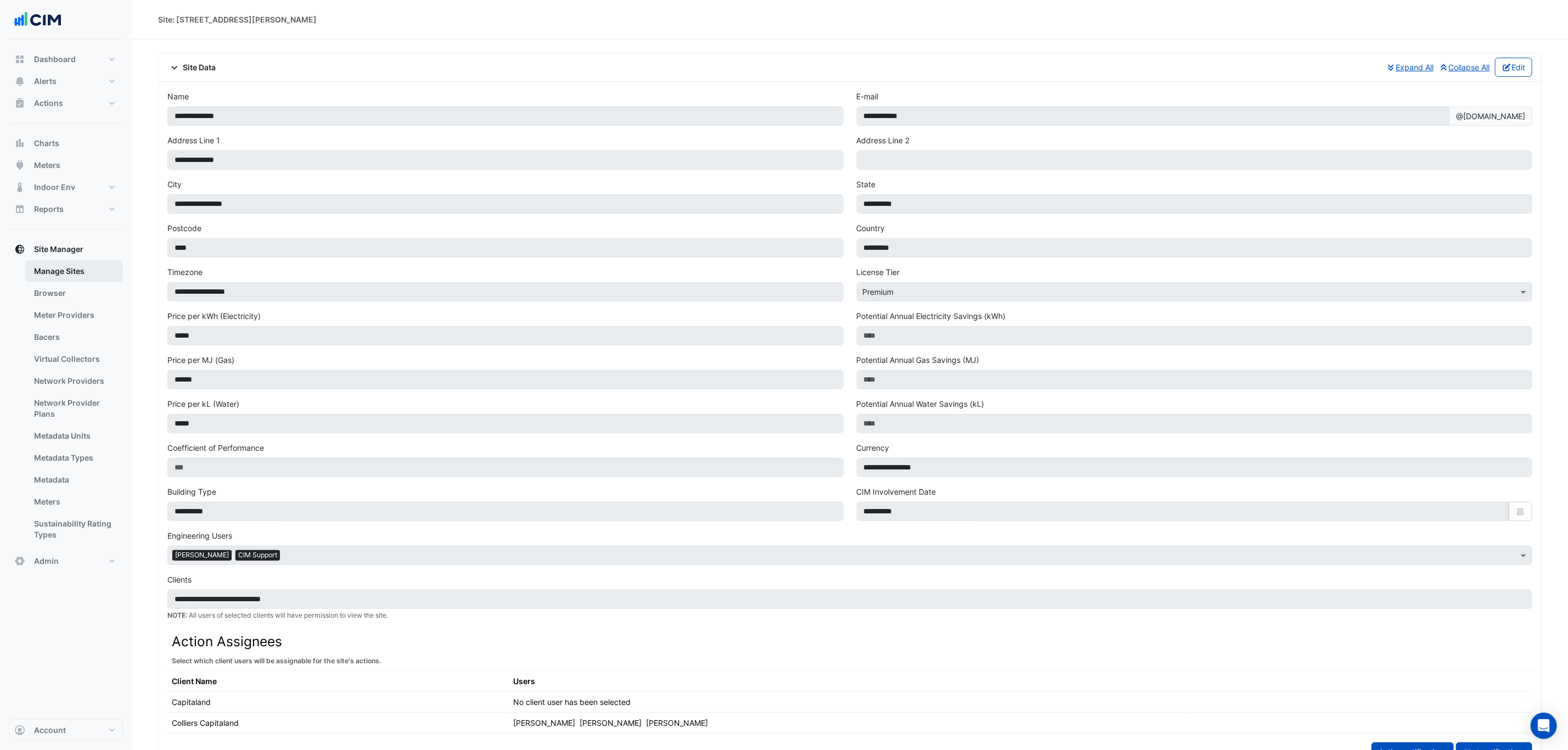
click at [88, 277] on link "Manage Sites" at bounding box center [74, 271] width 98 height 22
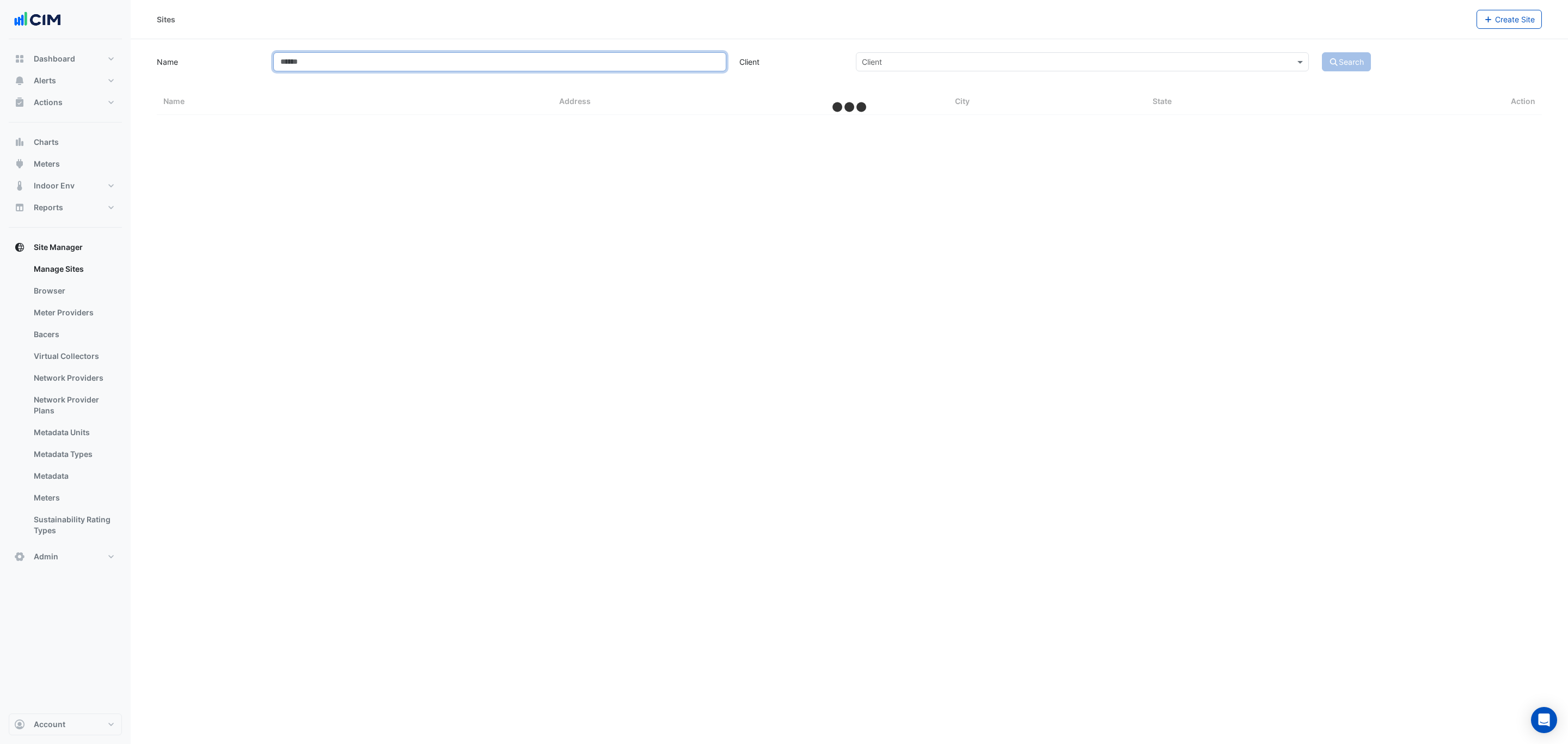
click at [386, 61] on input "Name" at bounding box center [500, 61] width 453 height 19
select select "***"
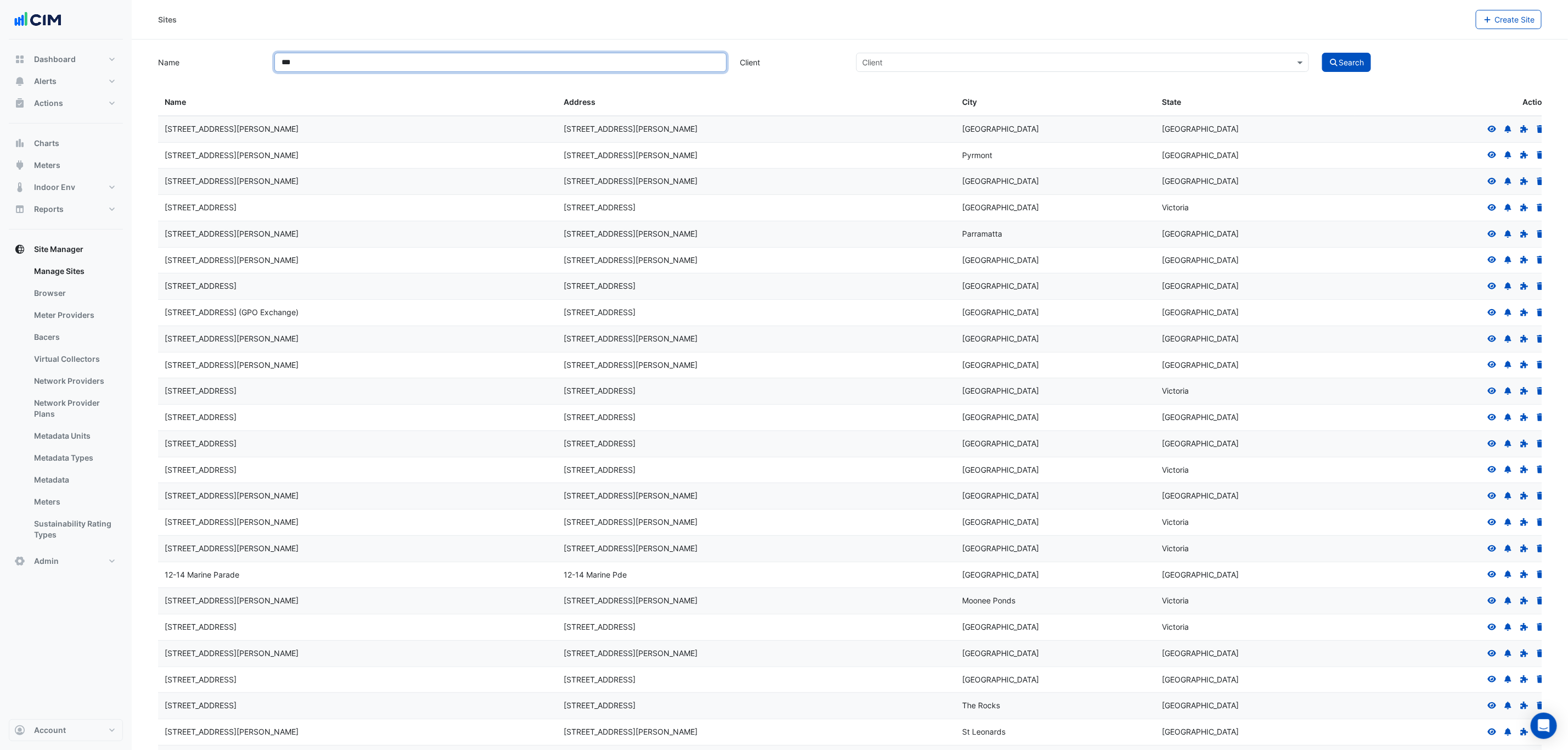
type input "***"
click at [1323, 53] on button "Search" at bounding box center [1347, 62] width 49 height 19
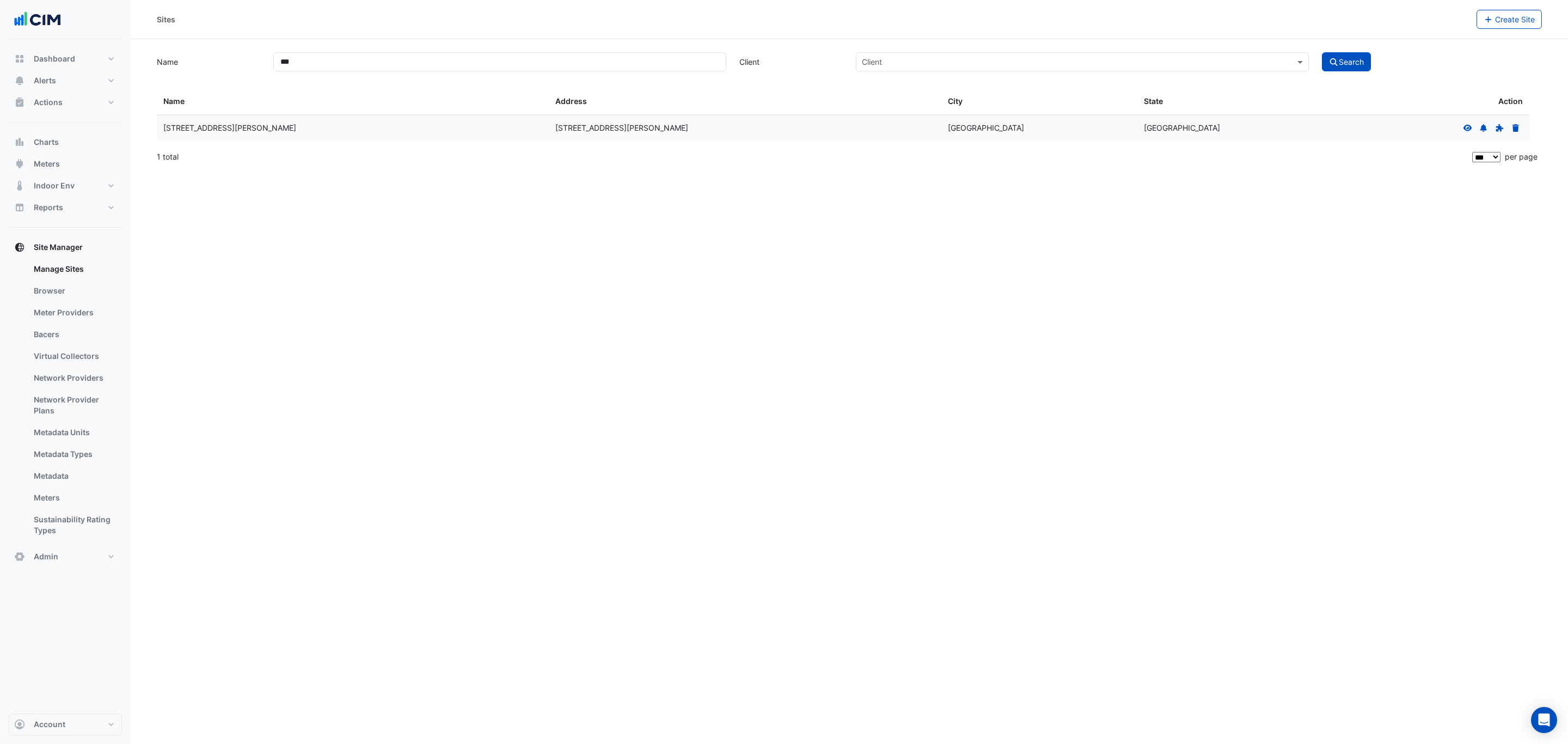
click at [1466, 128] on icon at bounding box center [1468, 128] width 10 height 8
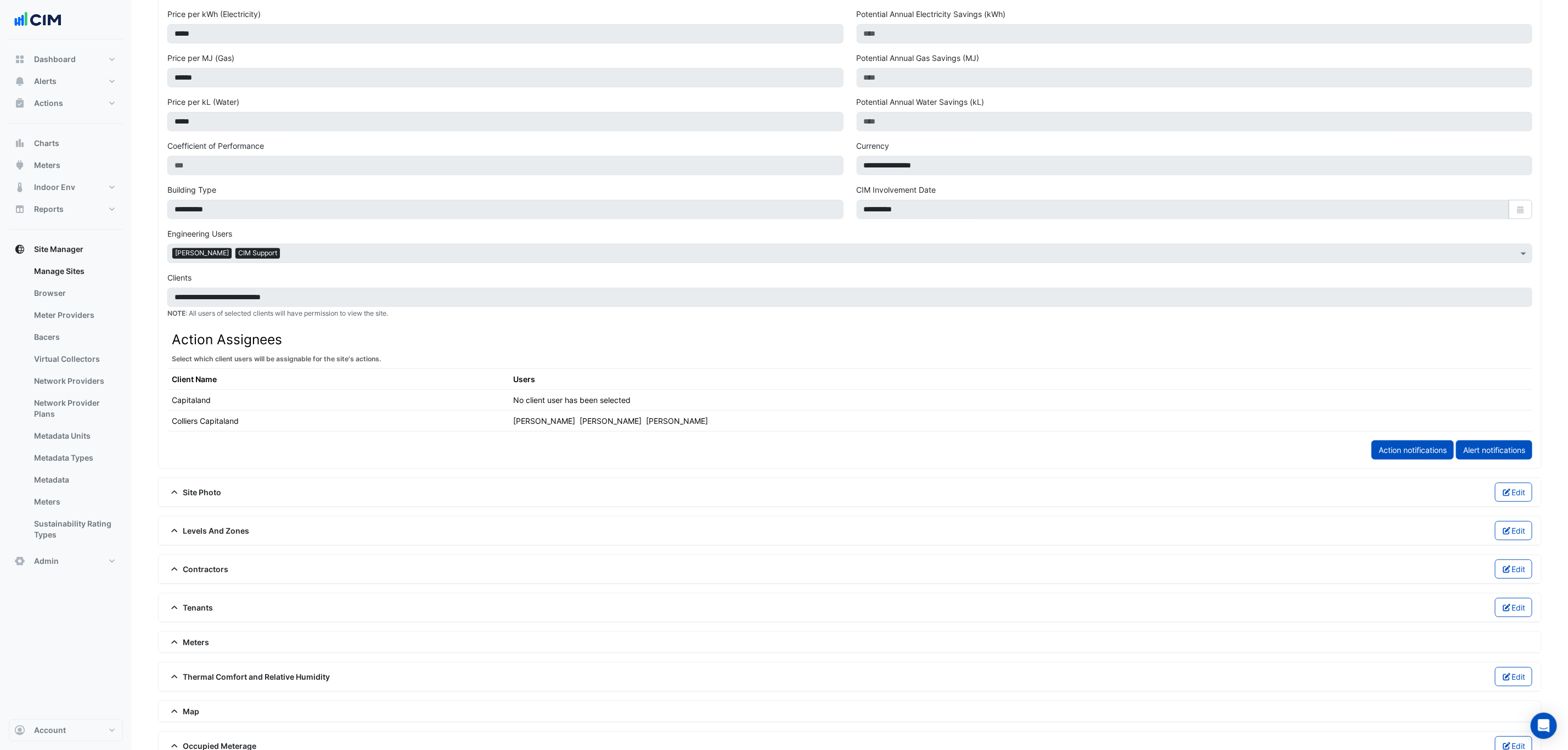
scroll to position [330, 0]
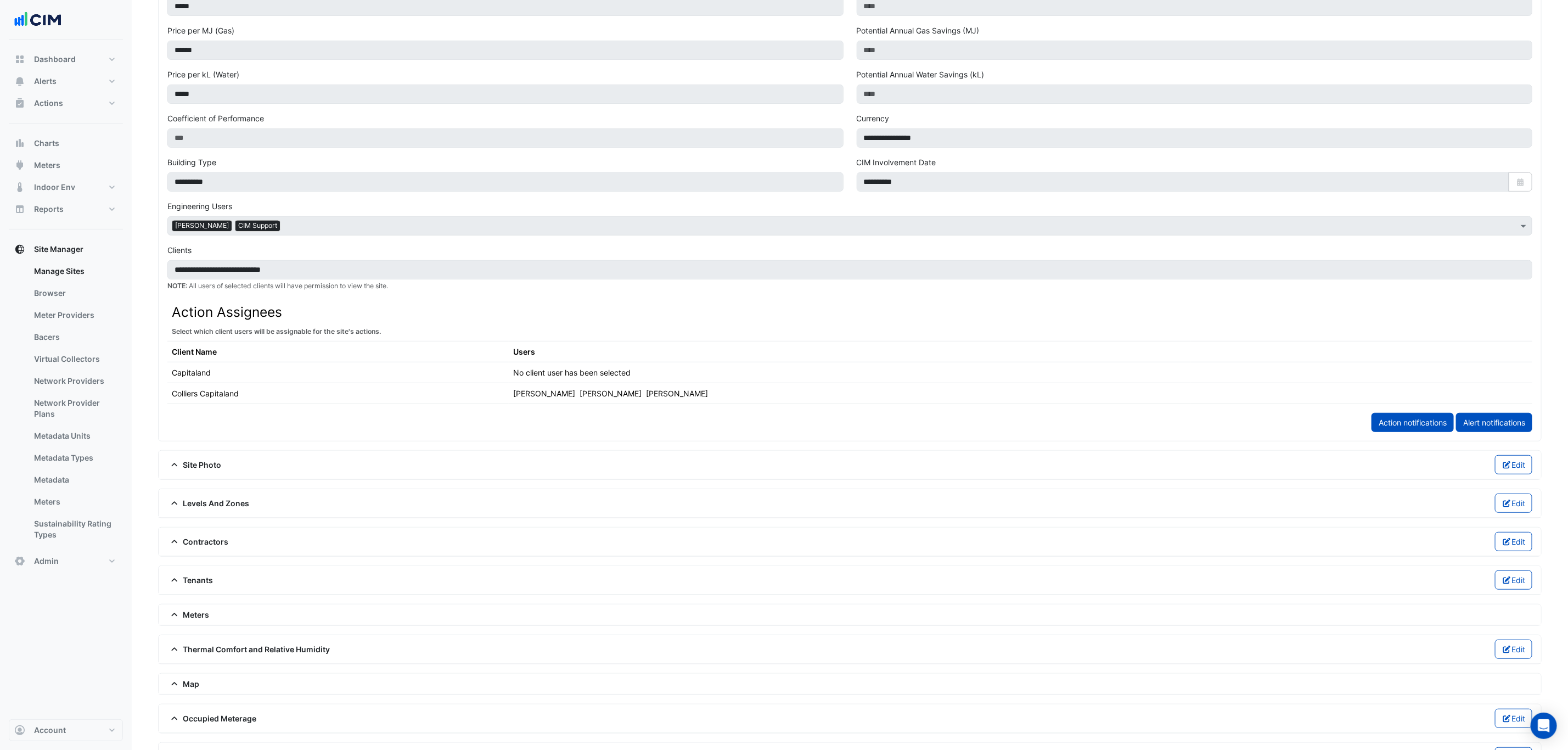
click at [212, 547] on span "Contractors" at bounding box center [198, 541] width 61 height 12
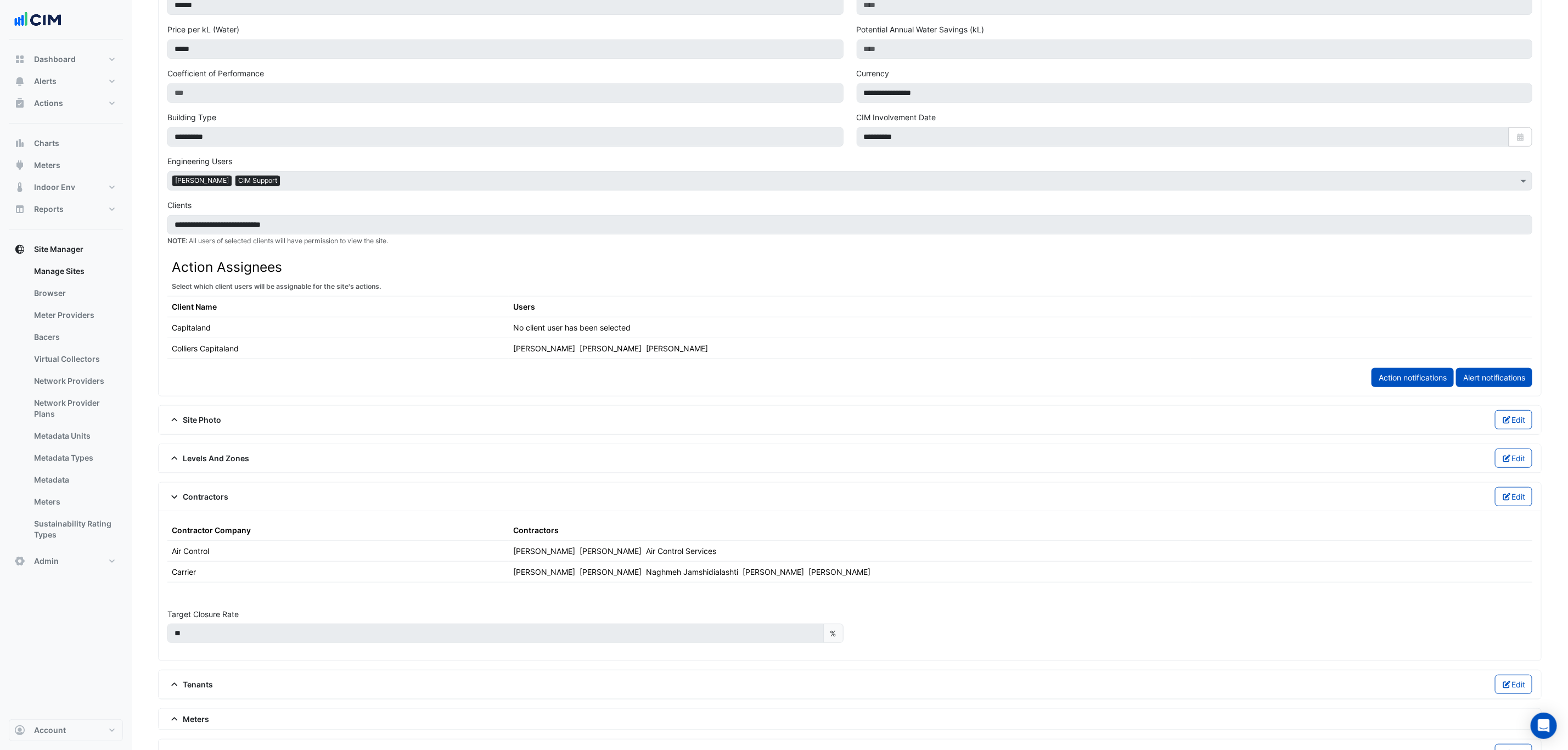
scroll to position [412, 0]
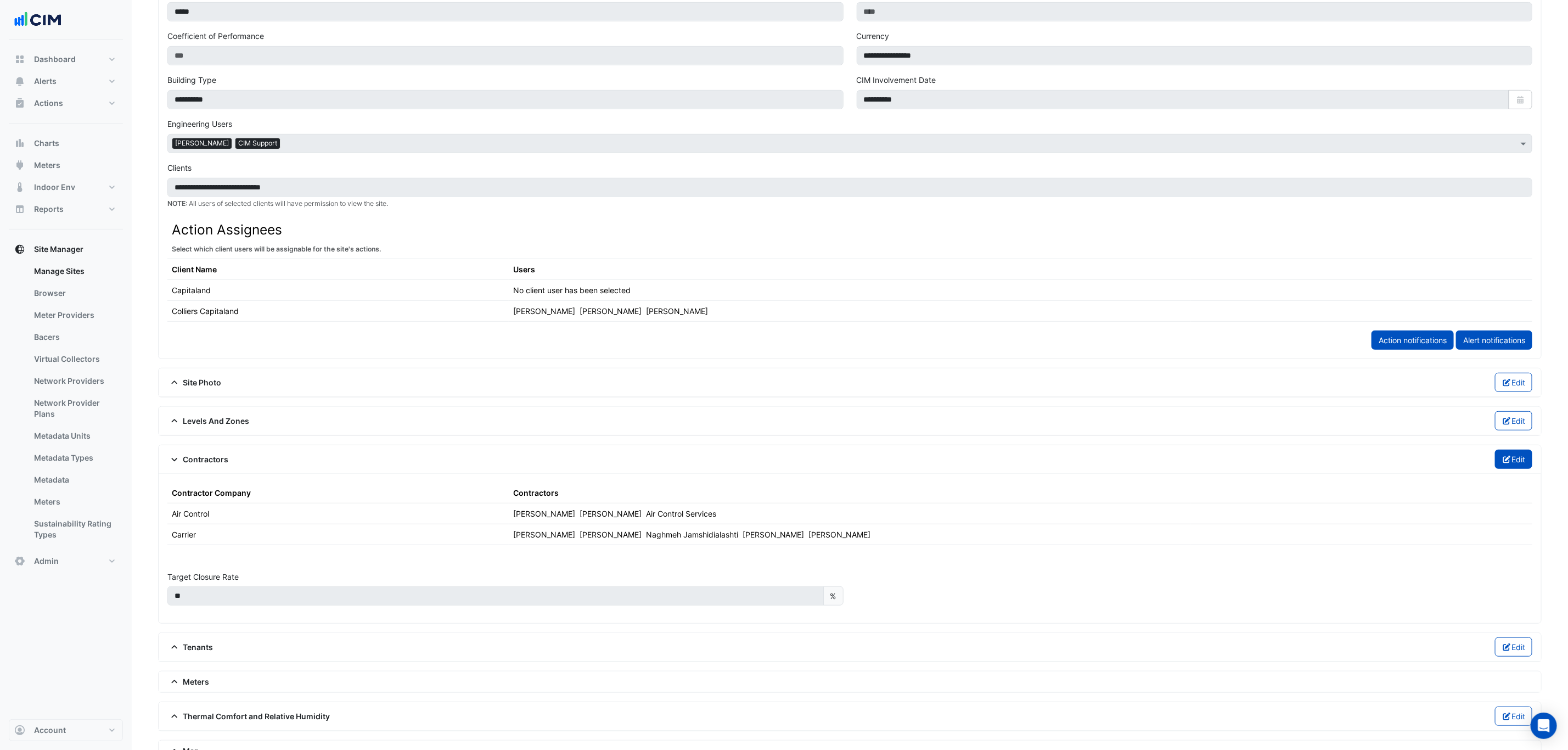
click at [1507, 463] on icon "button" at bounding box center [1507, 459] width 10 height 8
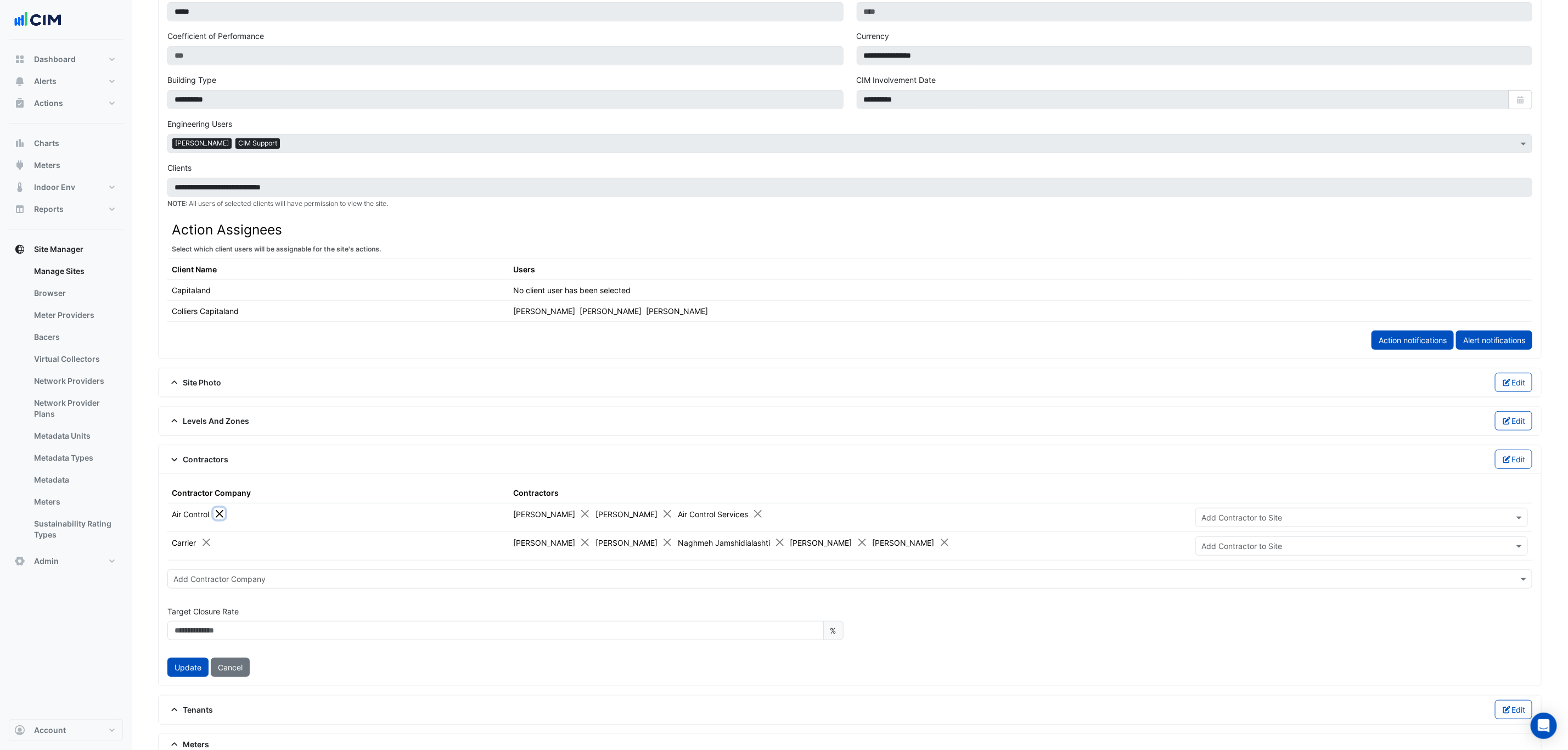
click at [222, 519] on button "Close" at bounding box center [219, 513] width 12 height 12
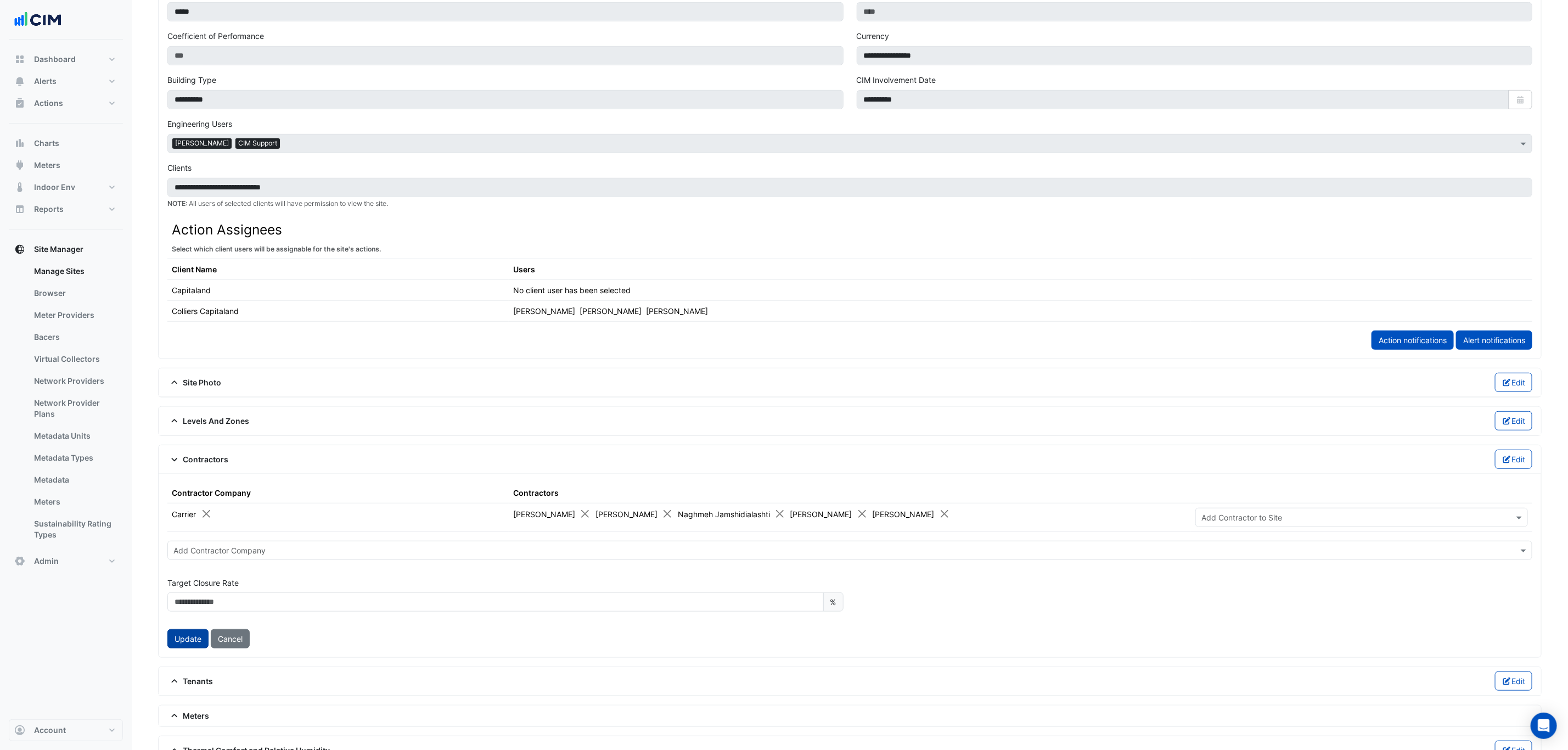
click at [182, 648] on button "Update" at bounding box center [188, 638] width 41 height 19
